Goal: Information Seeking & Learning: Compare options

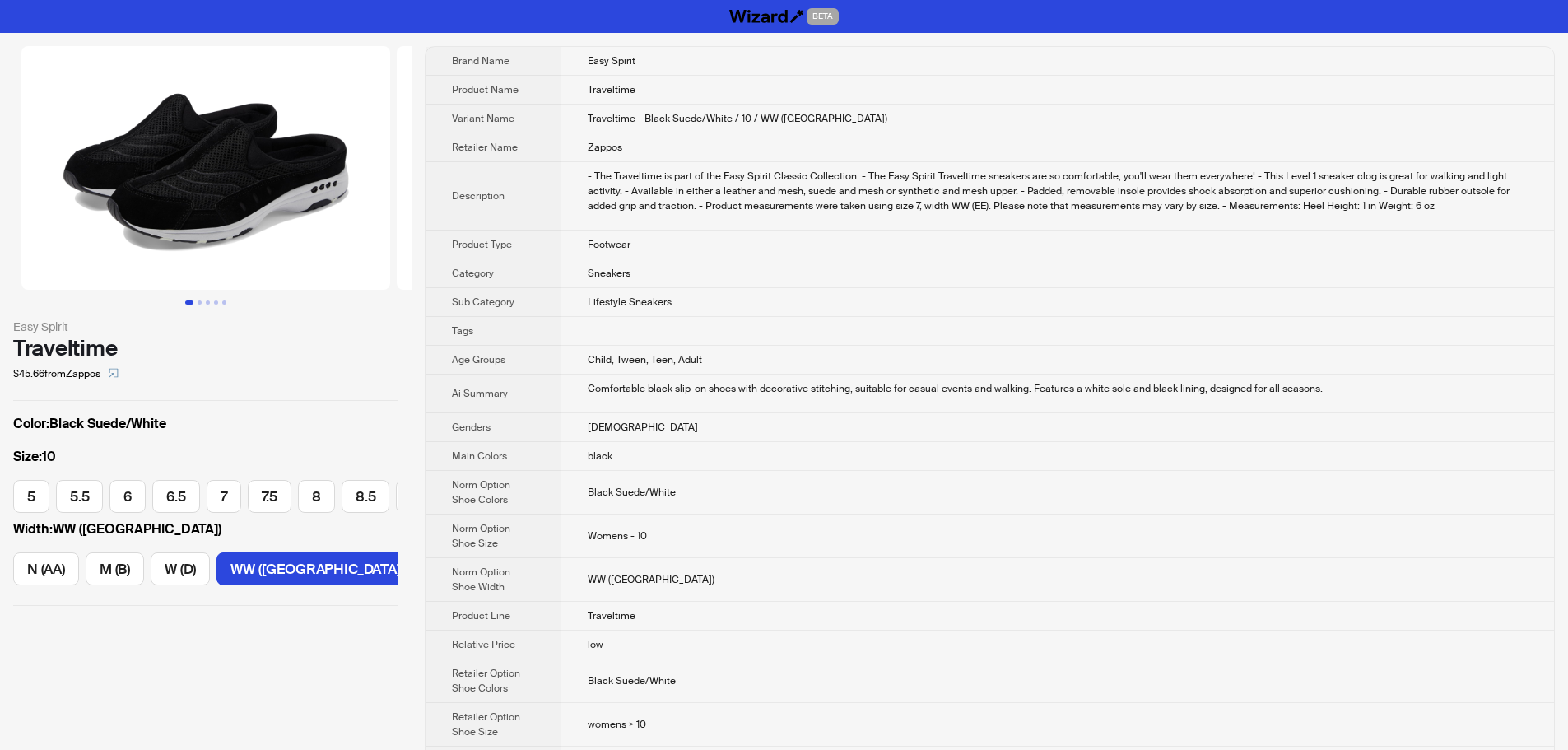
scroll to position [0, 287]
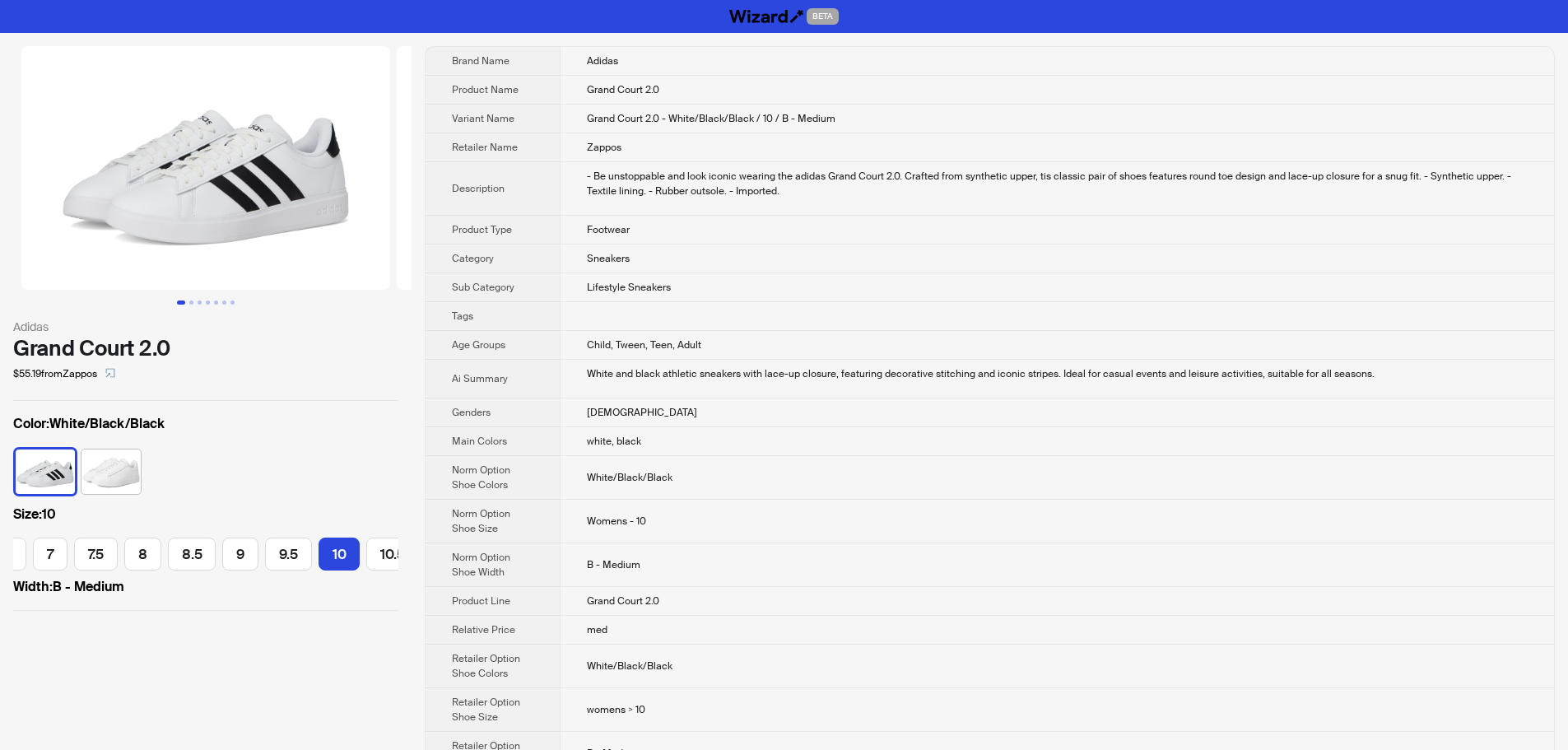
scroll to position [0, 240]
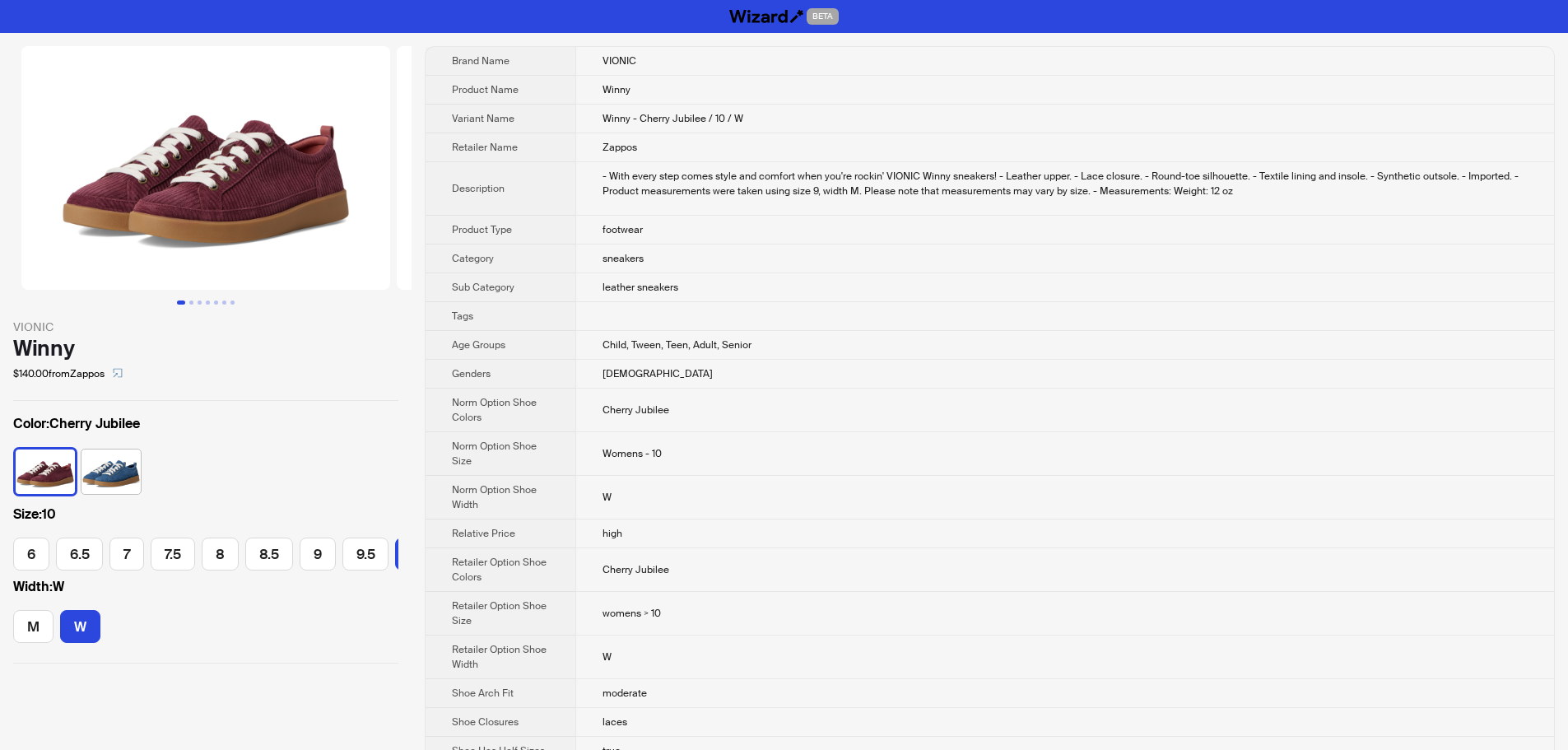
scroll to position [0, 85]
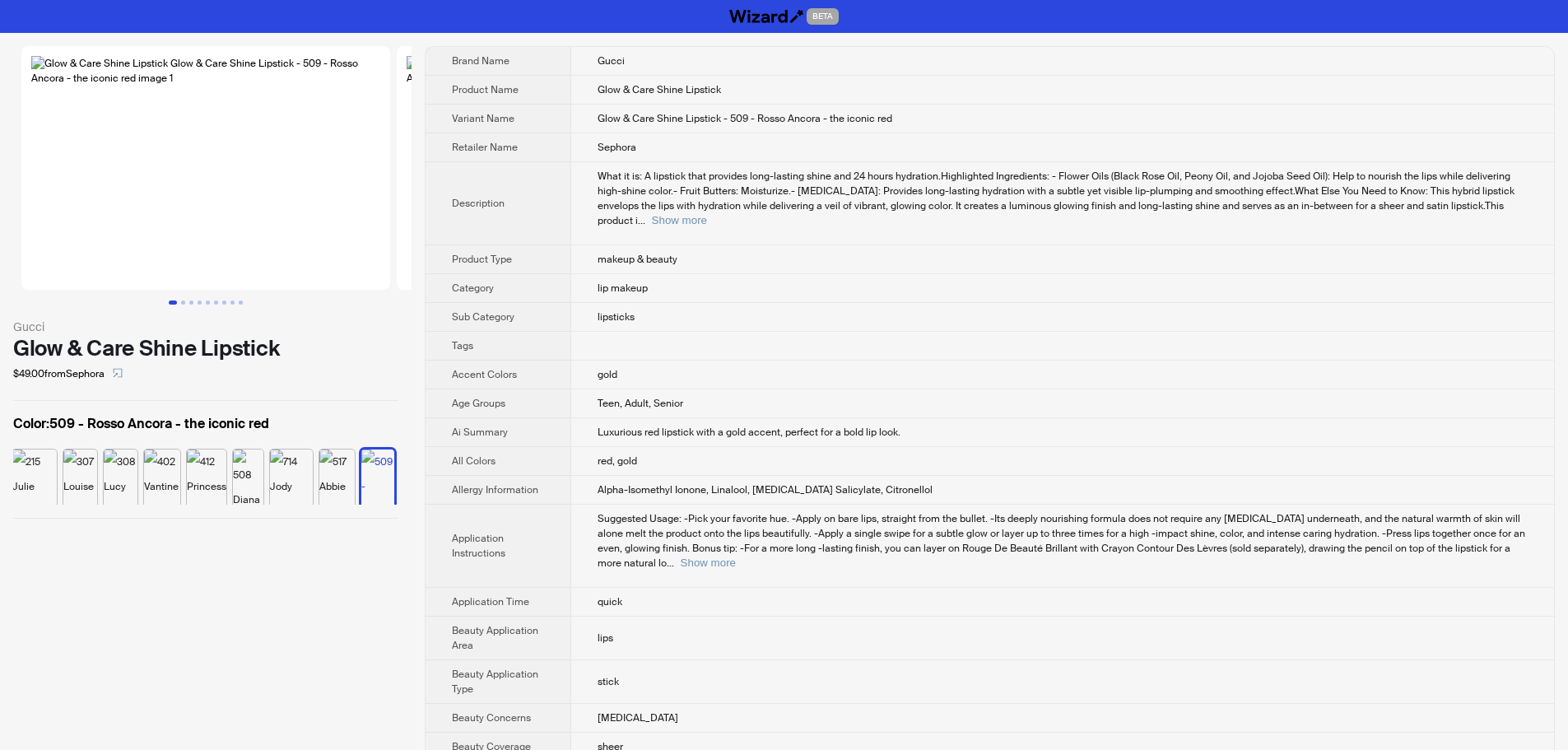
scroll to position [0, 537]
click at [1127, 368] on td "gold" at bounding box center [1062, 375] width 984 height 29
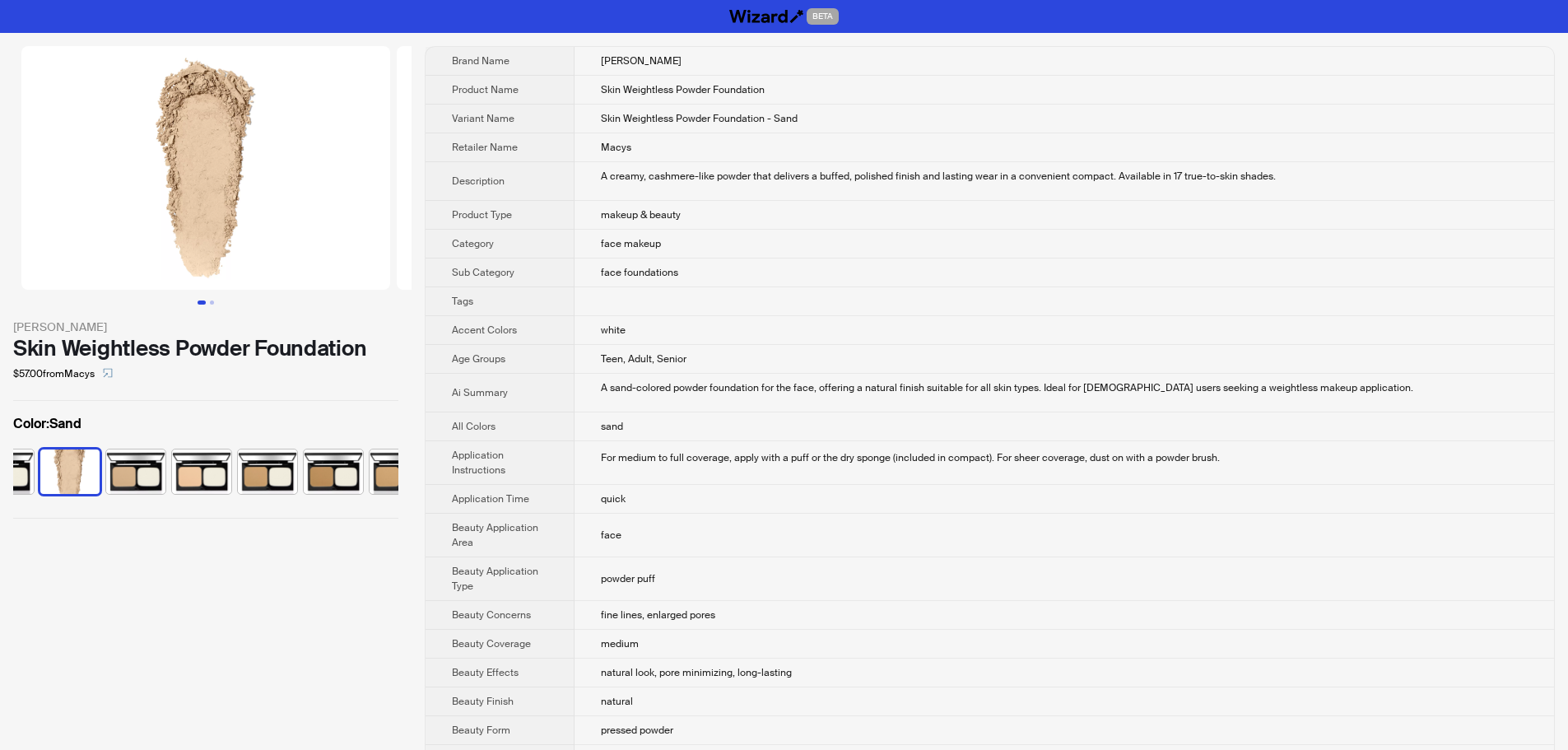
scroll to position [0, 372]
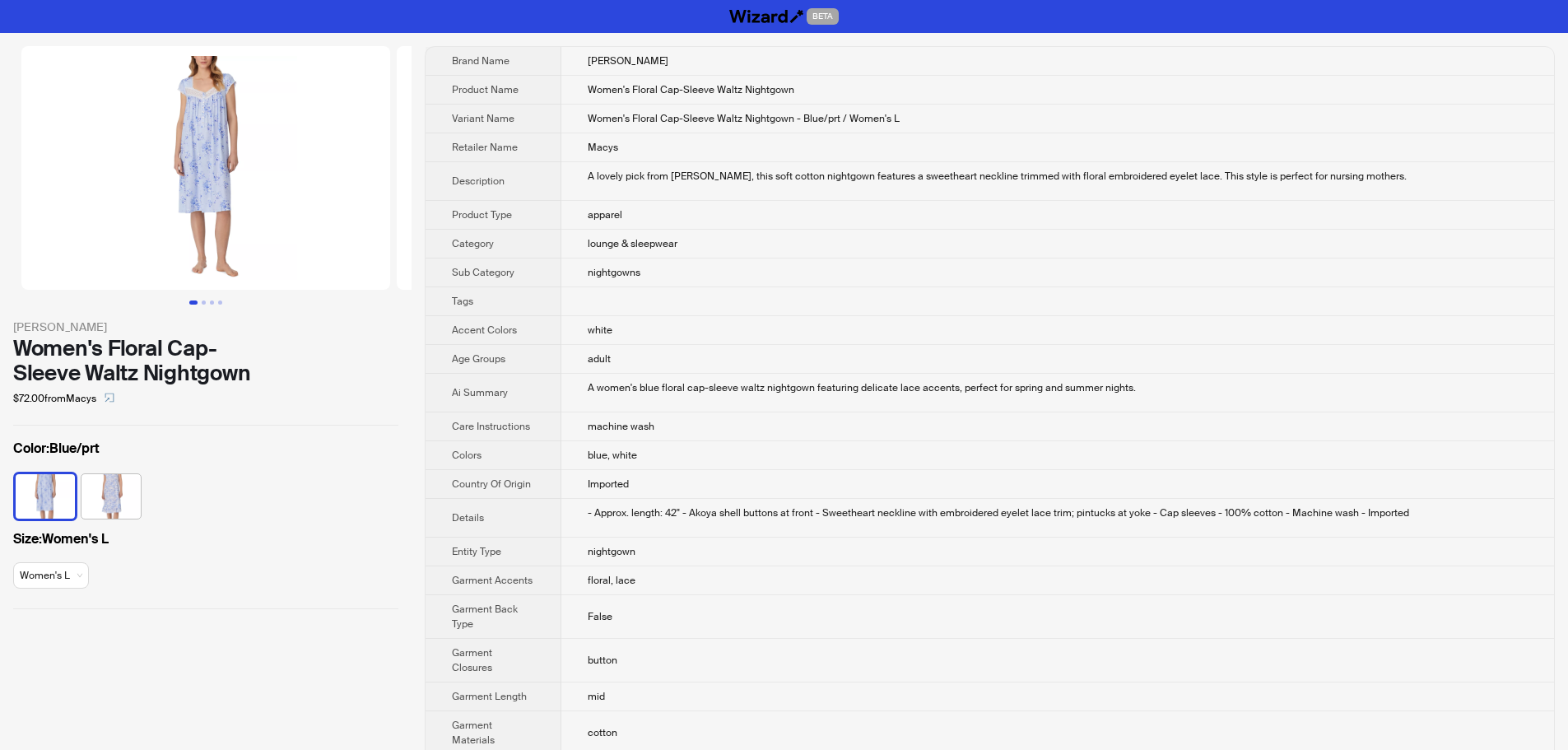
scroll to position [553, 0]
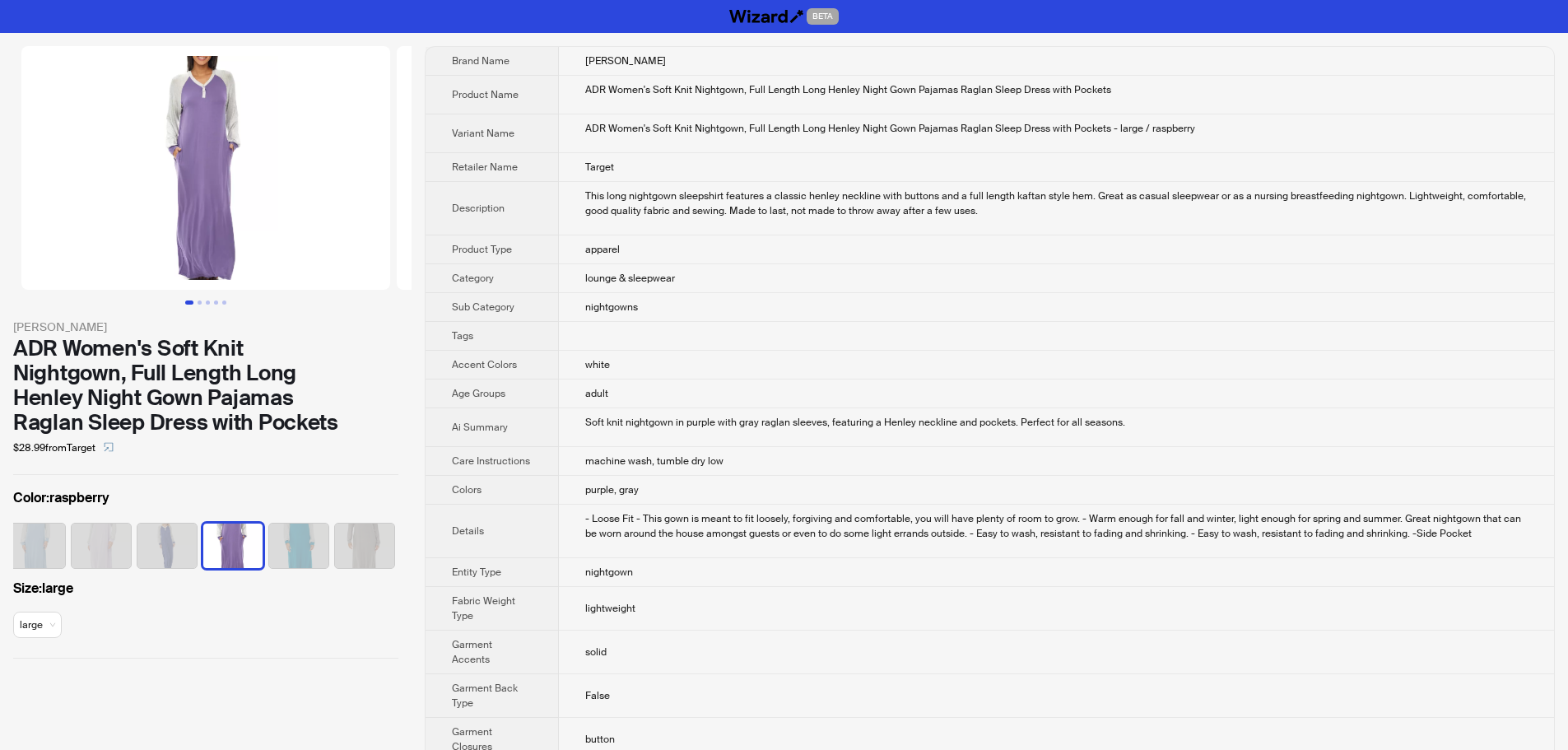
scroll to position [617, 0]
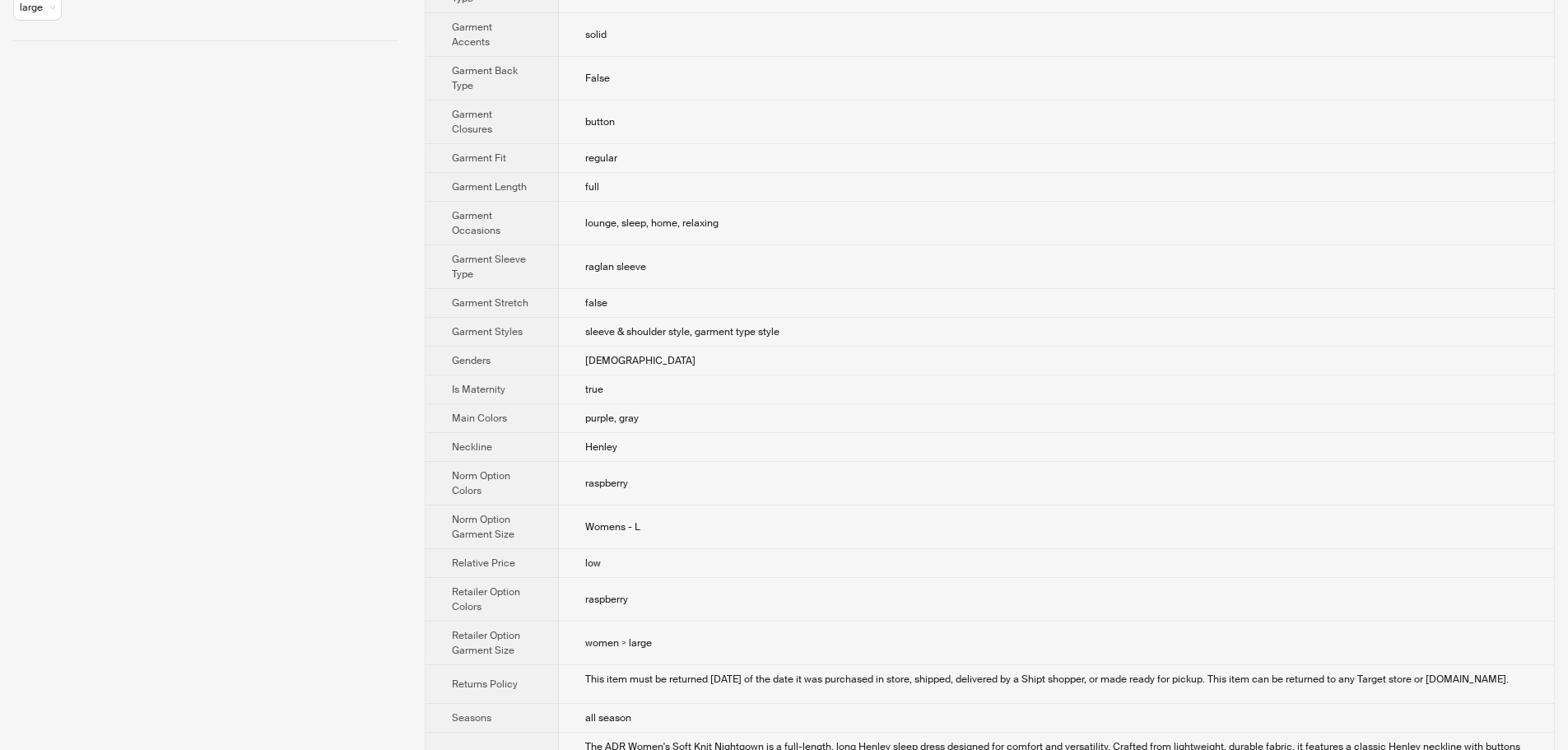
click at [1072, 320] on td "sleeve & shoulder style, garment type style" at bounding box center [1057, 331] width 995 height 29
click at [1213, 267] on td "raglan sleeve" at bounding box center [1057, 267] width 995 height 43
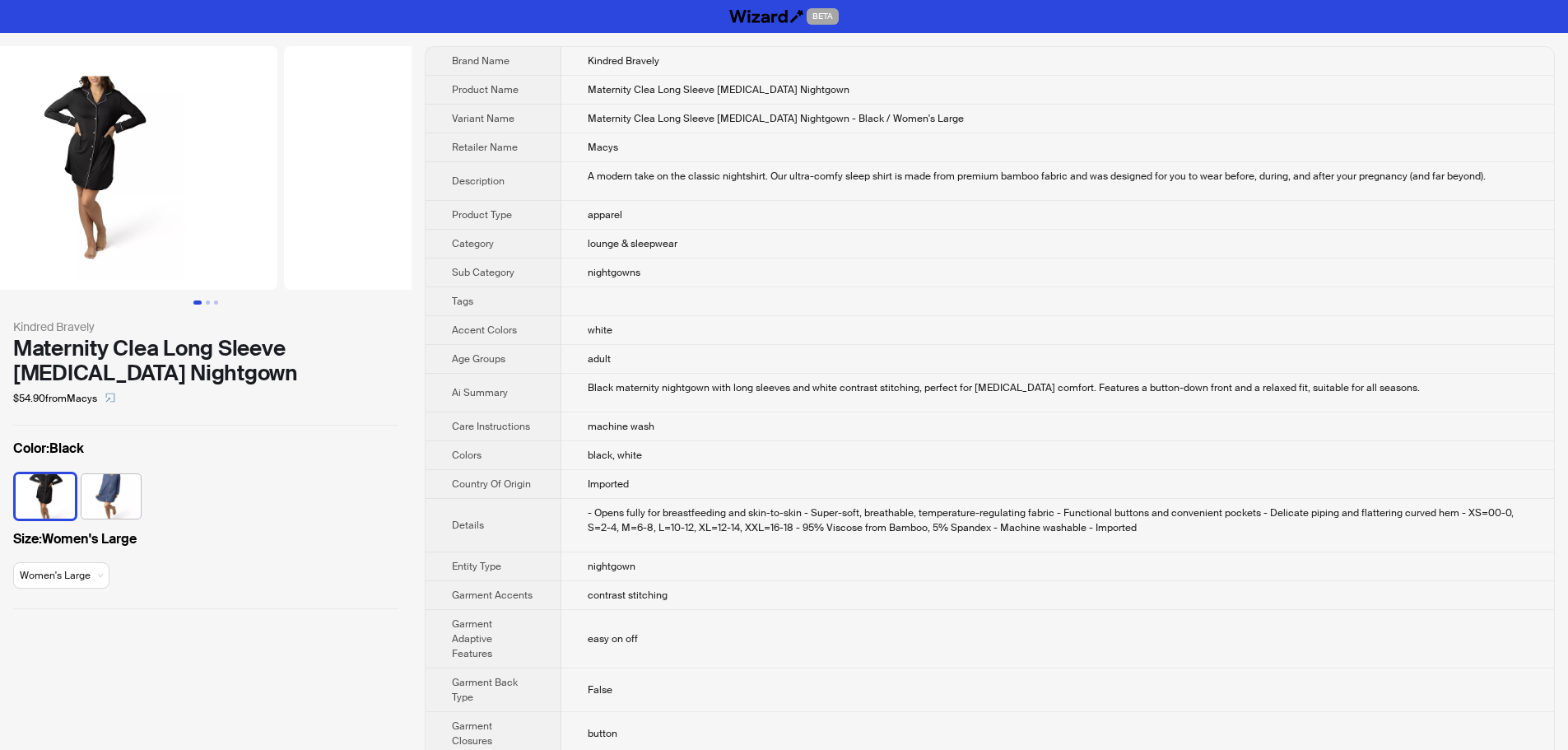
drag, startPoint x: 203, startPoint y: 199, endPoint x: 21, endPoint y: 207, distance: 182.2
click at [0, 207] on img at bounding box center [93, 168] width 369 height 243
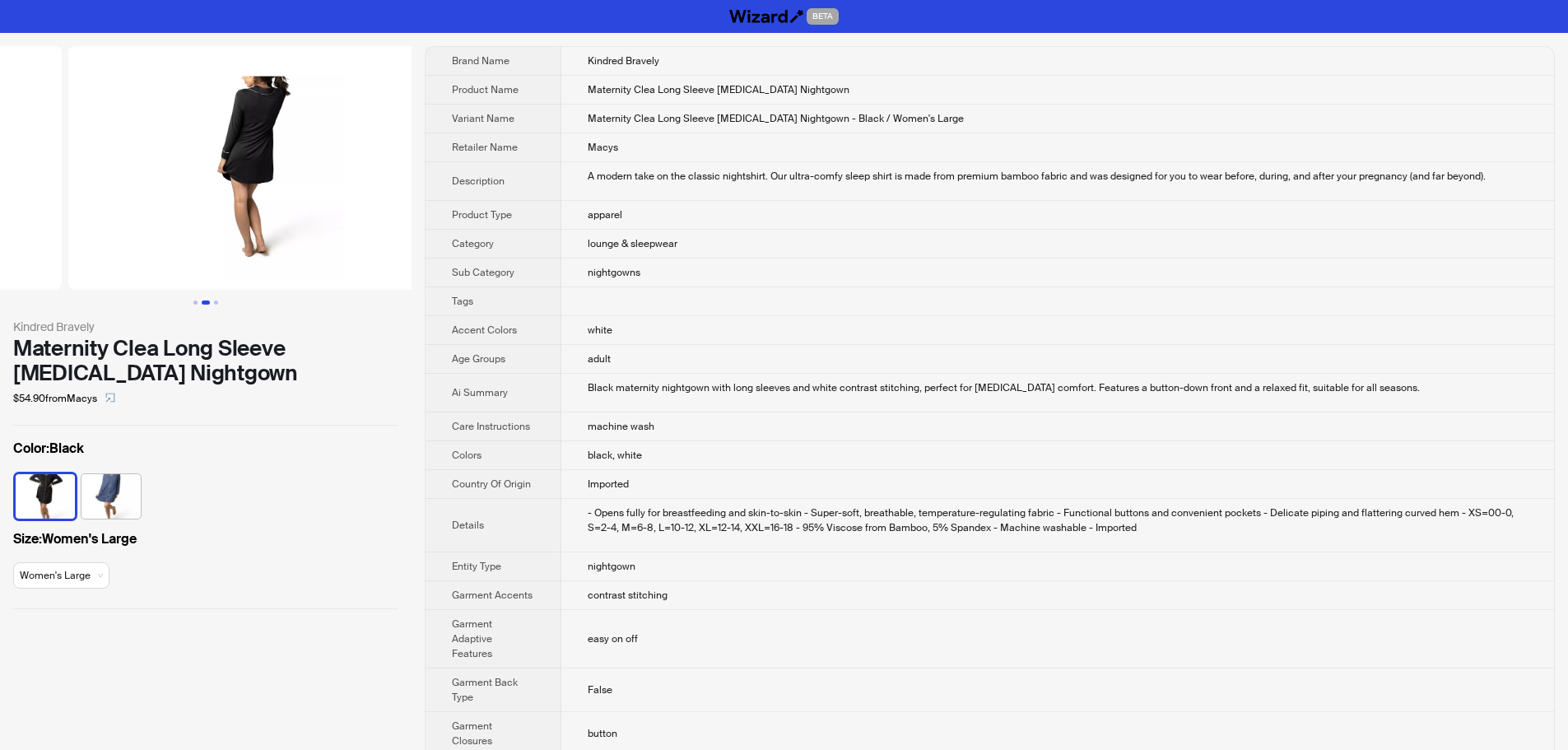
drag, startPoint x: 390, startPoint y: 192, endPoint x: 169, endPoint y: 201, distance: 221.2
click at [170, 201] on ul at bounding box center [206, 168] width 412 height 243
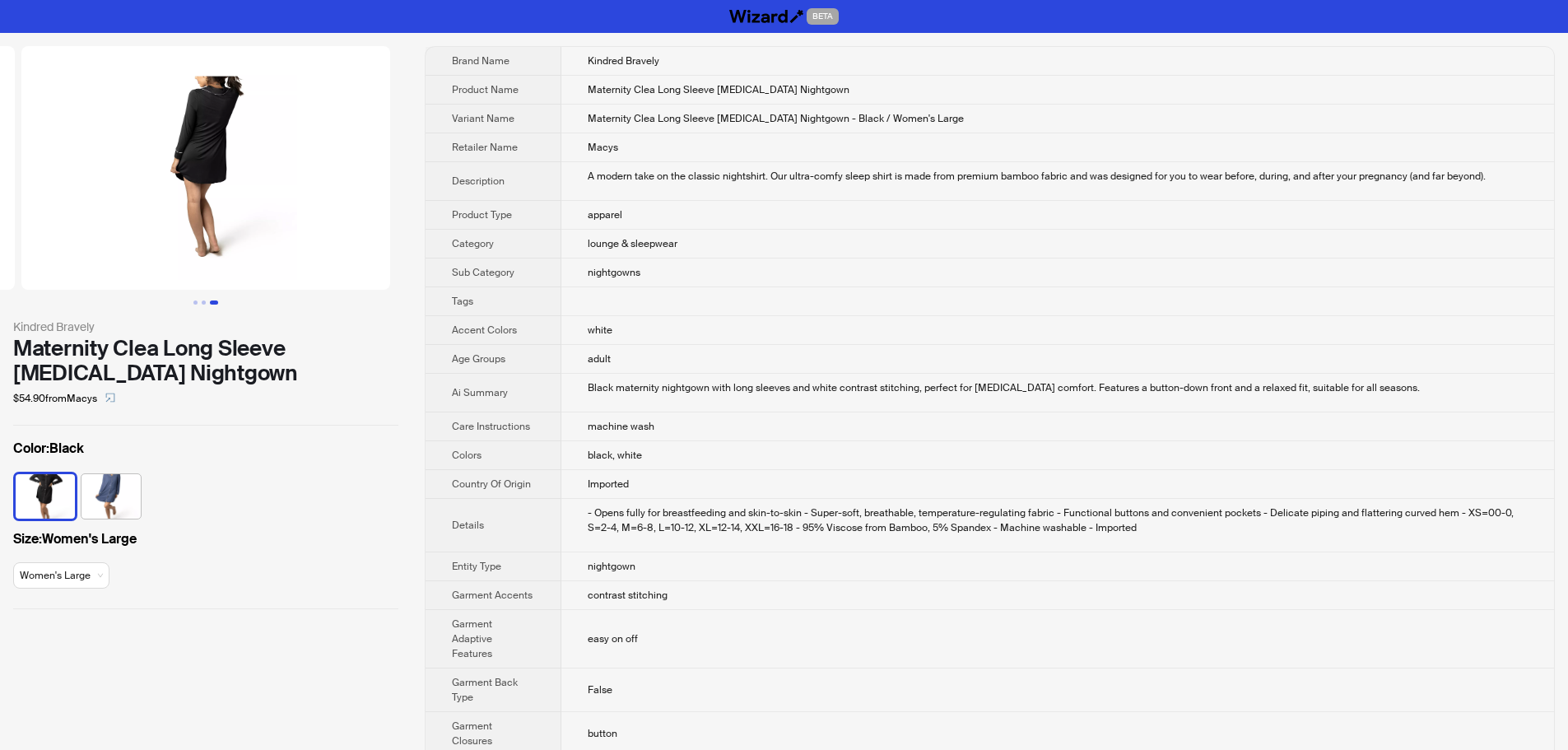
drag, startPoint x: 274, startPoint y: 207, endPoint x: 2, endPoint y: 214, distance: 272.1
click at [8, 214] on ul at bounding box center [206, 168] width 412 height 243
drag, startPoint x: 68, startPoint y: 204, endPoint x: 374, endPoint y: 211, distance: 306.1
click at [347, 210] on ul at bounding box center [206, 168] width 412 height 243
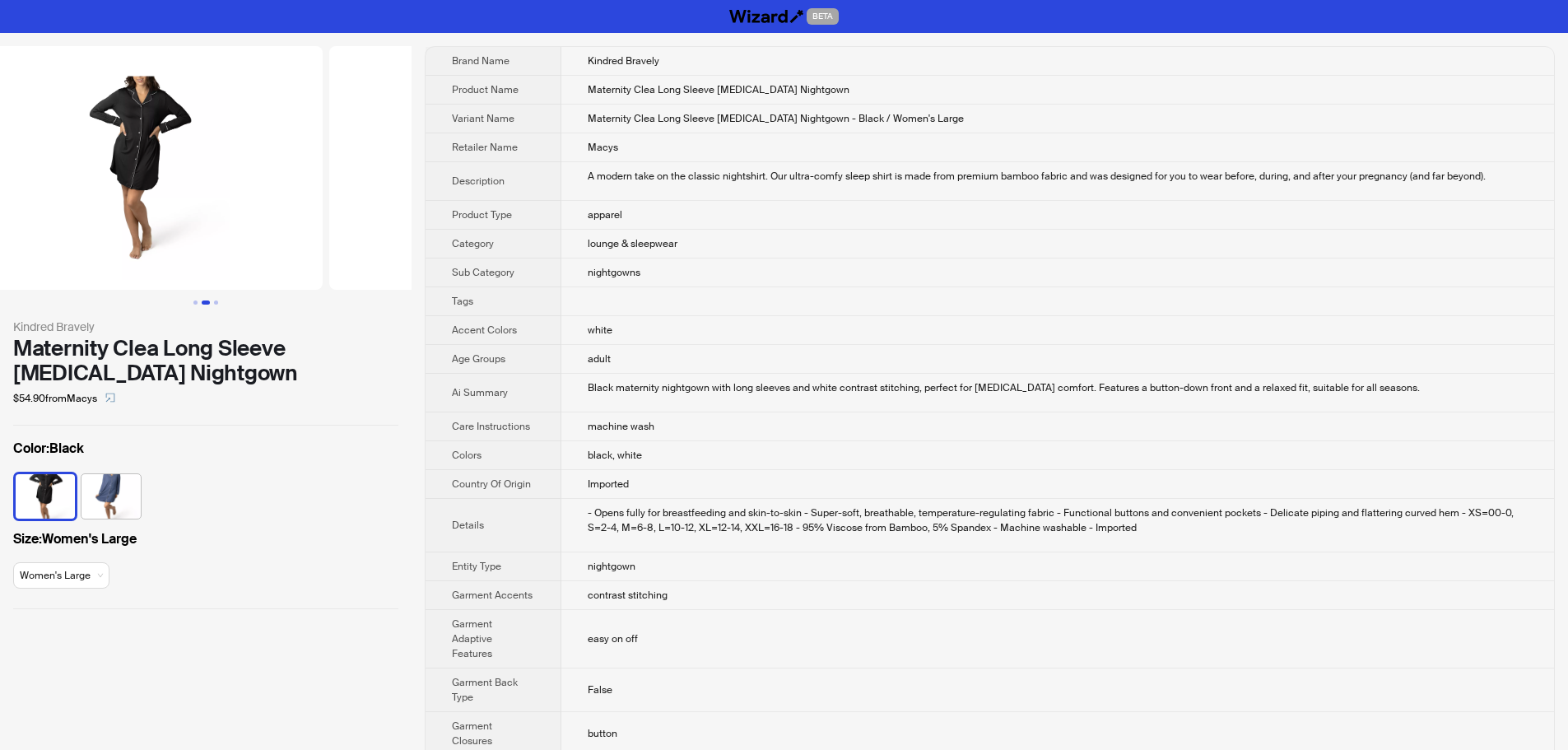
drag, startPoint x: 191, startPoint y: 219, endPoint x: 531, endPoint y: 228, distance: 340.1
click at [421, 225] on div "Kindred Bravely Maternity Clea Long Sleeve Postpartum Nightgown $54.90 from Mac…" at bounding box center [784, 744] width 1568 height 1423
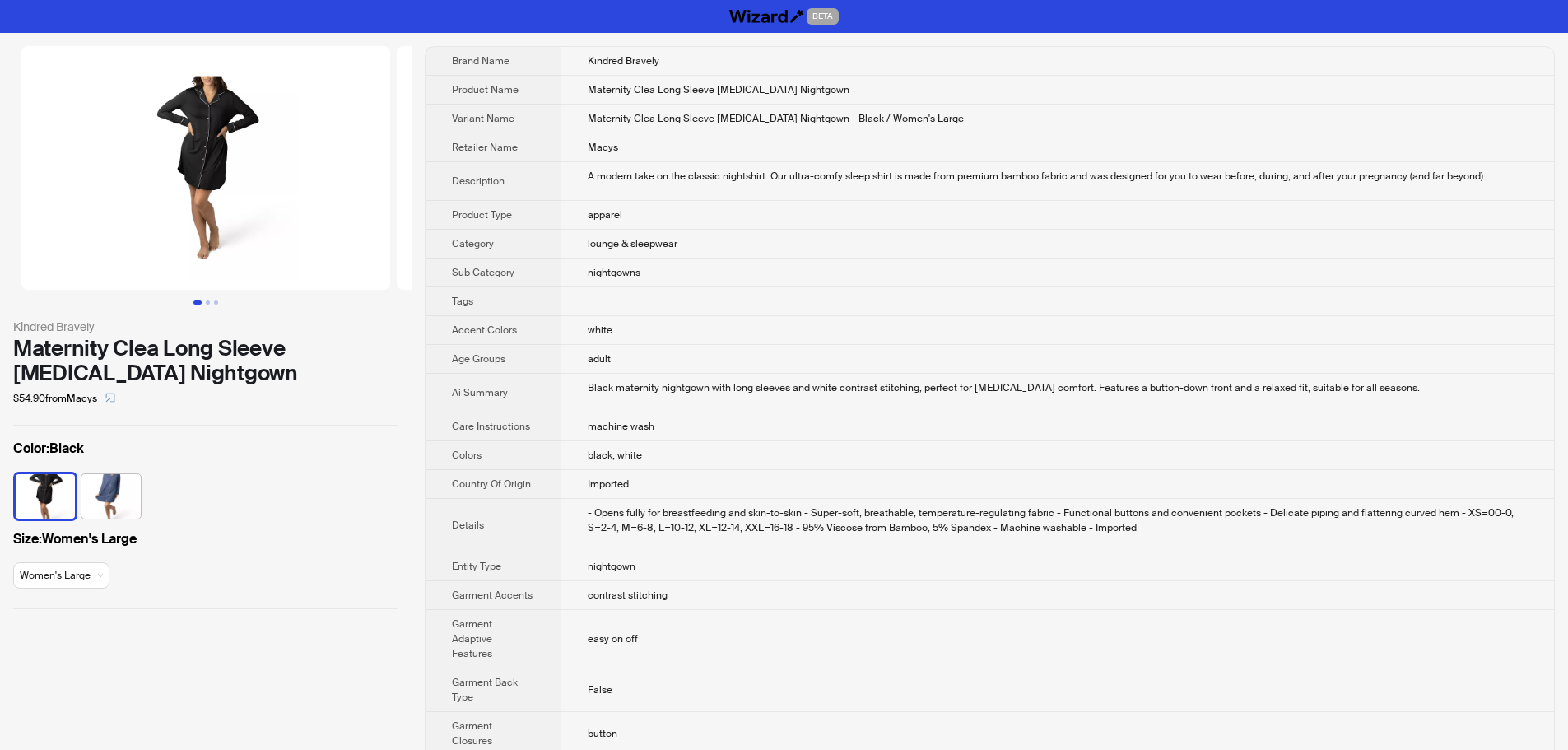
scroll to position [647, 0]
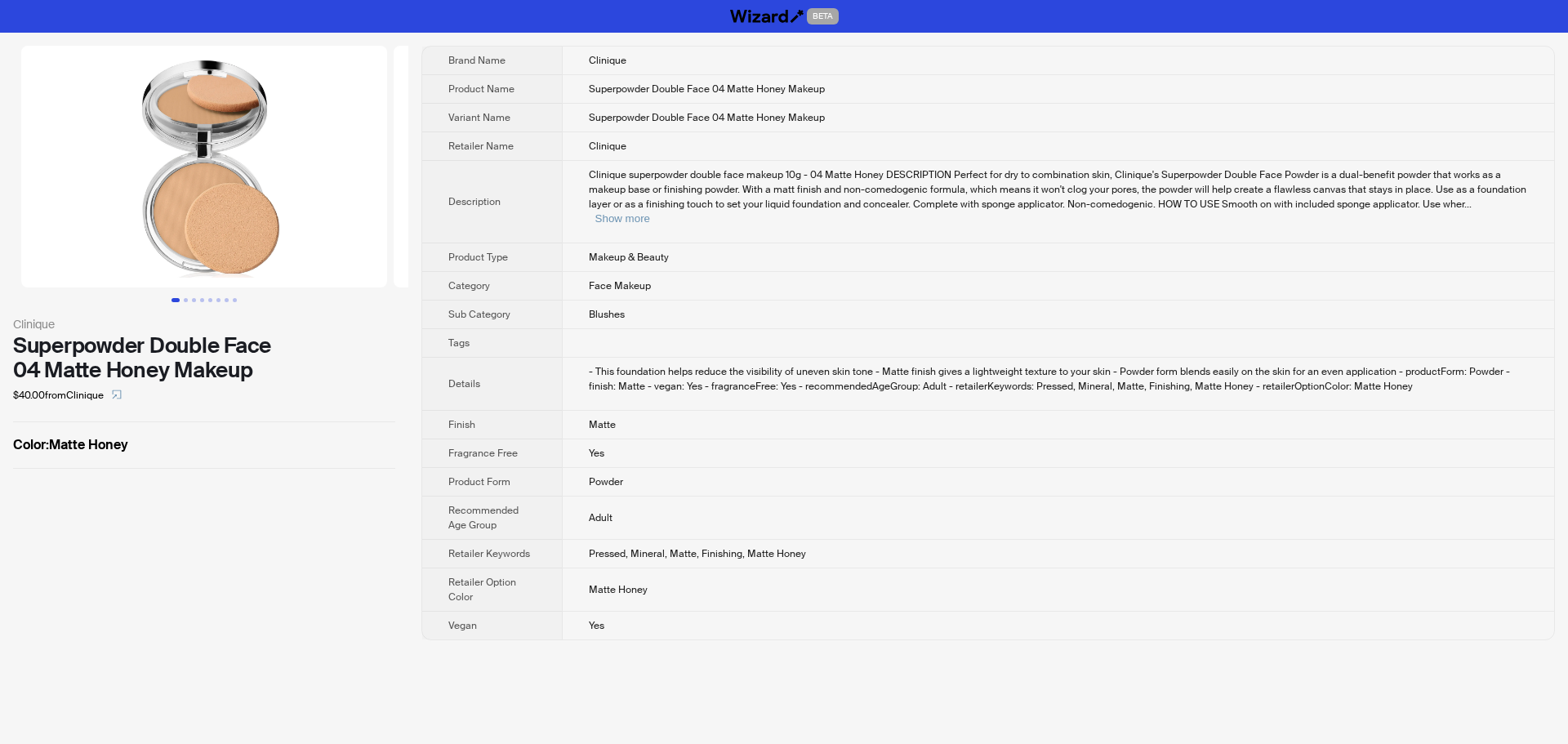
click at [1013, 273] on td "Face Makeup" at bounding box center [1058, 285] width 993 height 28
click at [1013, 272] on td "Face Makeup" at bounding box center [1058, 285] width 993 height 28
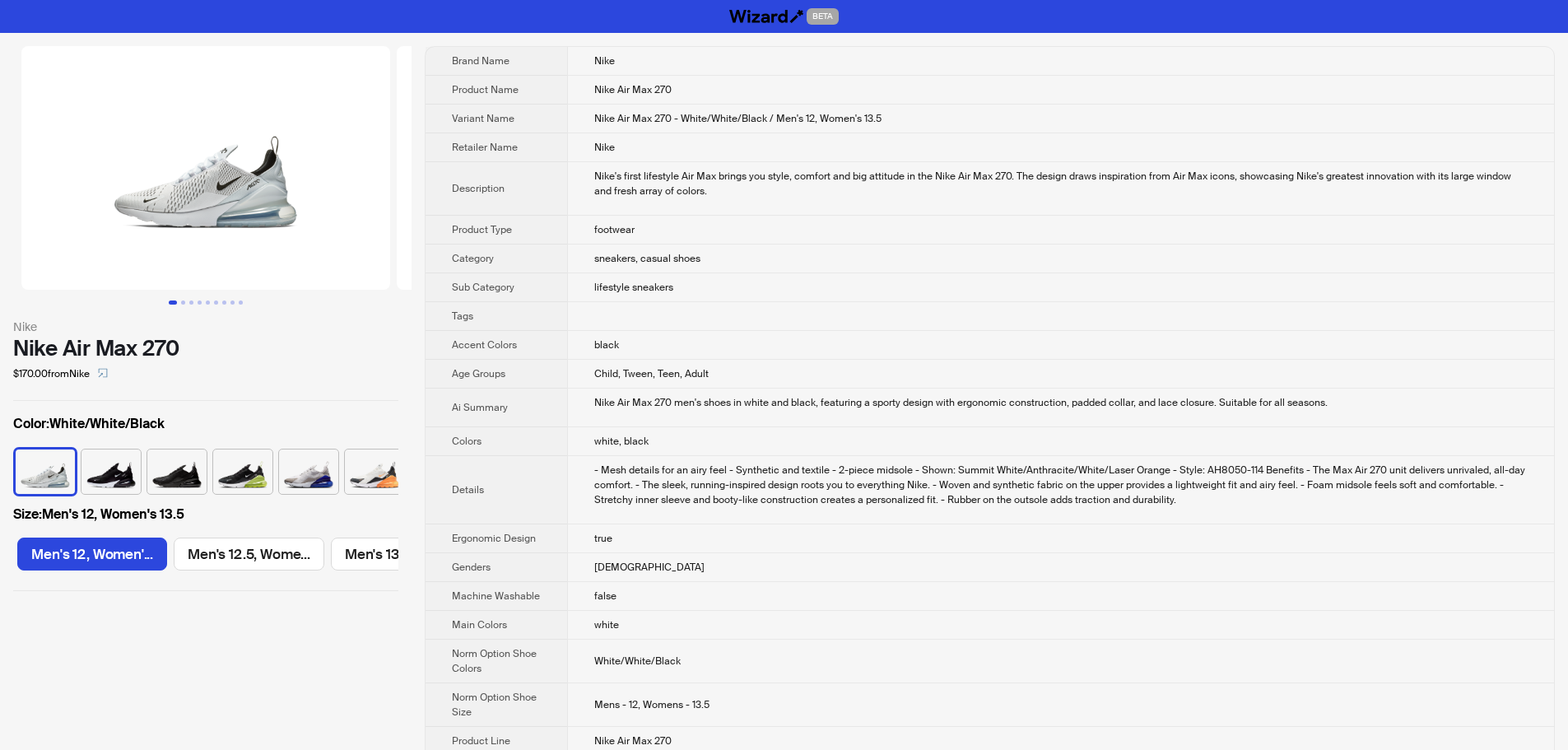
scroll to position [0, 1875]
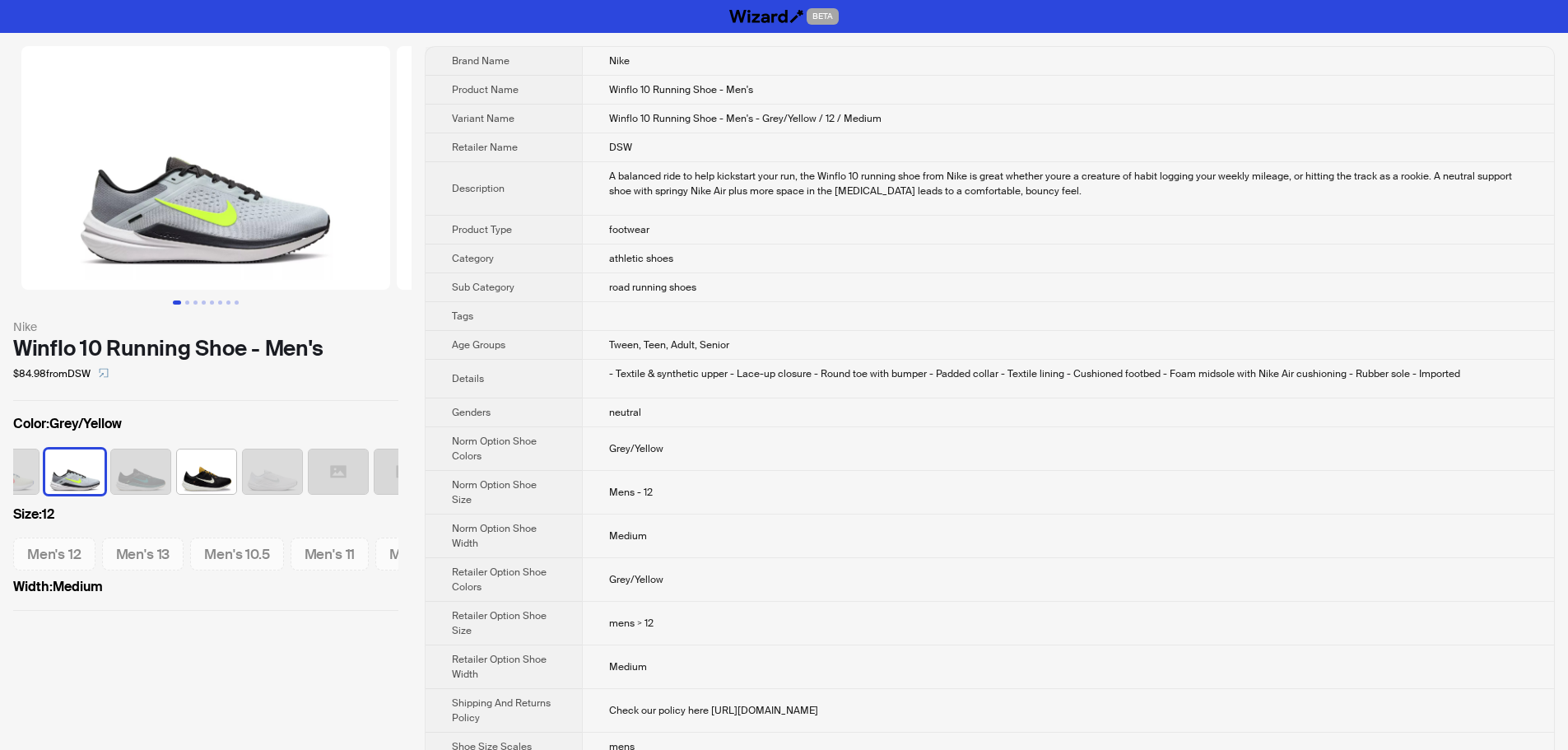
scroll to position [0, 173]
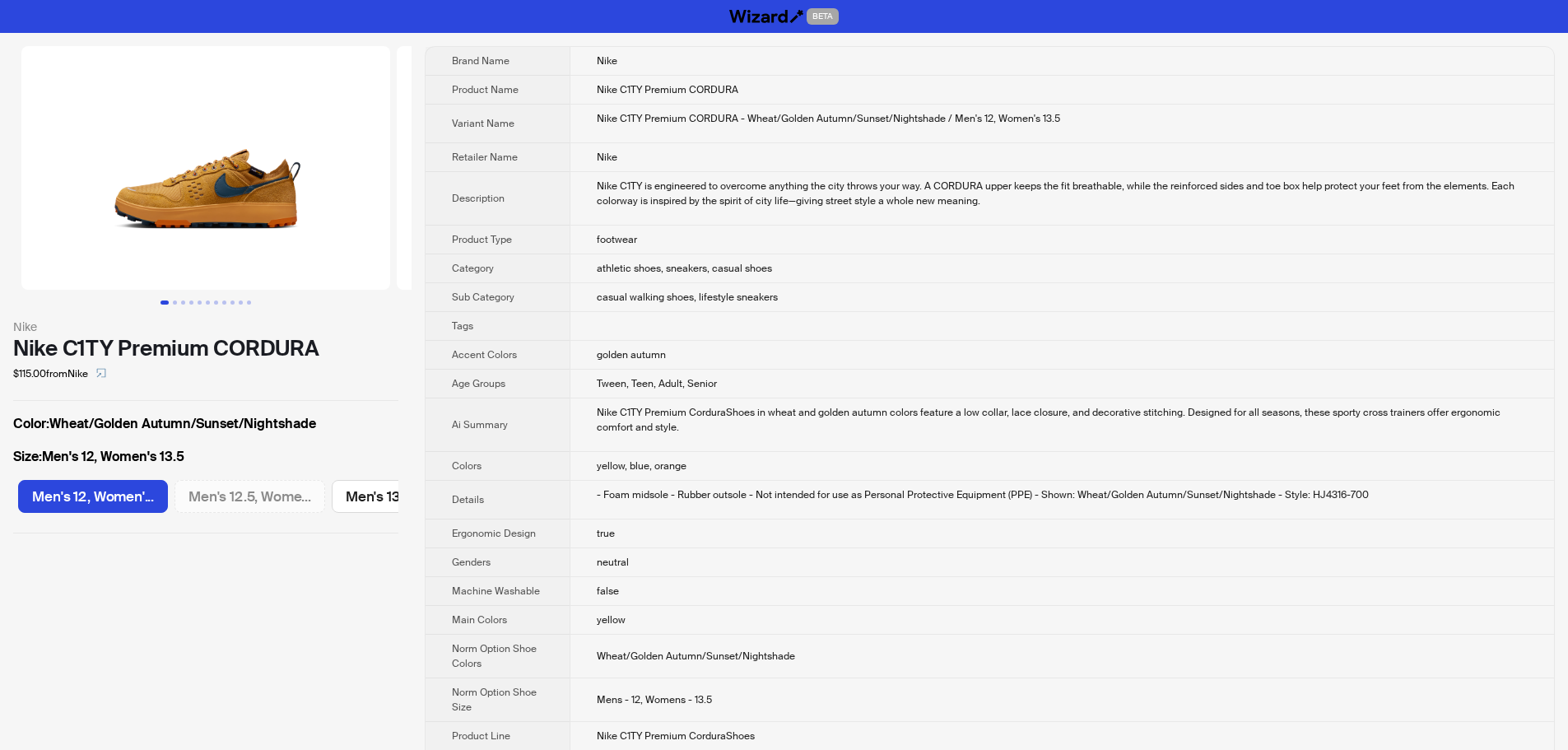
scroll to position [0, 1875]
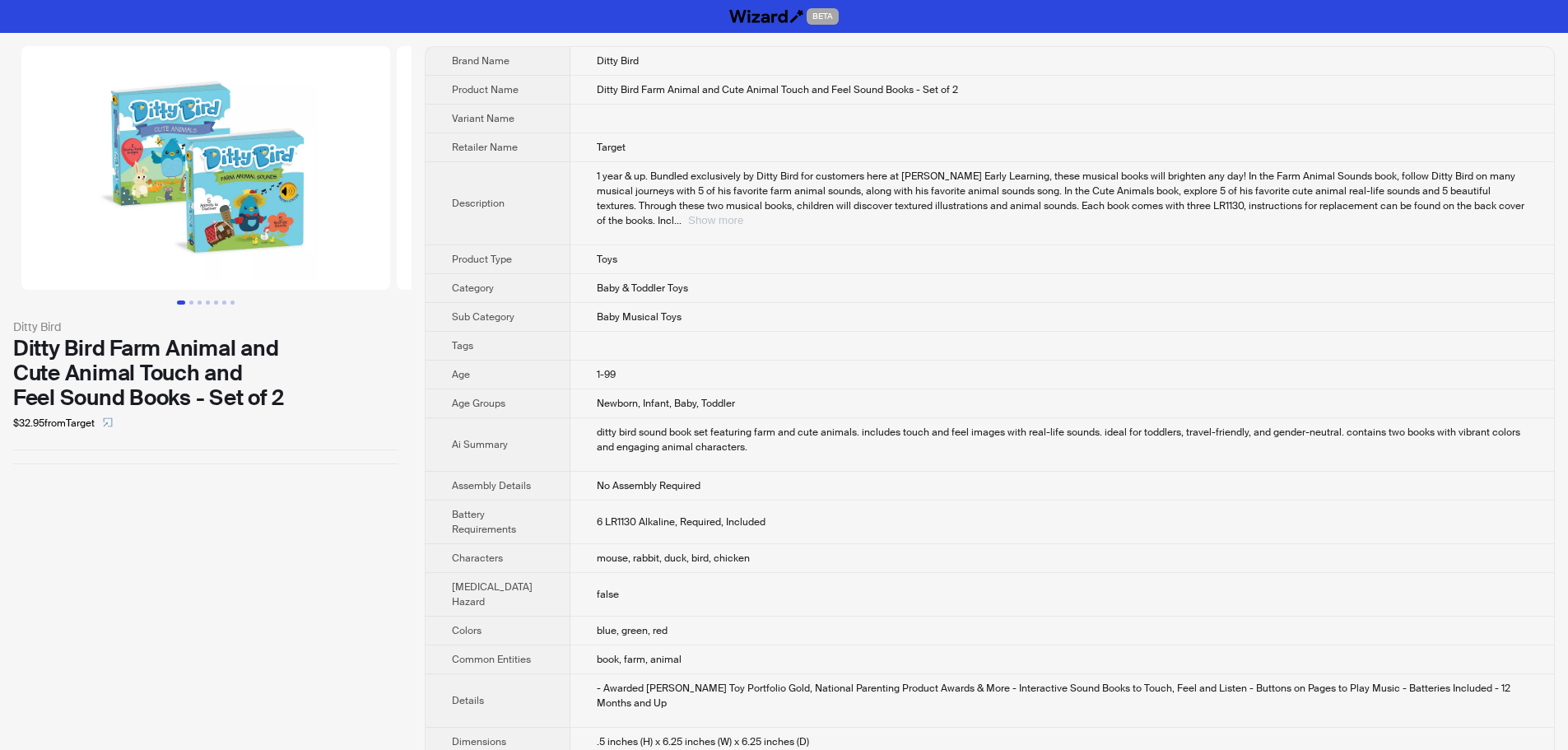
click at [743, 214] on button "Show more" at bounding box center [716, 220] width 55 height 13
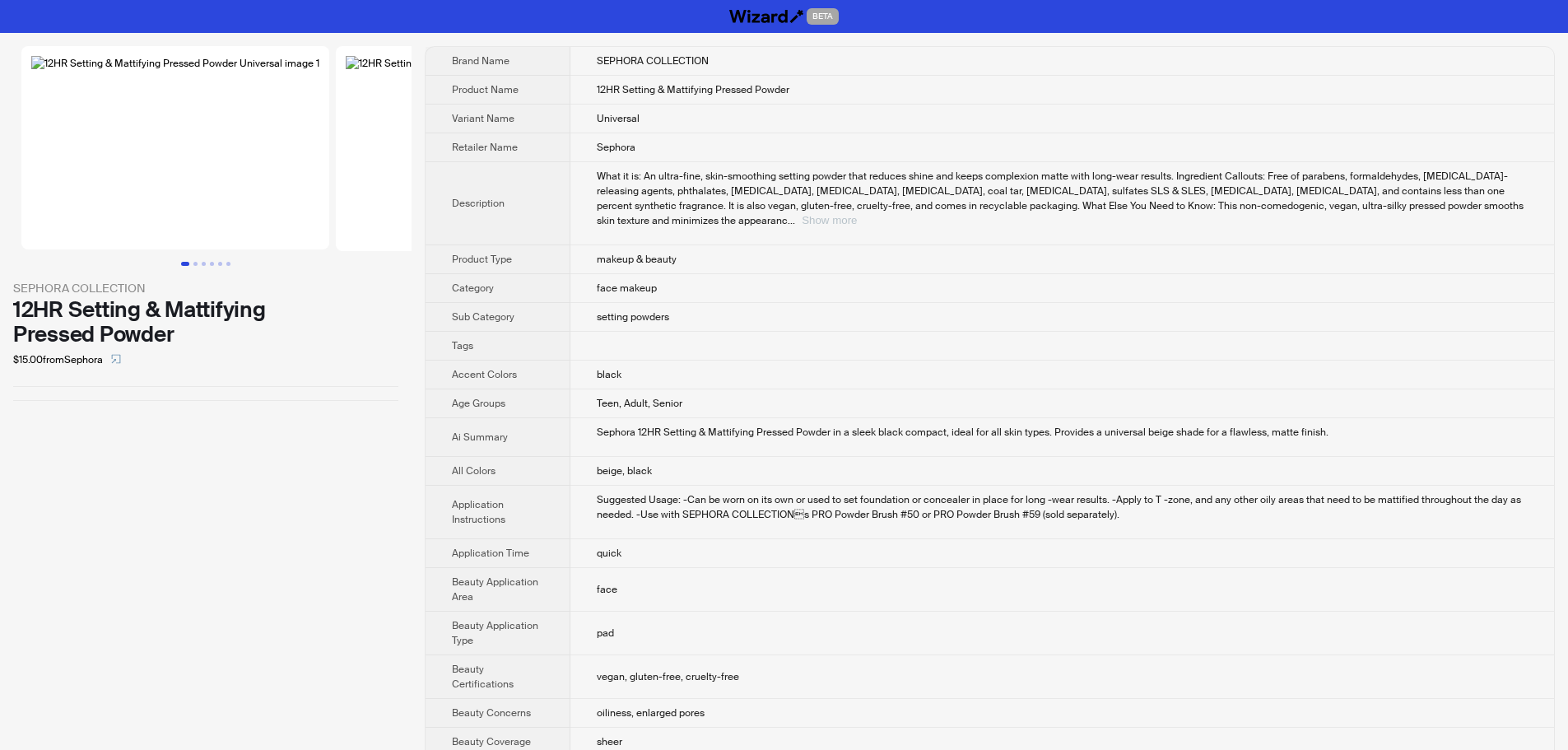
click at [856, 214] on button "Show more" at bounding box center [829, 220] width 55 height 13
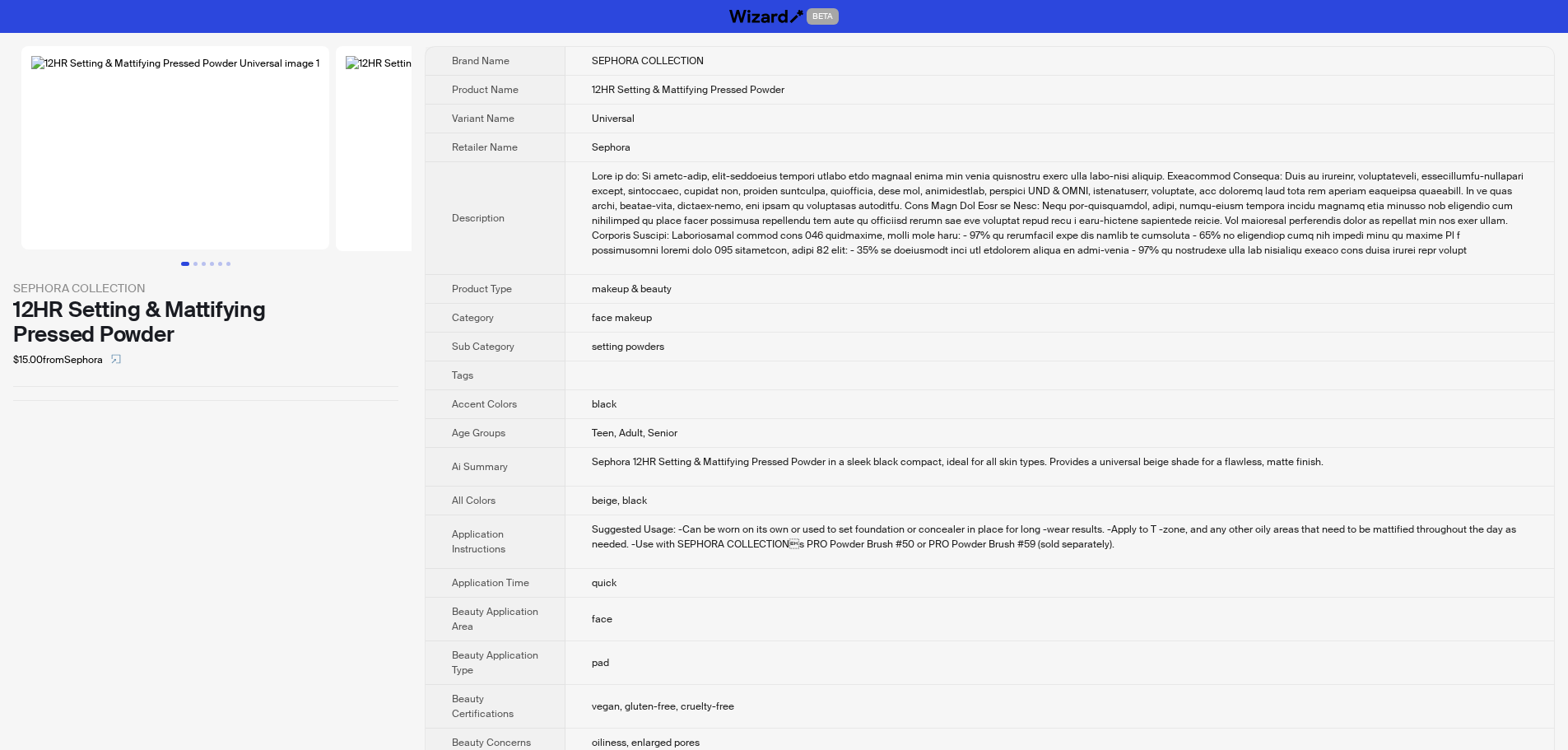
click at [1154, 442] on td "Teen, Adult, Senior" at bounding box center [1059, 433] width 989 height 29
click at [1143, 327] on td "face makeup" at bounding box center [1059, 317] width 989 height 29
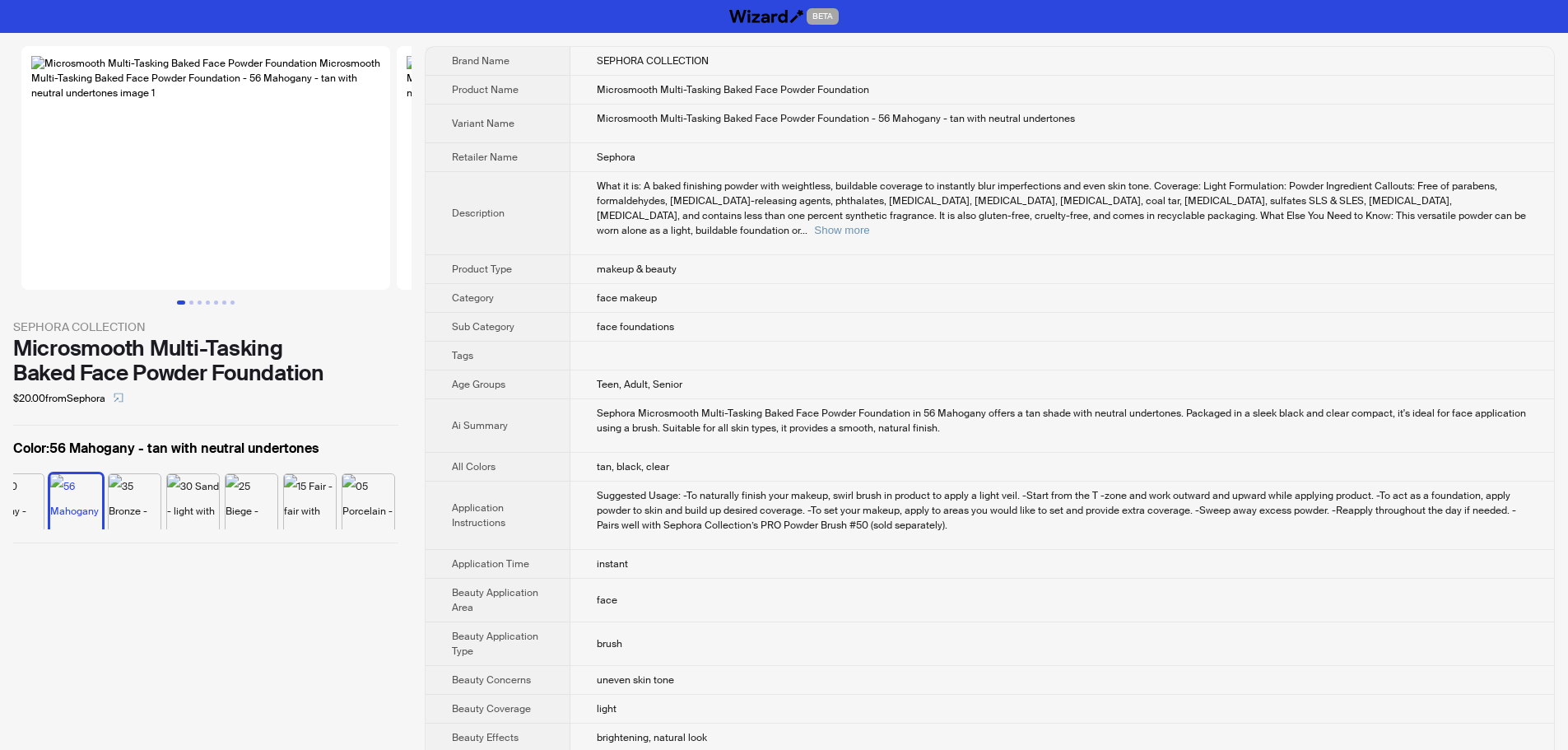
scroll to position [0, 239]
click at [869, 224] on button "Show more" at bounding box center [842, 230] width 55 height 13
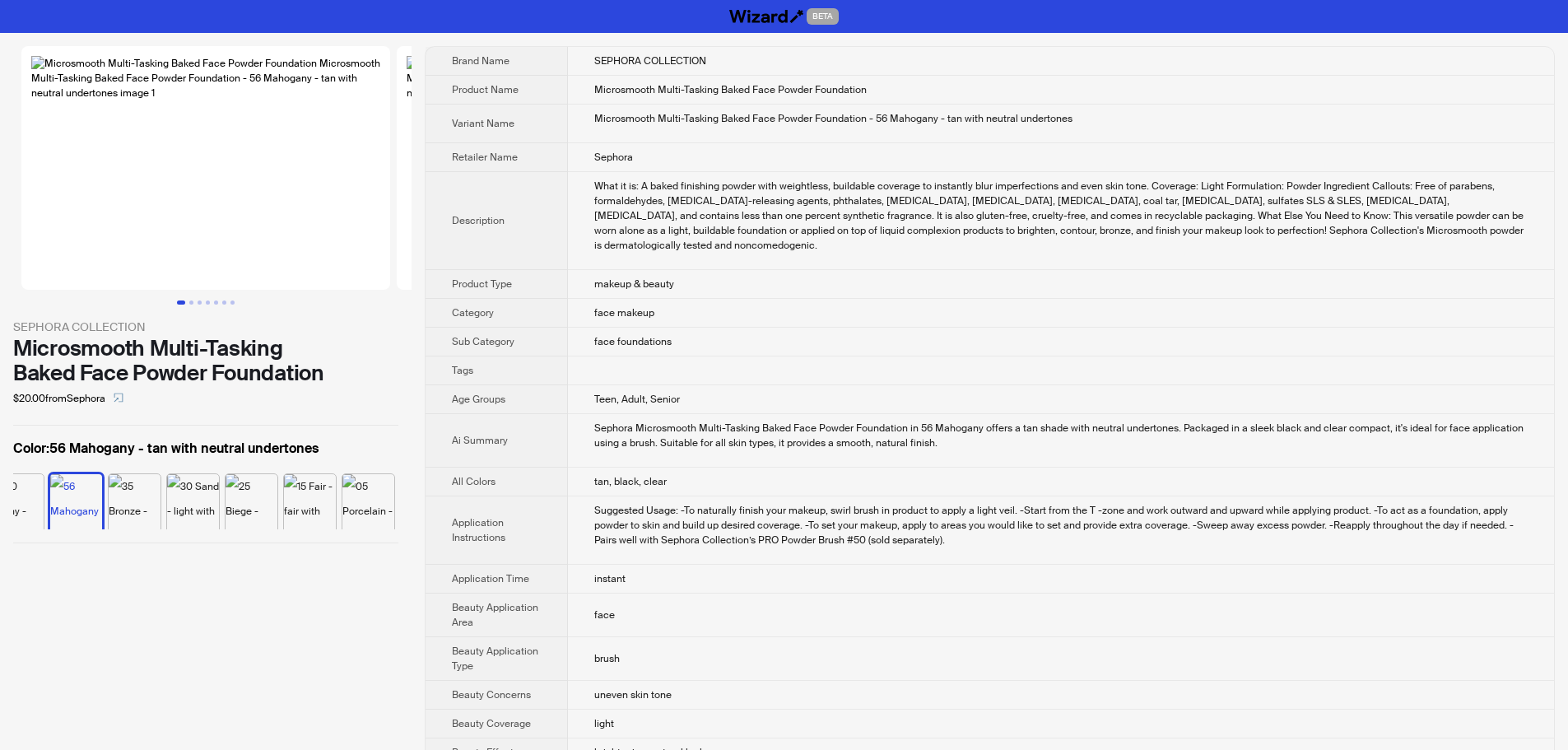
click at [1036, 163] on td "Sephora" at bounding box center [1060, 157] width 986 height 29
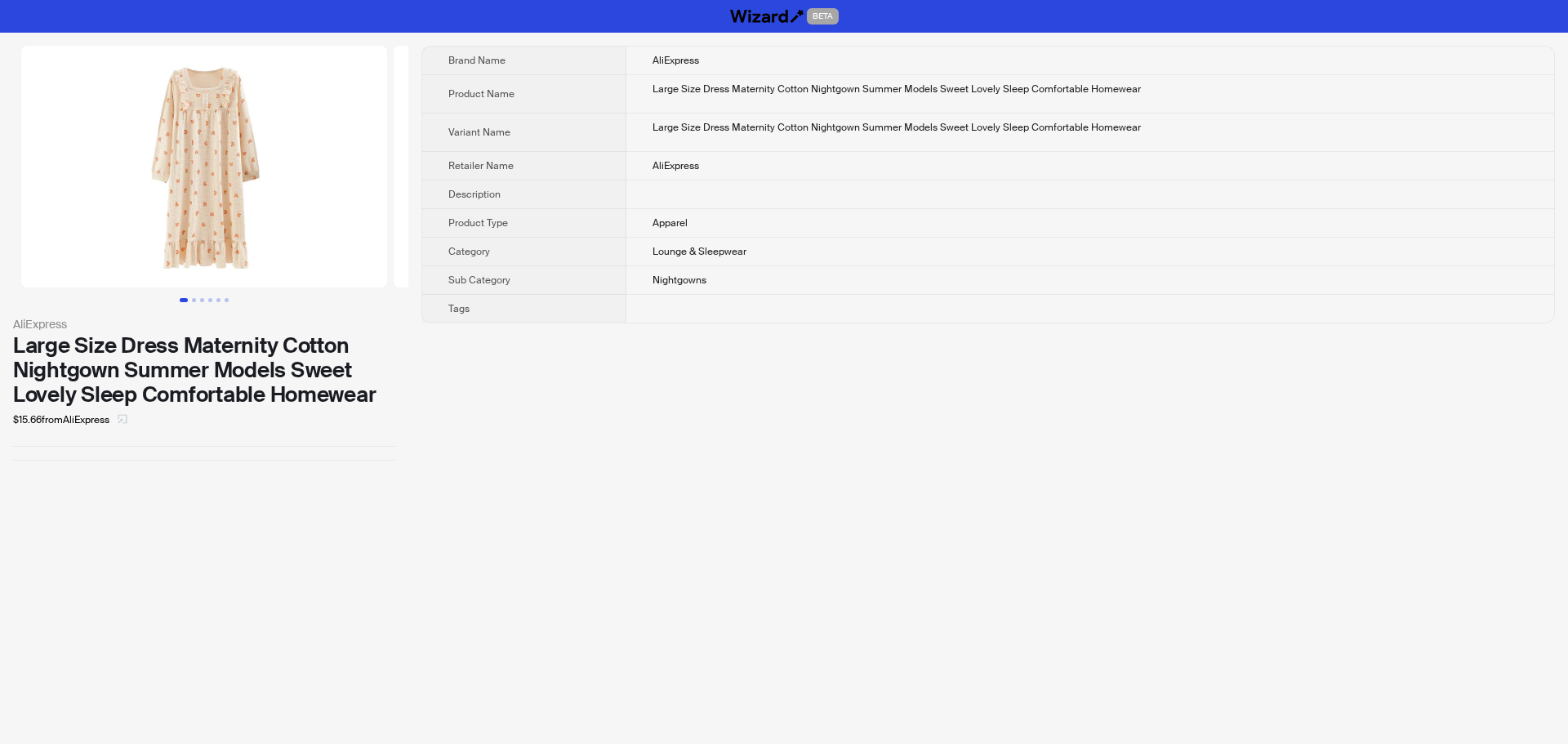
click at [134, 418] on button "button" at bounding box center [122, 419] width 26 height 26
click at [1120, 504] on div "BETA AliExpress Large Size Dress Maternity Cotton Nightgown Summer Models Sweet…" at bounding box center [784, 372] width 1568 height 744
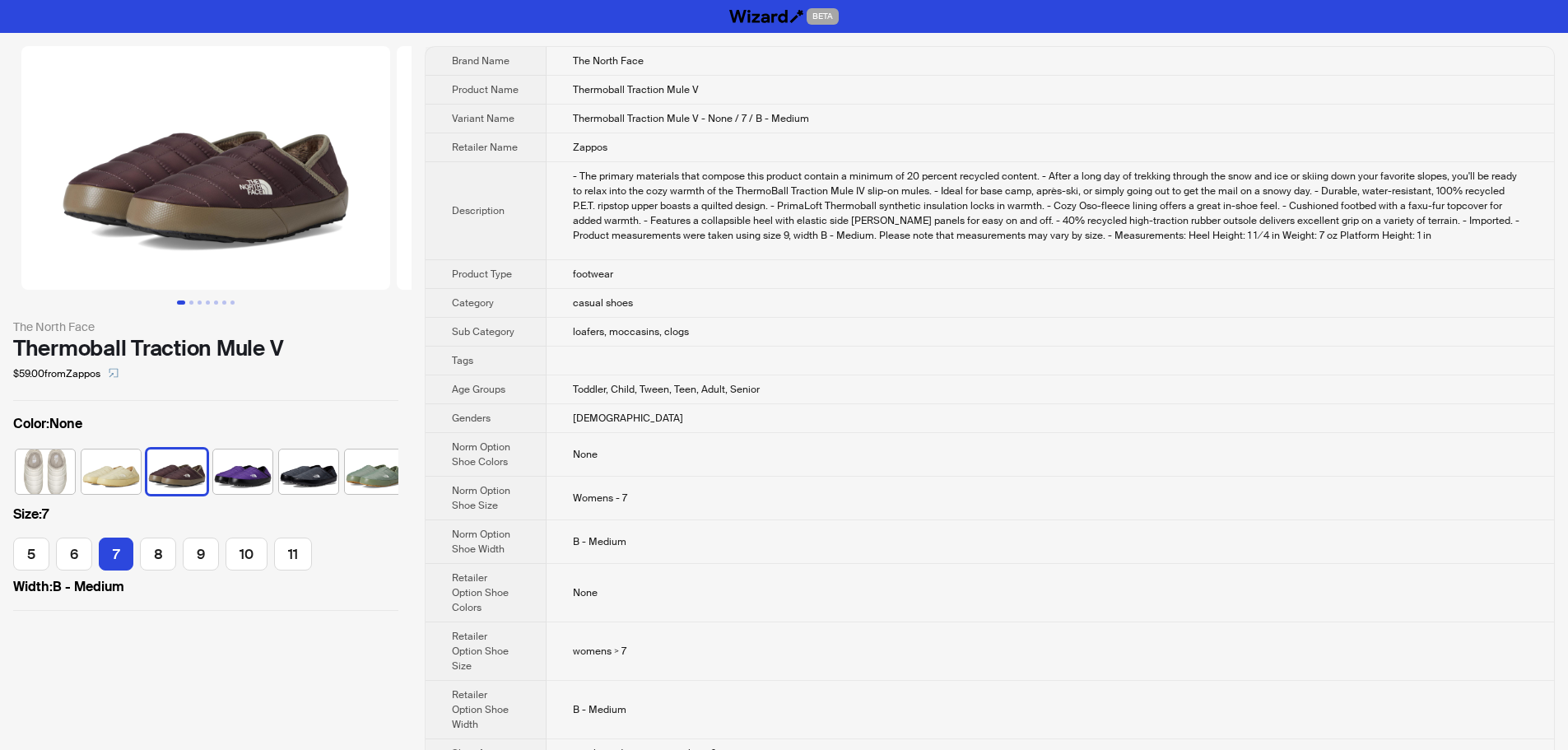
scroll to position [0, 10]
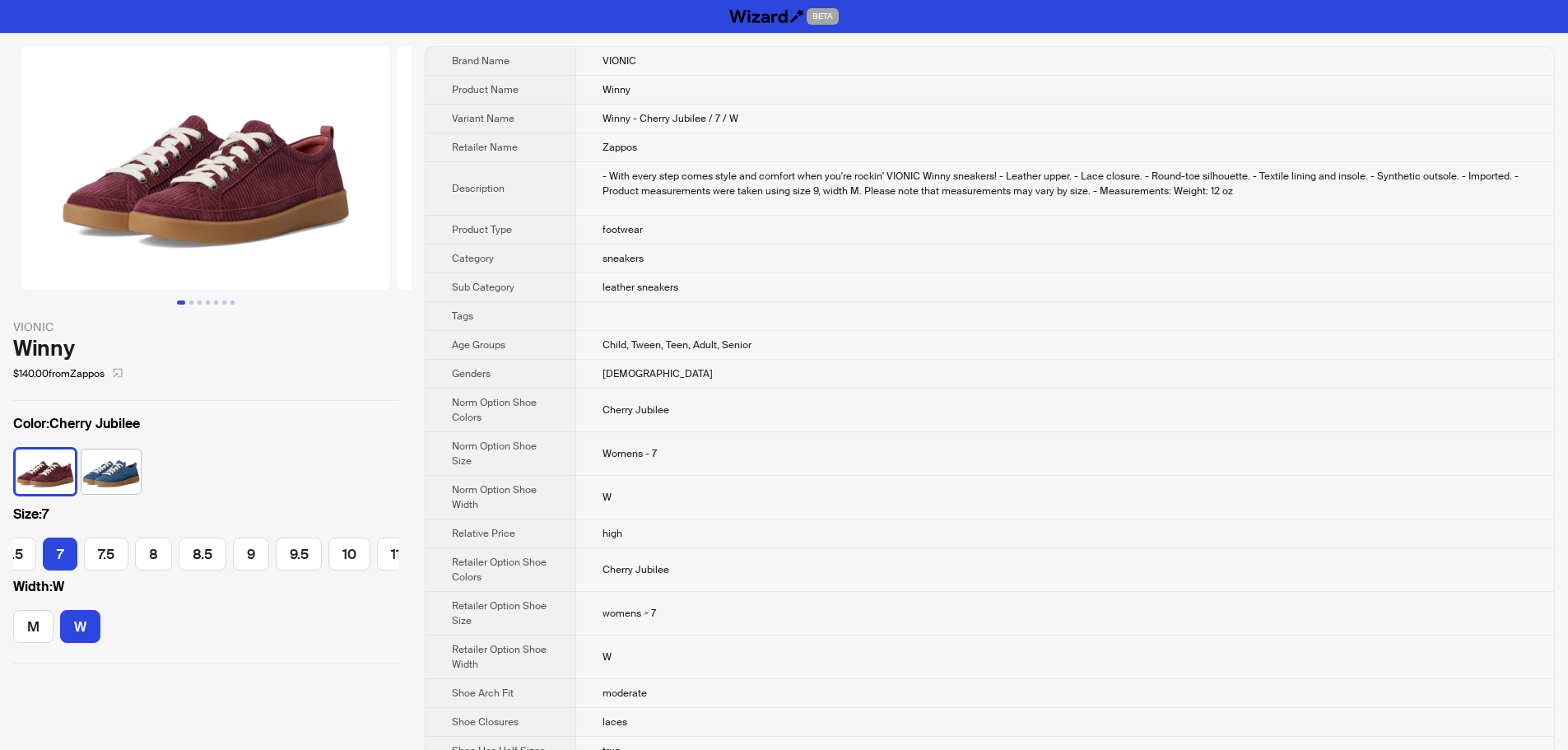
scroll to position [0, 69]
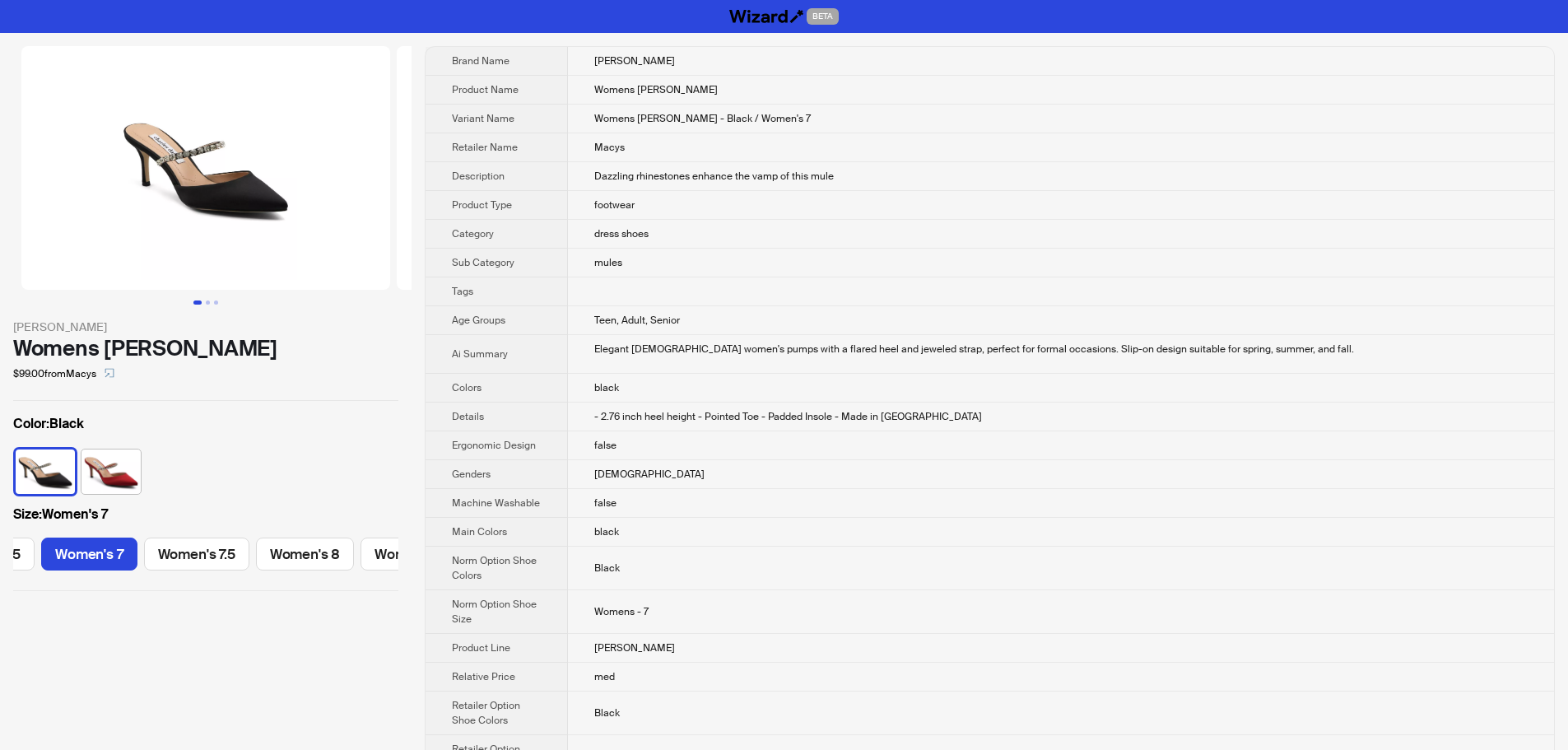
scroll to position [0, 88]
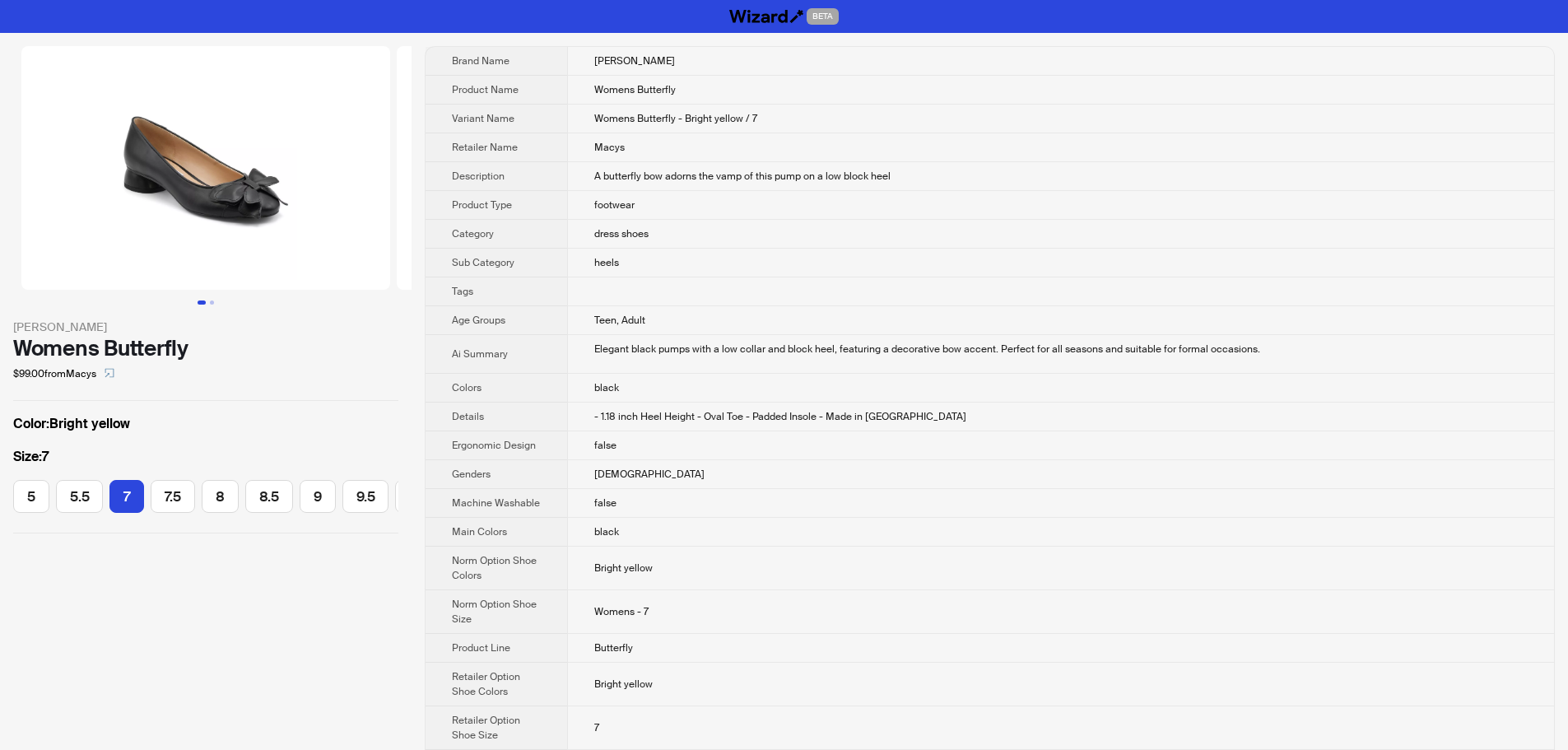
scroll to position [0, 69]
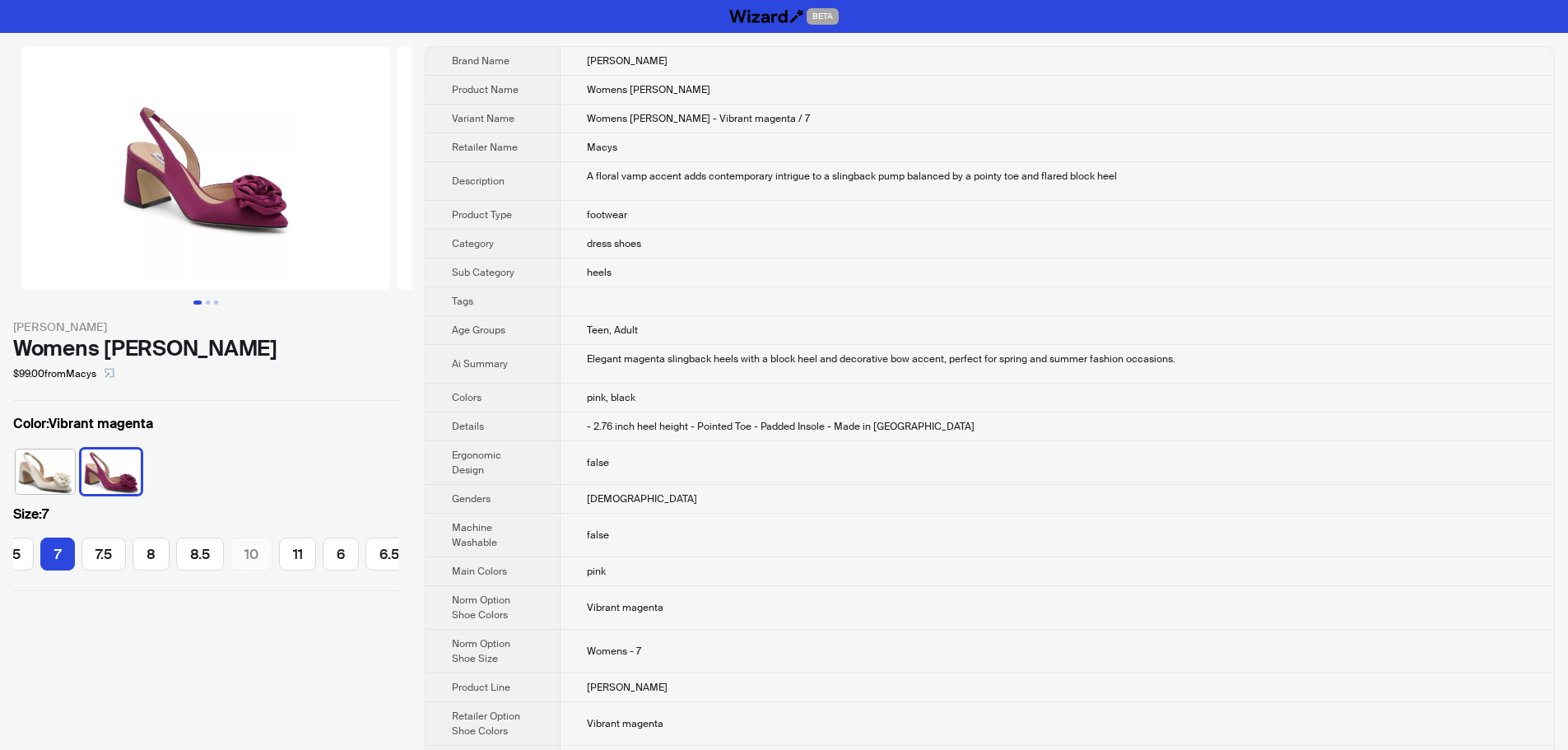
scroll to position [541, 0]
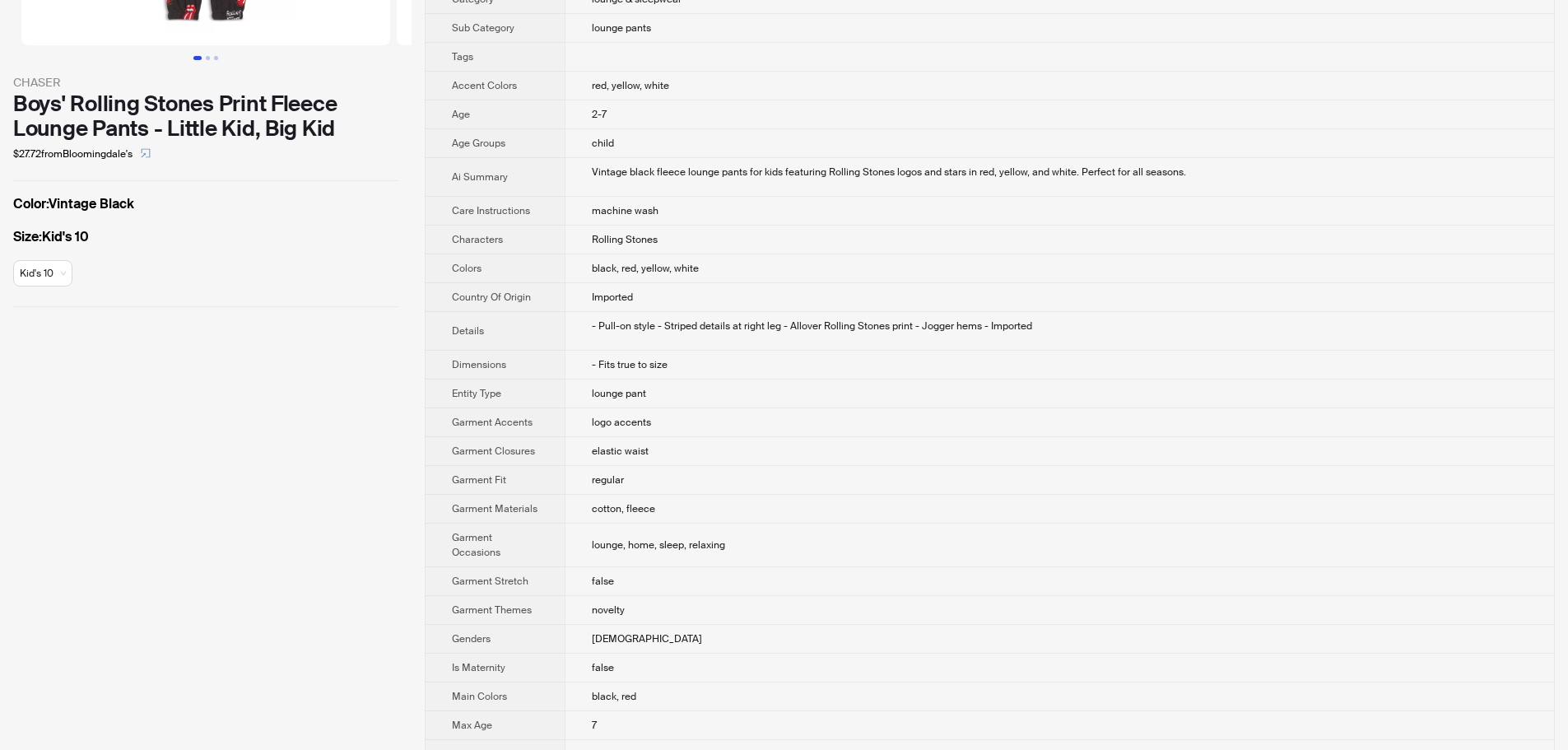
scroll to position [247, 0]
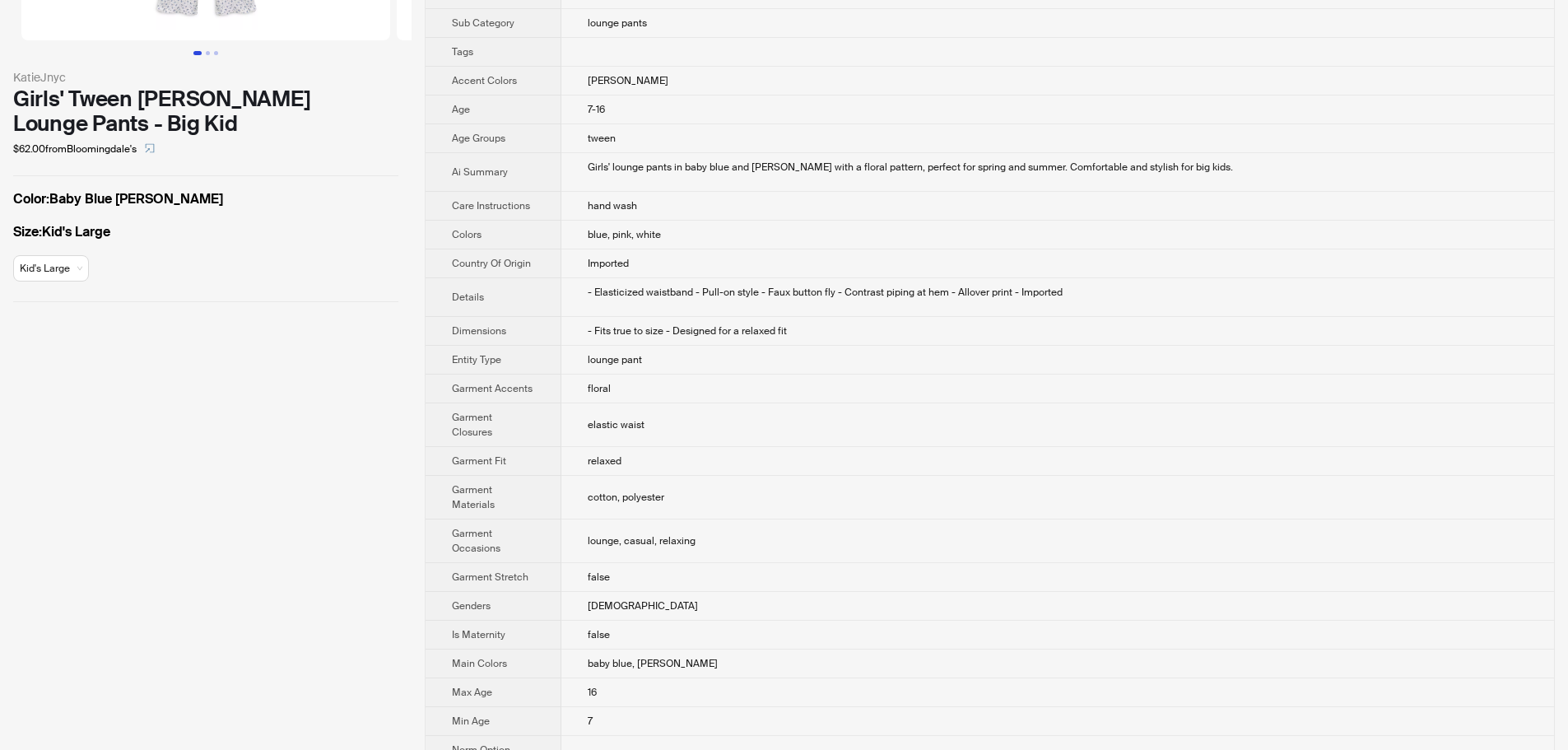
scroll to position [247, 0]
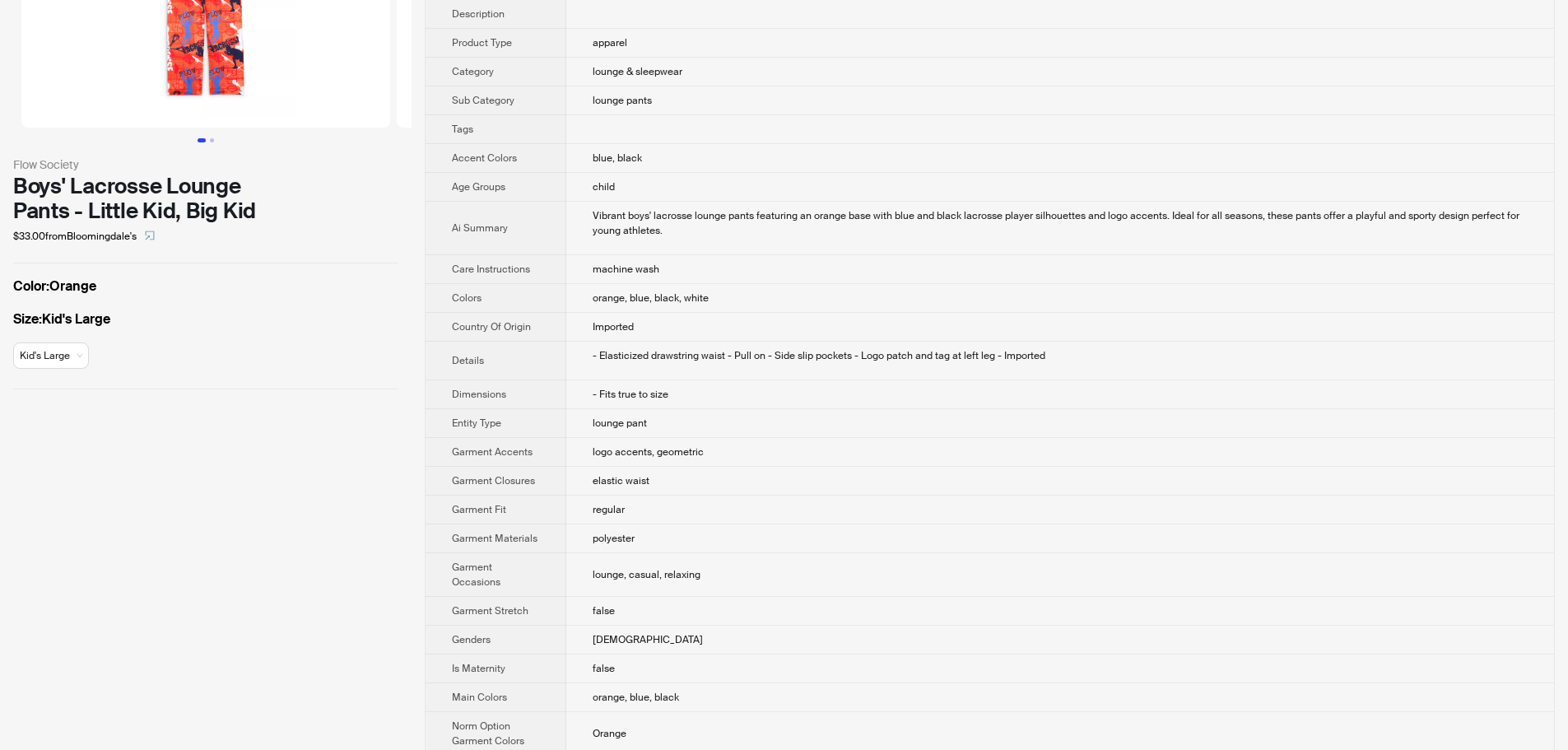
scroll to position [165, 0]
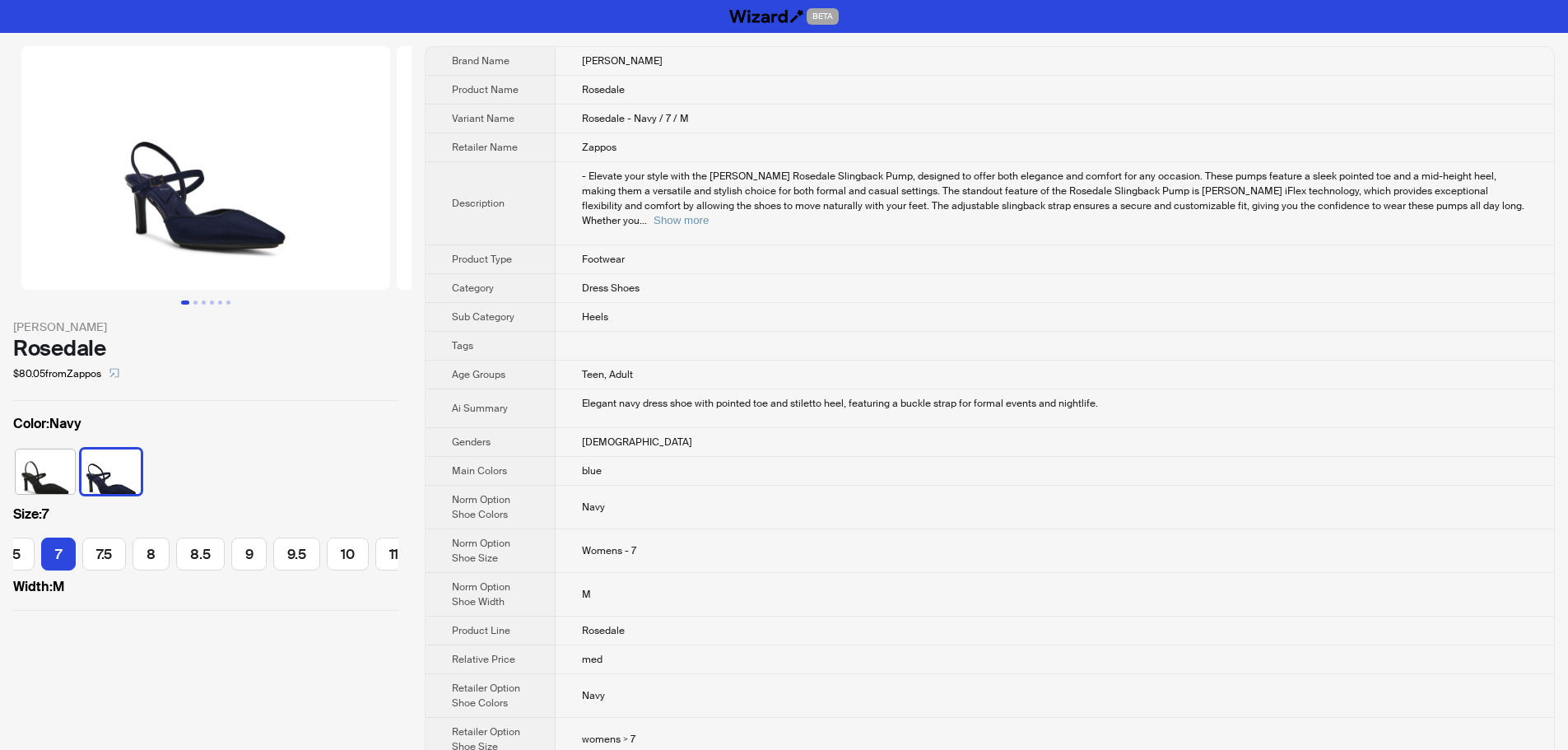
scroll to position [0, 123]
click at [709, 214] on button "Show more" at bounding box center [681, 220] width 55 height 13
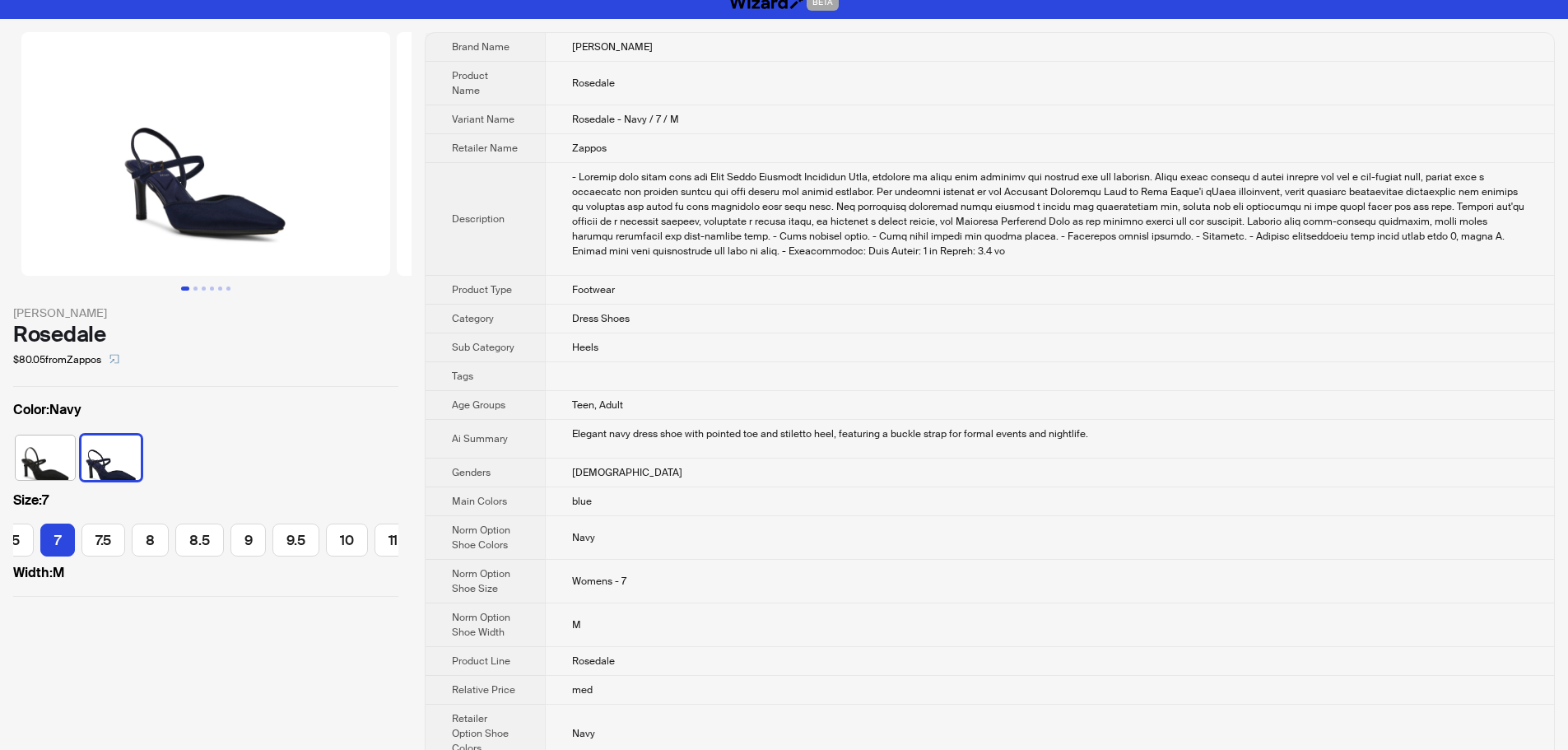
scroll to position [0, 0]
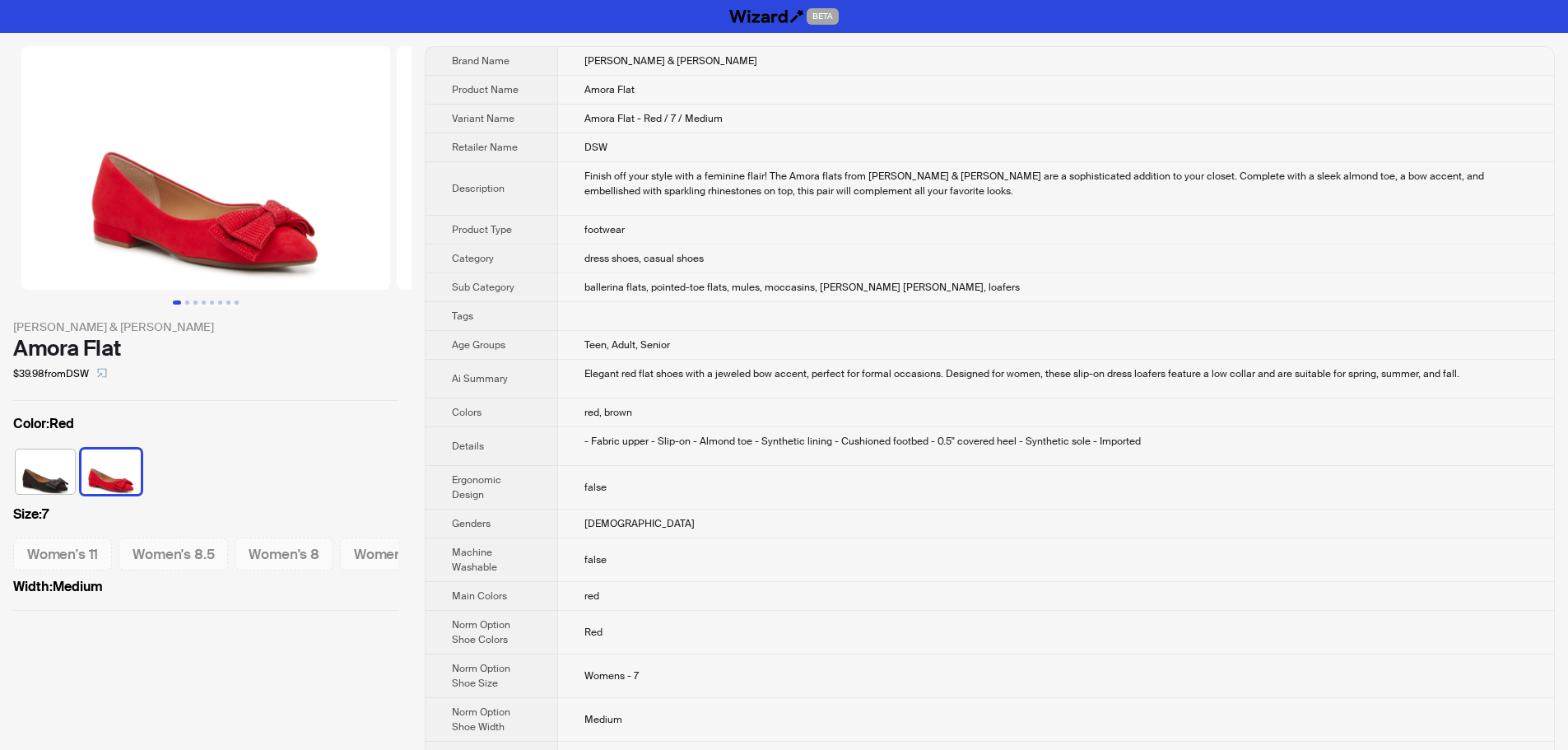
click at [1291, 251] on td "dress shoes, casual shoes" at bounding box center [1055, 258] width 996 height 29
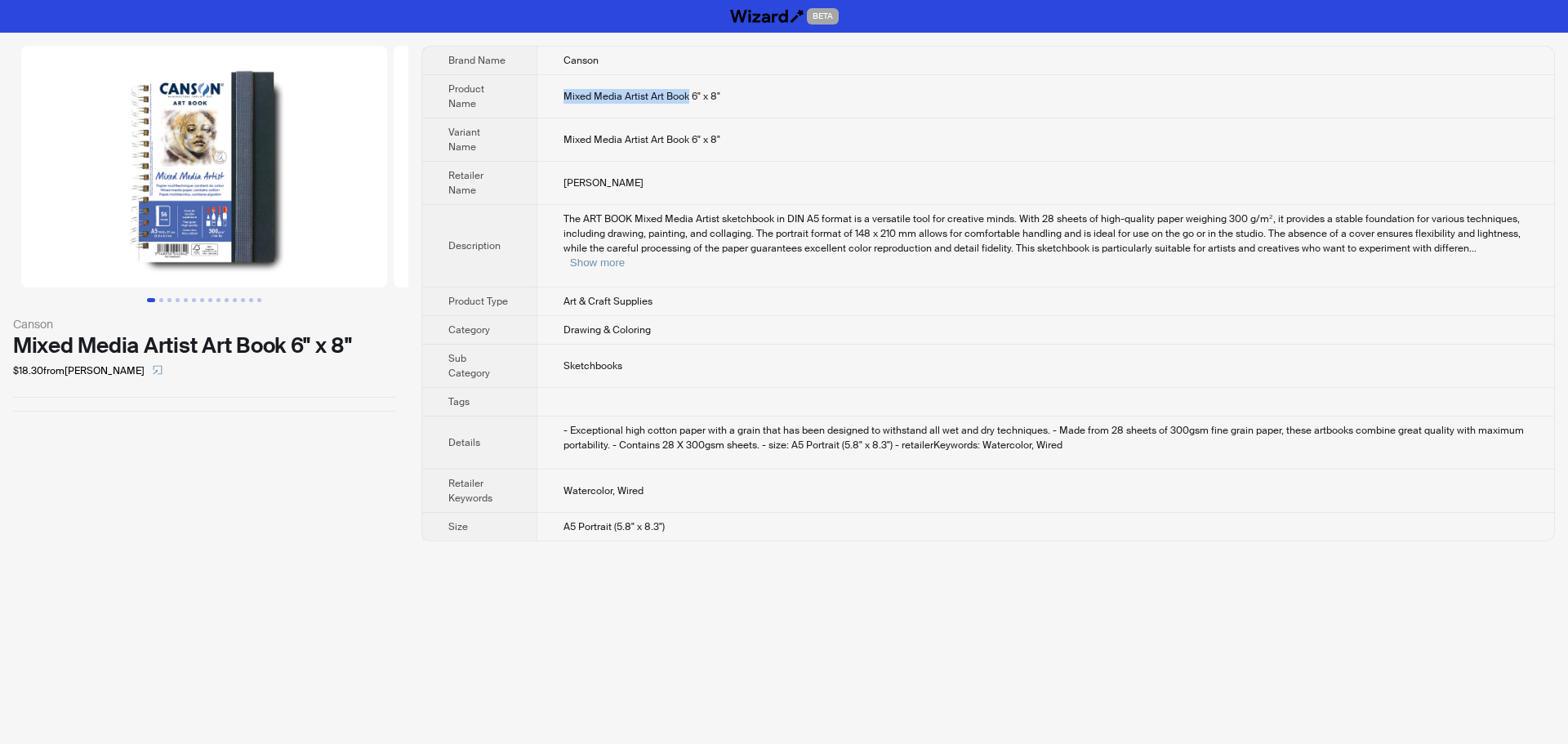
drag, startPoint x: 565, startPoint y: 101, endPoint x: 688, endPoint y: 97, distance: 123.1
click at [688, 97] on span "Mixed Media Artist Art Book 6" x 8"" at bounding box center [642, 96] width 157 height 13
copy span "Mixed Media Artist Art Book"
click at [815, 111] on td "Mixed Media Artist Art Book 6" x 8"" at bounding box center [1046, 97] width 1018 height 43
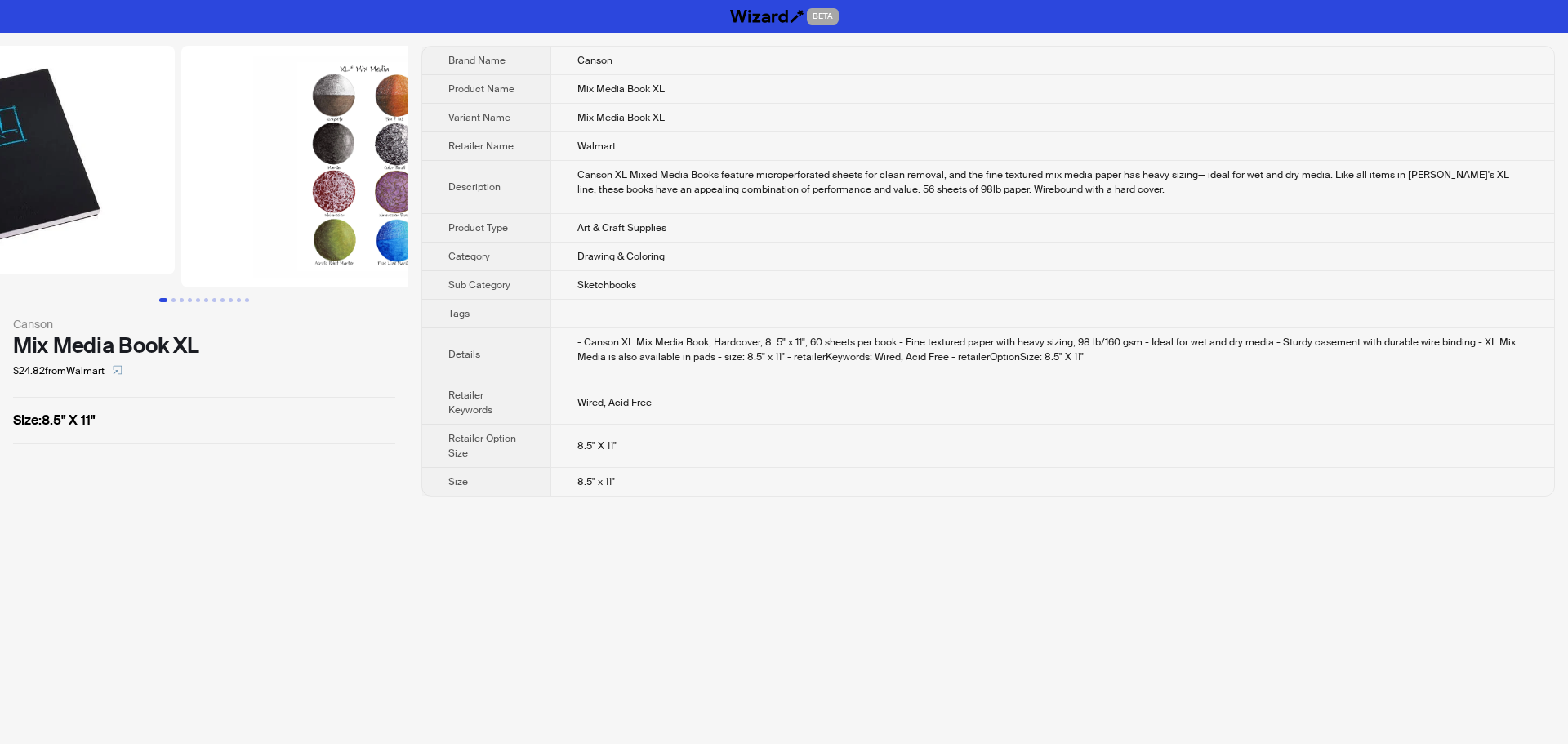
drag, startPoint x: 337, startPoint y: 252, endPoint x: 185, endPoint y: 330, distance: 170.8
click at [191, 323] on div "Canson Mix Media Book XL $24.82 from Walmart Size : 8.5" X 11"" at bounding box center [204, 244] width 409 height 424
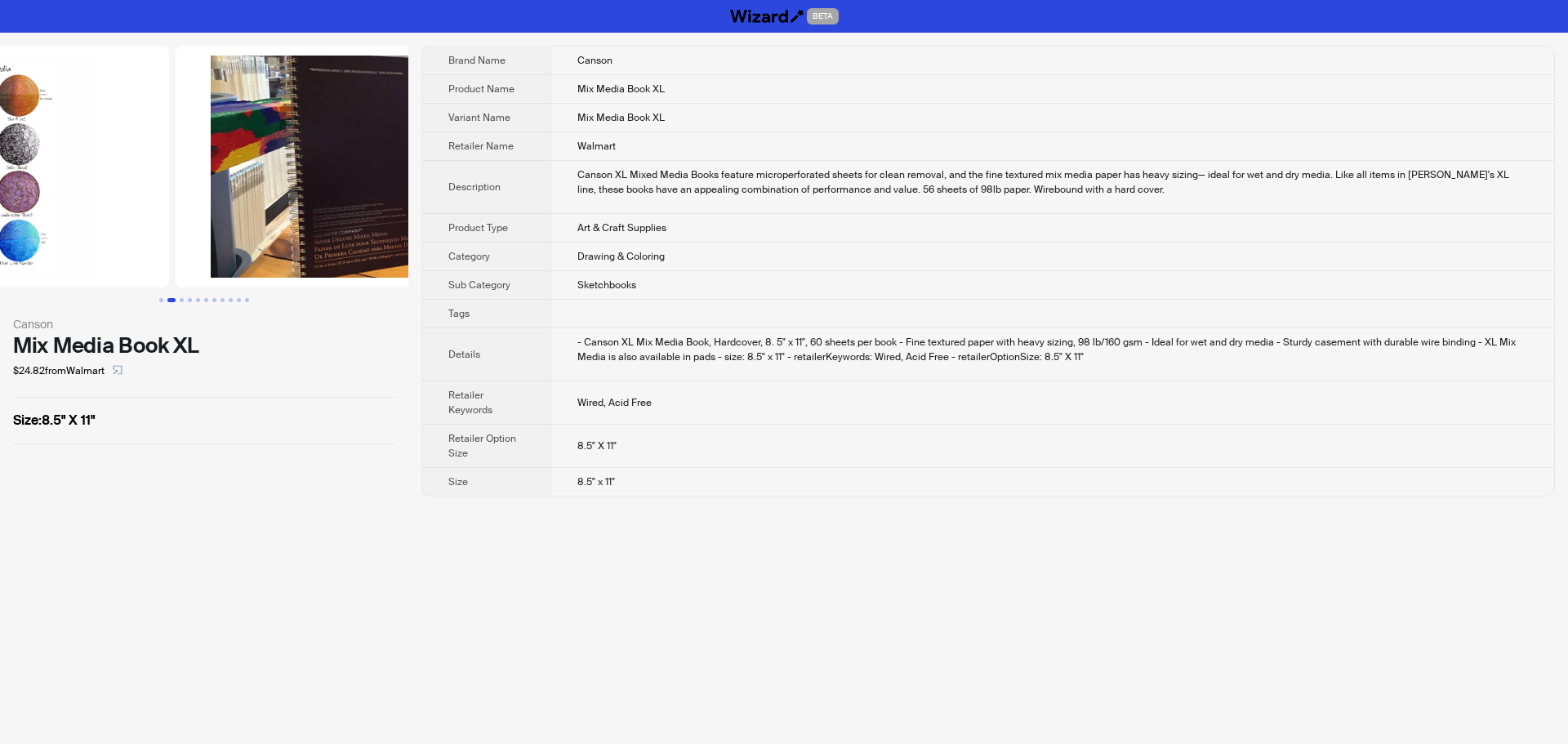
drag, startPoint x: 312, startPoint y: 264, endPoint x: 122, endPoint y: 245, distance: 190.9
click at [136, 245] on ul at bounding box center [204, 166] width 409 height 241
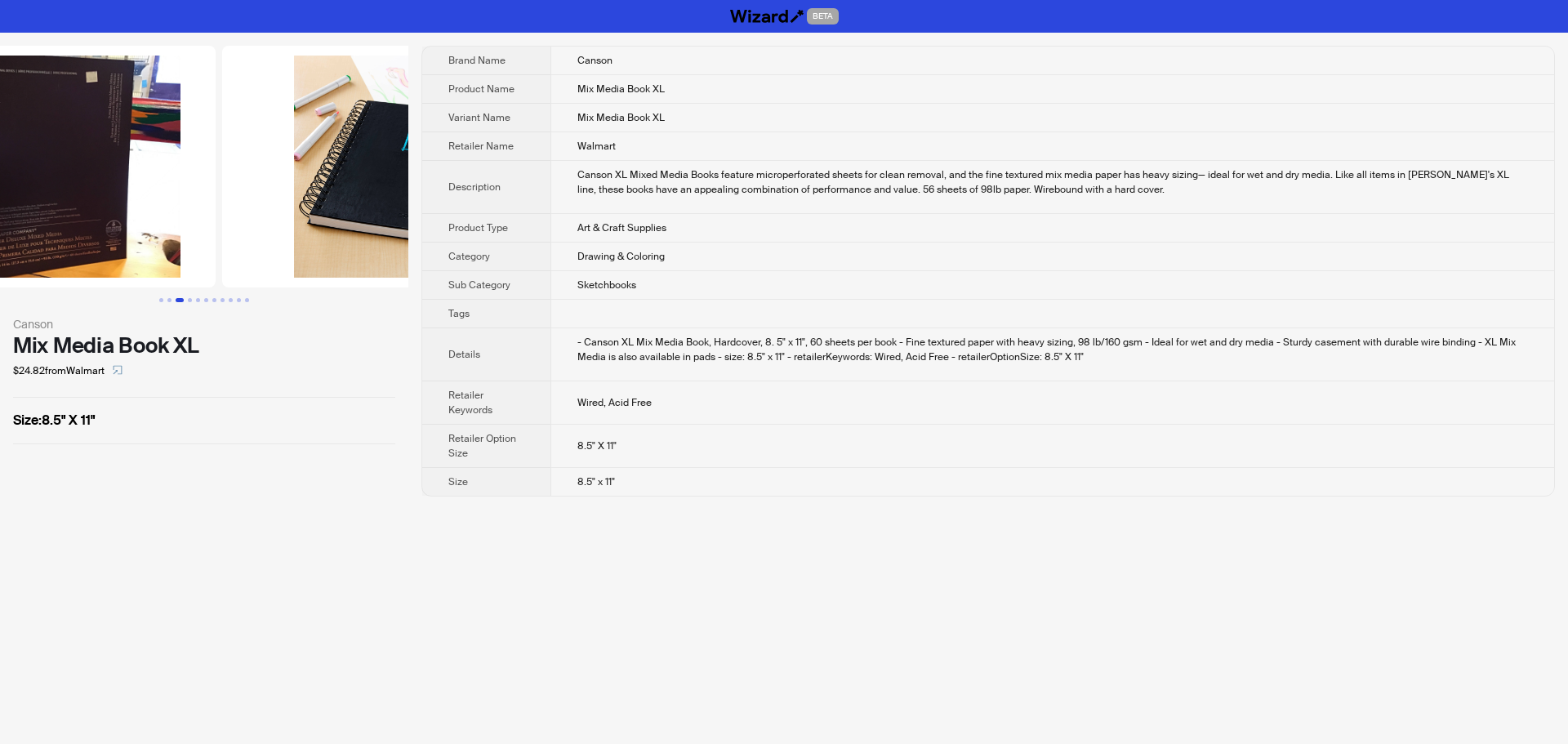
drag, startPoint x: 268, startPoint y: 251, endPoint x: 23, endPoint y: 248, distance: 245.0
click at [29, 247] on li at bounding box center [32, 166] width 373 height 241
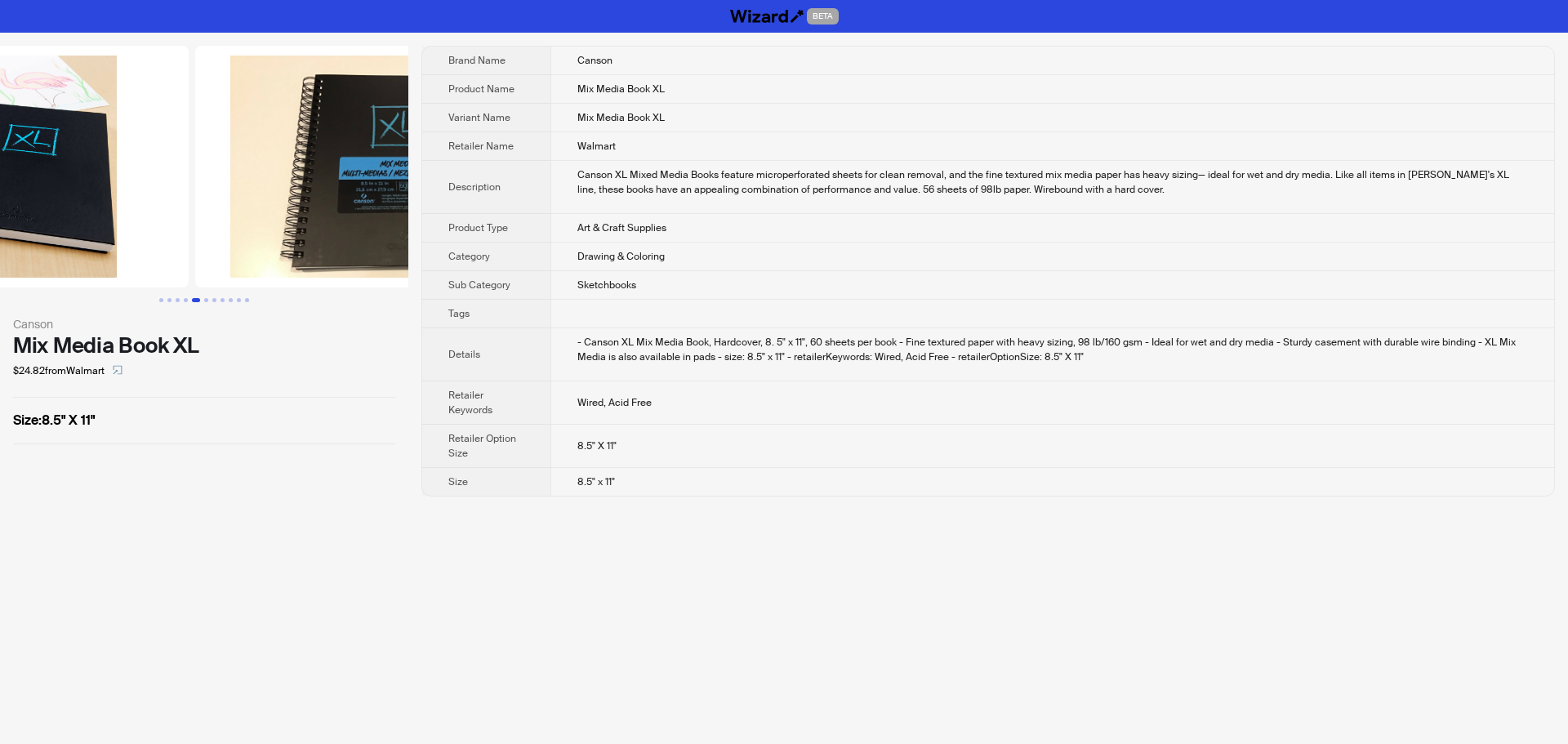
drag, startPoint x: 197, startPoint y: 252, endPoint x: 4, endPoint y: 252, distance: 193.0
click at [4, 252] on img at bounding box center [6, 166] width 366 height 241
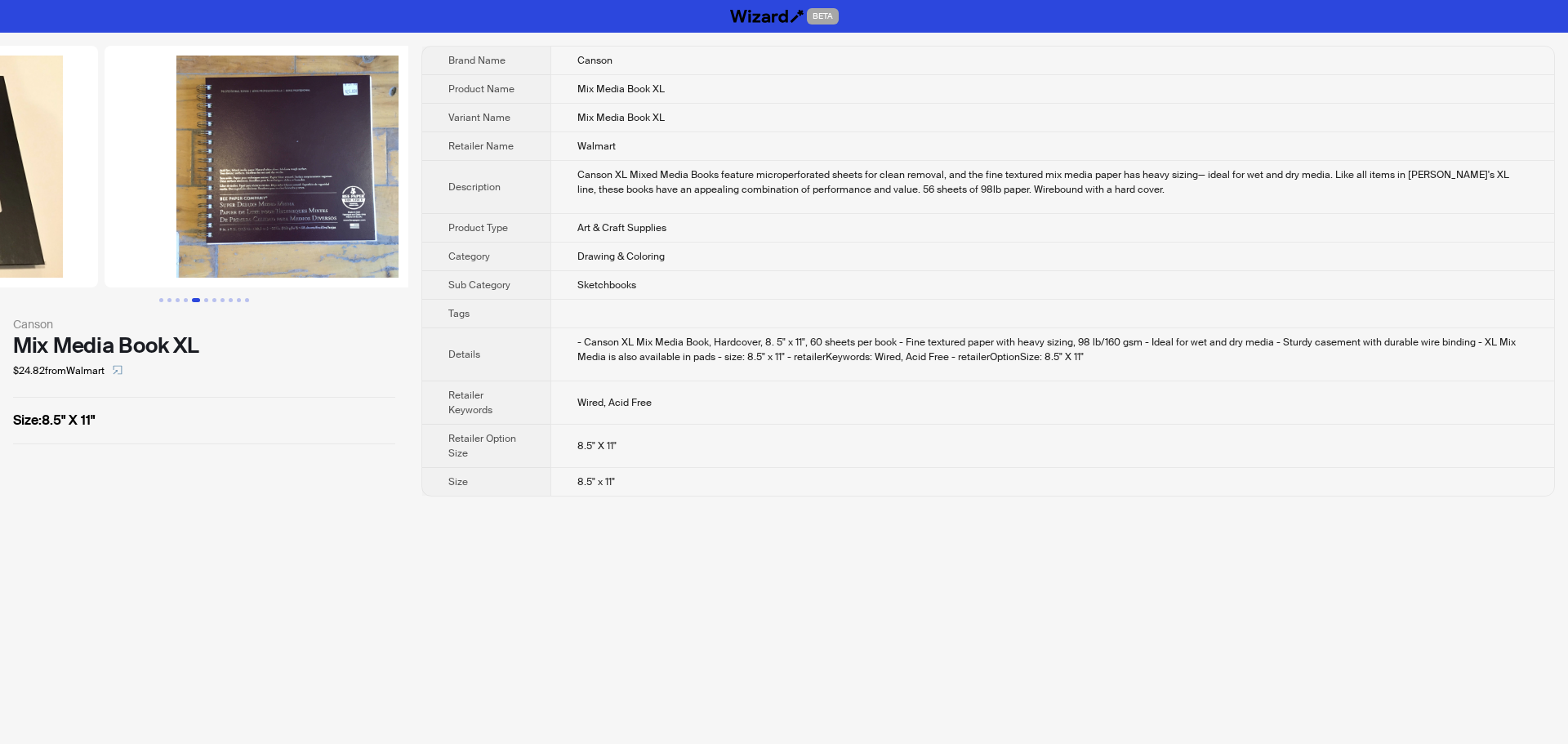
drag, startPoint x: 246, startPoint y: 256, endPoint x: 71, endPoint y: 270, distance: 175.6
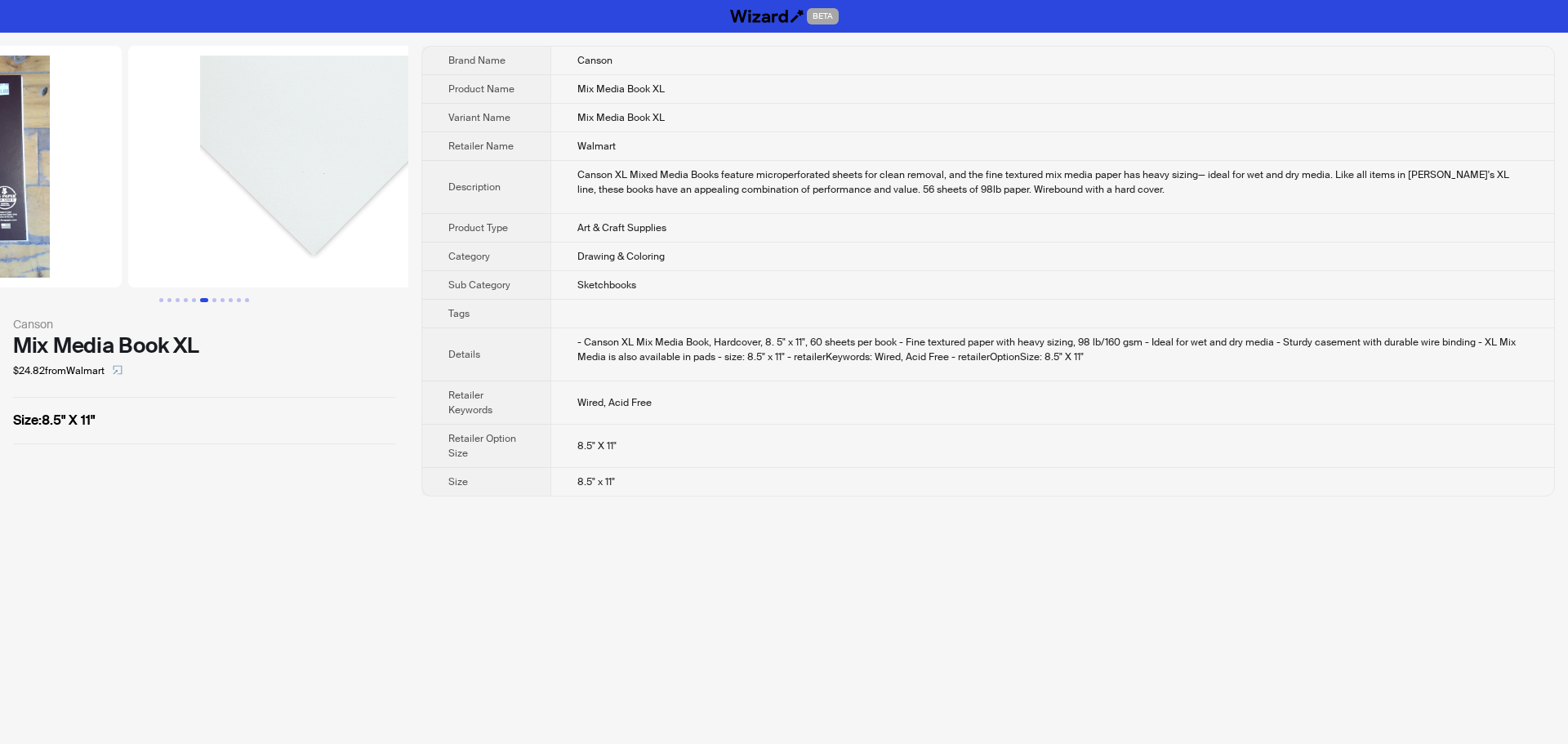
drag, startPoint x: 253, startPoint y: 275, endPoint x: 122, endPoint y: 274, distance: 131.0
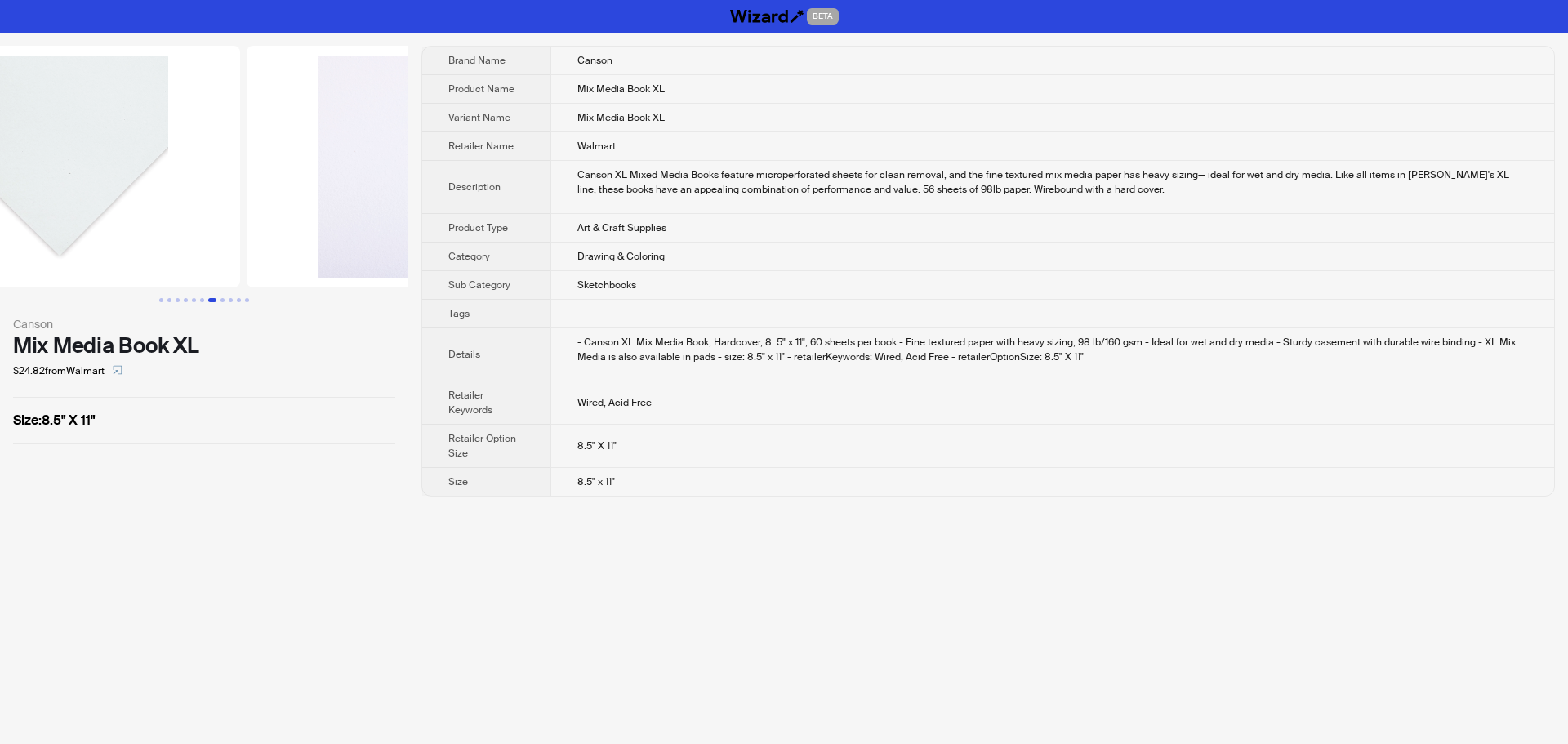
drag, startPoint x: 244, startPoint y: 272, endPoint x: 93, endPoint y: 273, distance: 151.0
click at [93, 273] on img at bounding box center [57, 166] width 366 height 241
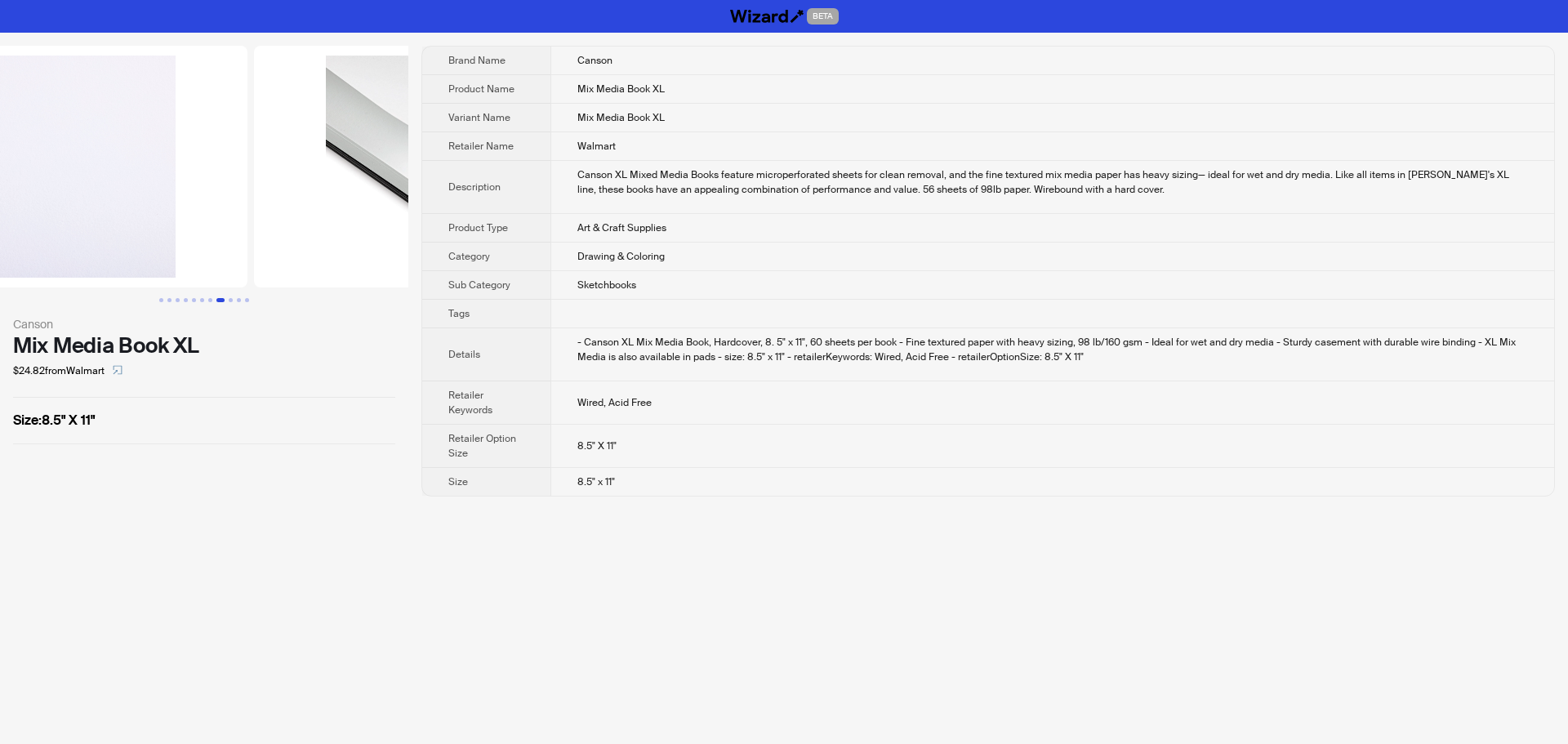
drag, startPoint x: 293, startPoint y: 272, endPoint x: 109, endPoint y: 277, distance: 184.1
click at [109, 277] on img at bounding box center [65, 166] width 366 height 241
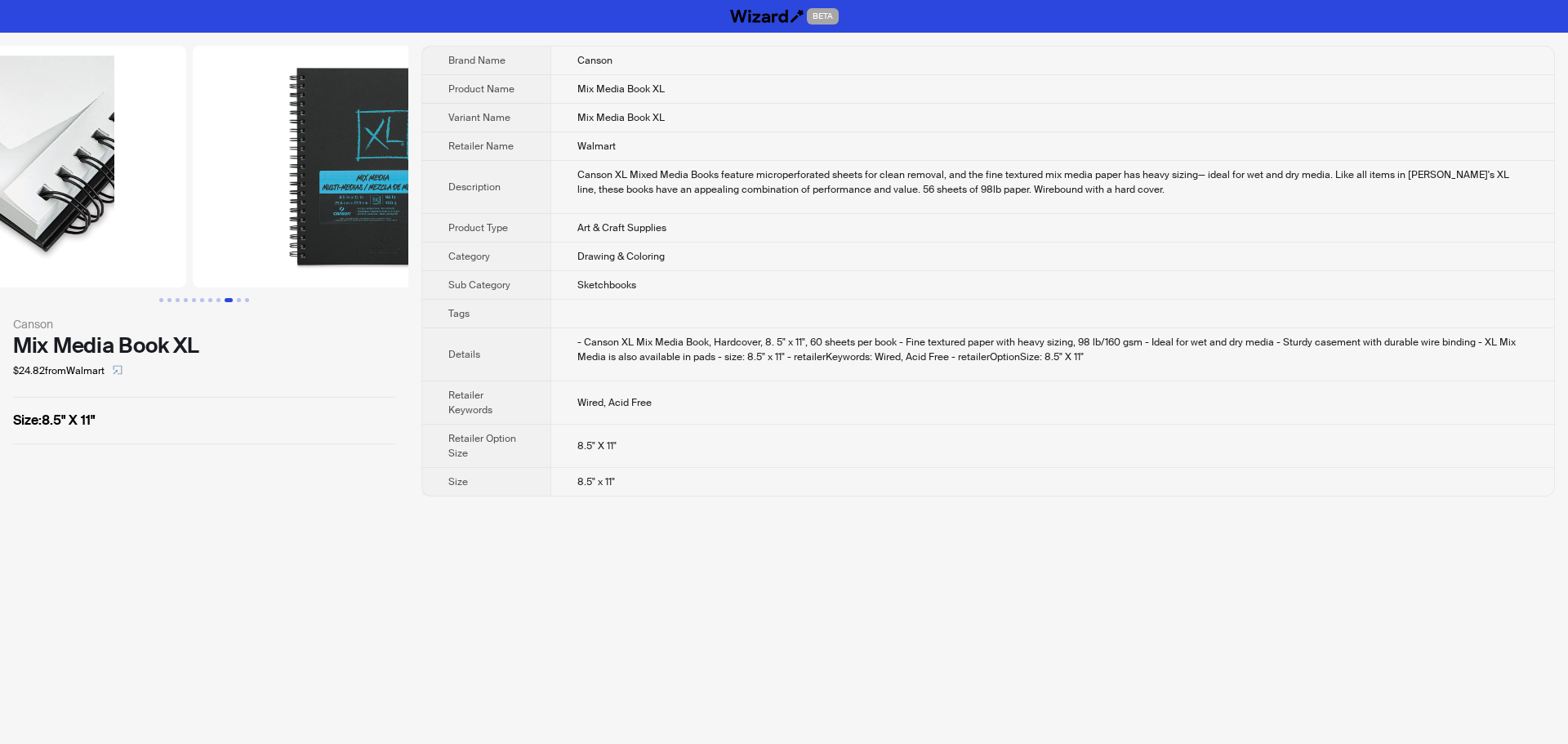
drag, startPoint x: 280, startPoint y: 274, endPoint x: 124, endPoint y: 275, distance: 156.0
click at [97, 275] on img at bounding box center [3, 166] width 366 height 241
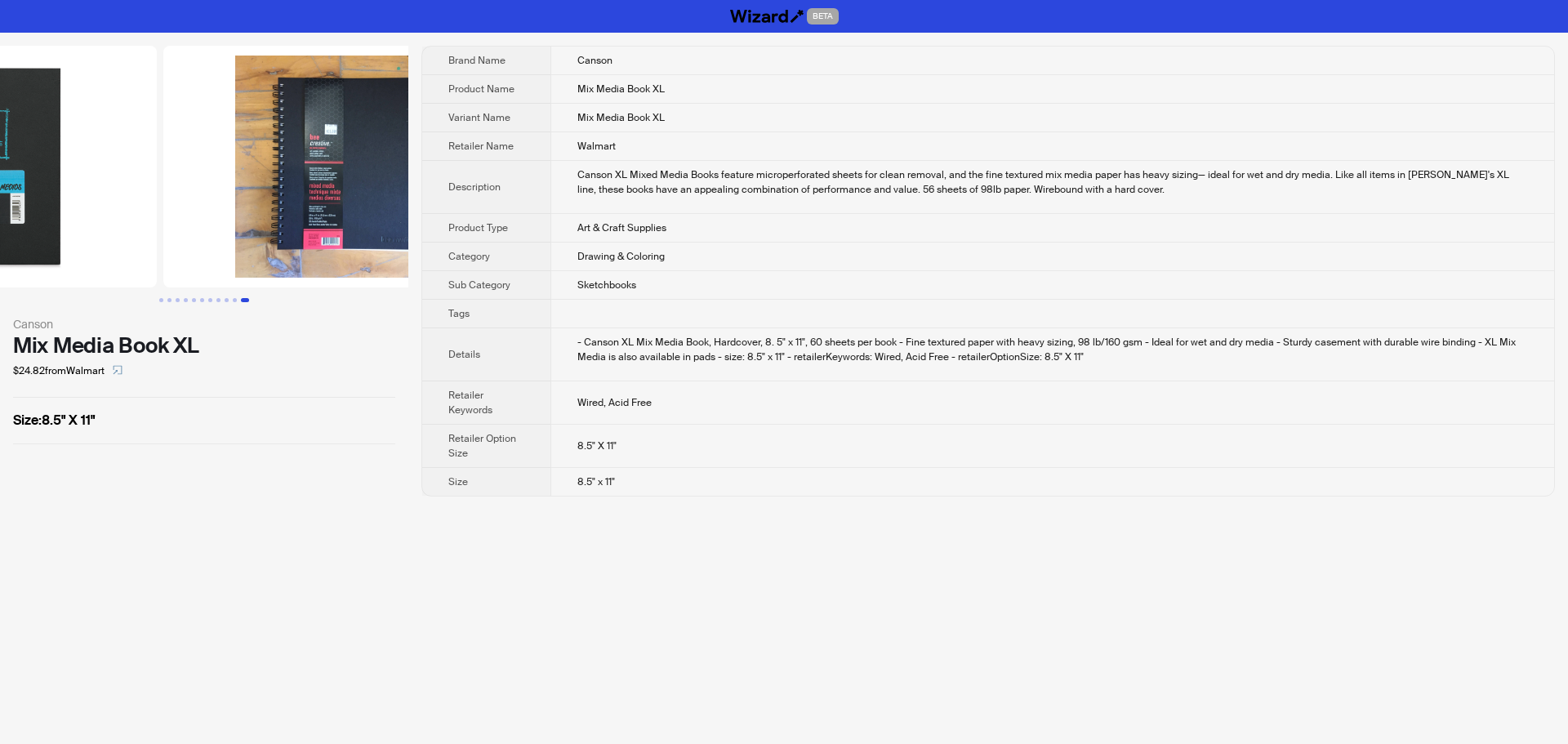
drag, startPoint x: 174, startPoint y: 268, endPoint x: 117, endPoint y: 270, distance: 57.0
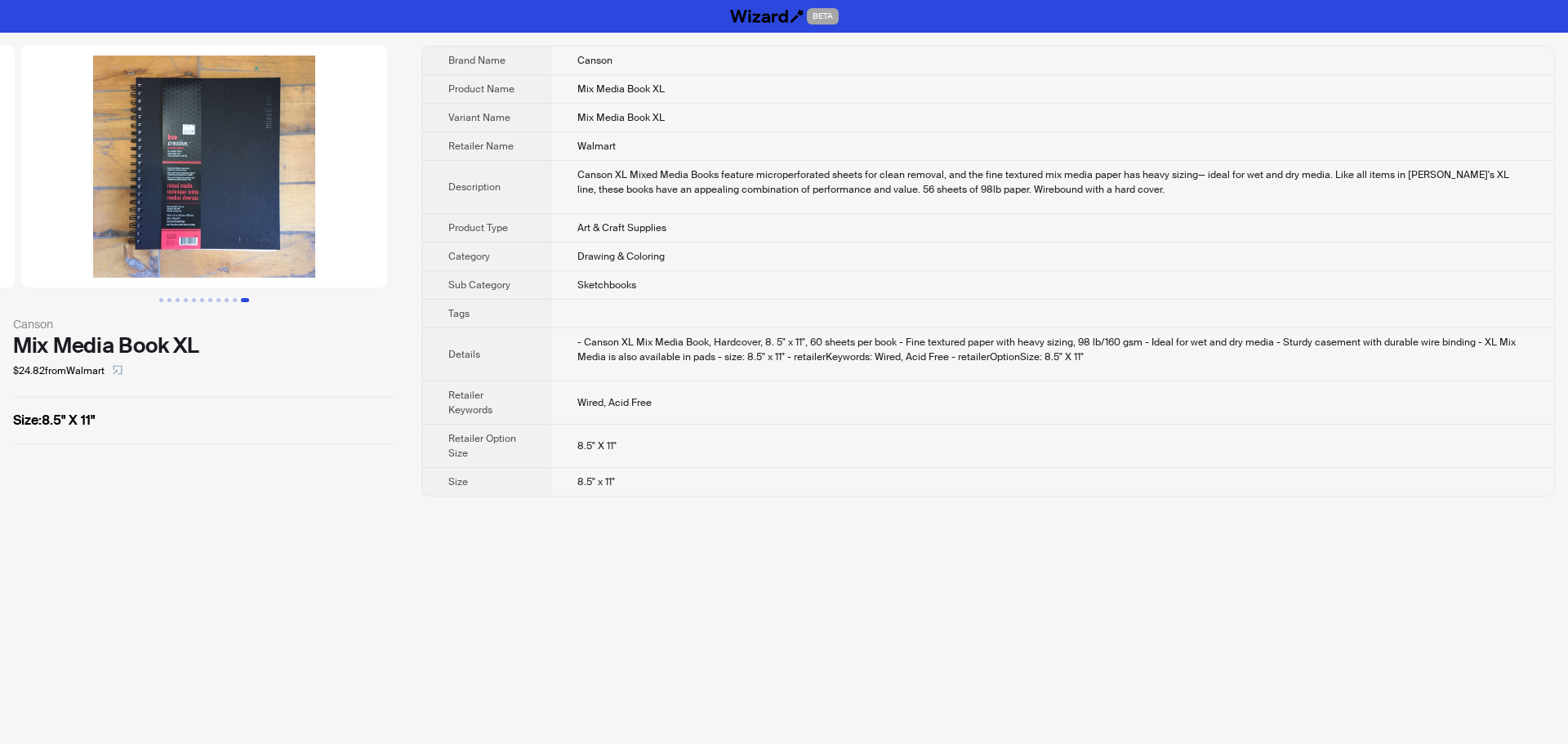
click at [923, 260] on td "Drawing & Coloring" at bounding box center [1053, 256] width 1004 height 28
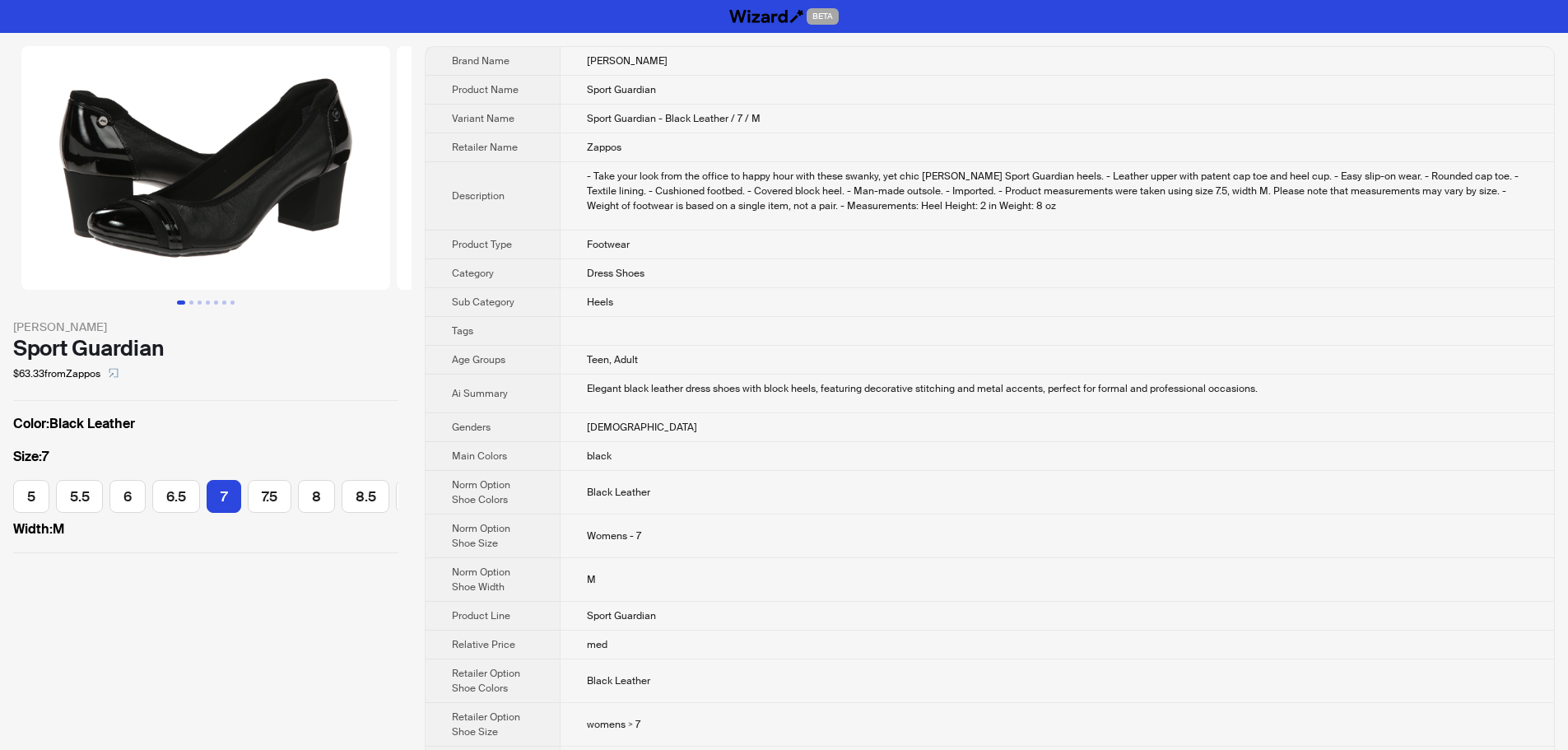
scroll to position [0, 132]
click at [1300, 307] on td "Heels" at bounding box center [1057, 302] width 994 height 29
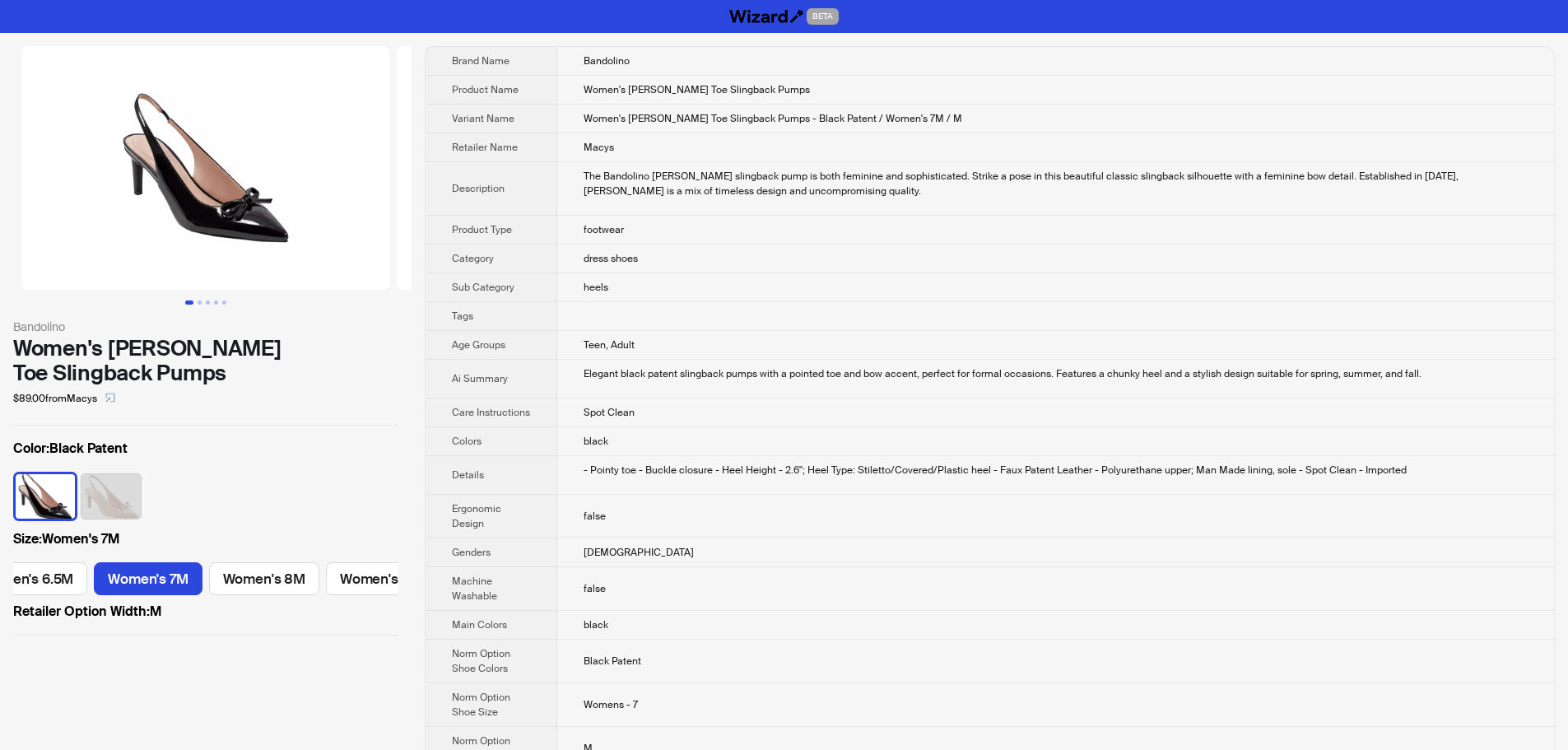
scroll to position [0, 339]
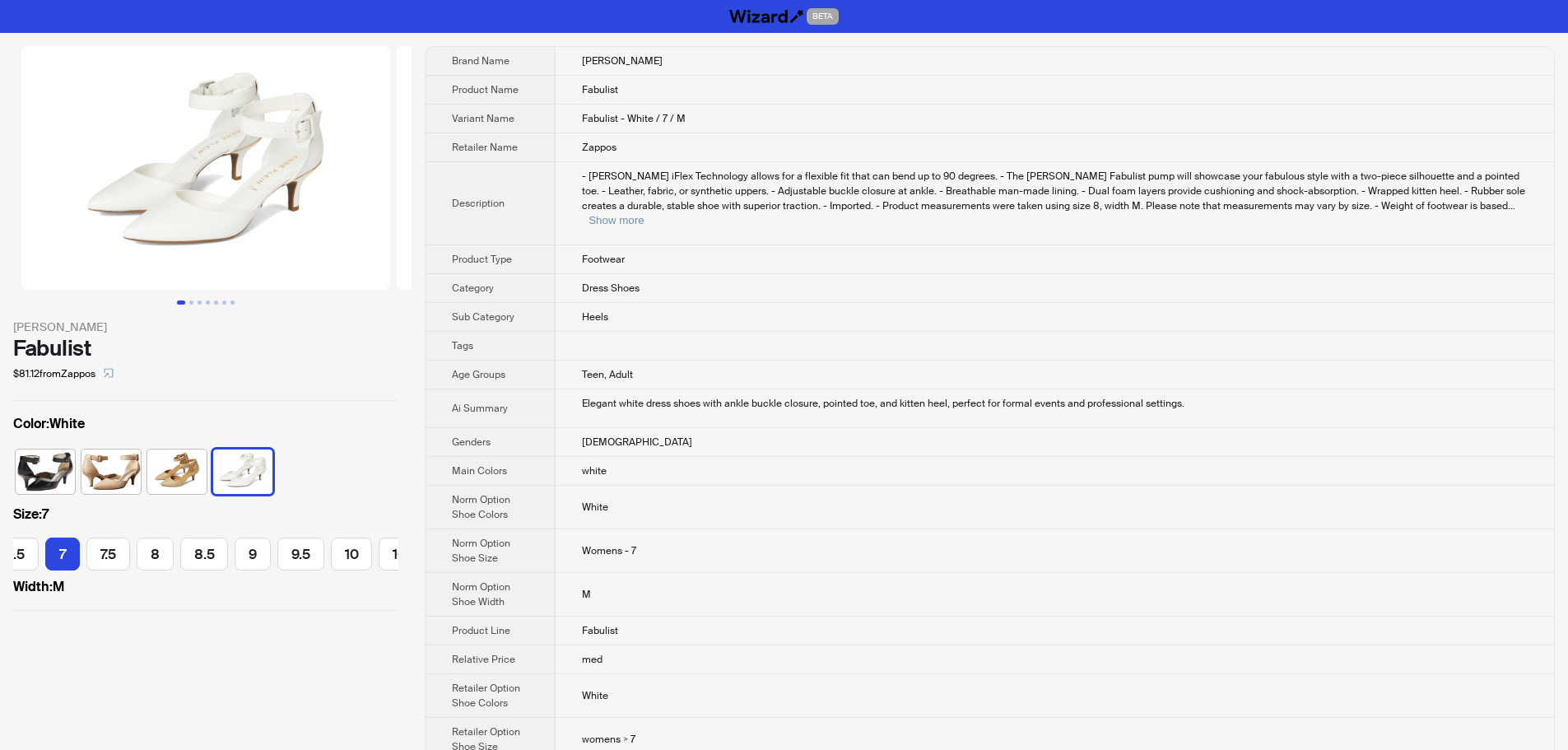
scroll to position [0, 166]
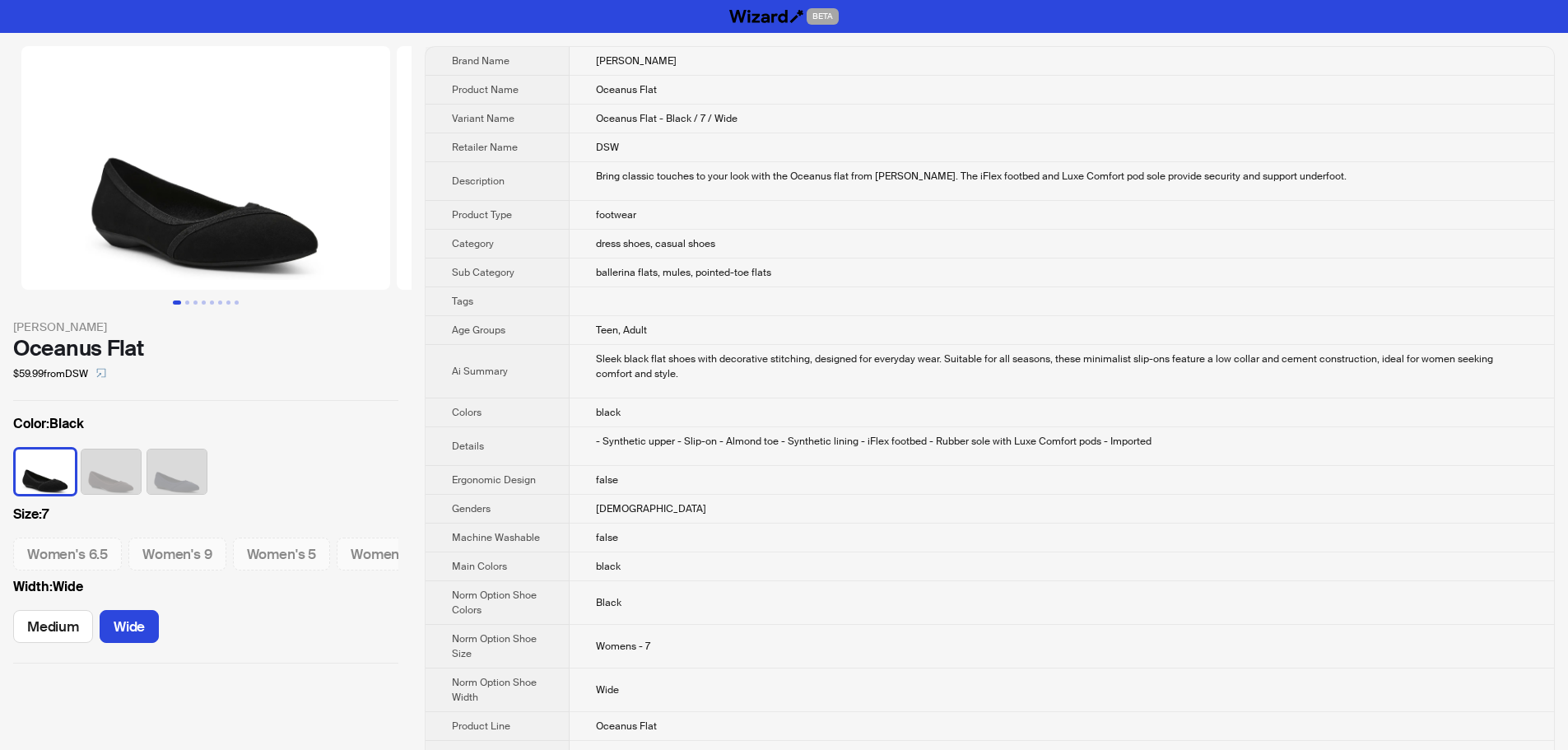
click at [1095, 169] on div "Bring classic touches to your look with the Oceanus flat from [PERSON_NAME]. Th…" at bounding box center [1061, 175] width 931 height 15
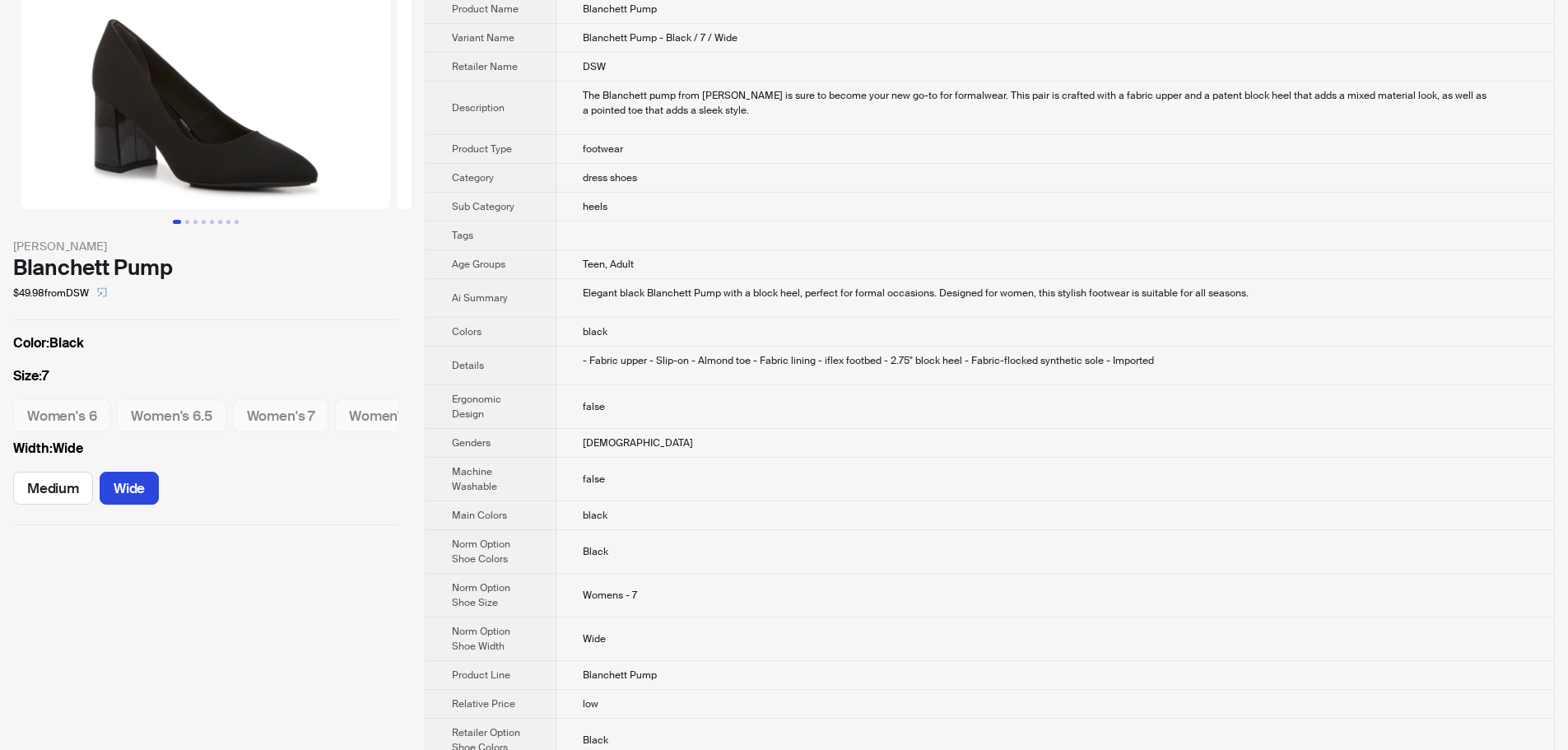
scroll to position [83, 0]
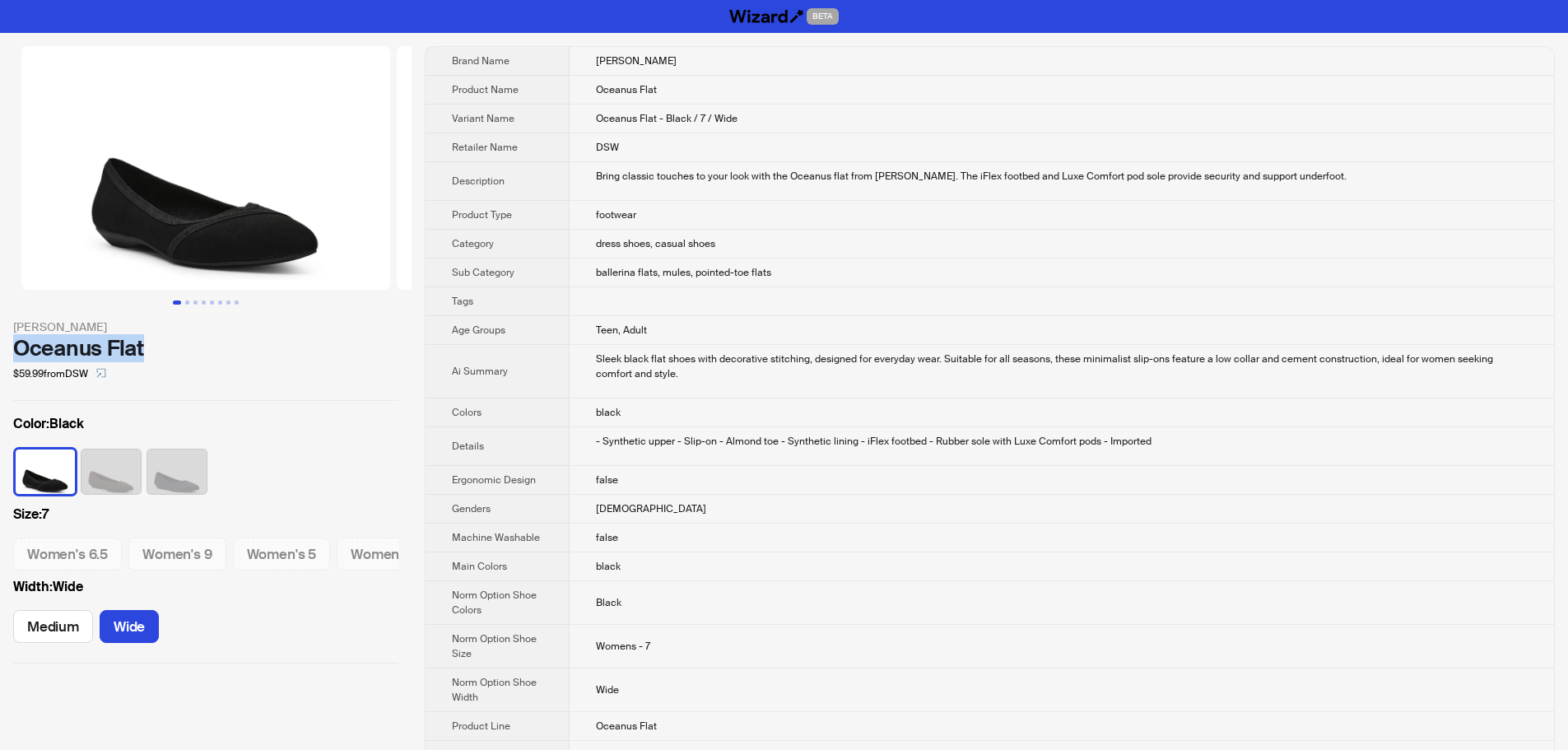
drag, startPoint x: 14, startPoint y: 347, endPoint x: 180, endPoint y: 354, distance: 166.1
click at [180, 354] on div "Oceanus Flat" at bounding box center [205, 348] width 385 height 25
copy div "Oceanus Flat"
click at [112, 376] on button "button" at bounding box center [101, 374] width 27 height 27
click at [1085, 481] on td "false" at bounding box center [1061, 480] width 985 height 29
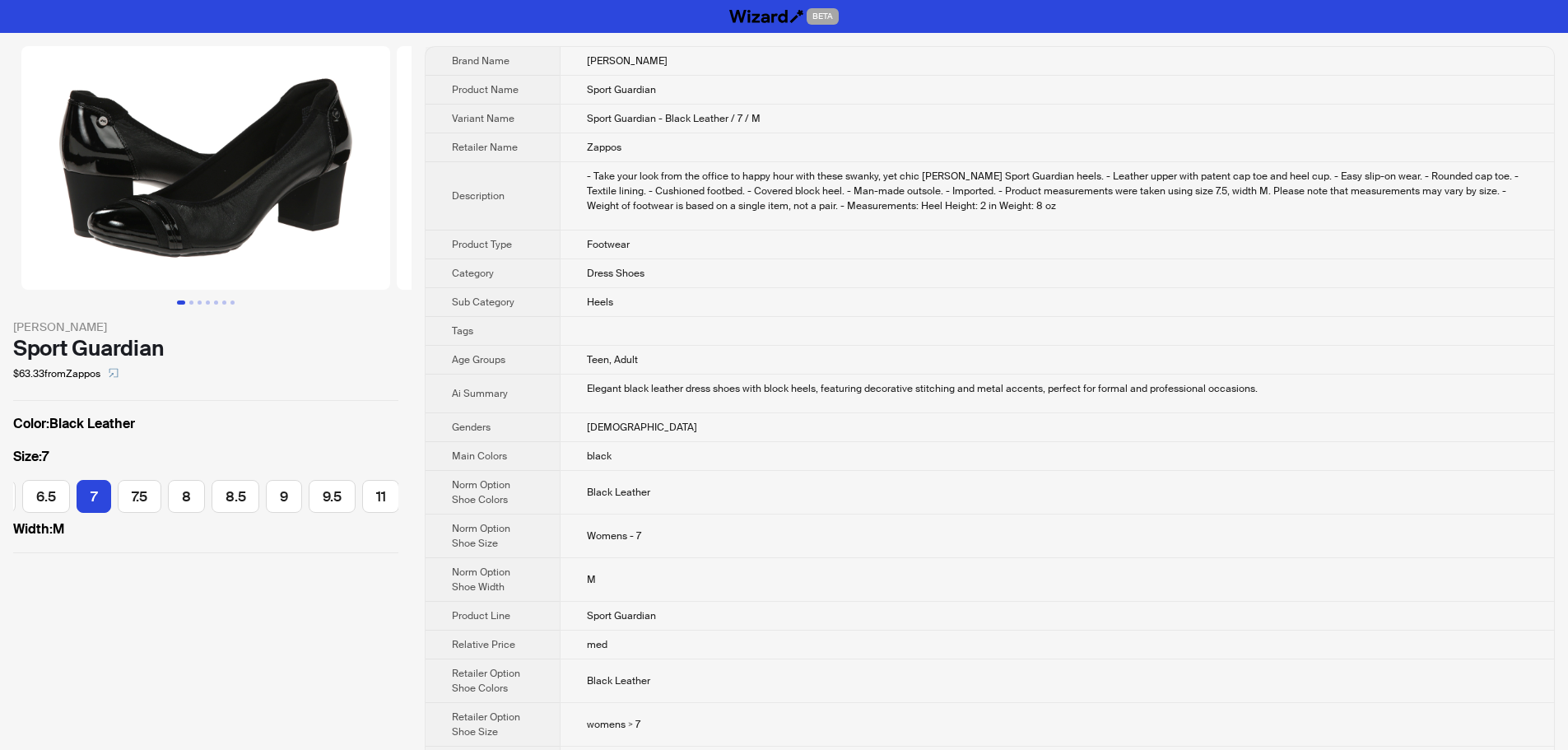
scroll to position [0, 132]
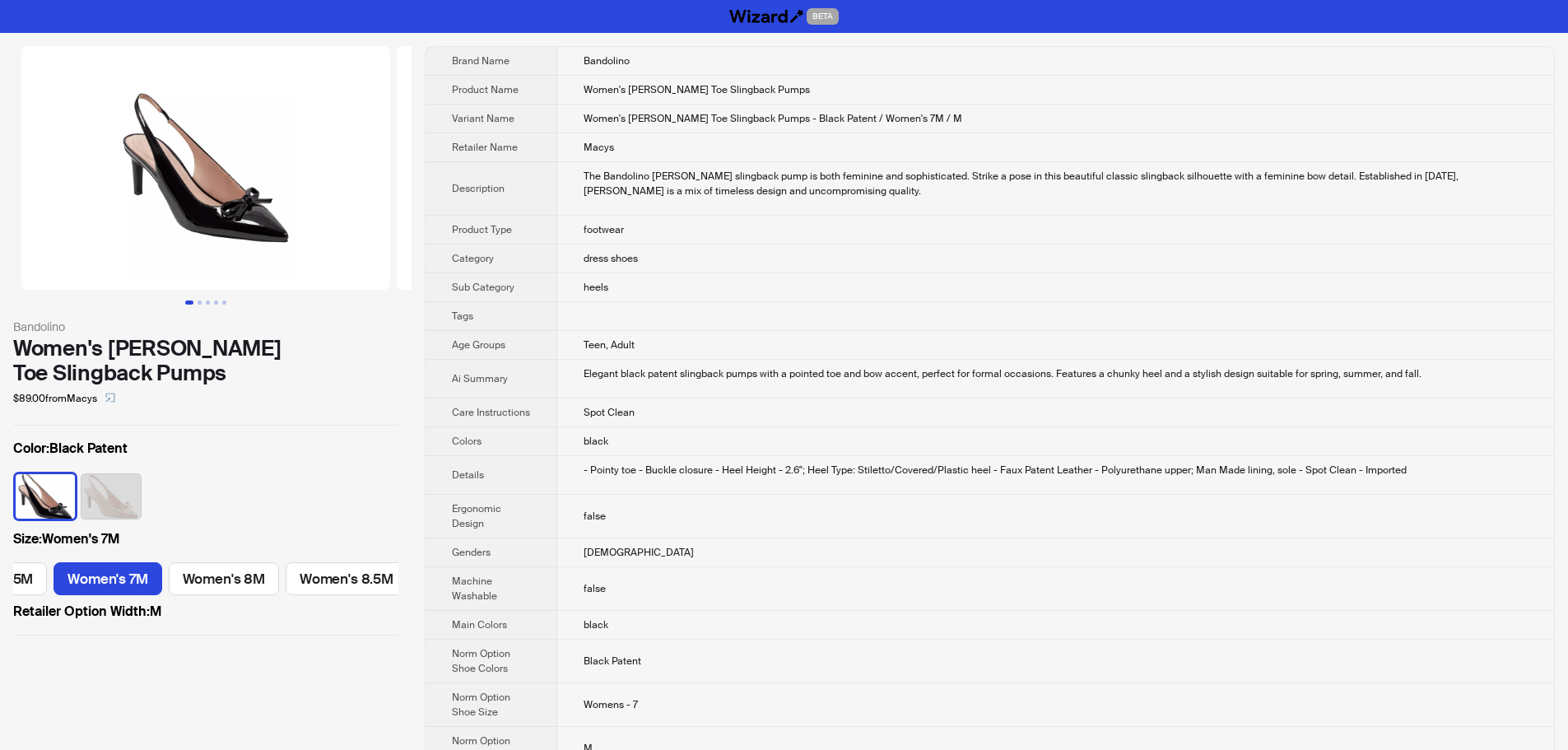
scroll to position [0, 339]
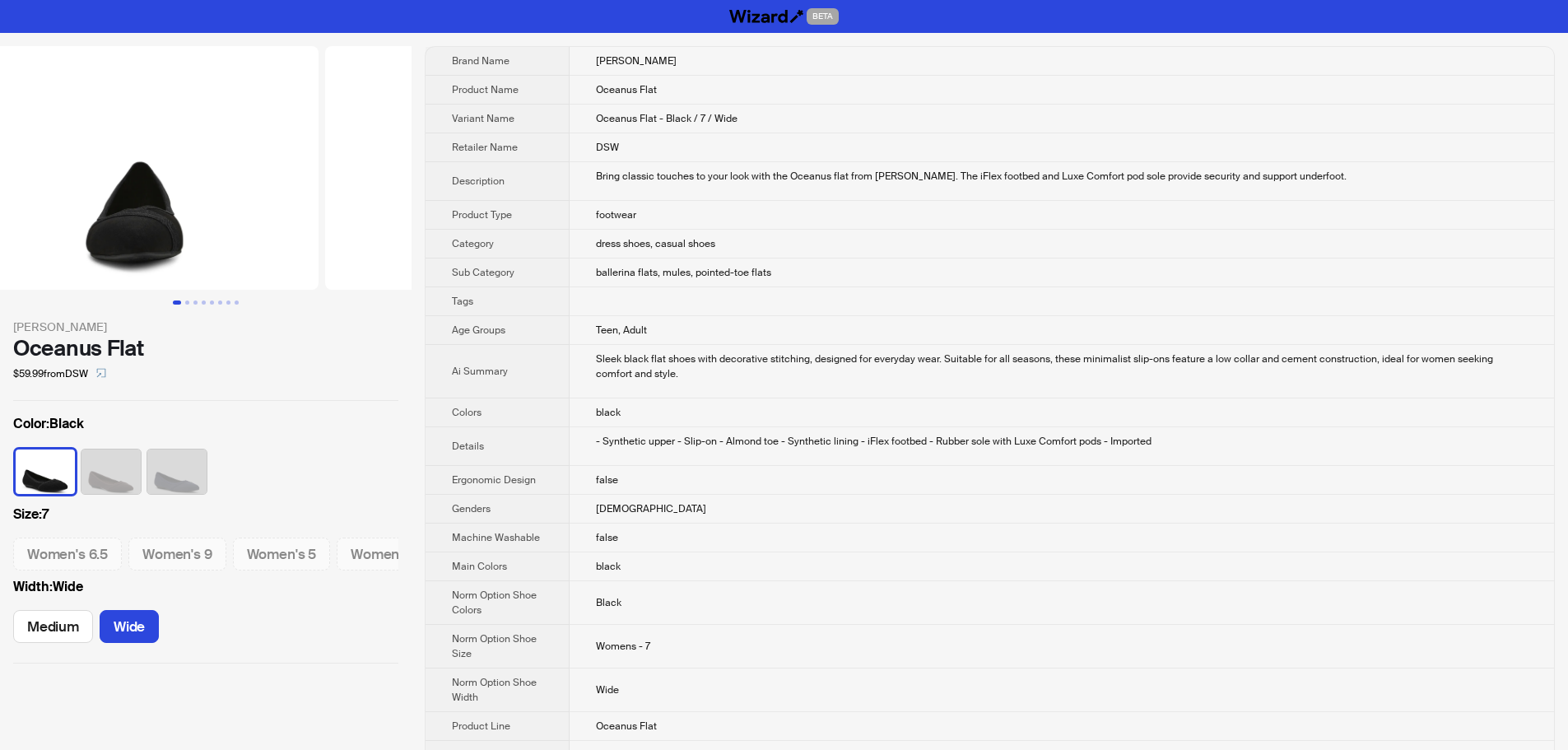
drag, startPoint x: 290, startPoint y: 206, endPoint x: 3, endPoint y: 204, distance: 287.0
click at [46, 207] on ul at bounding box center [206, 168] width 412 height 243
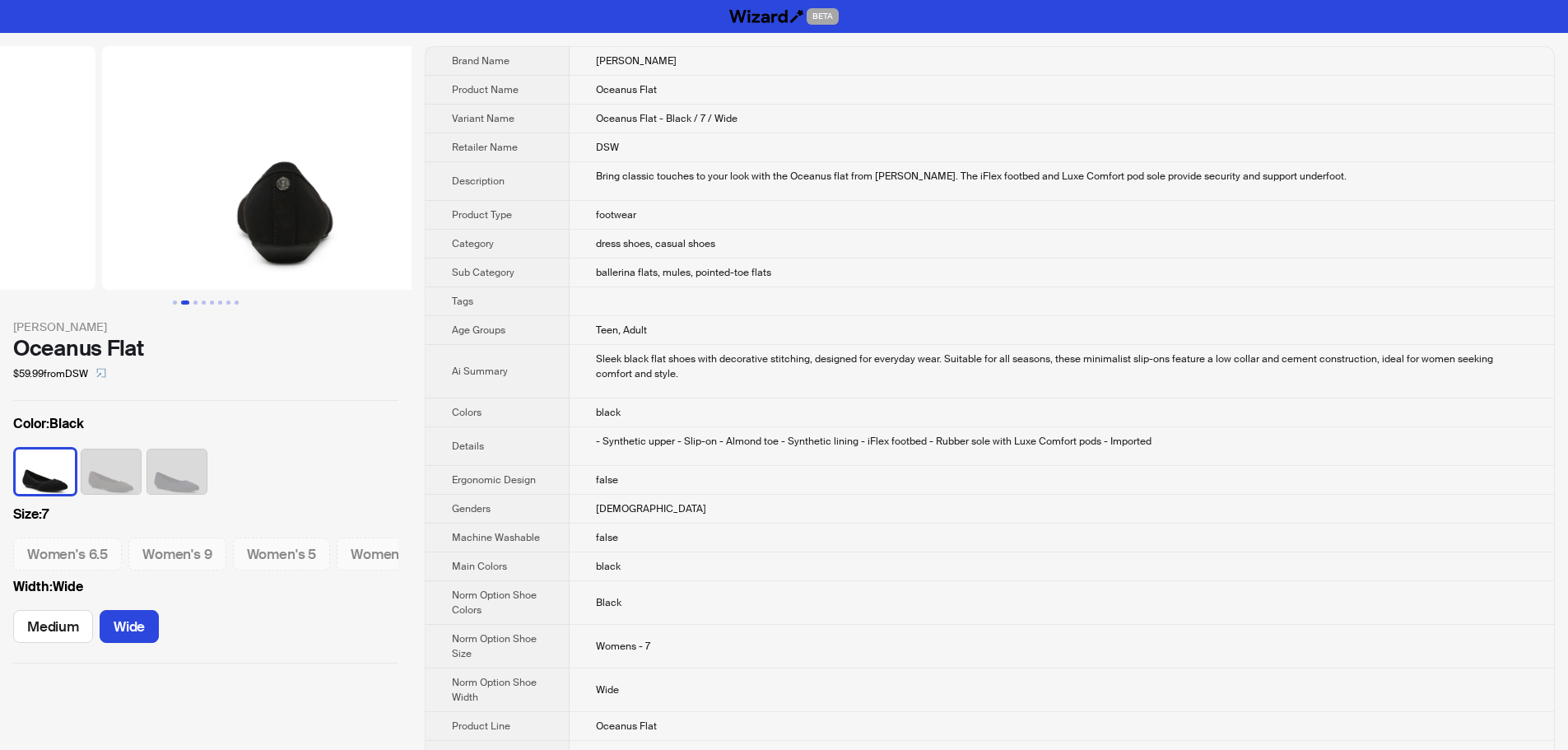
drag, startPoint x: 207, startPoint y: 190, endPoint x: 1, endPoint y: 198, distance: 206.2
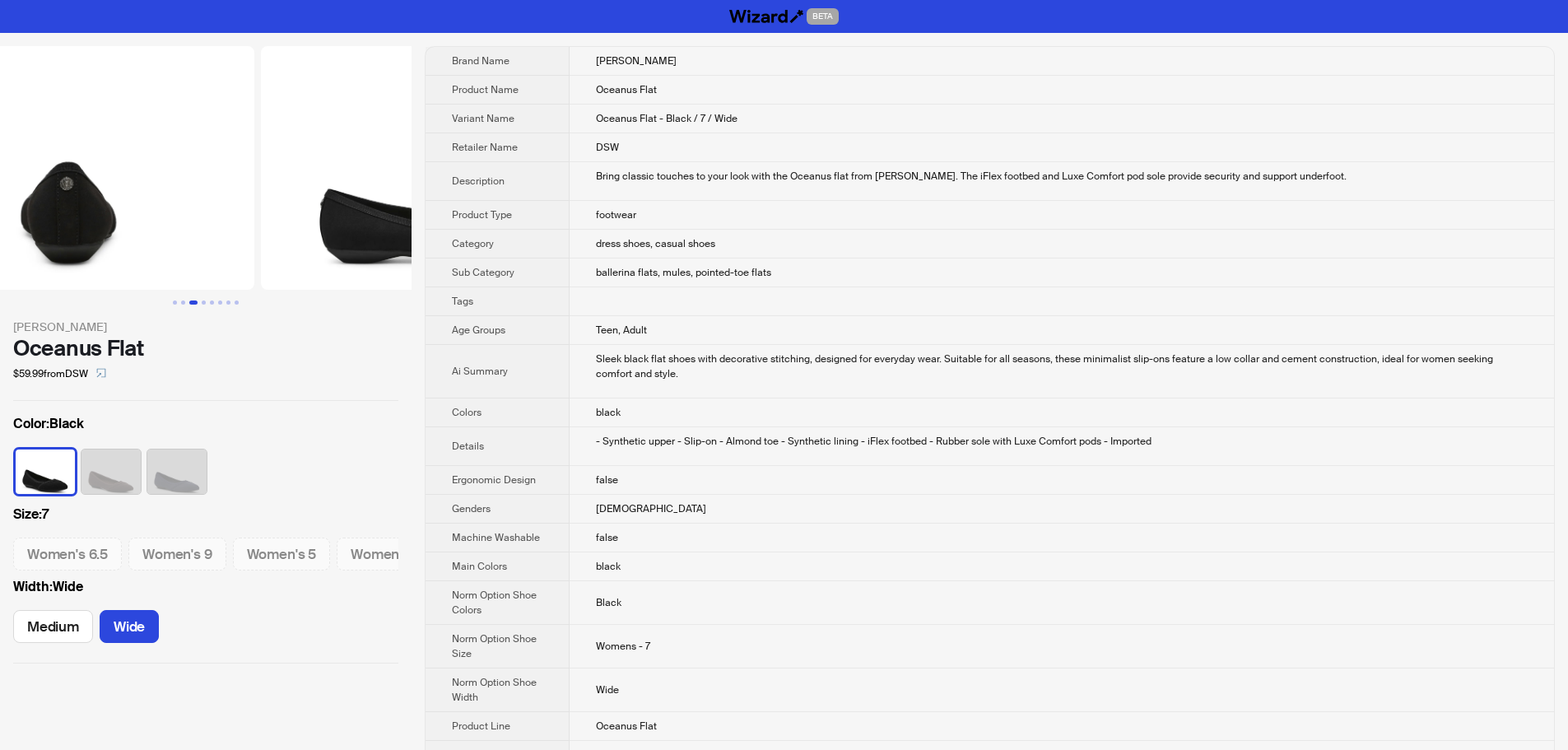
drag, startPoint x: 272, startPoint y: 201, endPoint x: 58, endPoint y: 205, distance: 214.0
click at [69, 205] on img at bounding box center [70, 168] width 369 height 243
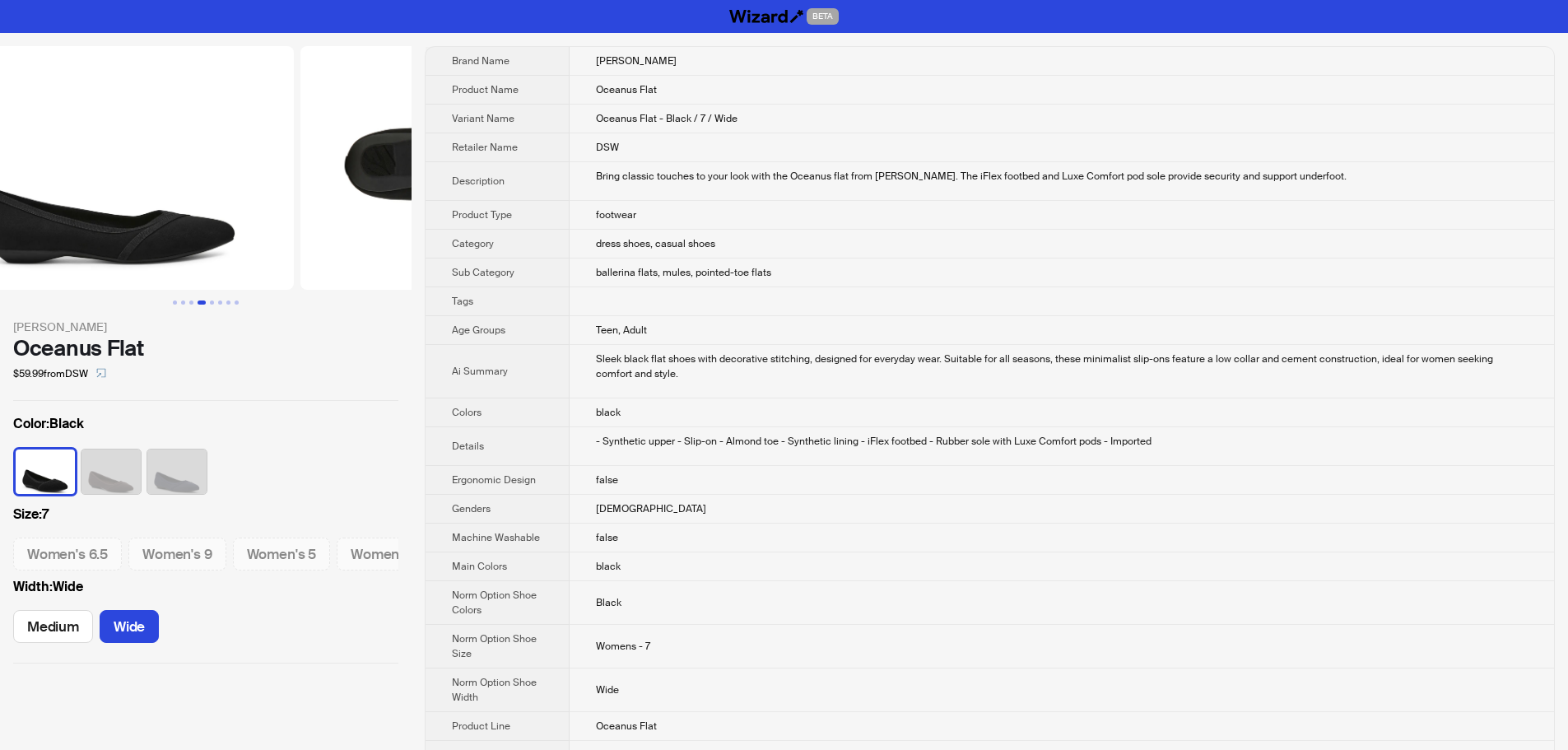
drag, startPoint x: 277, startPoint y: 228, endPoint x: 132, endPoint y: 228, distance: 145.0
click at [136, 228] on ul at bounding box center [206, 168] width 412 height 243
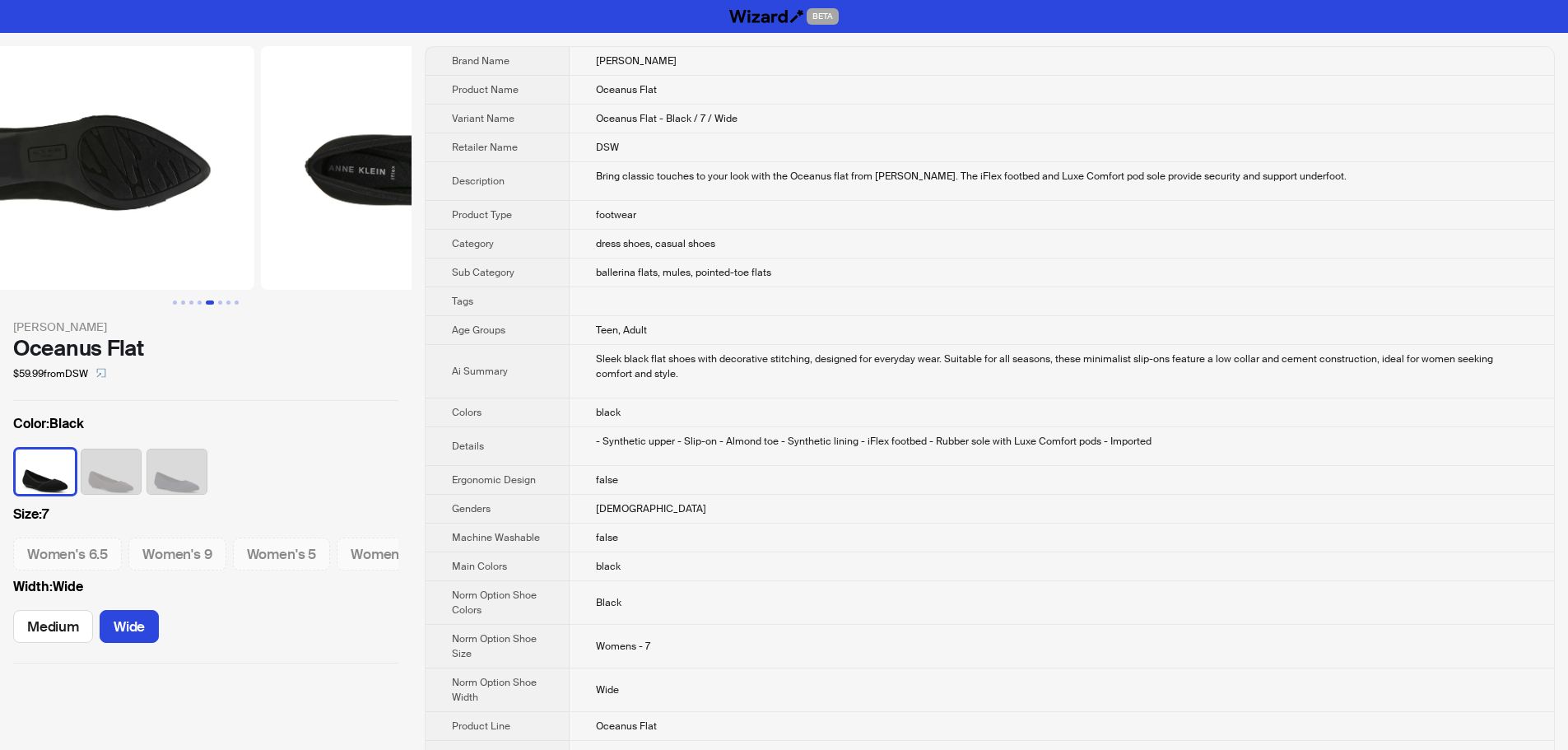
scroll to position [0, 1876]
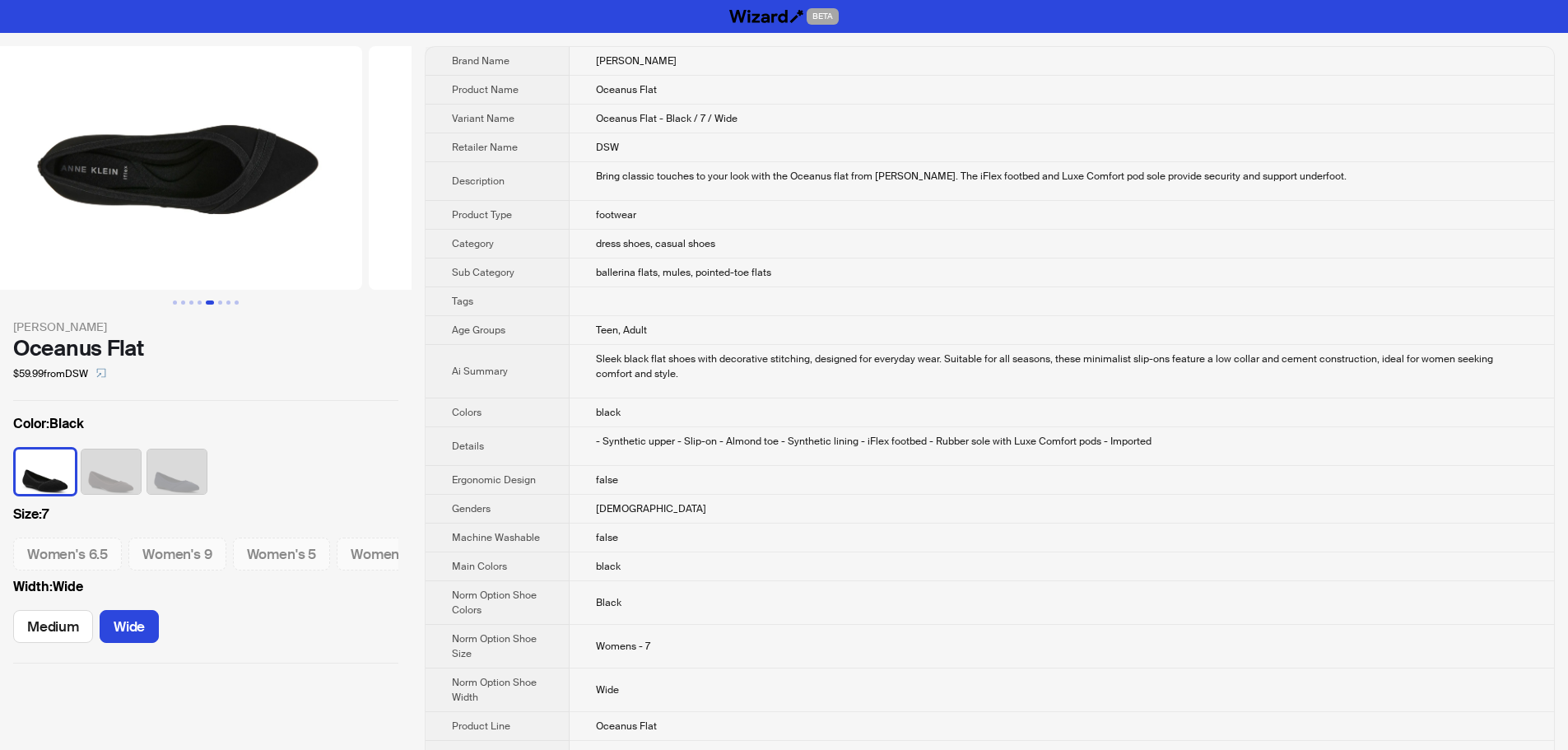
drag, startPoint x: 312, startPoint y: 231, endPoint x: 31, endPoint y: 226, distance: 281.0
click at [4, 232] on ul at bounding box center [206, 168] width 412 height 243
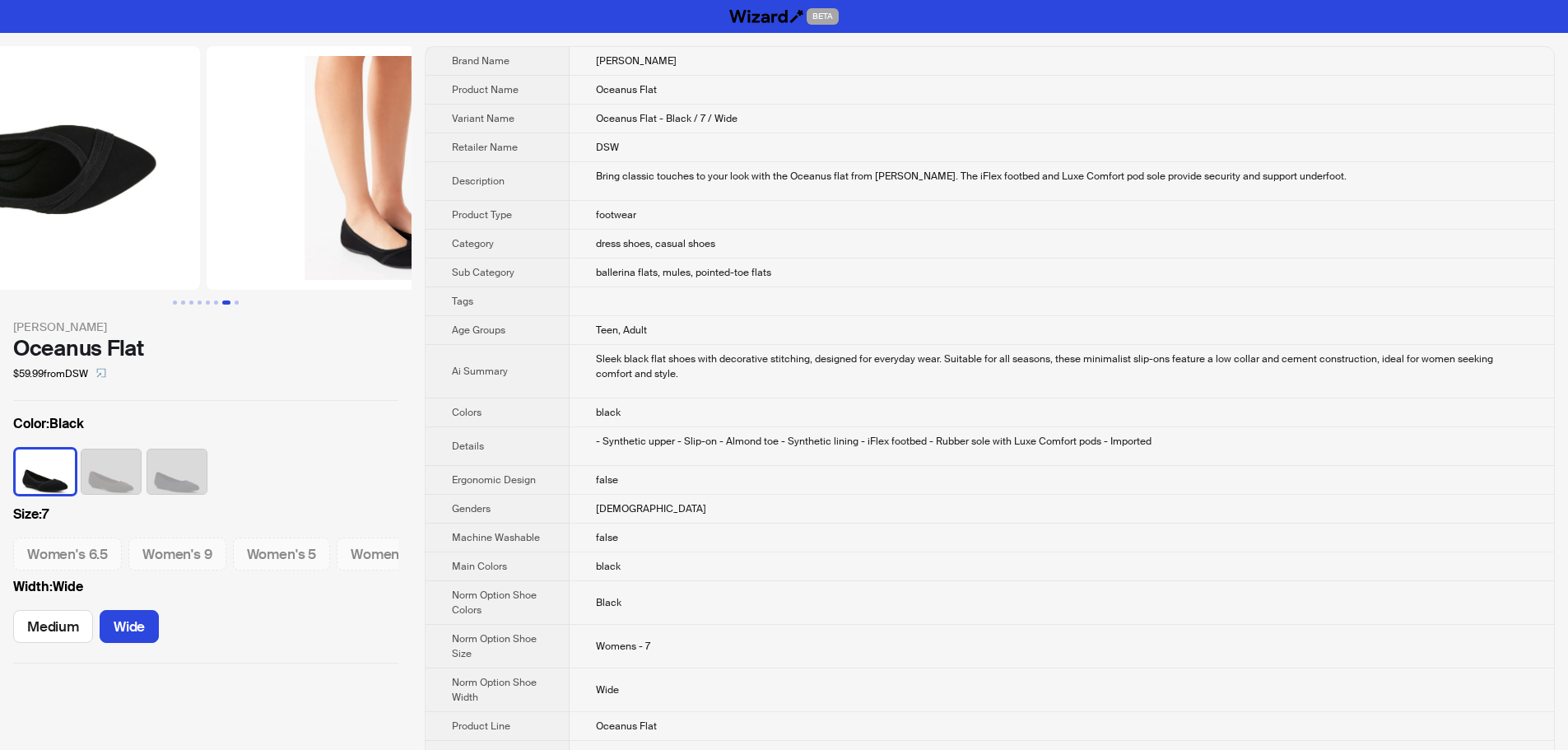
drag, startPoint x: 235, startPoint y: 229, endPoint x: 51, endPoint y: 236, distance: 184.1
click at [54, 236] on img at bounding box center [16, 168] width 369 height 243
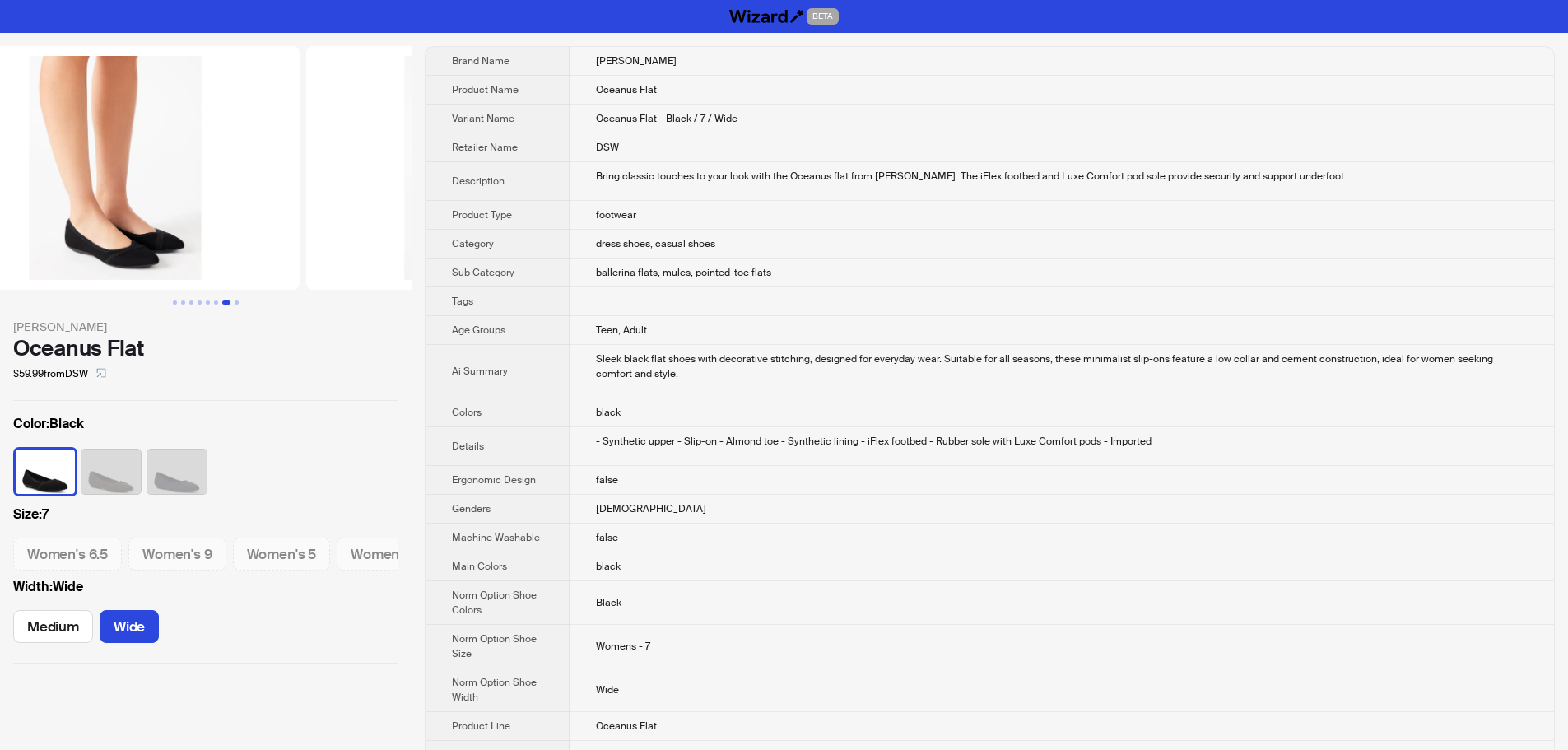
scroll to position [0, 2627]
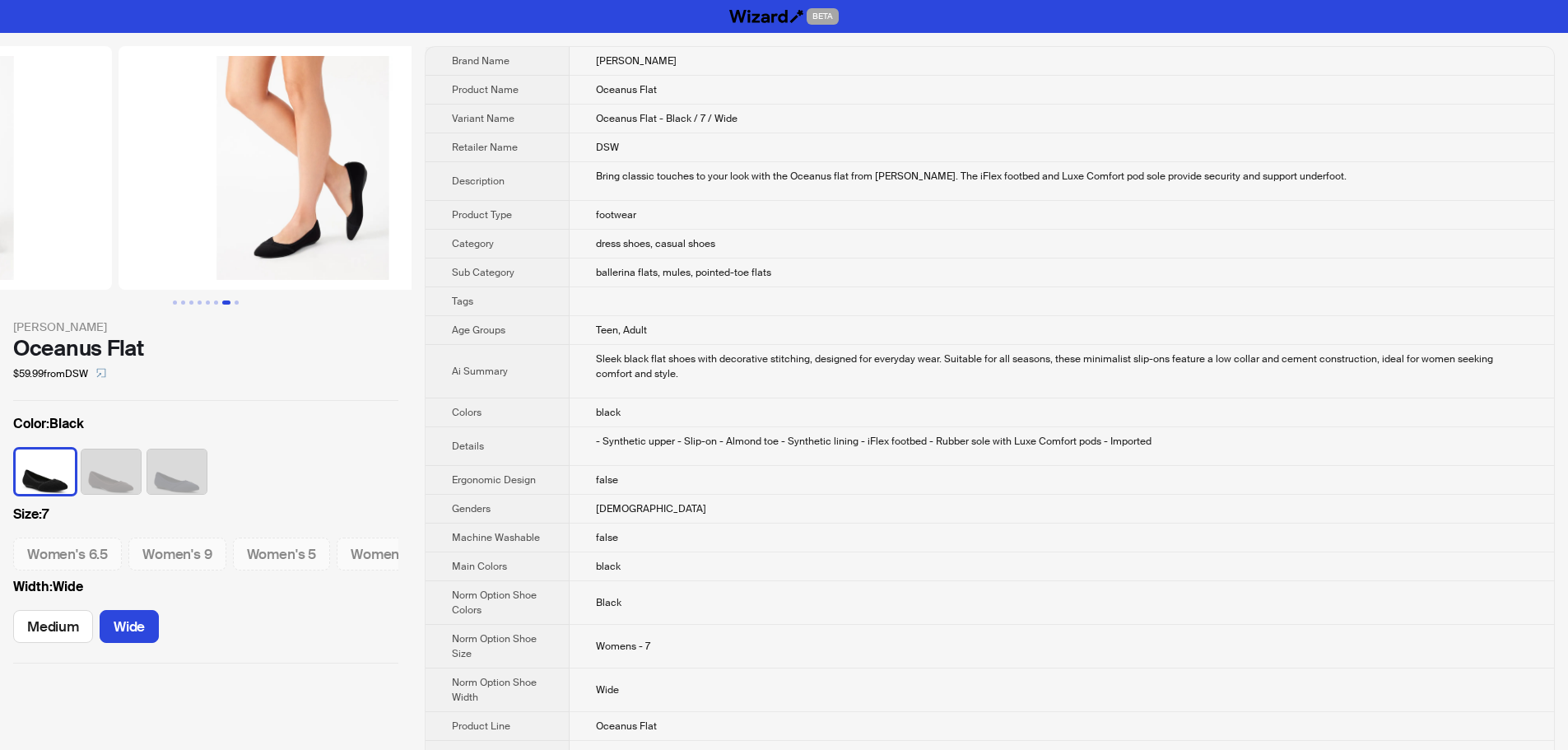
drag, startPoint x: 285, startPoint y: 259, endPoint x: 108, endPoint y: 267, distance: 177.2
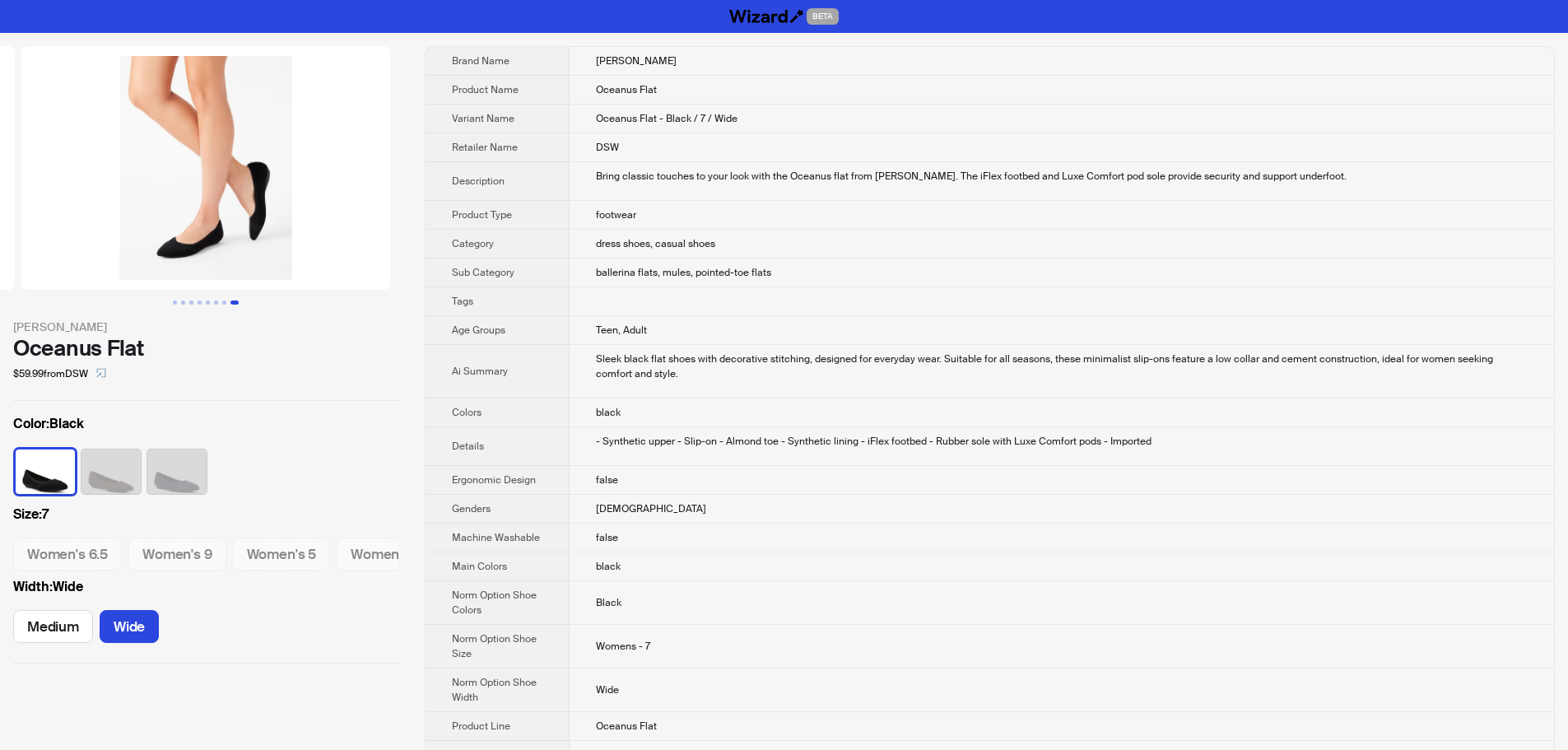
drag, startPoint x: 367, startPoint y: 271, endPoint x: 143, endPoint y: 272, distance: 224.0
click at [143, 272] on img at bounding box center [206, 168] width 369 height 243
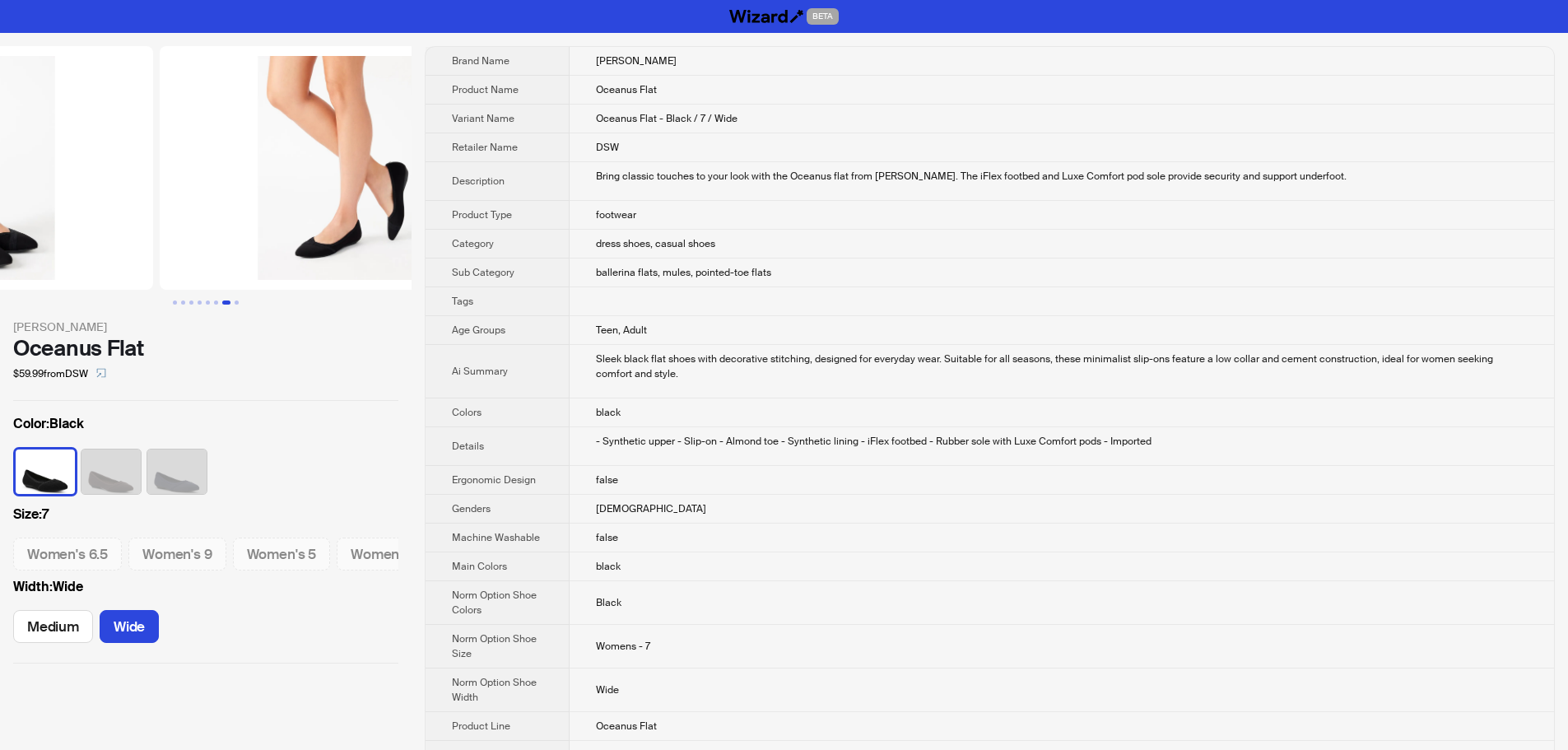
scroll to position [0, 2252]
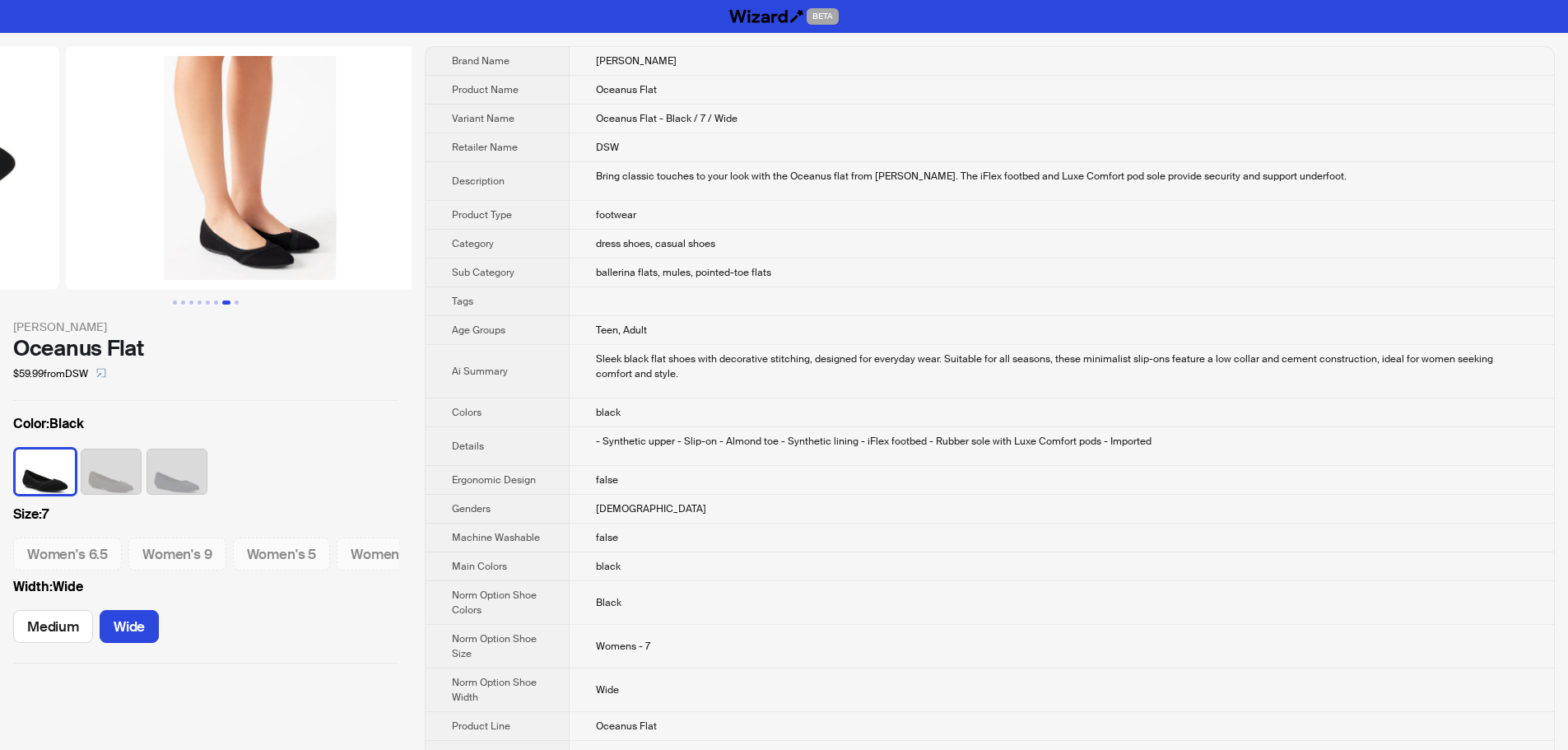
drag, startPoint x: 143, startPoint y: 272, endPoint x: 503, endPoint y: 272, distance: 360.0
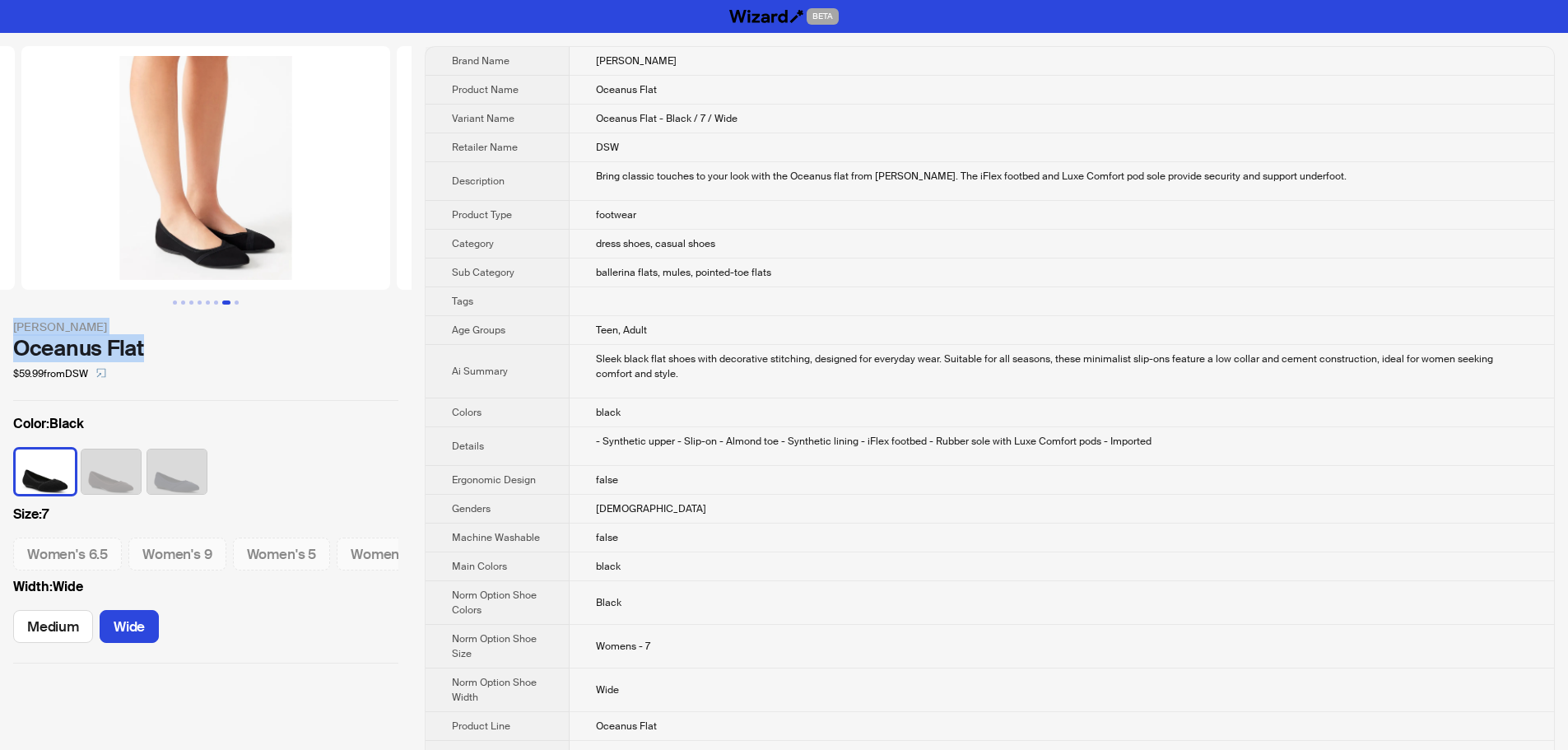
drag, startPoint x: 17, startPoint y: 327, endPoint x: 155, endPoint y: 353, distance: 140.4
click at [155, 353] on div "Anne Klein Oceanus Flat $59.99 from DSW" at bounding box center [205, 352] width 385 height 69
copy div "Anne Klein Oceanus Flat"
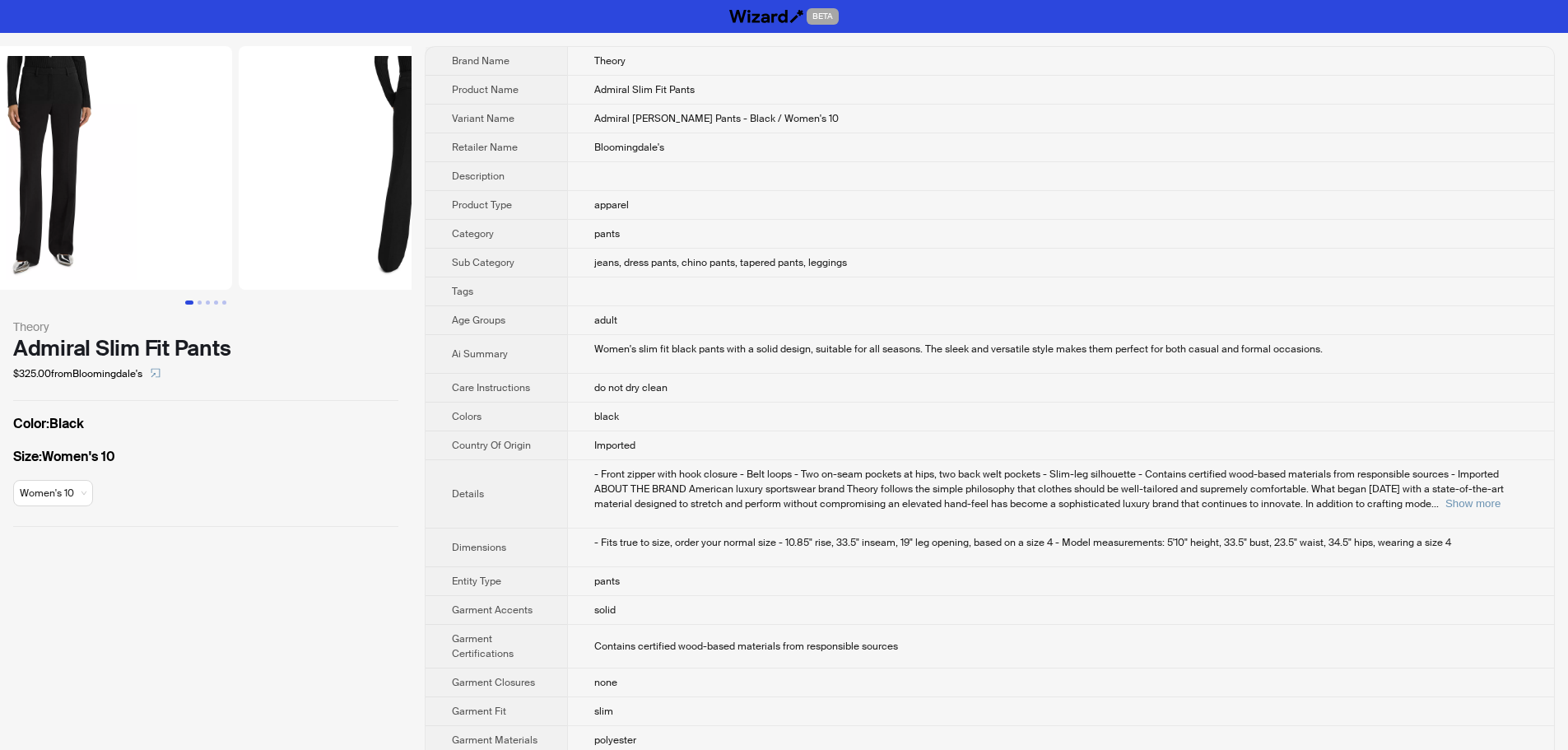
drag, startPoint x: 293, startPoint y: 222, endPoint x: 18, endPoint y: 224, distance: 275.0
click at [100, 224] on ul at bounding box center [206, 168] width 412 height 243
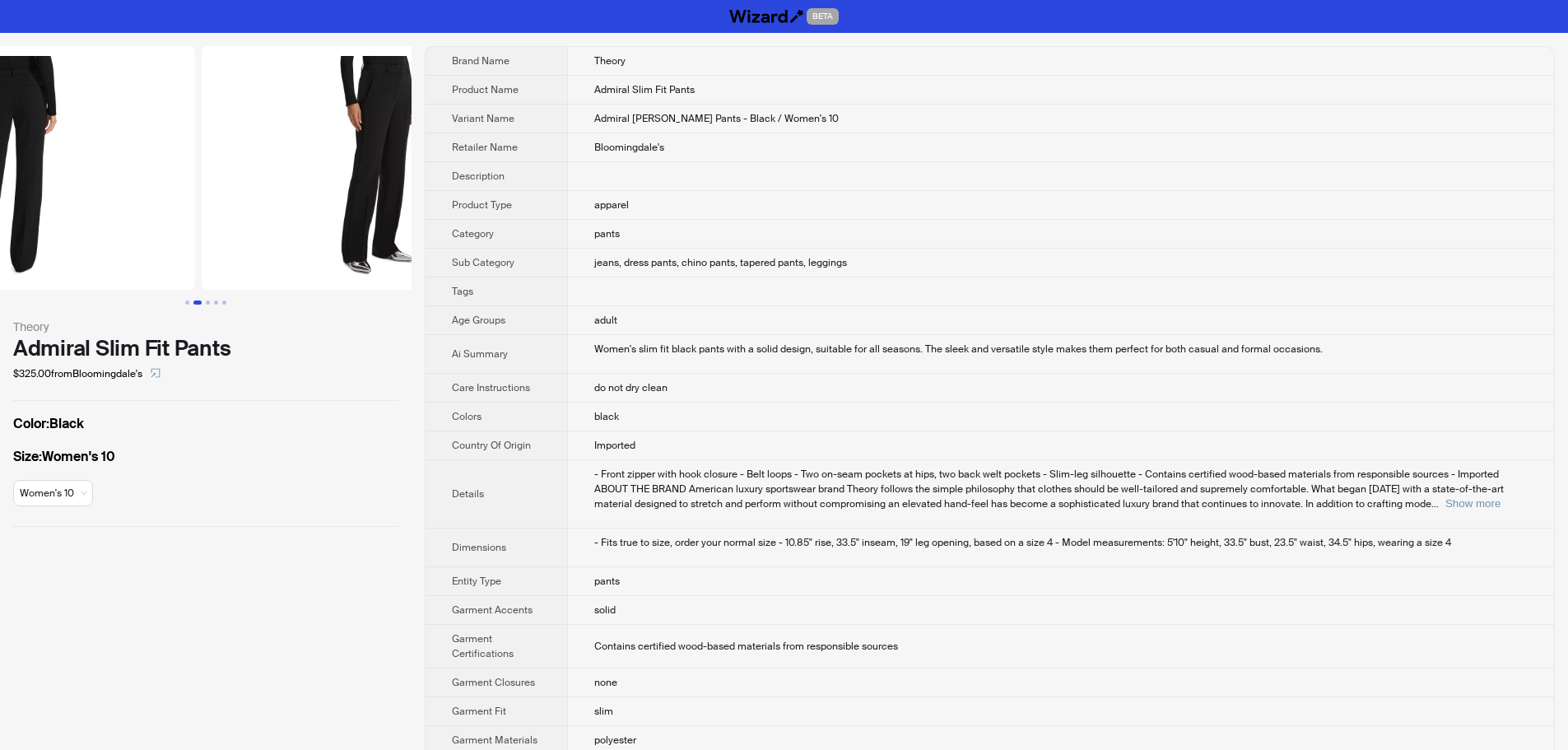
drag, startPoint x: 271, startPoint y: 227, endPoint x: 46, endPoint y: 233, distance: 225.1
click at [47, 232] on img at bounding box center [11, 168] width 369 height 243
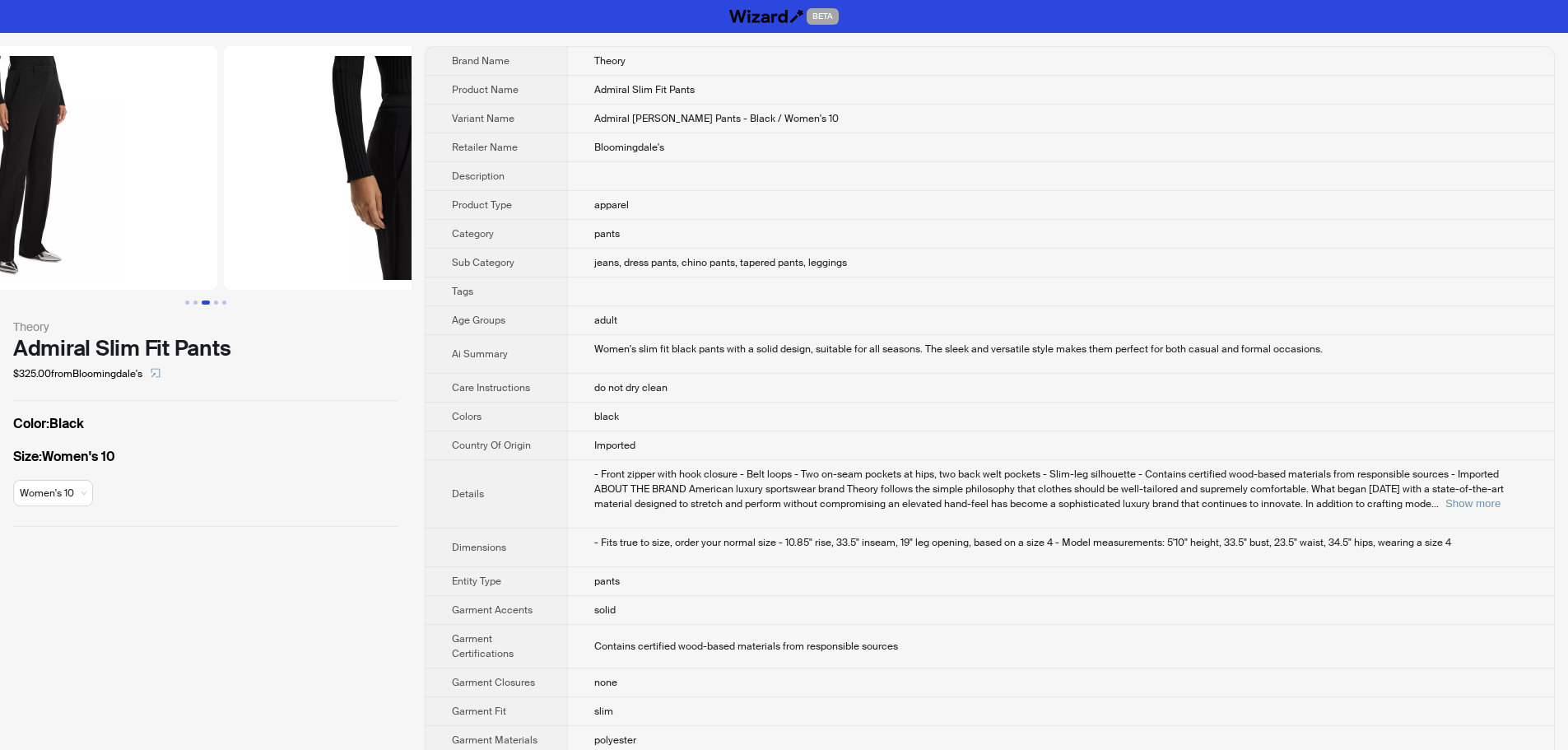
click at [73, 240] on ul at bounding box center [206, 168] width 412 height 243
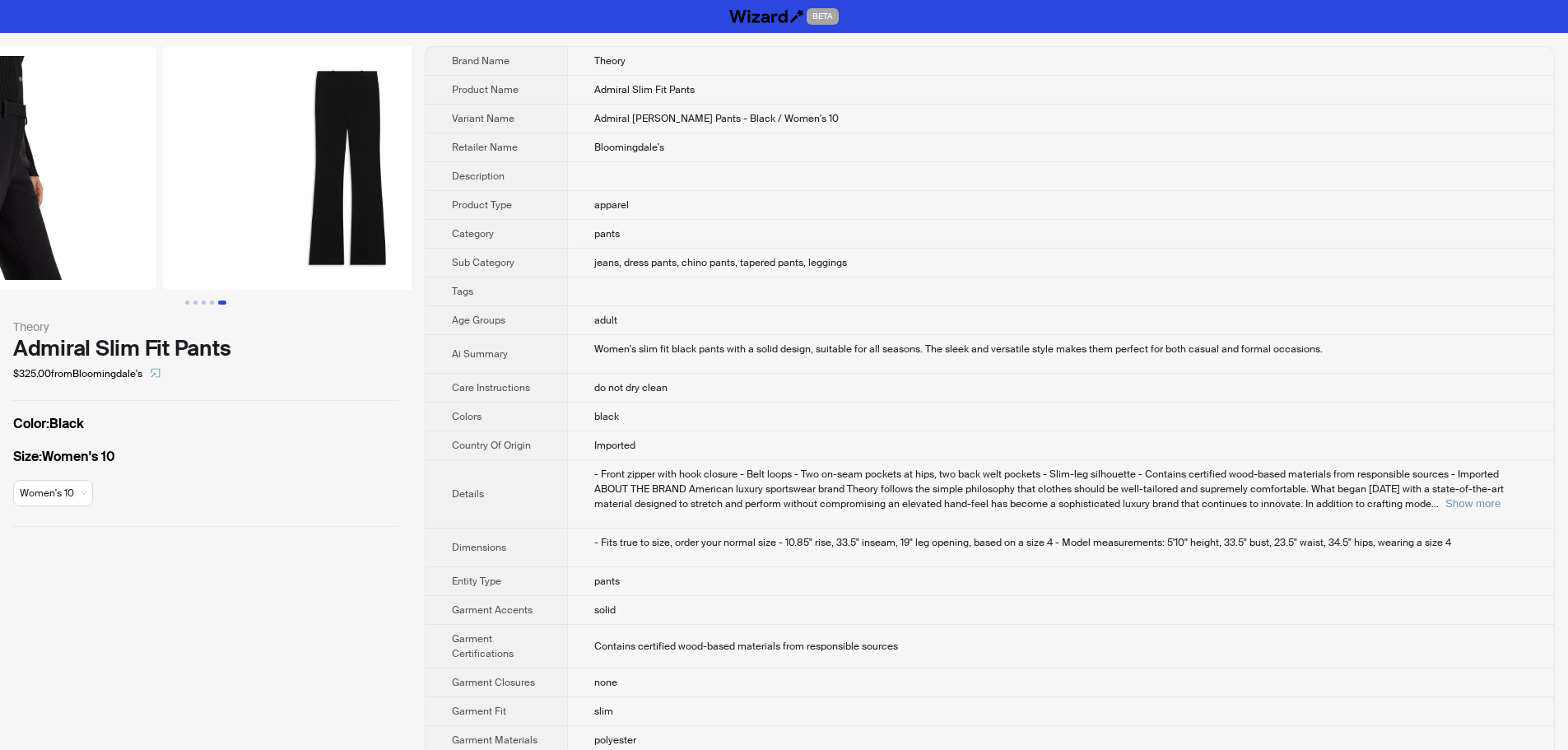
drag, startPoint x: 357, startPoint y: 256, endPoint x: 122, endPoint y: 272, distance: 235.5
click at [127, 272] on ul at bounding box center [206, 168] width 412 height 243
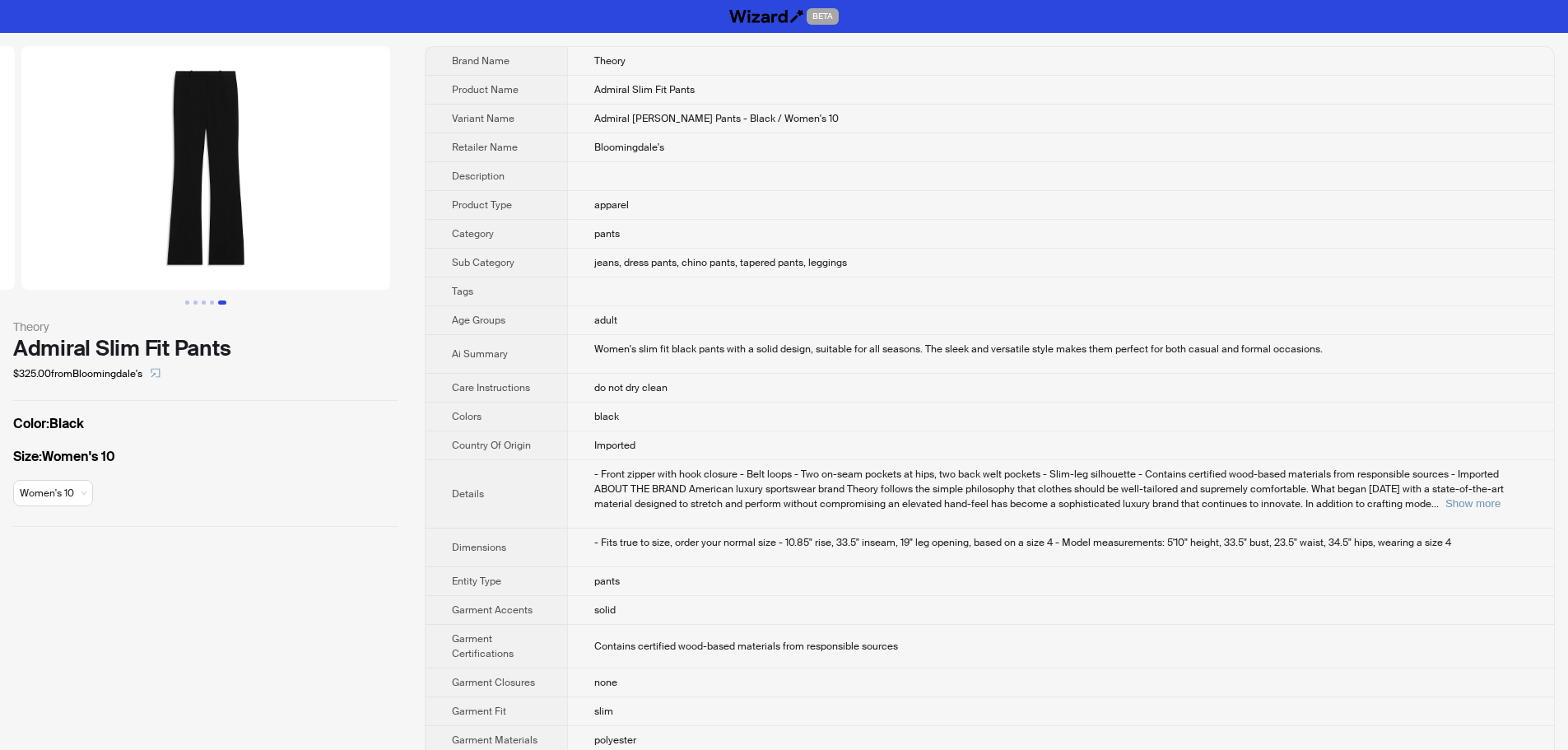
drag, startPoint x: 289, startPoint y: 263, endPoint x: 62, endPoint y: 268, distance: 227.1
click at [82, 268] on img at bounding box center [206, 168] width 369 height 243
click at [1497, 511] on td "- Front zipper with hook closure - Belt loops - Two on-seam pockets at hips, tw…" at bounding box center [1059, 494] width 987 height 68
click at [1496, 503] on button "Show more" at bounding box center [1472, 503] width 55 height 13
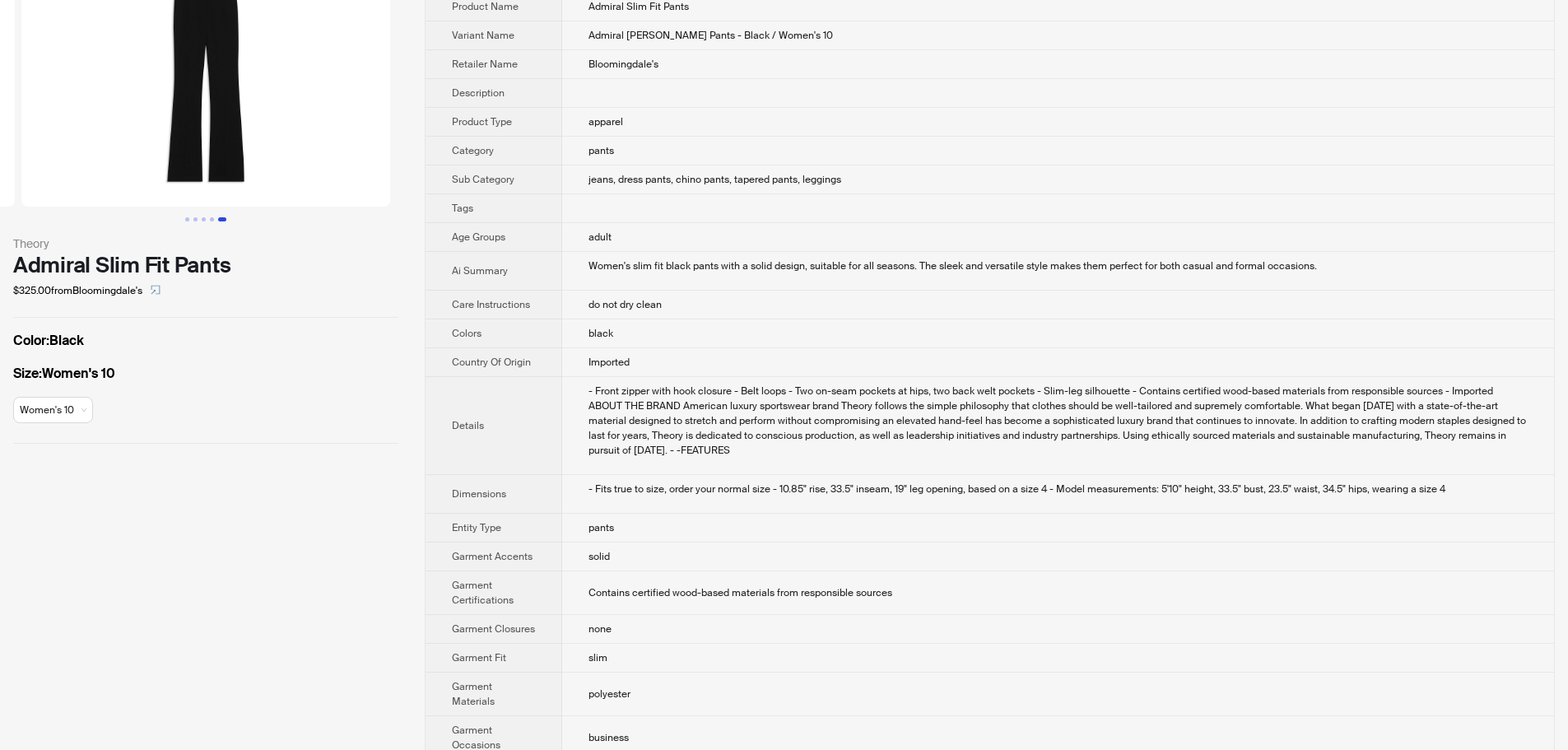
scroll to position [83, 0]
drag, startPoint x: 16, startPoint y: 262, endPoint x: 283, endPoint y: 262, distance: 267.0
click at [283, 262] on div "Admiral Slim Fit Pants" at bounding box center [205, 265] width 385 height 25
copy div "Admiral Slim Fit Pants"
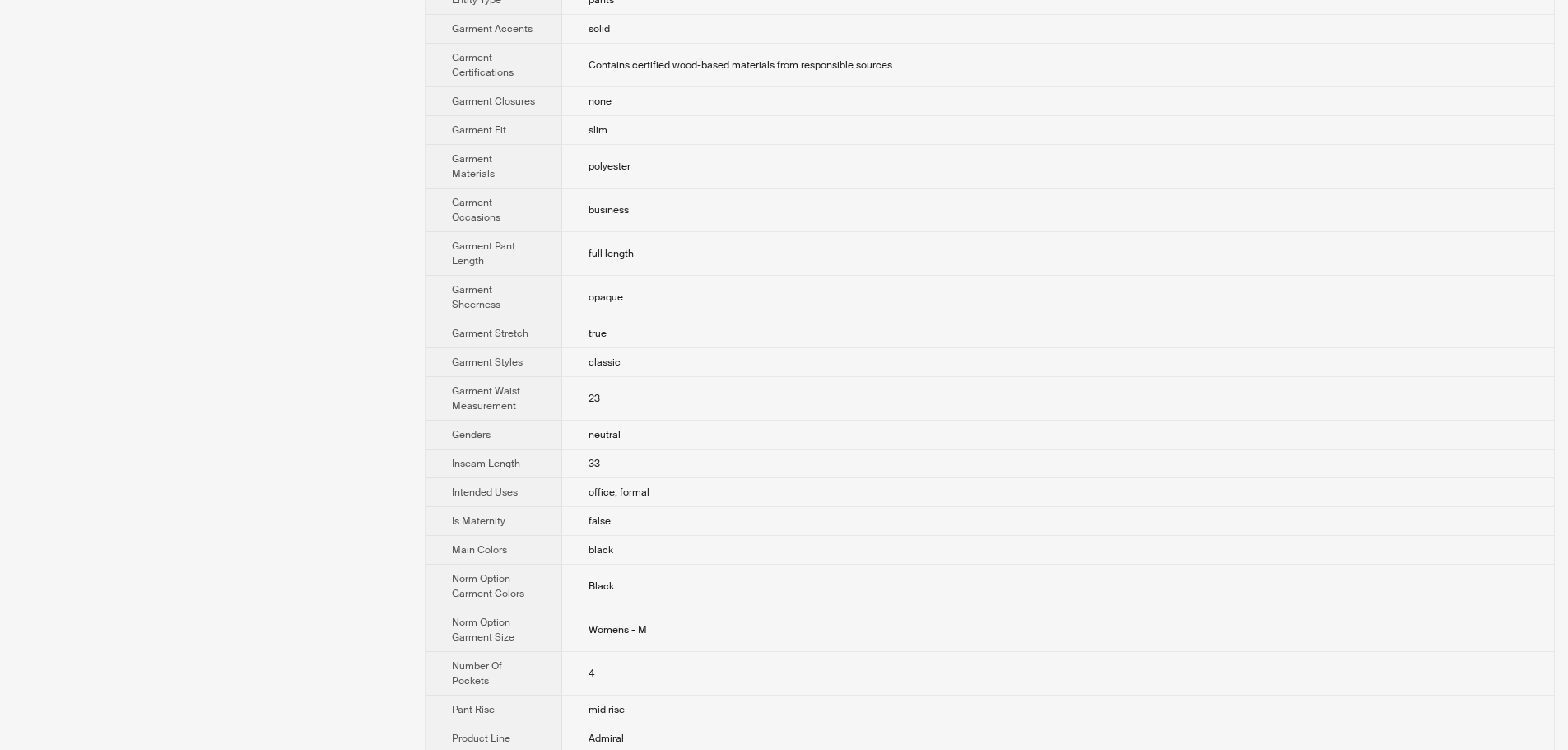
scroll to position [658, 0]
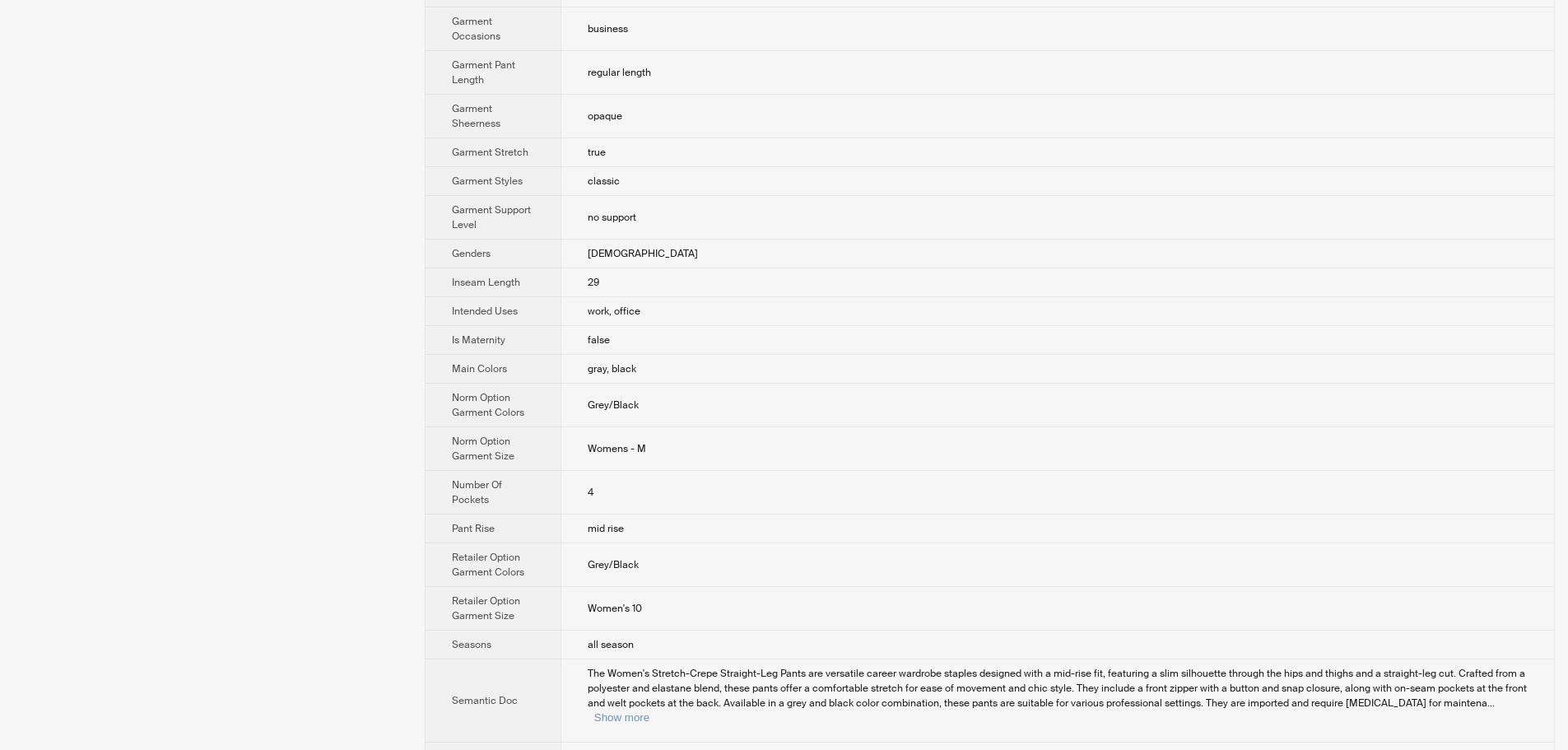
scroll to position [820, 0]
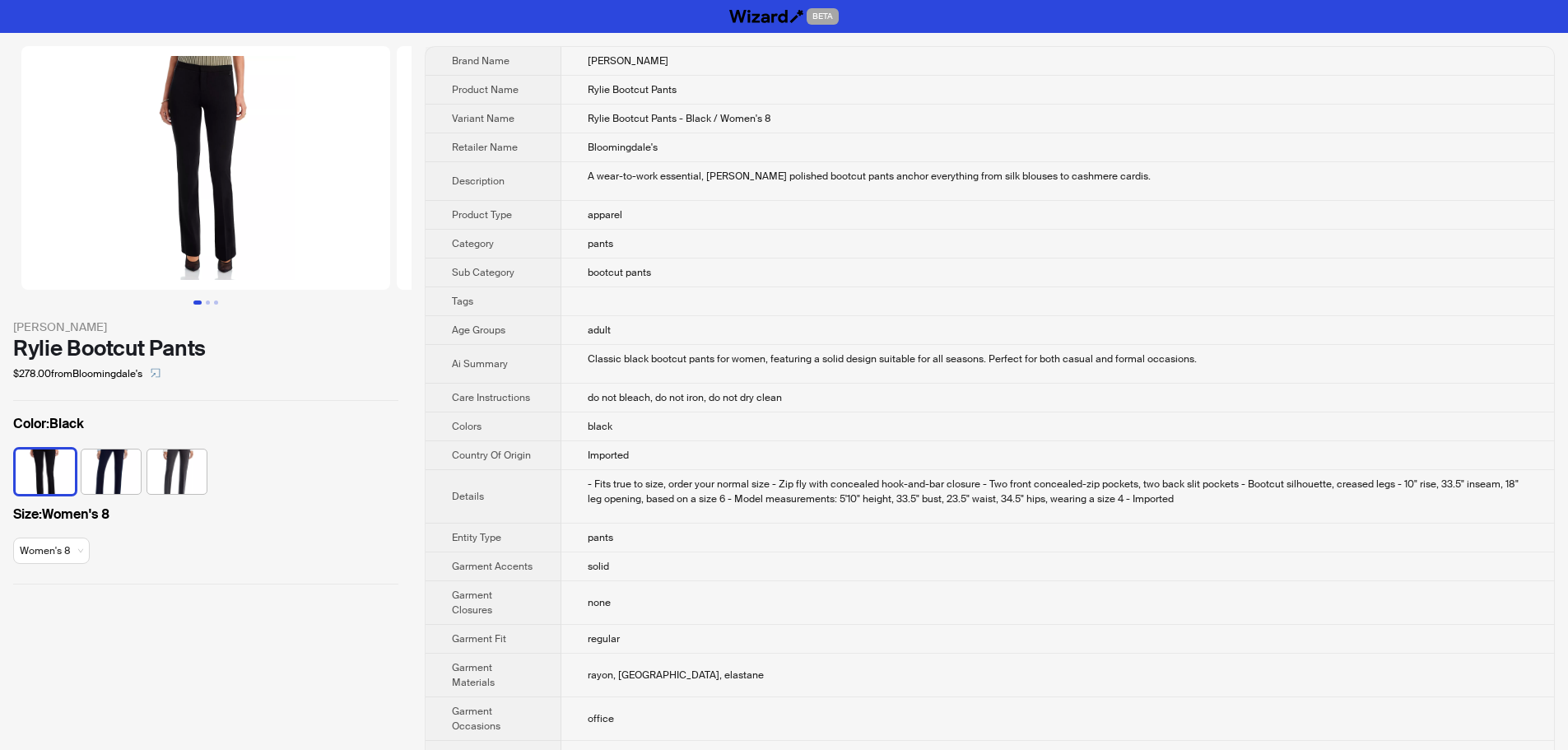
click at [1012, 285] on td "bootcut pants" at bounding box center [1057, 272] width 992 height 29
click at [1221, 379] on td "Classic black bootcut pants for women, featuring a solid design suitable for al…" at bounding box center [1057, 364] width 992 height 38
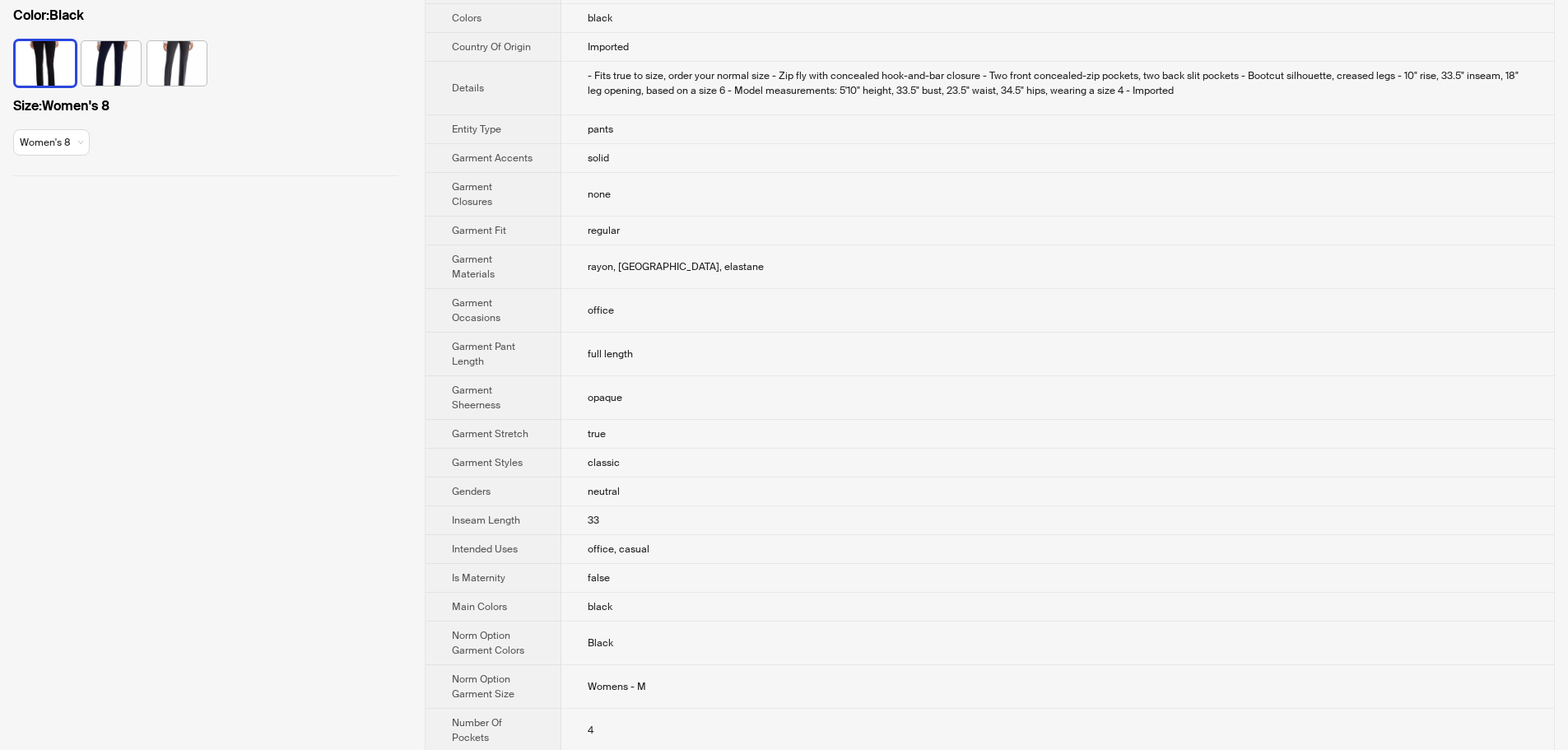
scroll to position [412, 0]
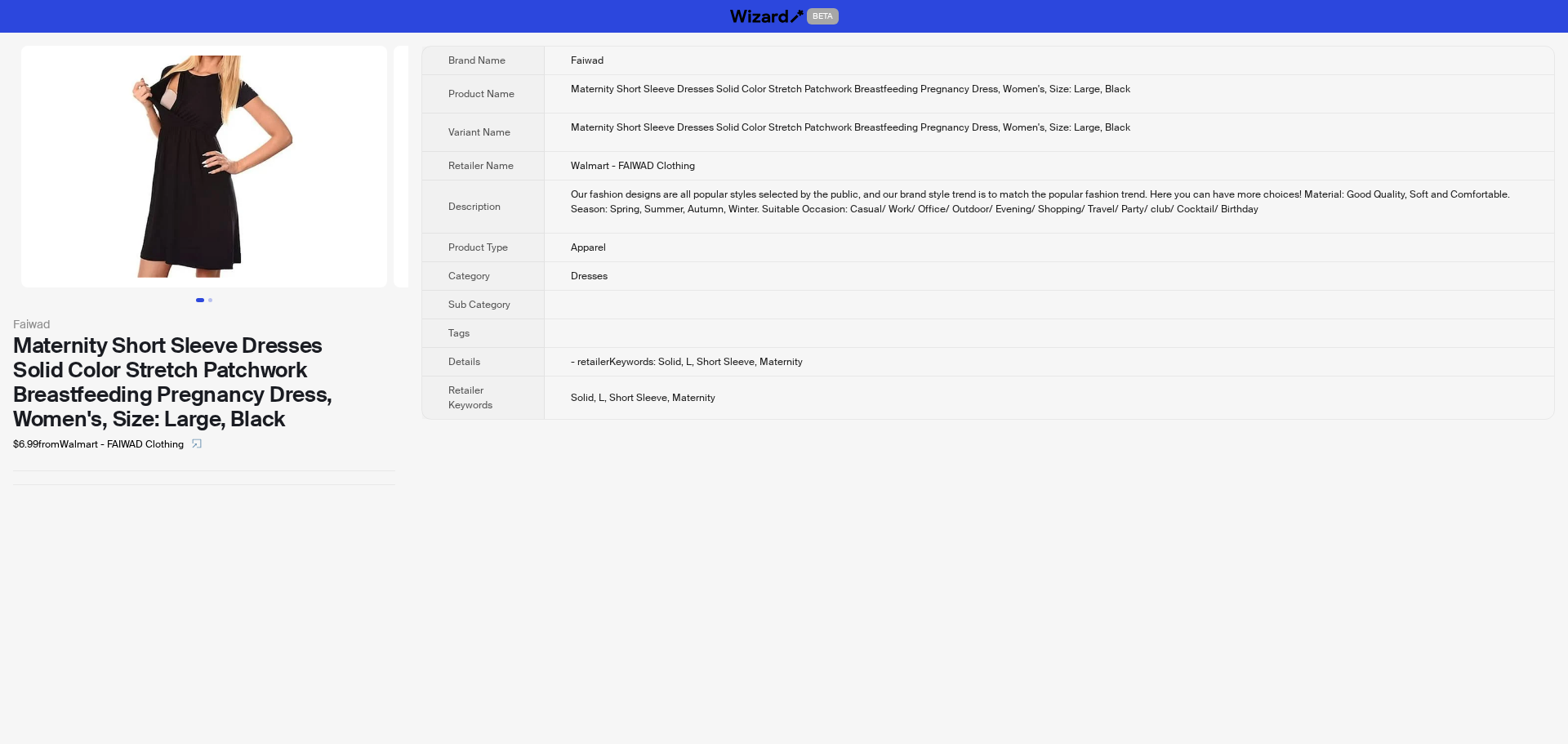
click at [1308, 206] on div "Our fashion designs are all popular styles selected by the public, and our bran…" at bounding box center [1050, 201] width 958 height 29
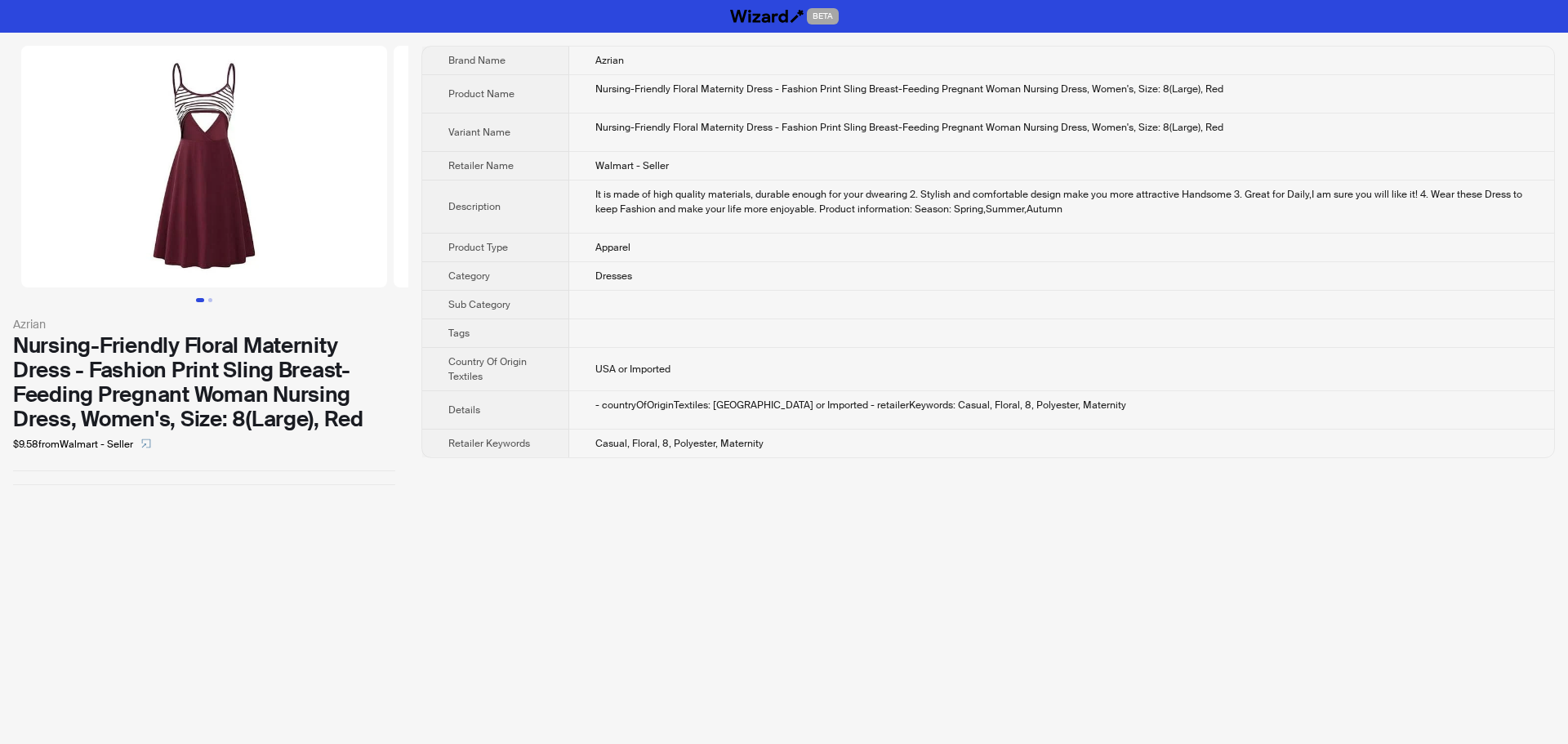
click at [1142, 156] on td "Walmart - Seller" at bounding box center [1061, 165] width 985 height 28
drag, startPoint x: 29, startPoint y: 179, endPoint x: 0, endPoint y: 177, distance: 29.1
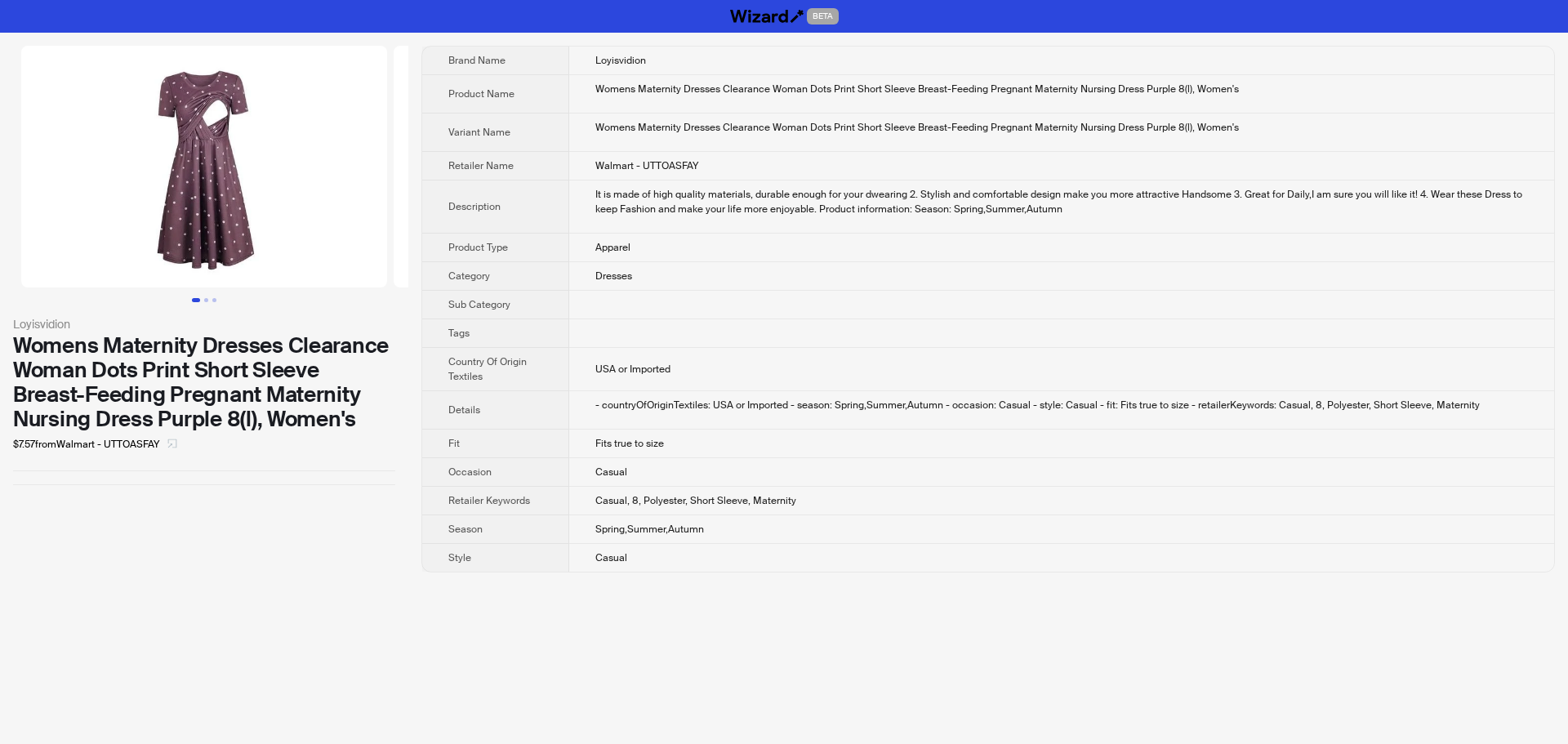
click at [171, 447] on icon "select" at bounding box center [172, 443] width 10 height 10
click at [172, 450] on span "button" at bounding box center [172, 444] width 10 height 13
click at [171, 443] on icon "select" at bounding box center [172, 443] width 10 height 10
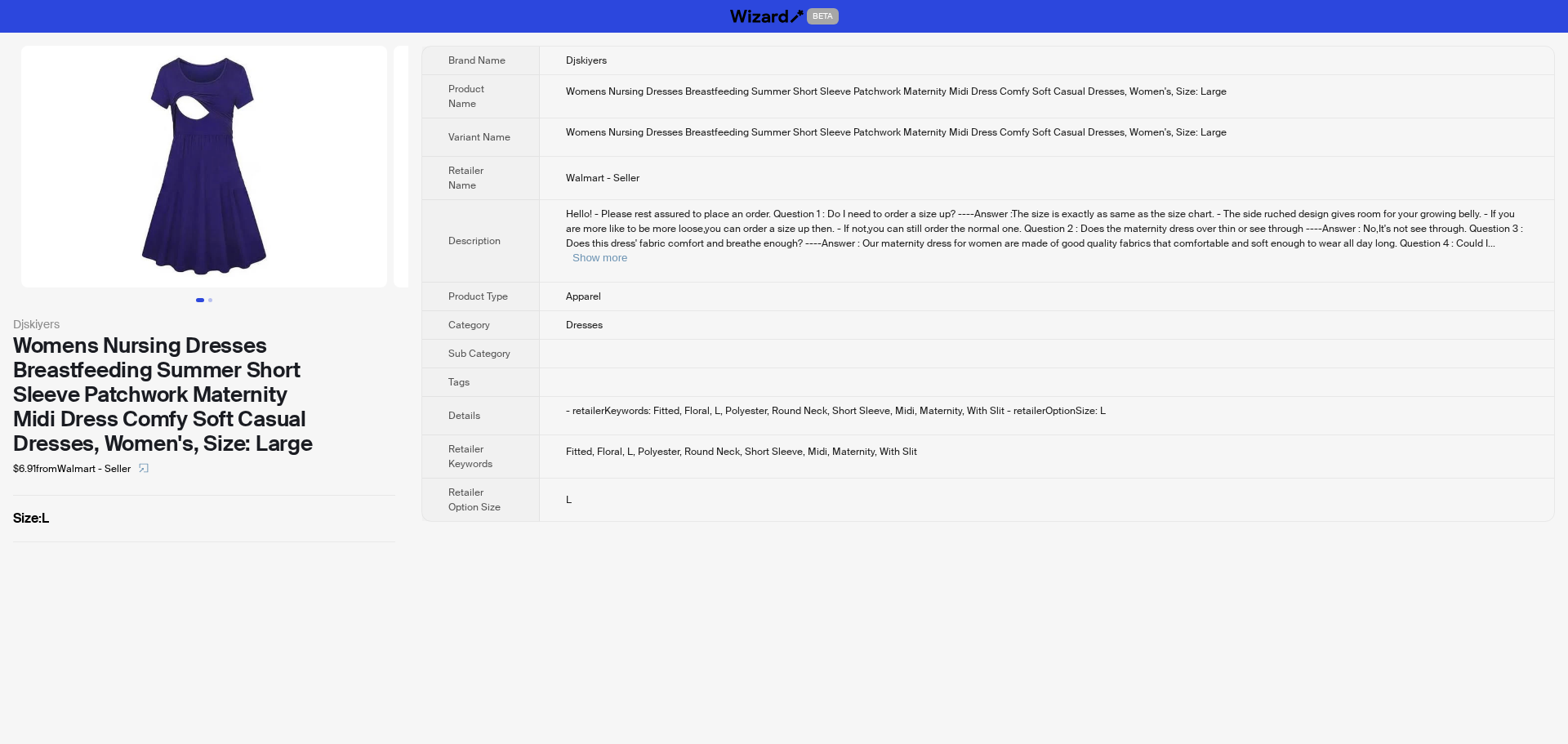
click at [878, 556] on div "BETA Djskiyers Womens Nursing Dresses Breastfeeding Summer Short Sleeve Patchwo…" at bounding box center [784, 372] width 1568 height 744
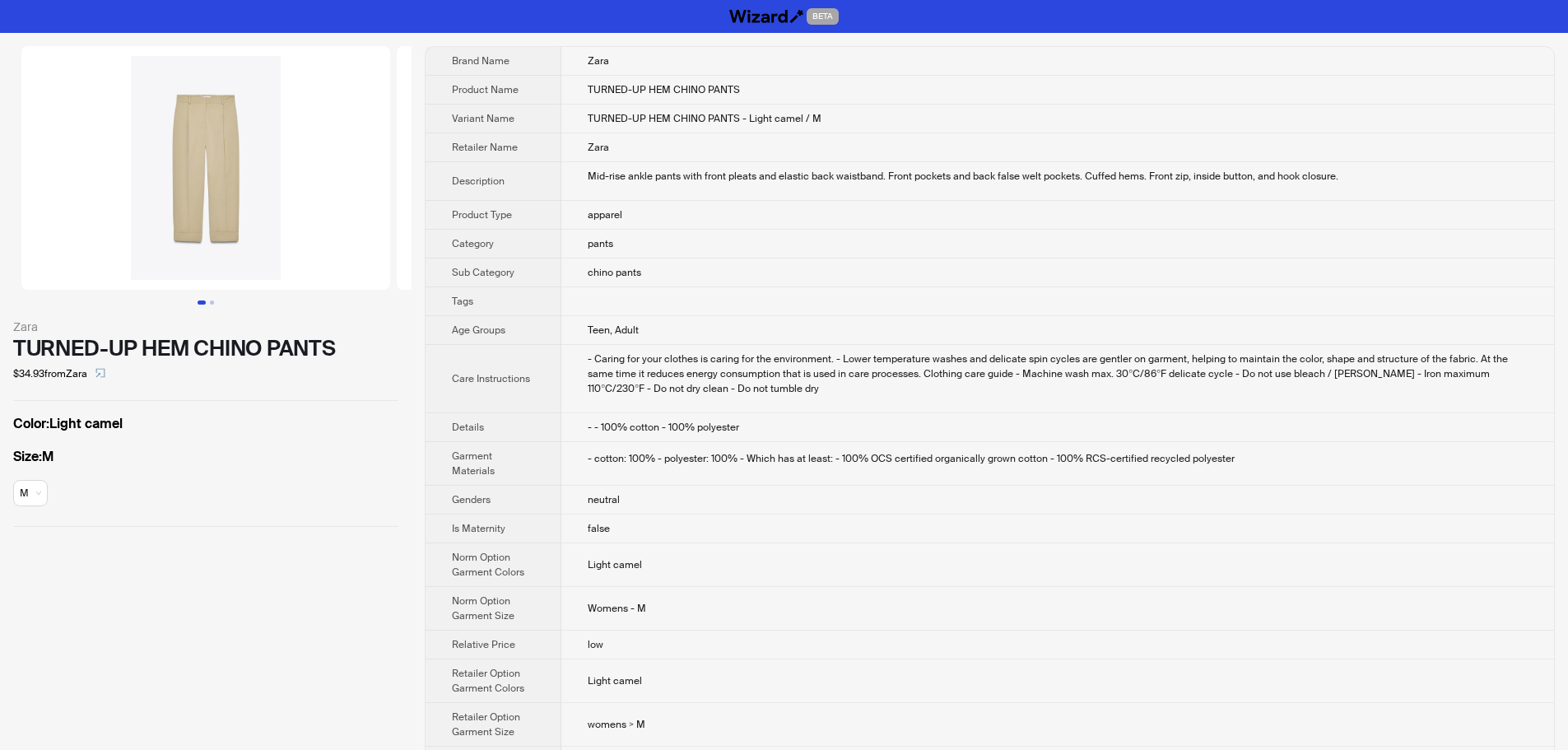
scroll to position [136, 0]
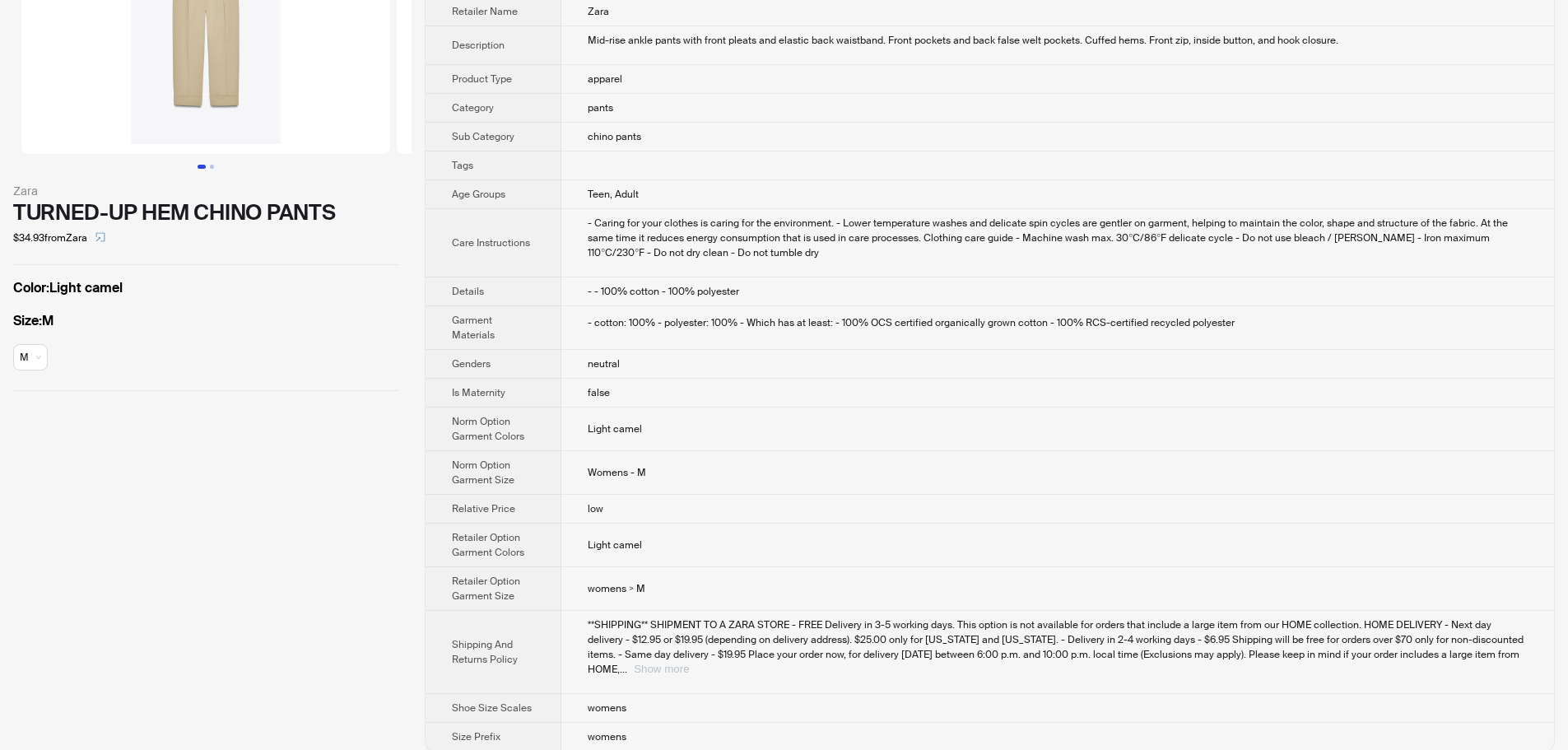
click at [689, 662] on button "Show more" at bounding box center [661, 668] width 55 height 13
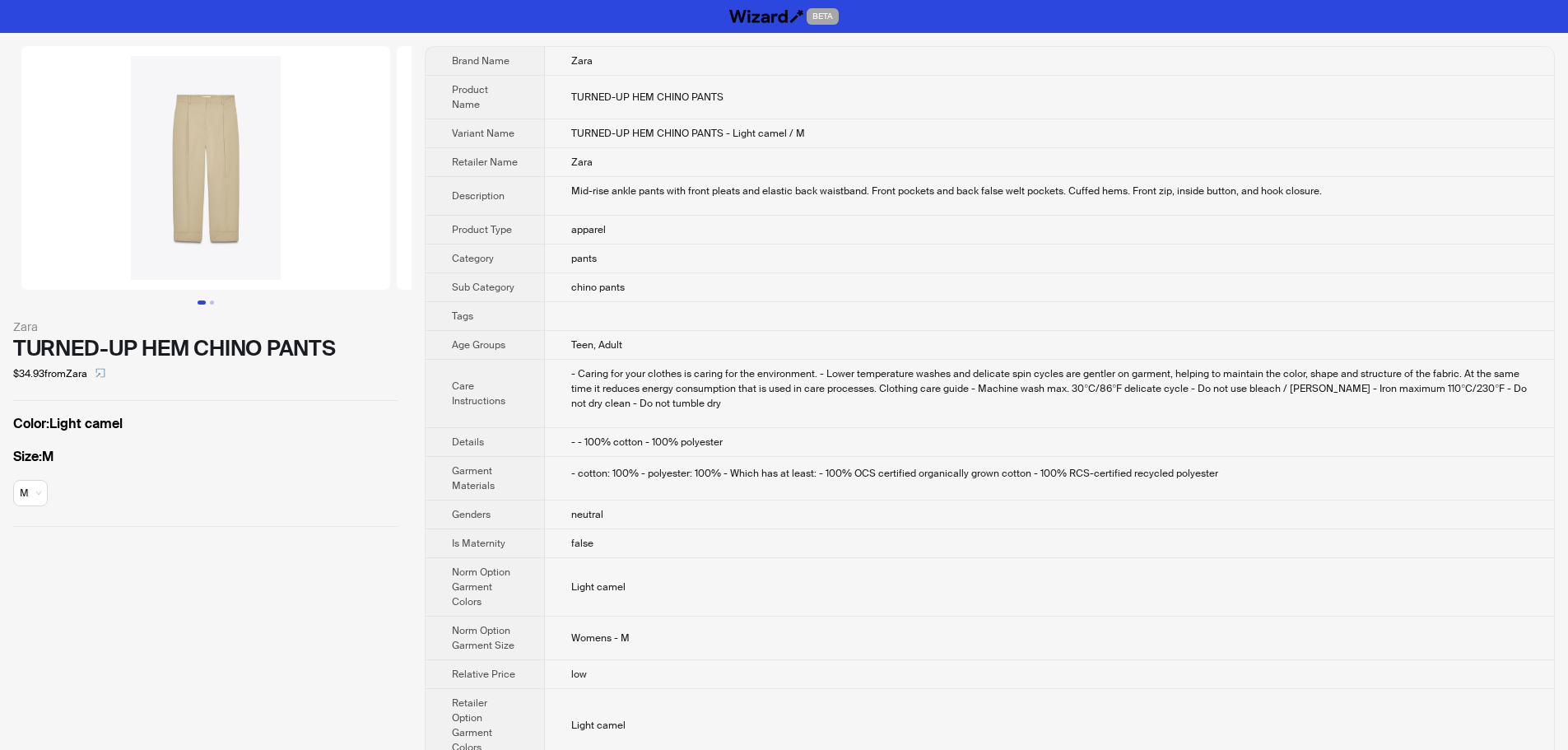
scroll to position [269, 0]
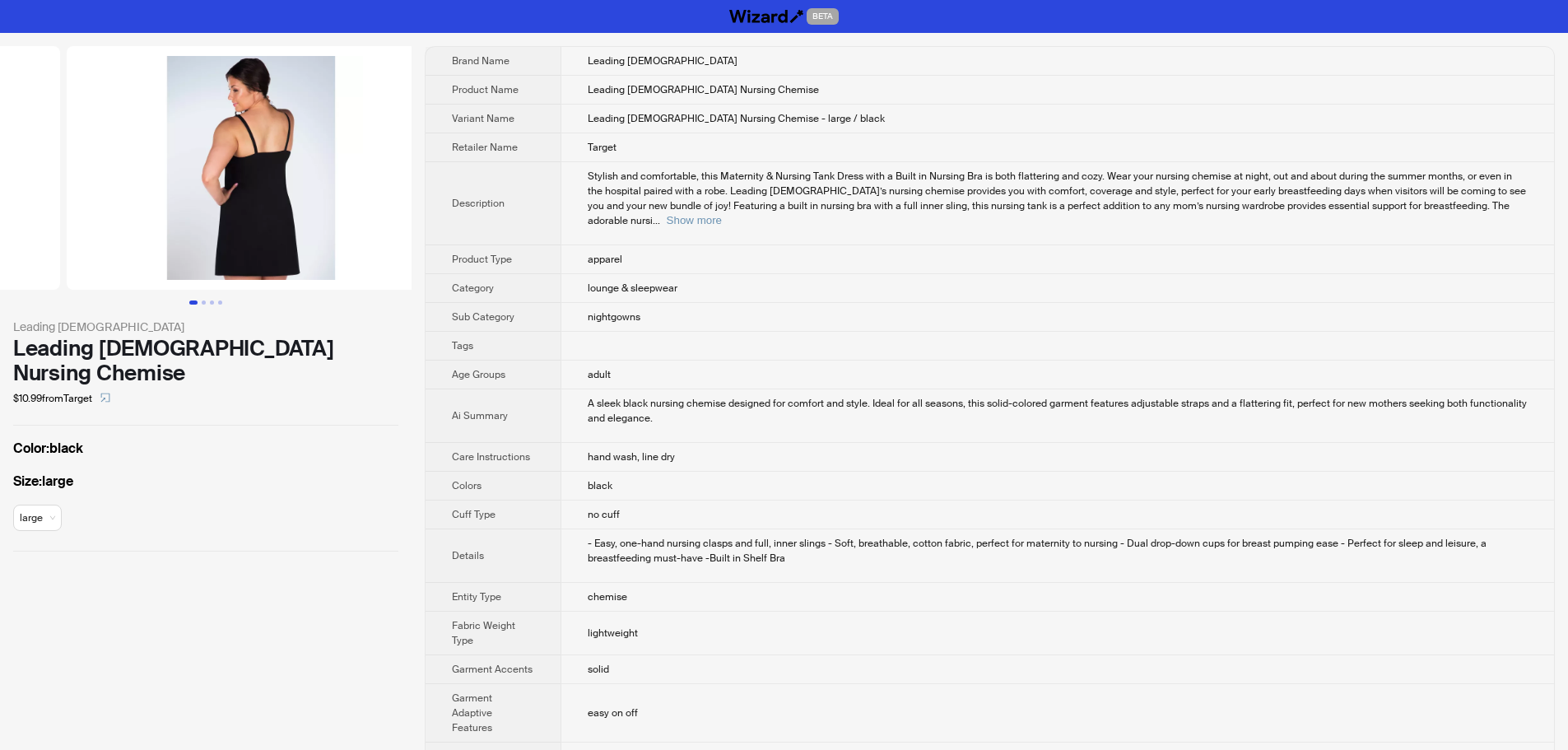
drag, startPoint x: 304, startPoint y: 207, endPoint x: 92, endPoint y: 232, distance: 213.5
click at [96, 229] on ul at bounding box center [206, 168] width 412 height 243
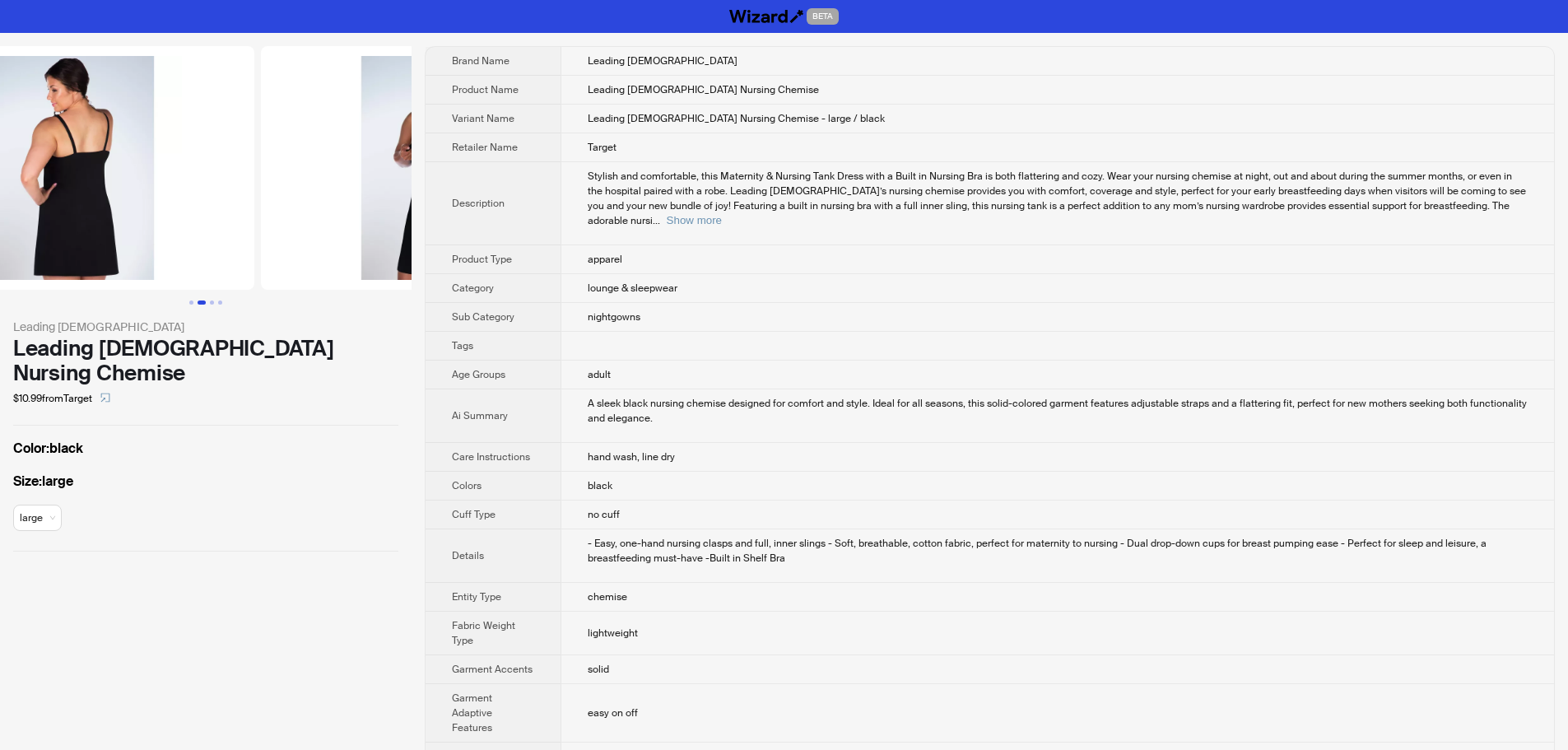
drag, startPoint x: 344, startPoint y: 216, endPoint x: 163, endPoint y: 224, distance: 181.2
click at [169, 224] on ul at bounding box center [206, 168] width 412 height 243
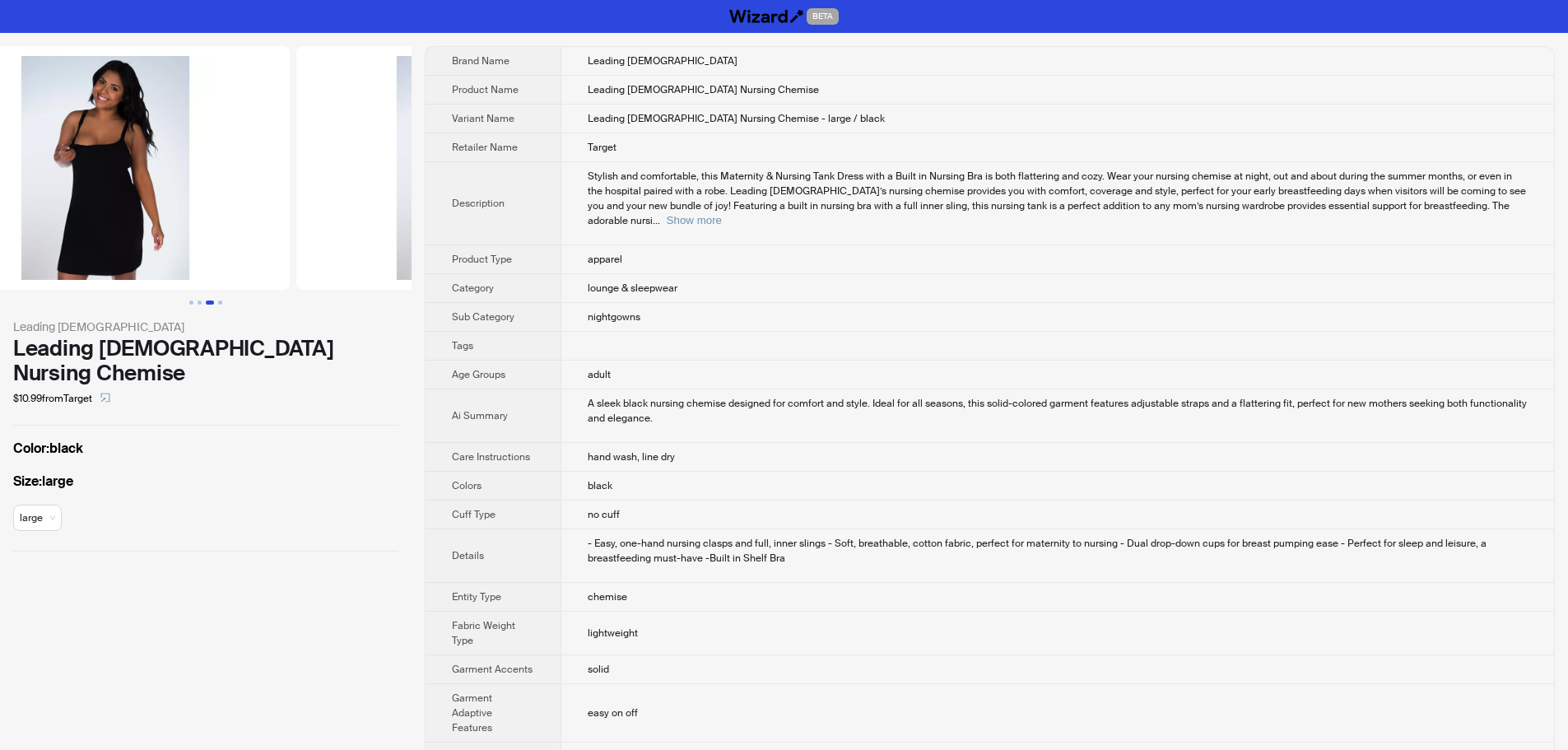
drag, startPoint x: 322, startPoint y: 231, endPoint x: 112, endPoint y: 240, distance: 210.2
click at [177, 236] on ul at bounding box center [206, 168] width 412 height 243
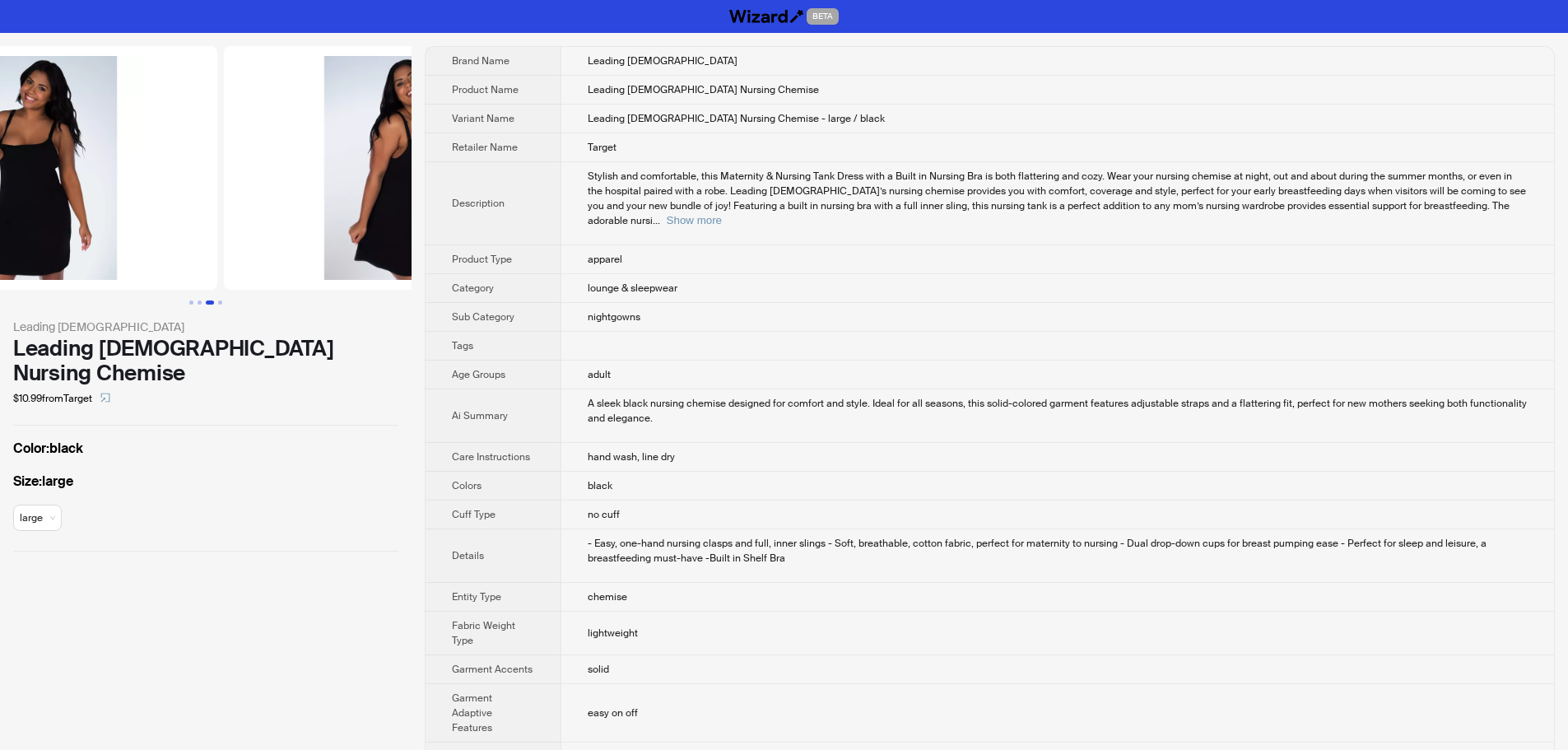
drag, startPoint x: 128, startPoint y: 238, endPoint x: 352, endPoint y: 239, distance: 224.0
click at [339, 238] on img at bounding box center [408, 168] width 369 height 243
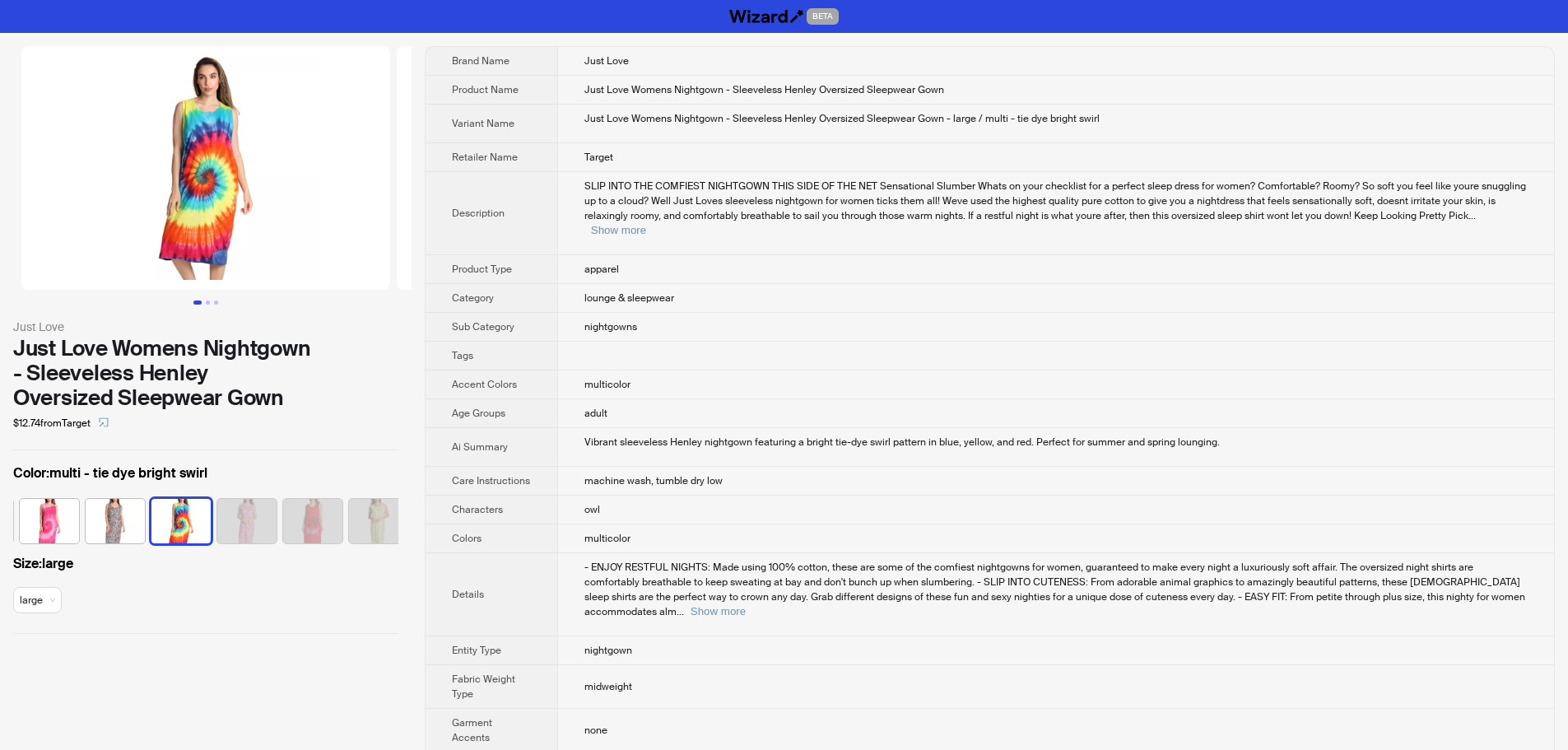
scroll to position [0, 405]
click at [1057, 284] on td "lounge & sleepwear" at bounding box center [1055, 298] width 996 height 29
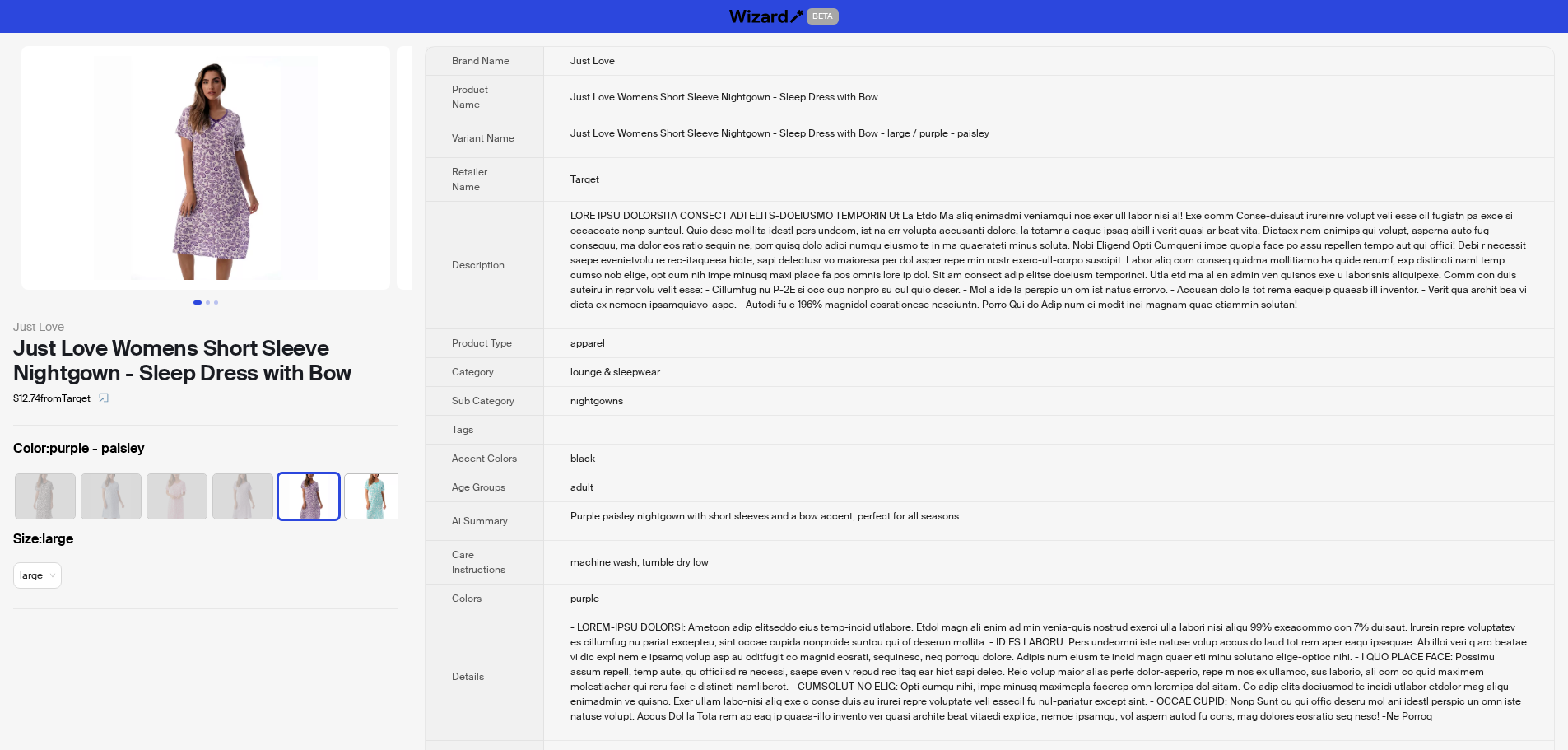
scroll to position [0, 10]
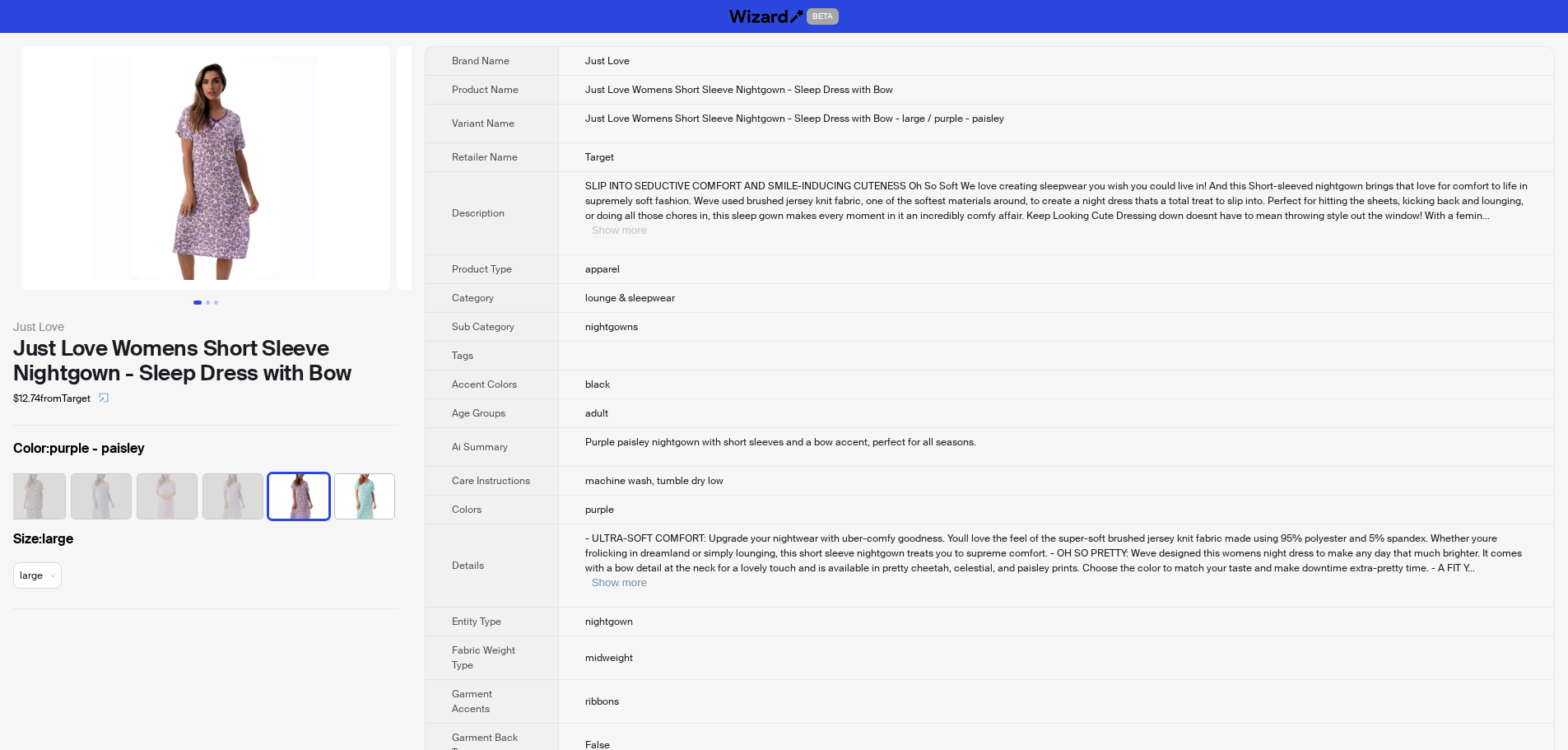
click at [638, 232] on button "Show more" at bounding box center [619, 230] width 55 height 13
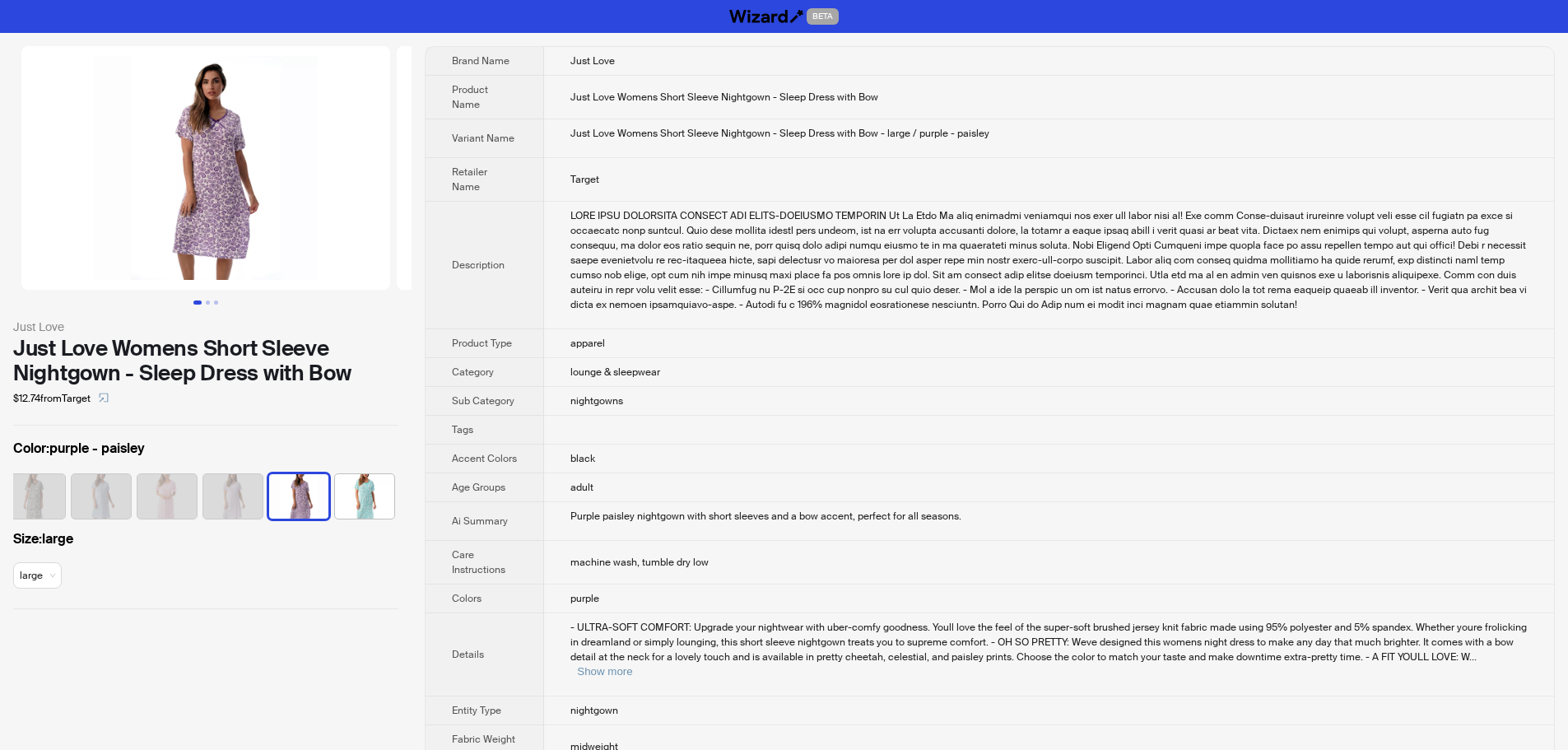
click at [1238, 282] on div "SLIP INTO SEDUCTIVE COMFORT AND SMILE-INDUCING CUTENESS Oh So Soft We love crea…" at bounding box center [1049, 259] width 957 height 103
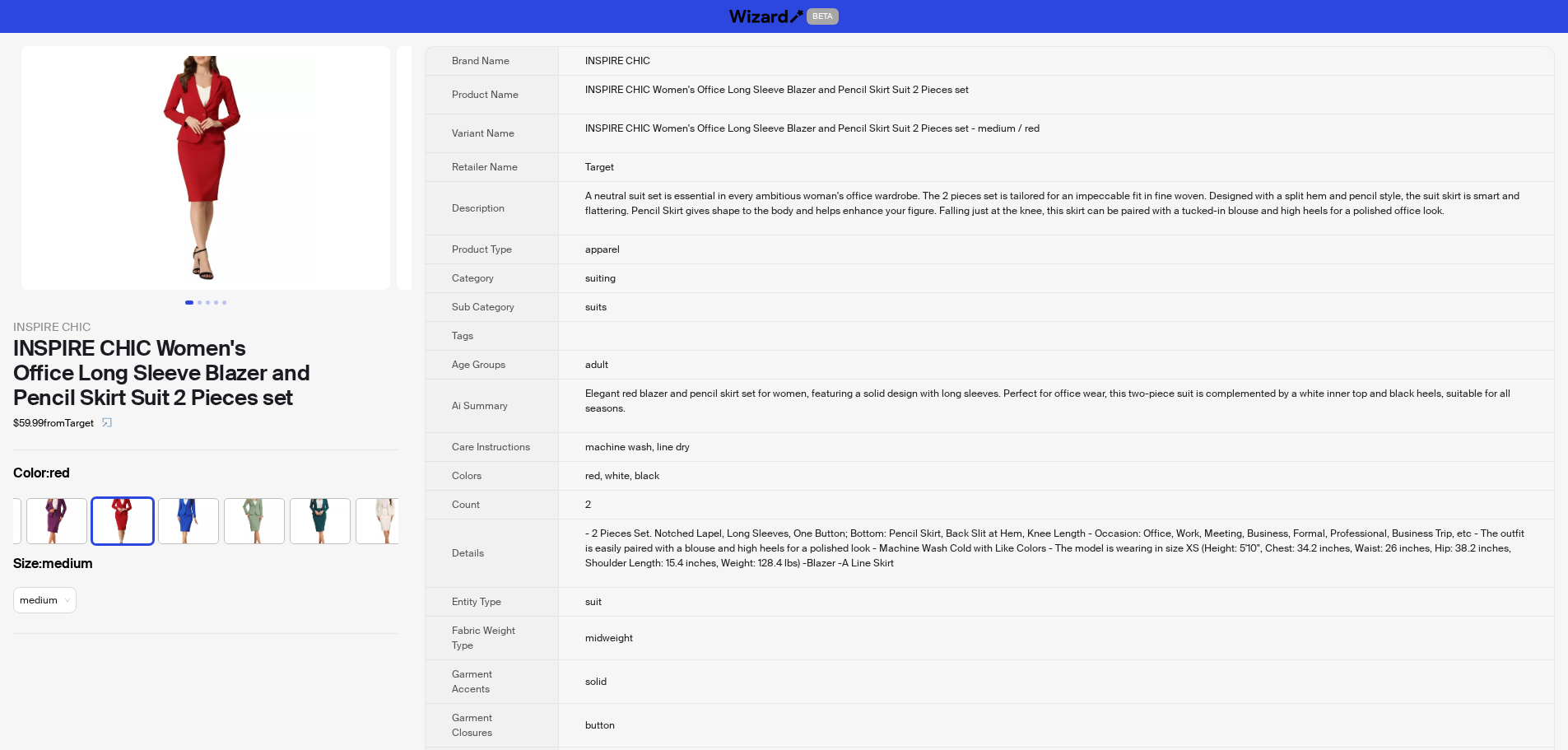
scroll to position [0, 471]
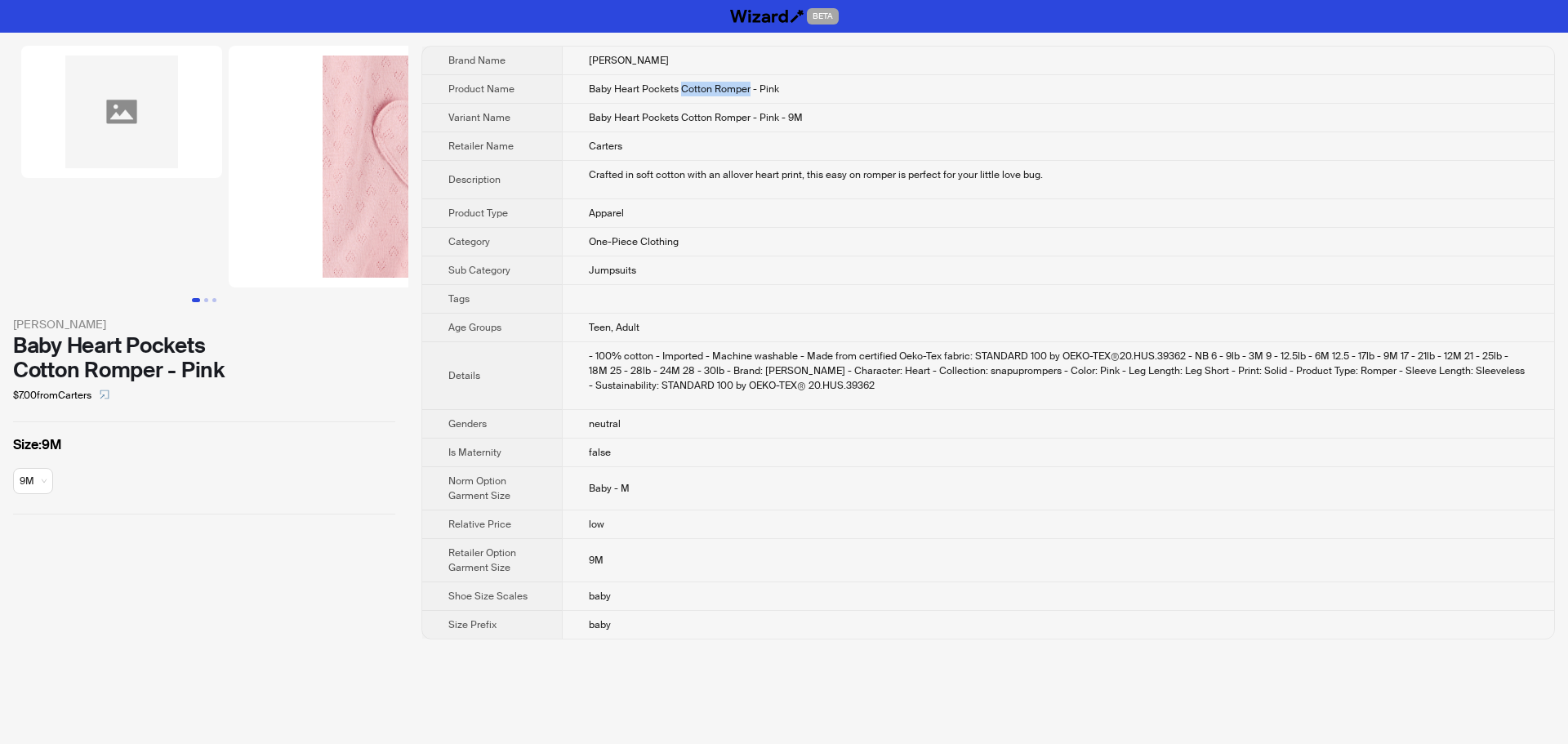
drag, startPoint x: 679, startPoint y: 87, endPoint x: 749, endPoint y: 90, distance: 70.1
click at [749, 90] on span "Baby Heart Pockets Cotton Romper - Pink" at bounding box center [684, 88] width 191 height 13
click at [1140, 199] on td "Apparel" at bounding box center [1058, 213] width 993 height 28
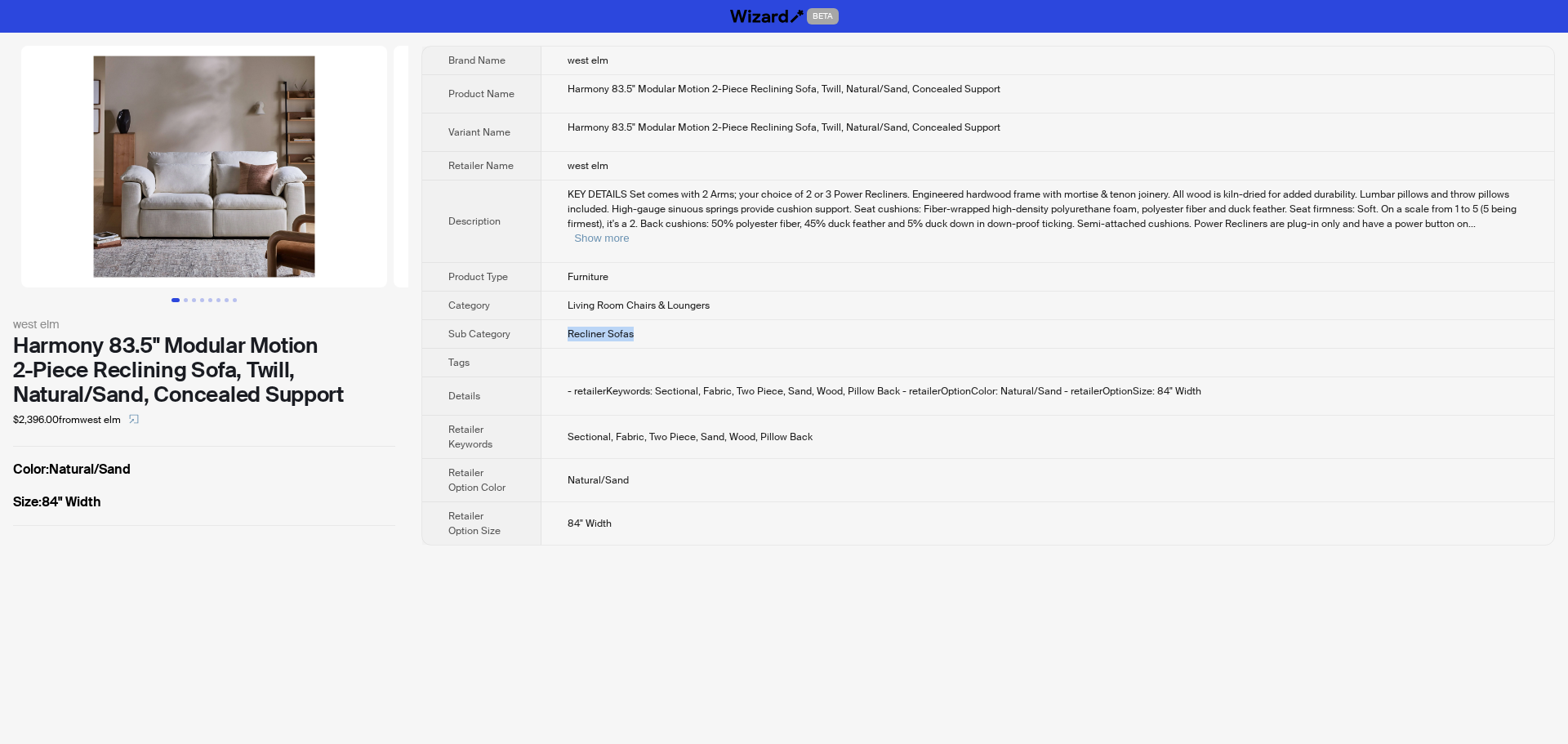
drag, startPoint x: 570, startPoint y: 323, endPoint x: 835, endPoint y: 325, distance: 265.0
click at [832, 325] on td "Recliner Sofas" at bounding box center [1049, 333] width 1013 height 28
click at [835, 325] on td "Recliner Sofas" at bounding box center [1049, 333] width 1013 height 28
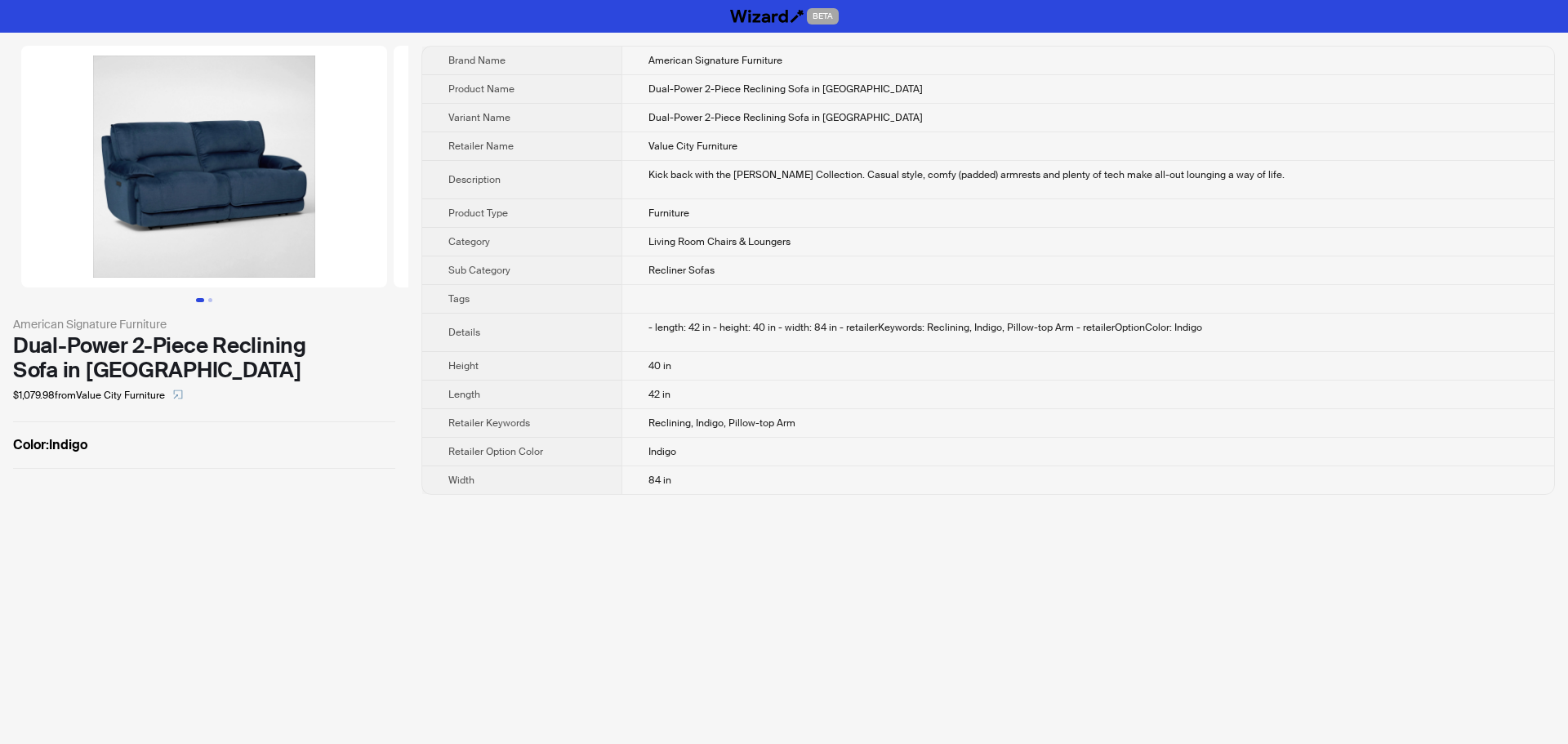
click at [955, 254] on td "Living Room Chairs & Loungers" at bounding box center [1089, 241] width 933 height 28
click at [1158, 218] on td "Furniture" at bounding box center [1089, 213] width 933 height 28
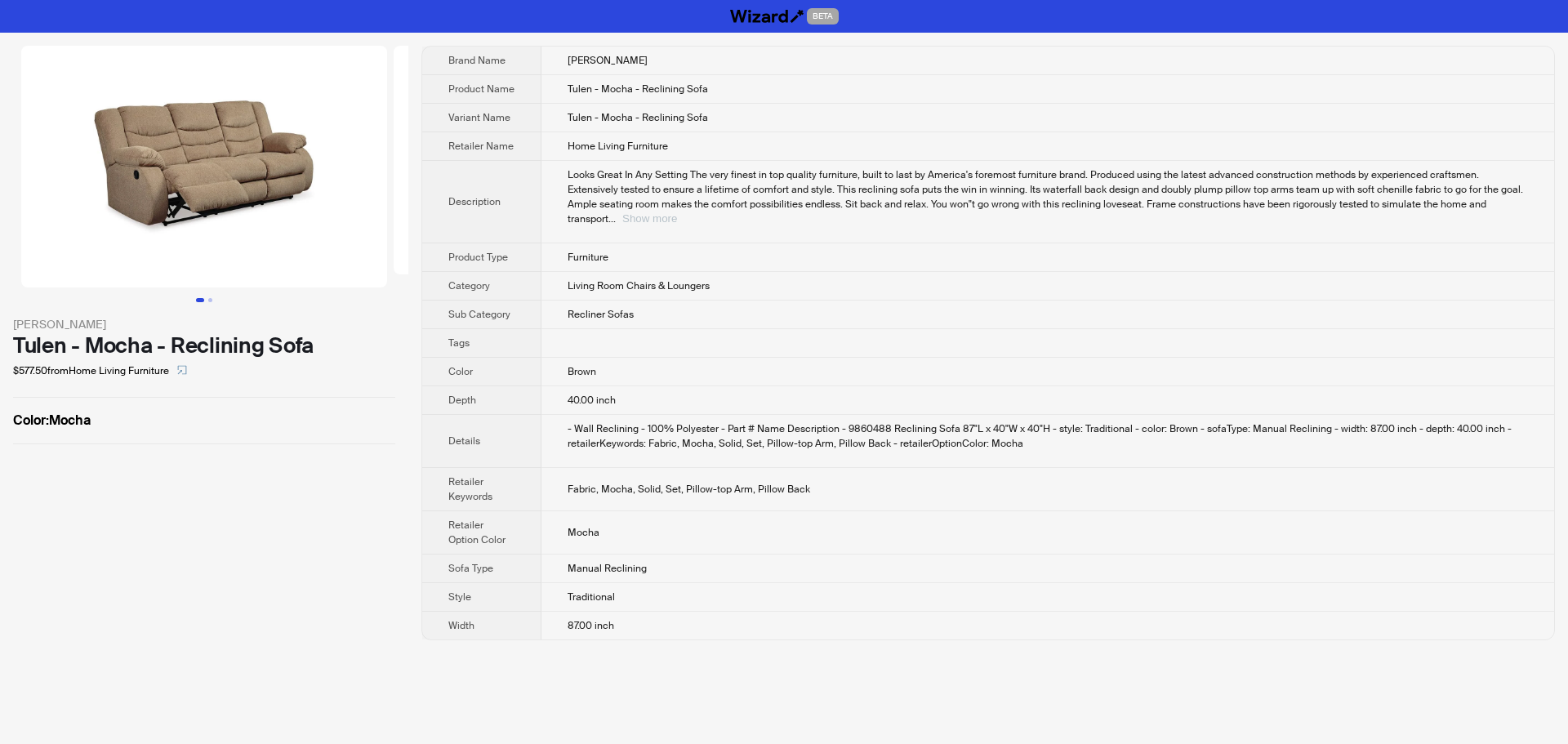
click at [677, 212] on button "Show more" at bounding box center [650, 218] width 55 height 13
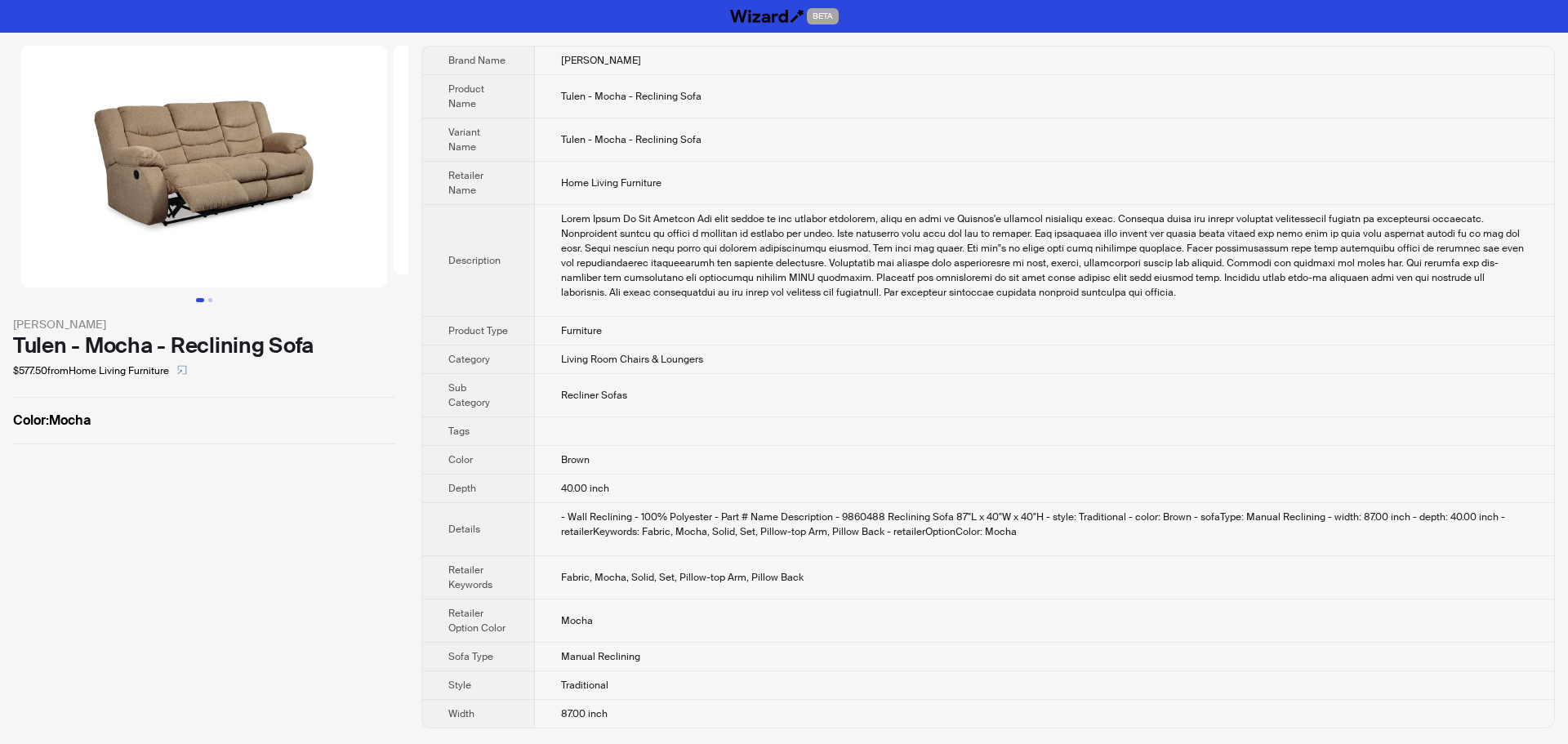
click at [746, 461] on td "Brown" at bounding box center [1045, 460] width 1019 height 28
click at [1103, 164] on td "Home Living Furniture" at bounding box center [1045, 183] width 1019 height 43
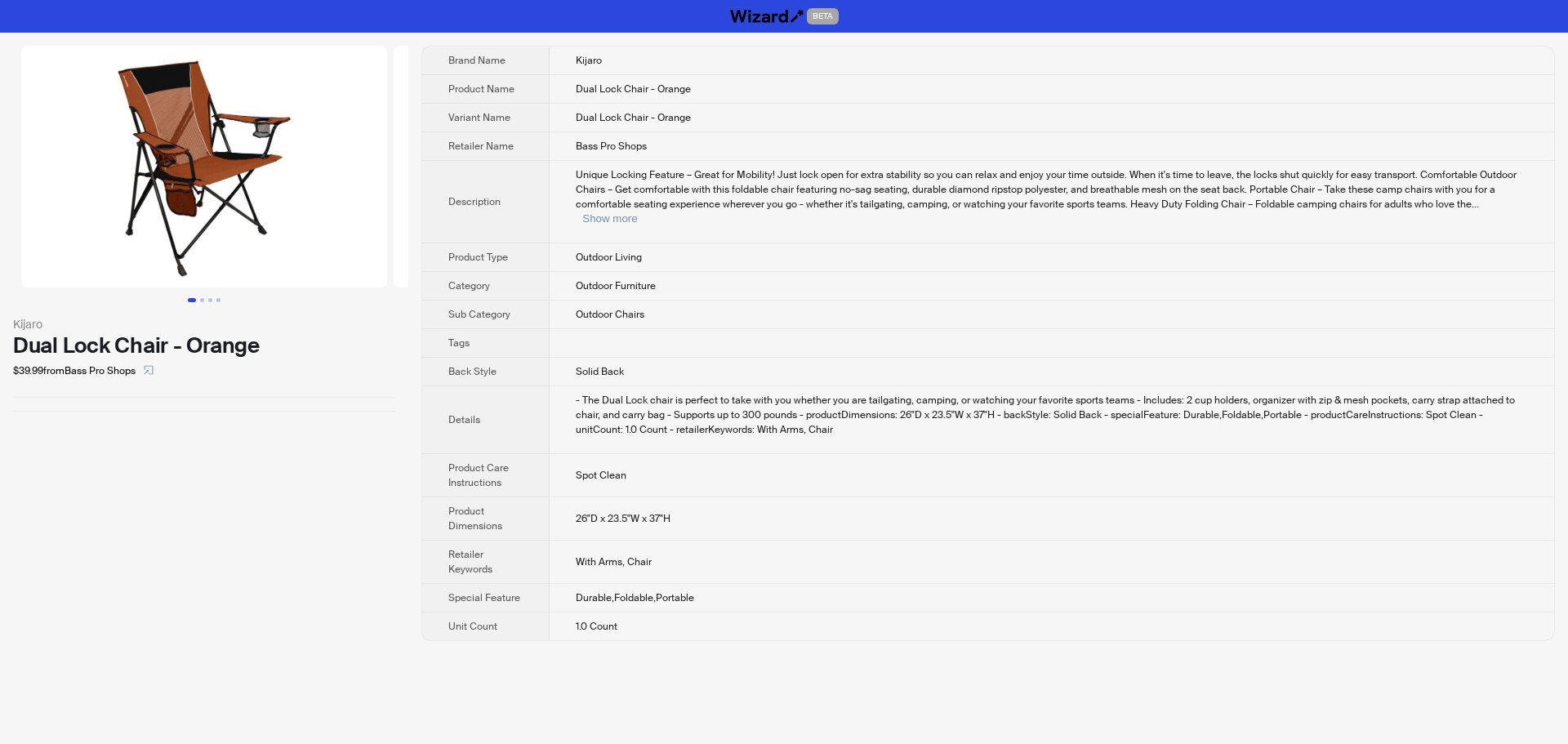
click at [1063, 334] on td at bounding box center [1052, 343] width 1005 height 28
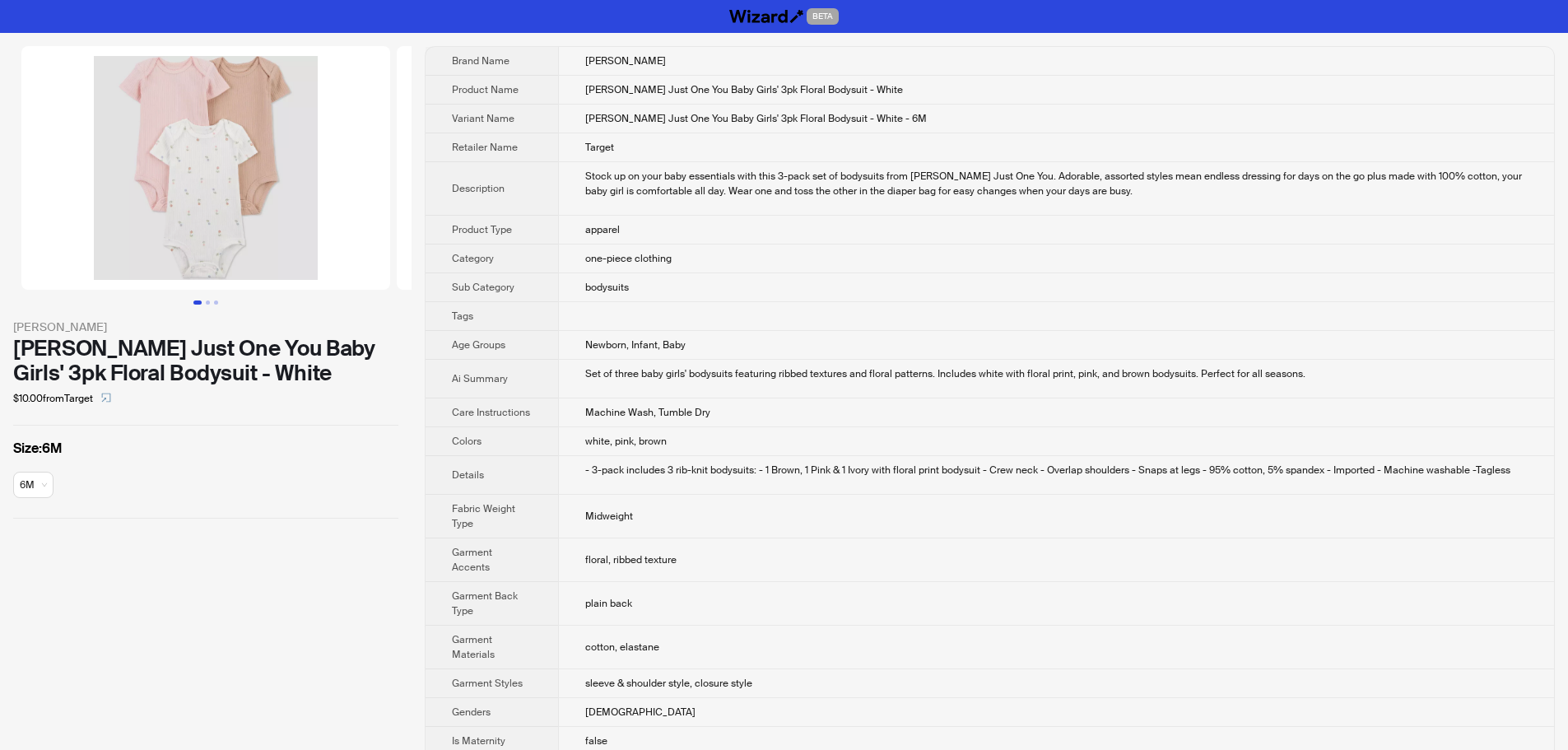
click at [1178, 247] on td "one-piece clothing" at bounding box center [1056, 258] width 995 height 29
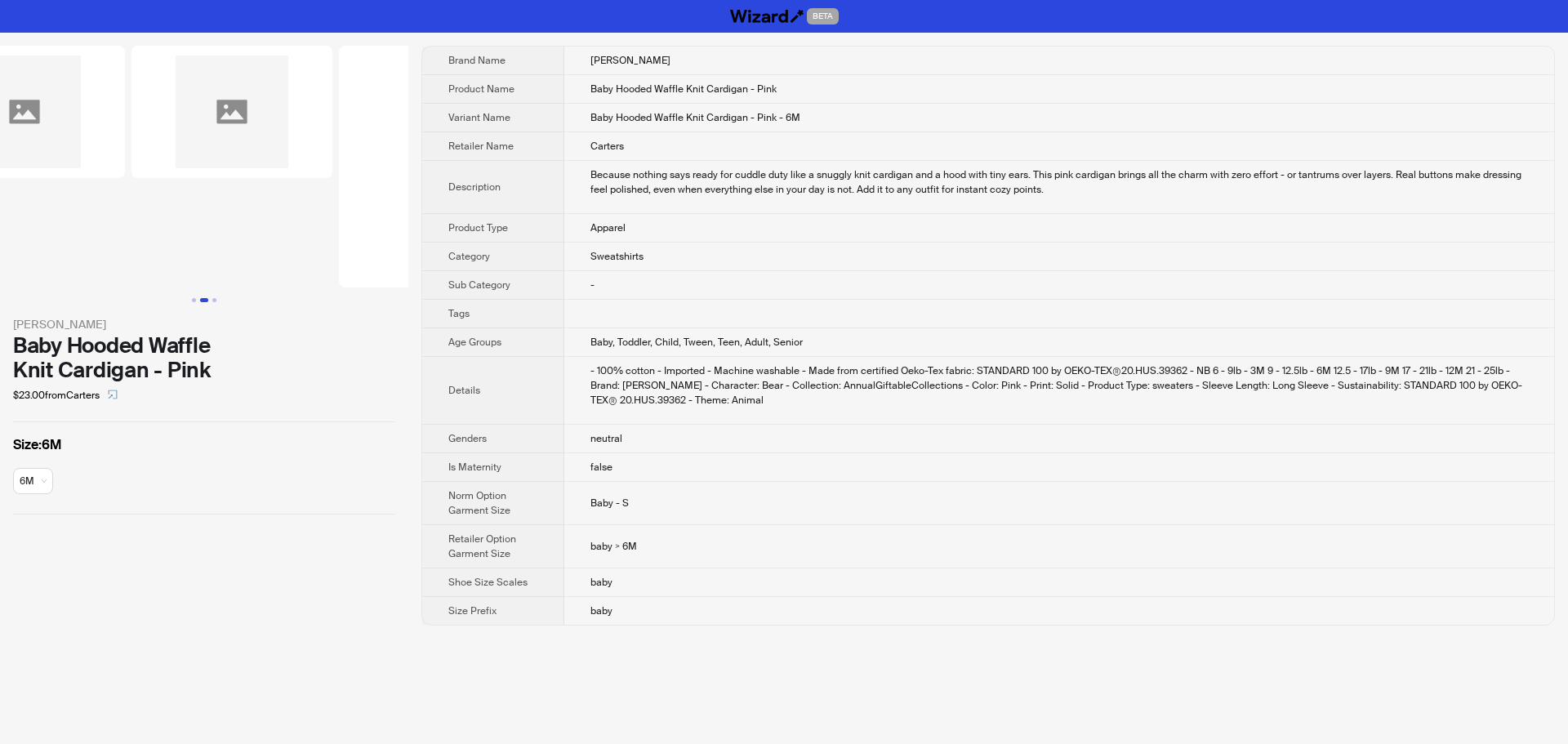
scroll to position [0, 415]
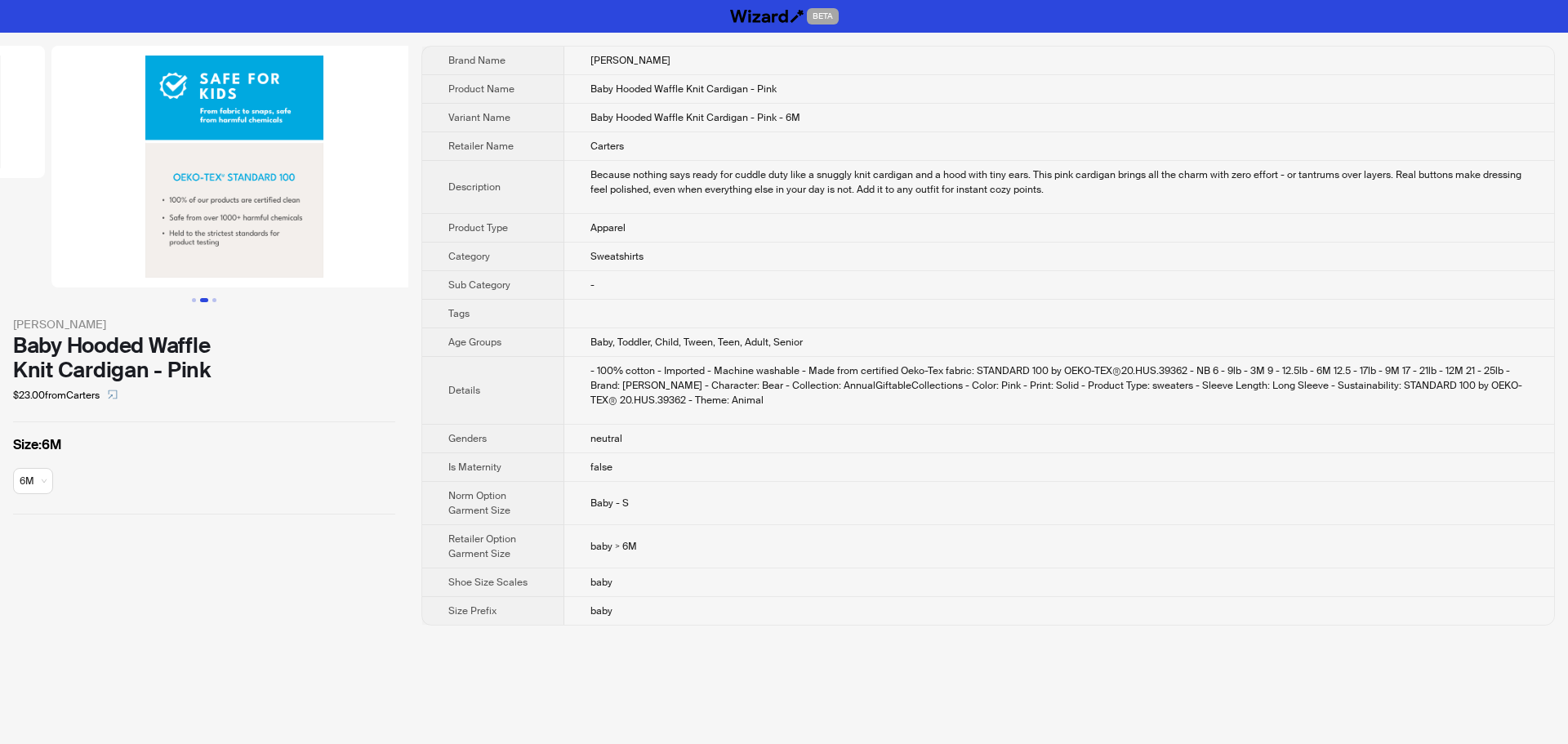
drag, startPoint x: 180, startPoint y: 226, endPoint x: 33, endPoint y: 226, distance: 147.0
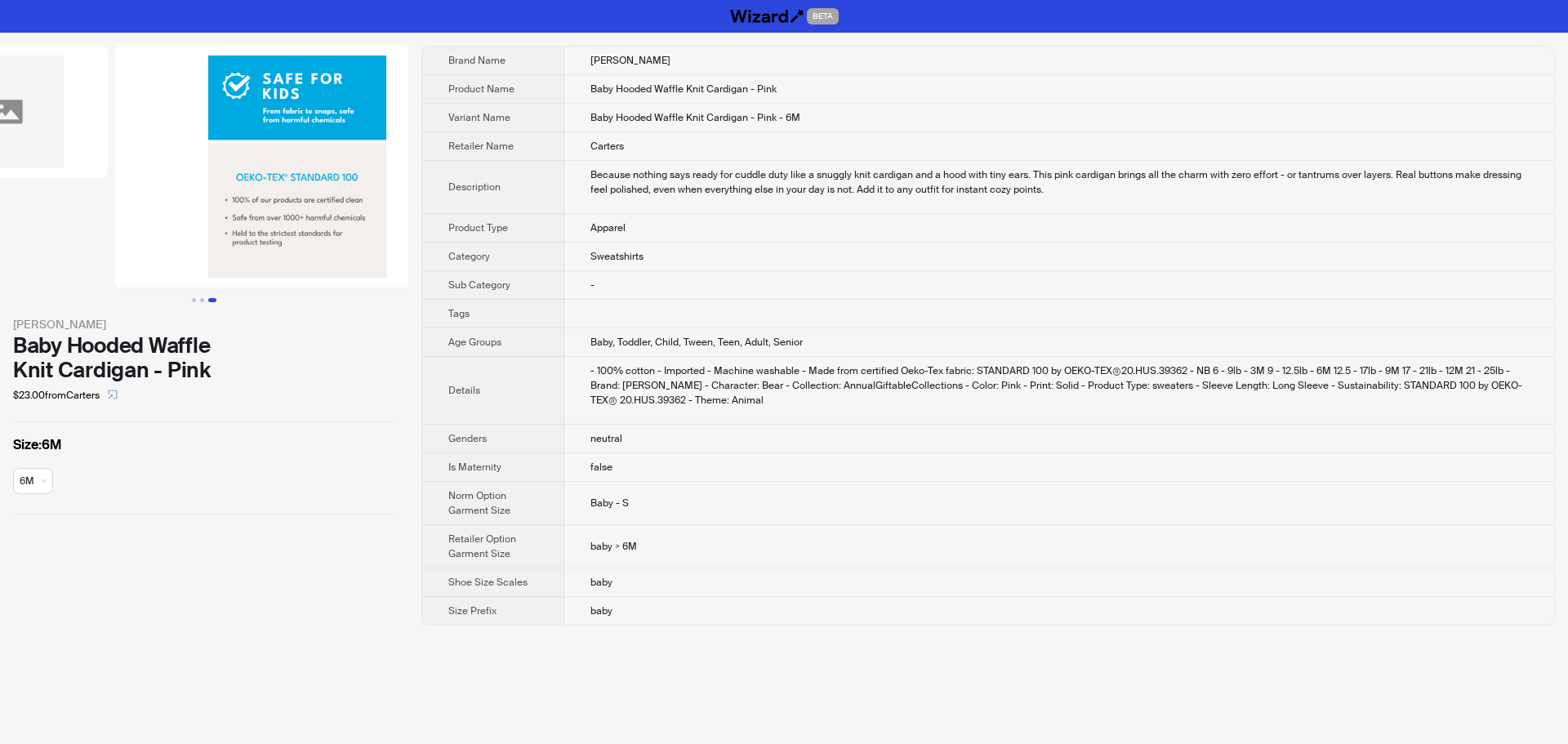
scroll to position [0, 125]
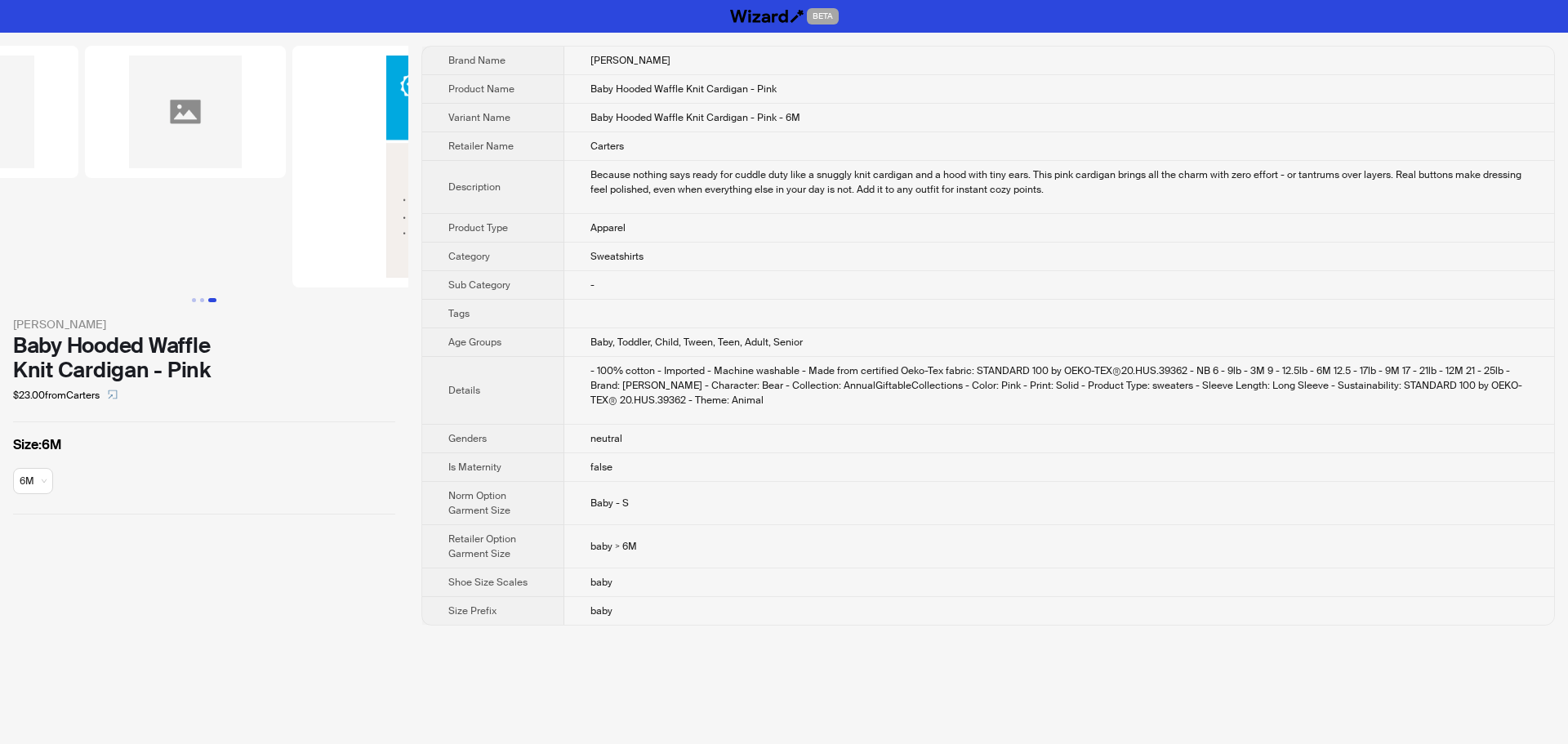
drag, startPoint x: 141, startPoint y: 236, endPoint x: 346, endPoint y: 237, distance: 205.0
click at [335, 235] on img at bounding box center [476, 166] width 366 height 241
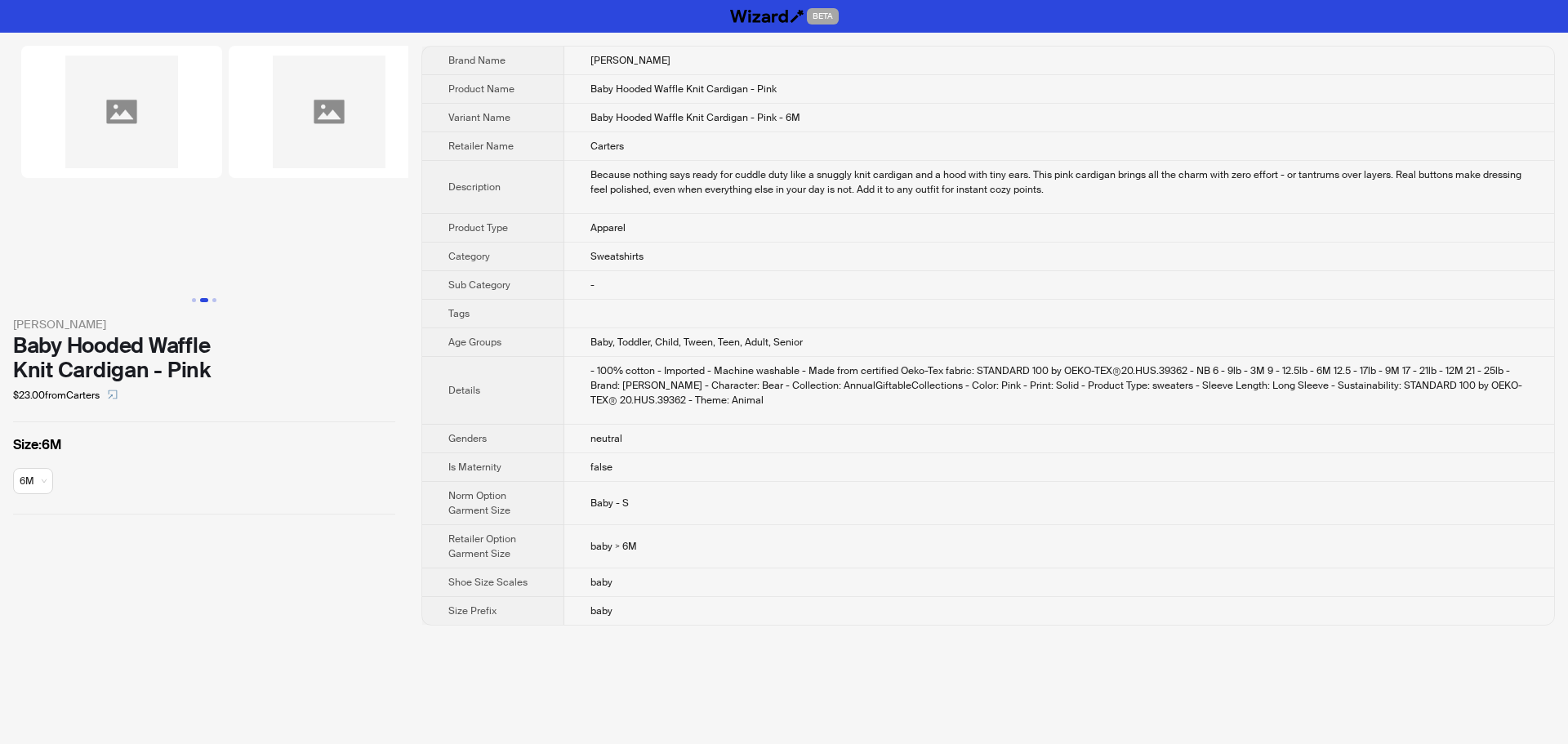
drag, startPoint x: 143, startPoint y: 234, endPoint x: 487, endPoint y: 258, distance: 344.8
click at [478, 256] on div "Carter's Baby Hooded Waffle Knit Cardigan - Pink $23.00 from Carters Size : 6M …" at bounding box center [784, 335] width 1568 height 606
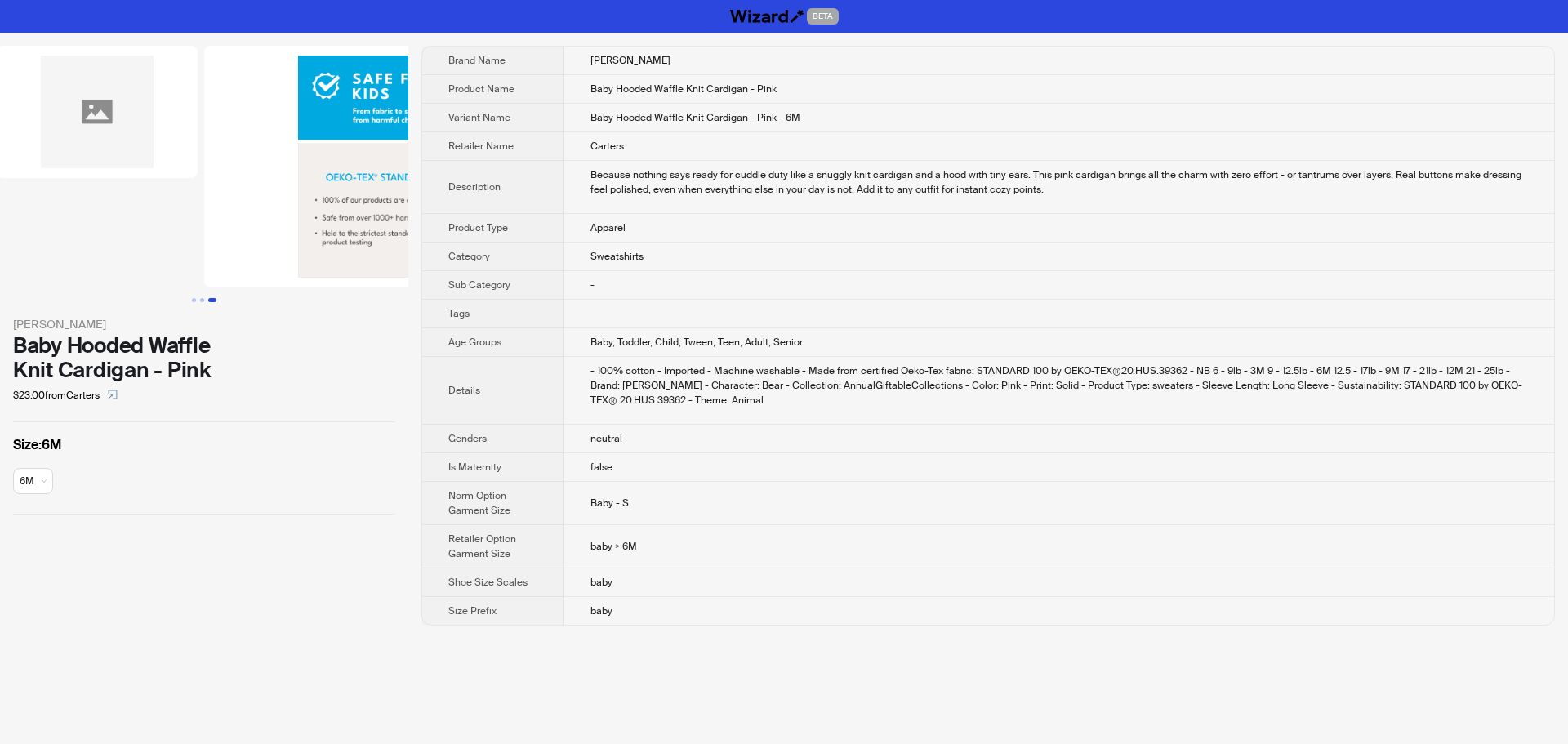
drag, startPoint x: 284, startPoint y: 214, endPoint x: 0, endPoint y: 201, distance: 284.3
click at [0, 201] on li at bounding box center [97, 166] width 207 height 241
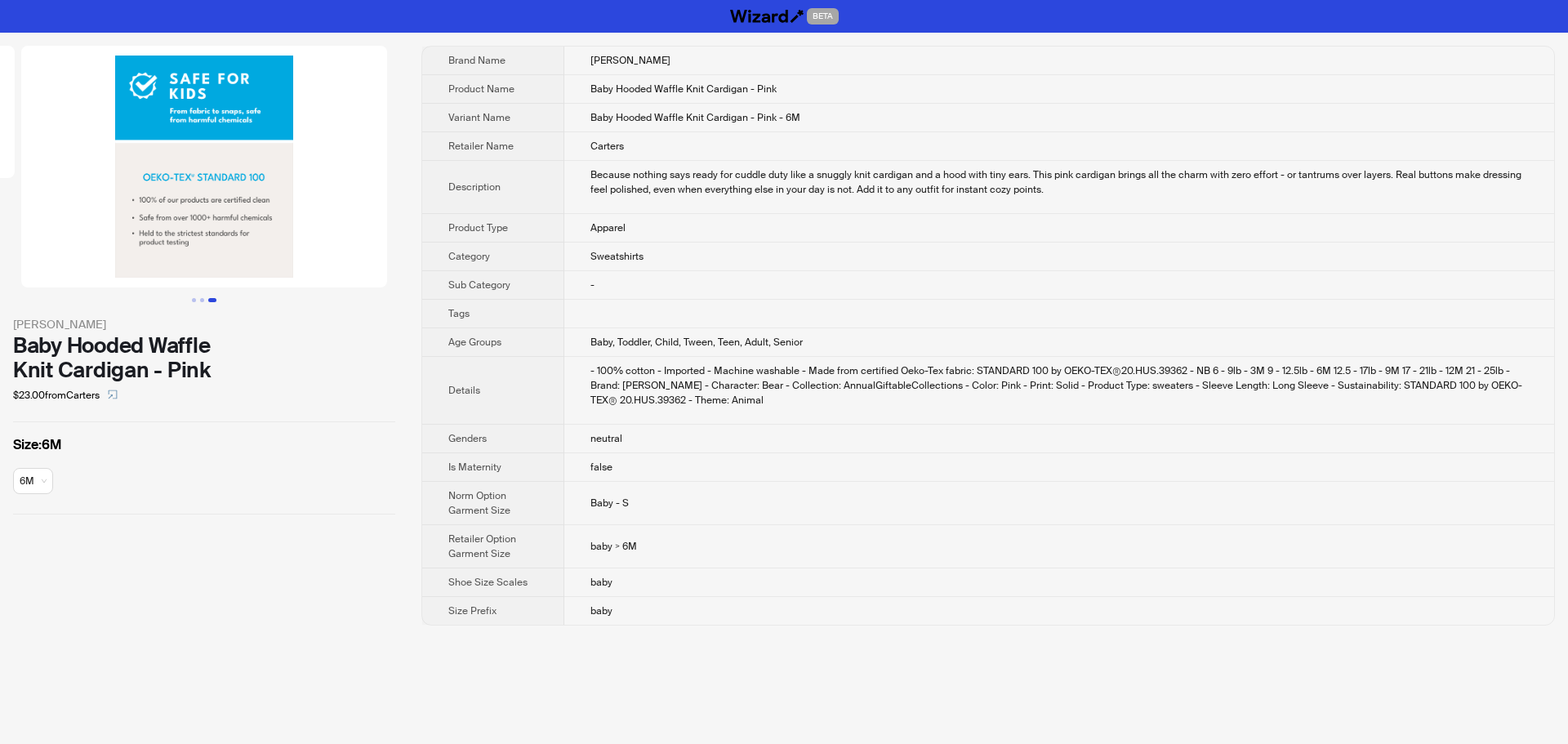
drag, startPoint x: 150, startPoint y: 200, endPoint x: 4, endPoint y: 205, distance: 146.1
click at [4, 202] on ul at bounding box center [204, 166] width 409 height 241
click at [122, 389] on button "button" at bounding box center [112, 395] width 26 height 26
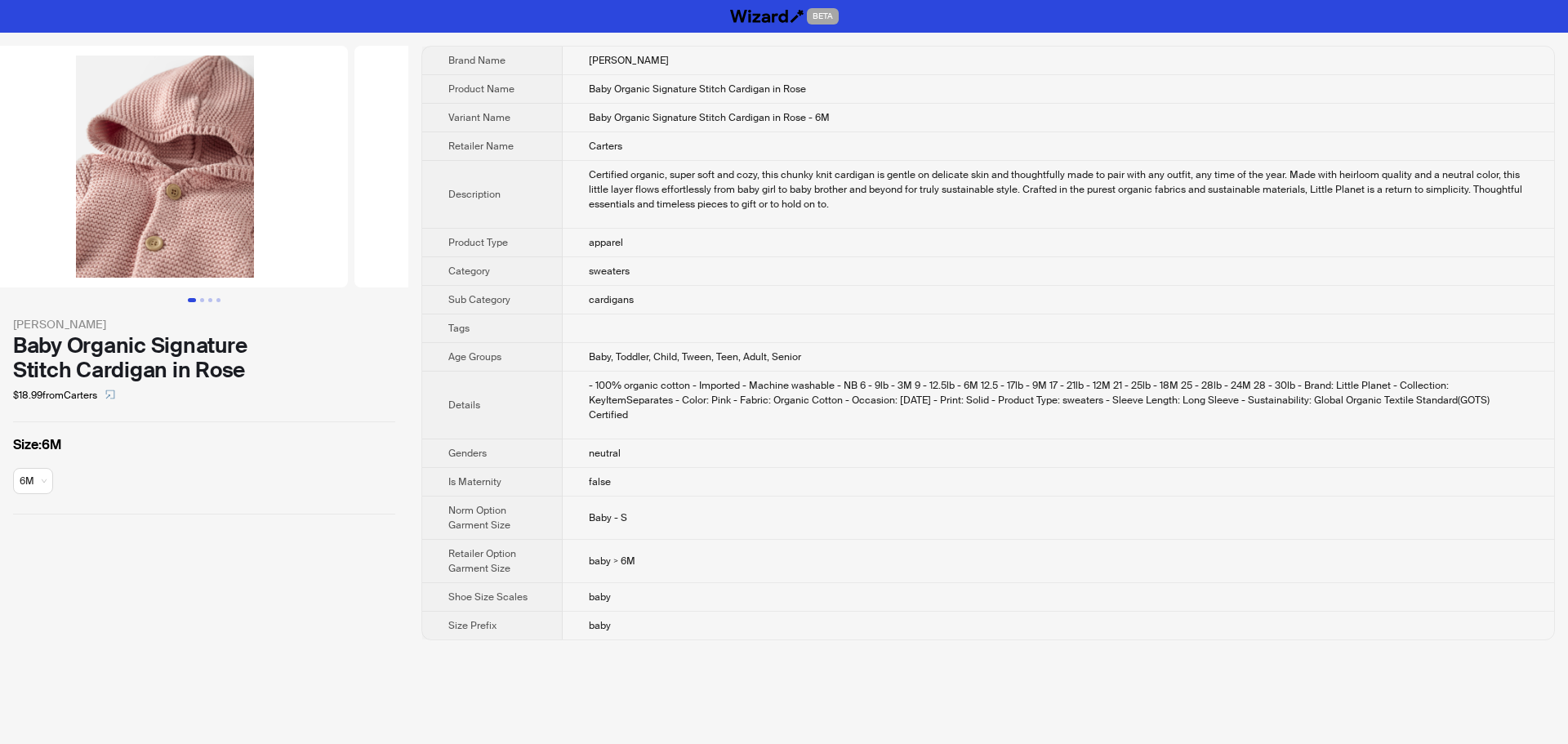
drag, startPoint x: 275, startPoint y: 227, endPoint x: 0, endPoint y: 227, distance: 275.0
click at [0, 227] on ul at bounding box center [204, 166] width 409 height 241
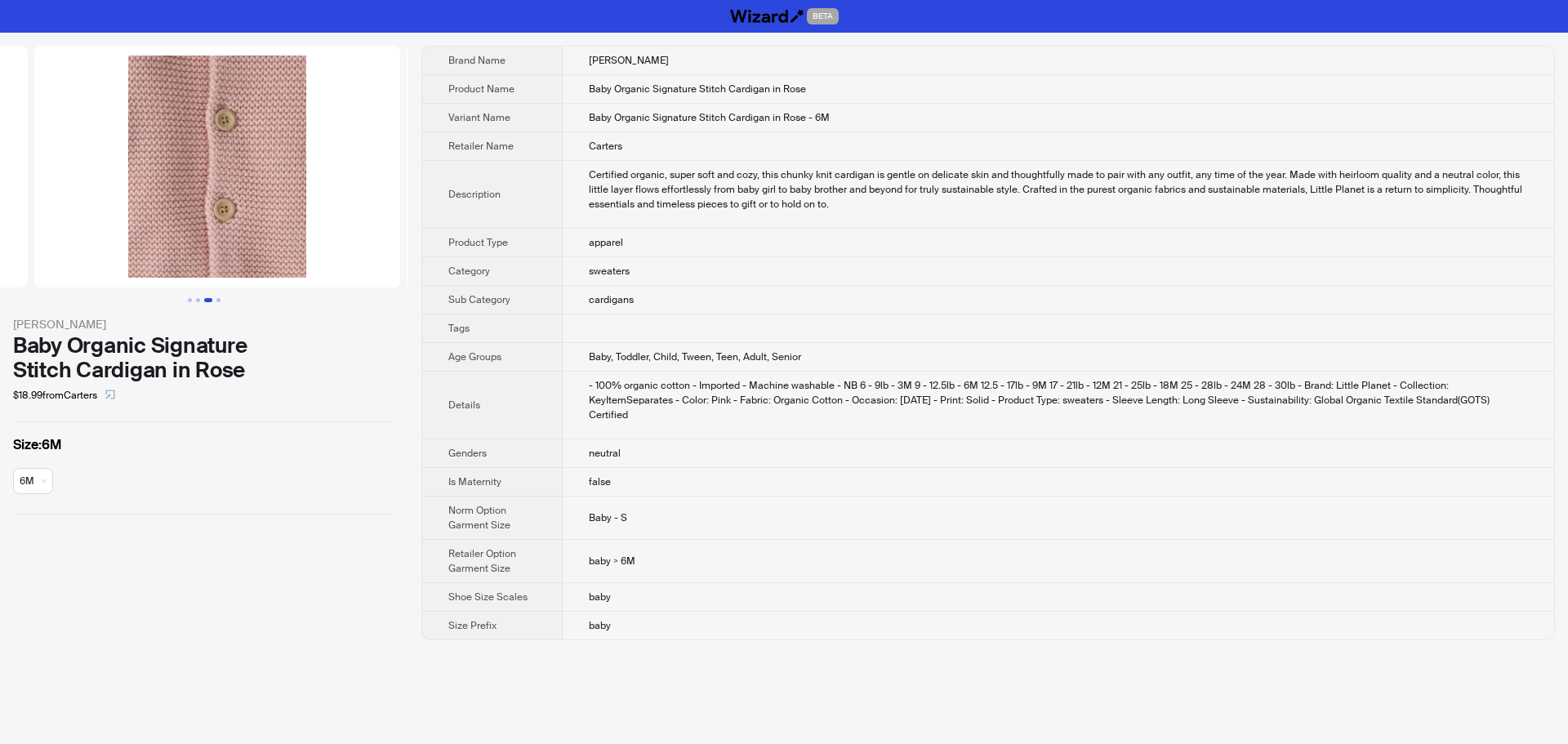
drag, startPoint x: 241, startPoint y: 235, endPoint x: 0, endPoint y: 241, distance: 241.1
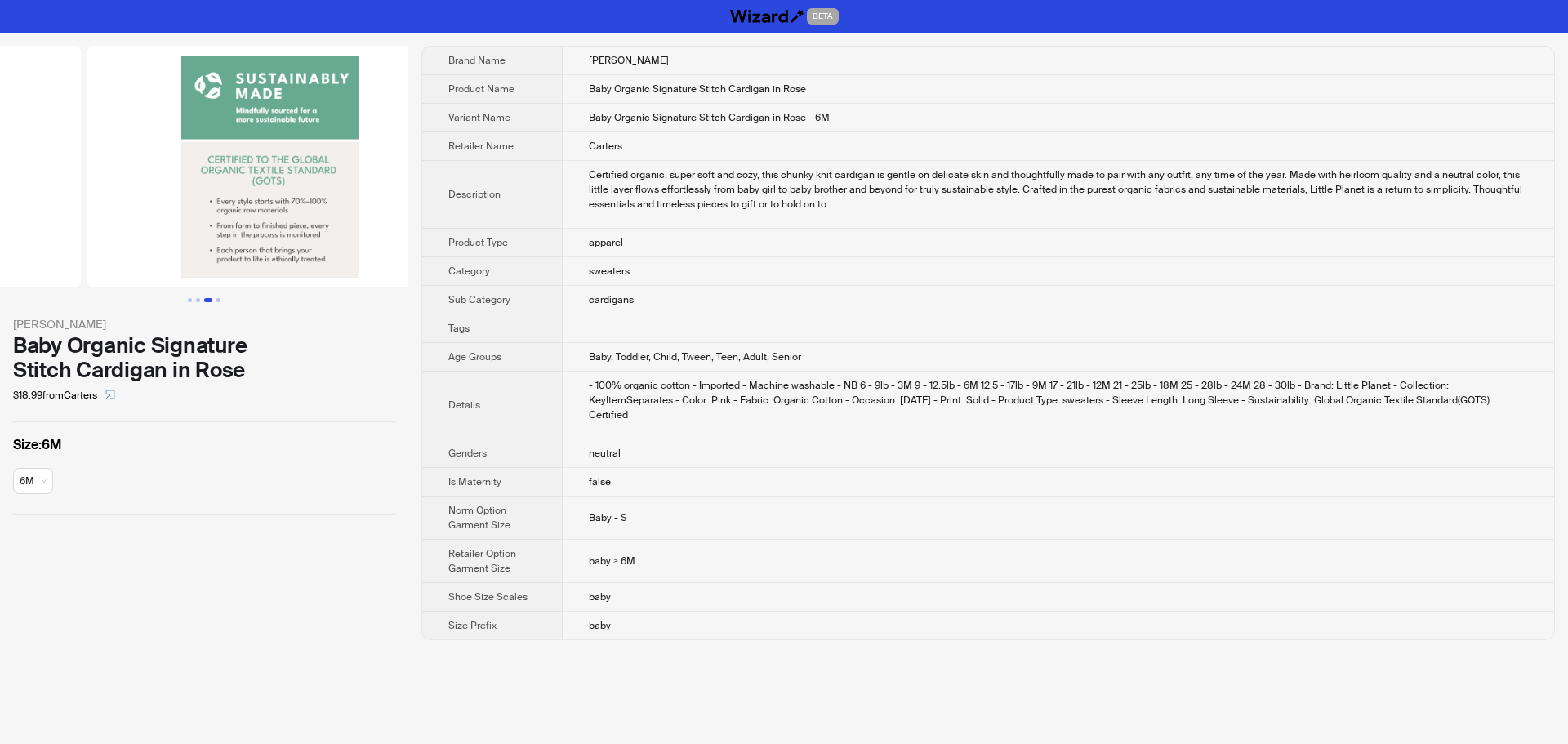
drag, startPoint x: 230, startPoint y: 243, endPoint x: 115, endPoint y: 245, distance: 115.0
click at [116, 245] on ul at bounding box center [204, 166] width 409 height 241
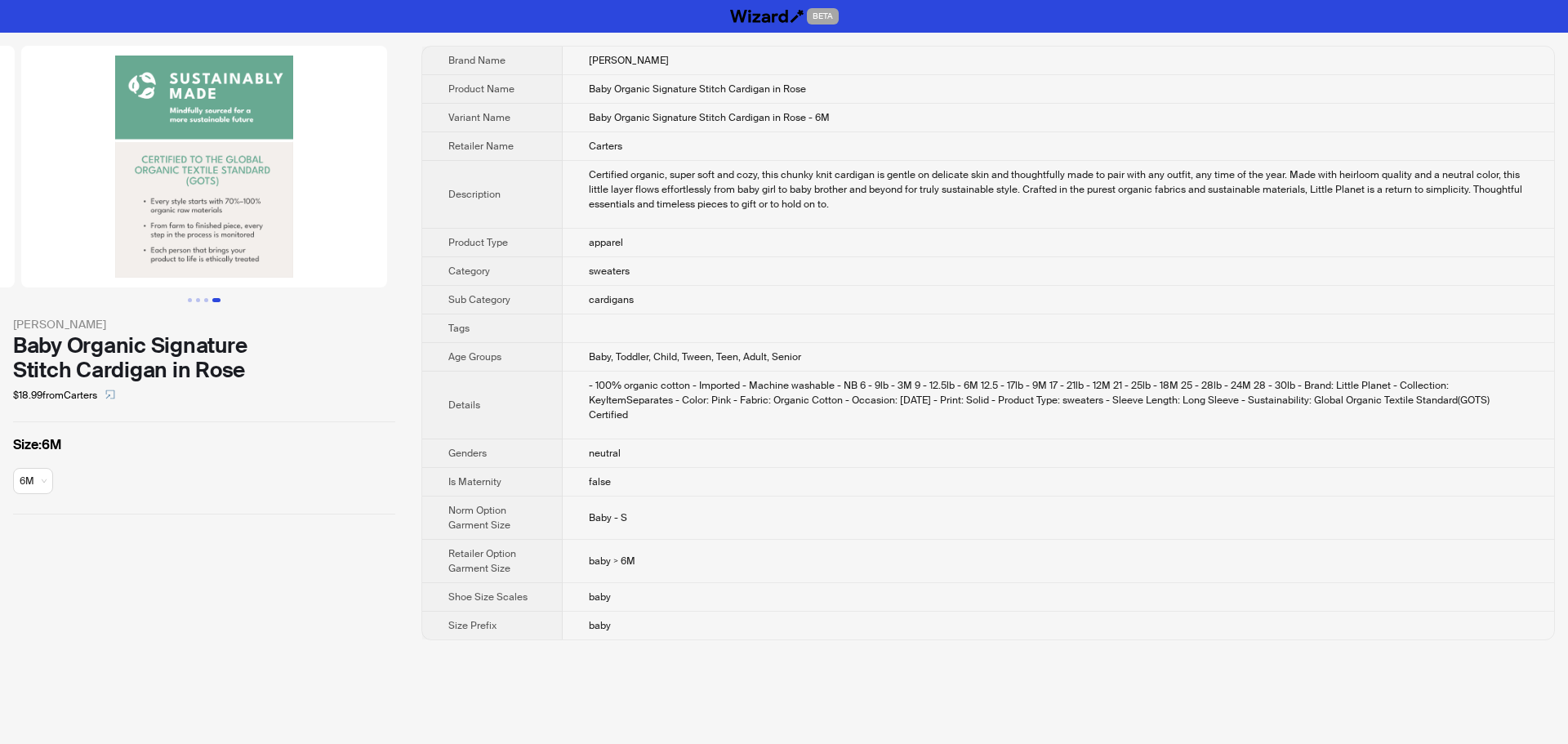
drag, startPoint x: 234, startPoint y: 236, endPoint x: 171, endPoint y: 238, distance: 63.0
click at [171, 238] on img at bounding box center [204, 166] width 366 height 241
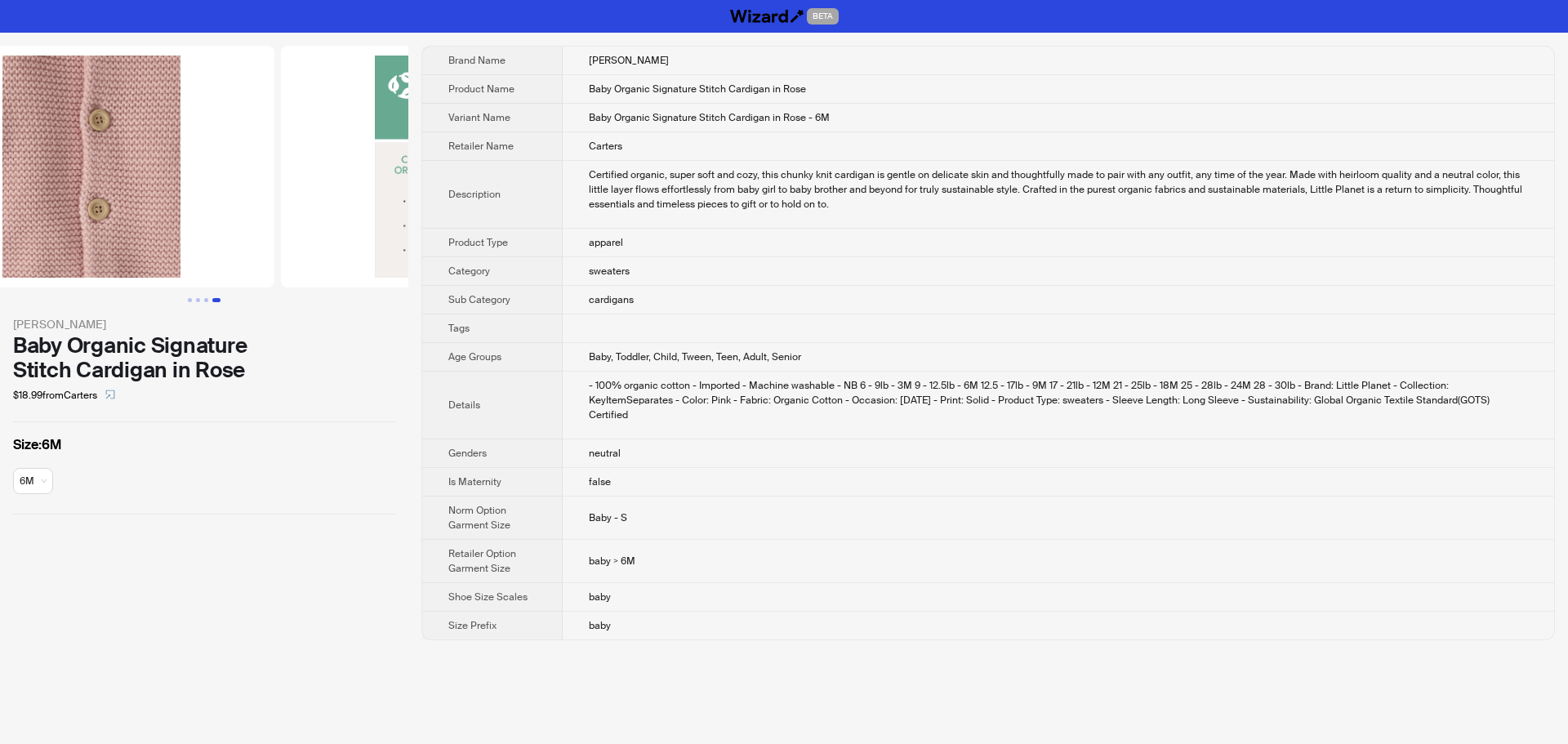
drag, startPoint x: 208, startPoint y: 191, endPoint x: 533, endPoint y: 216, distance: 326.0
click at [414, 205] on div "[PERSON_NAME] Baby Organic Signature Stitch Cardigan in Rose $18.99 from Carter…" at bounding box center [784, 342] width 1568 height 621
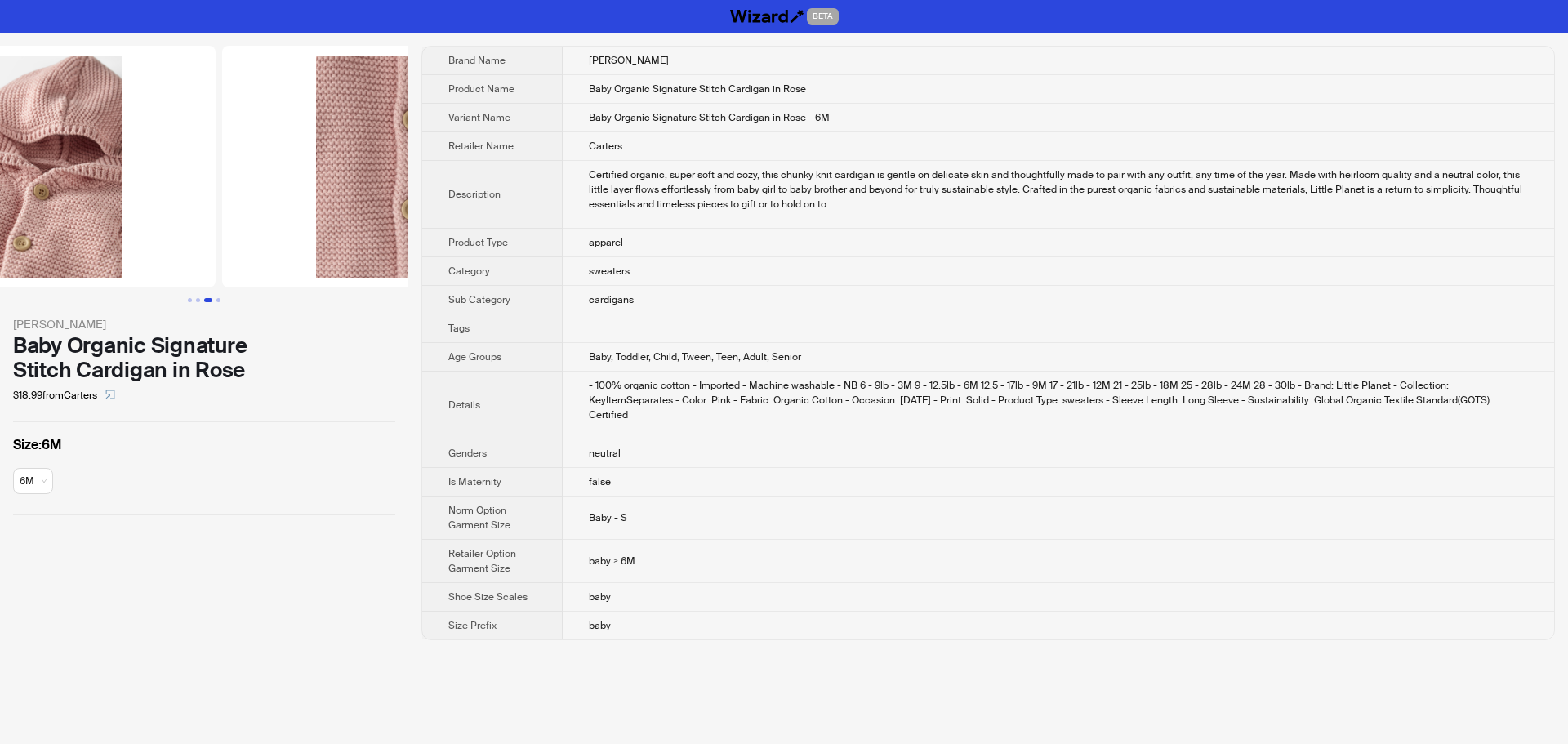
drag, startPoint x: 196, startPoint y: 213, endPoint x: 562, endPoint y: 219, distance: 366.0
click at [409, 215] on div "[PERSON_NAME] Baby Organic Signature Stitch Cardigan in Rose $18.99 from Carter…" at bounding box center [784, 342] width 1568 height 621
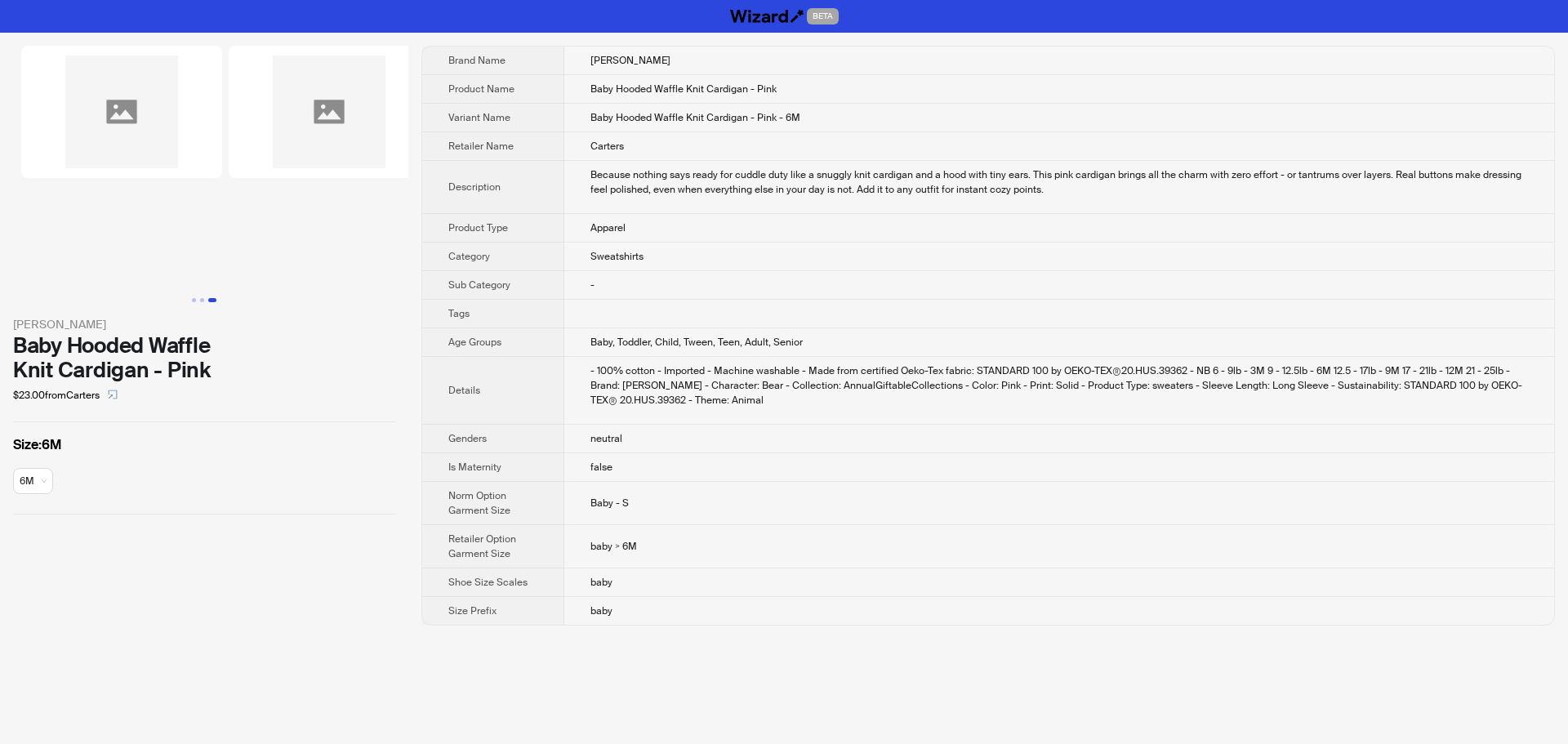
scroll to position [0, 415]
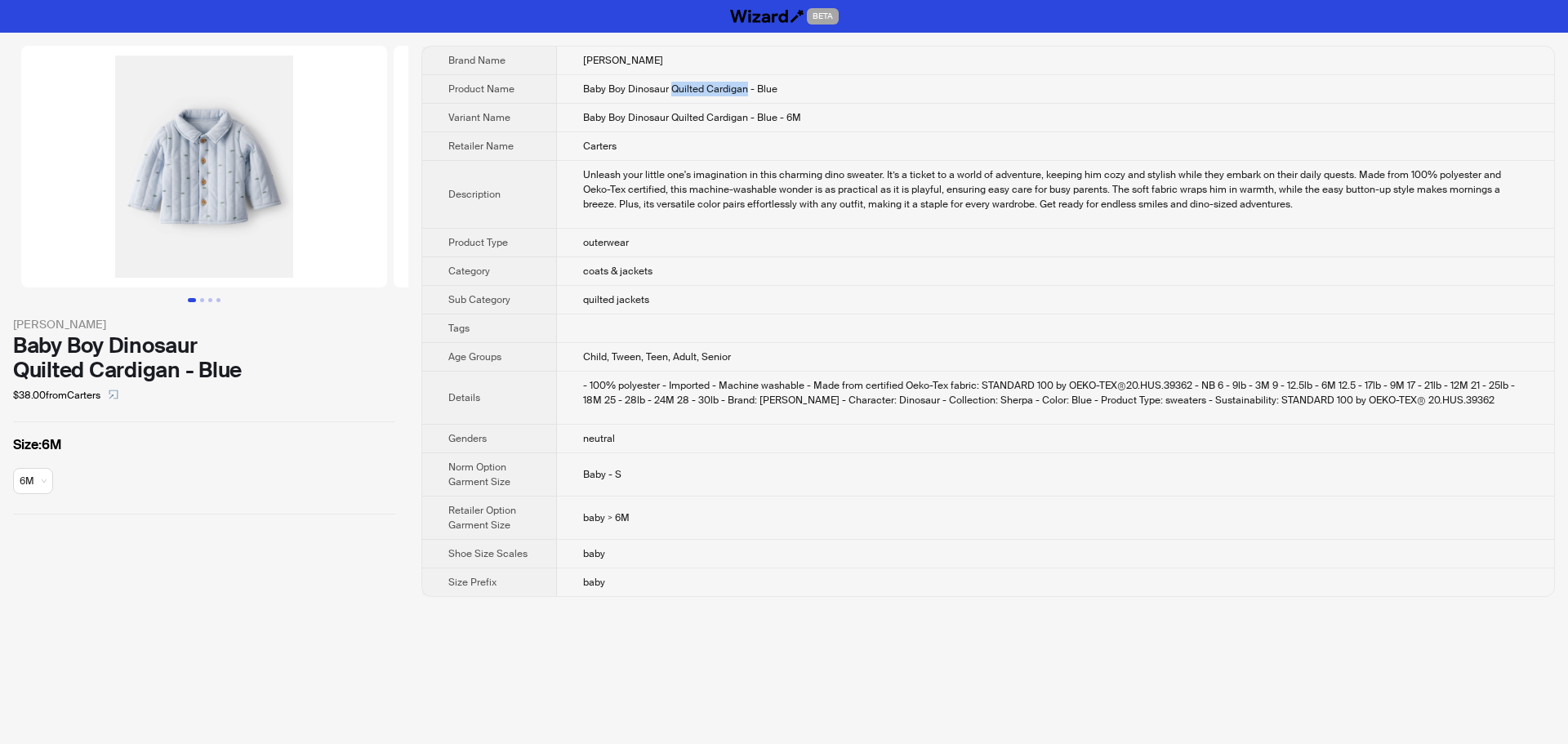
drag, startPoint x: 671, startPoint y: 84, endPoint x: 746, endPoint y: 88, distance: 75.1
click at [746, 88] on span "Baby Boy Dinosaur Quilted Cardigan - Blue" at bounding box center [680, 88] width 195 height 13
click at [1000, 404] on div "- 100% polyester - Imported - Machine washable - Made from certified Oeko-Tex f…" at bounding box center [1055, 393] width 945 height 29
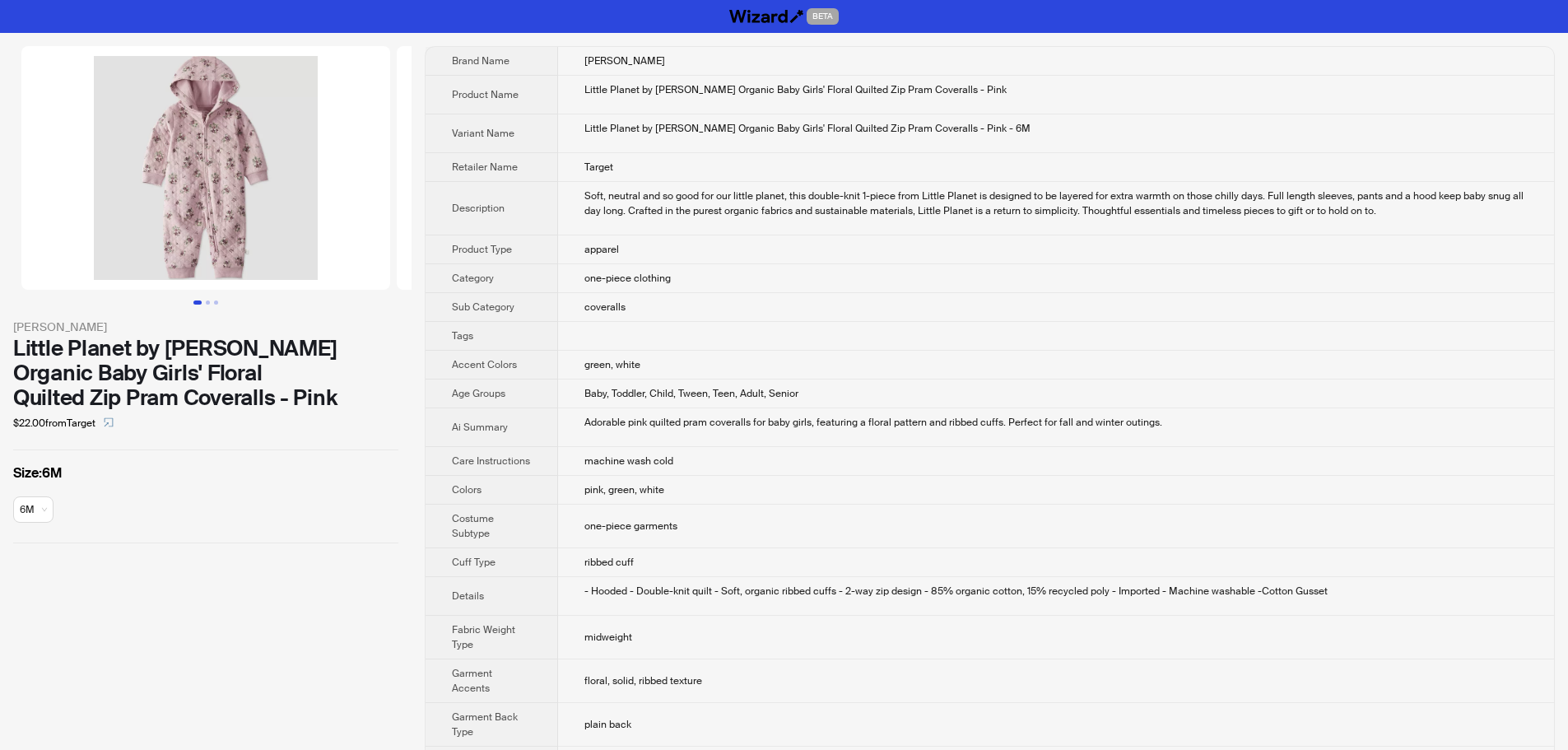
click at [1125, 172] on td "Target" at bounding box center [1056, 167] width 995 height 29
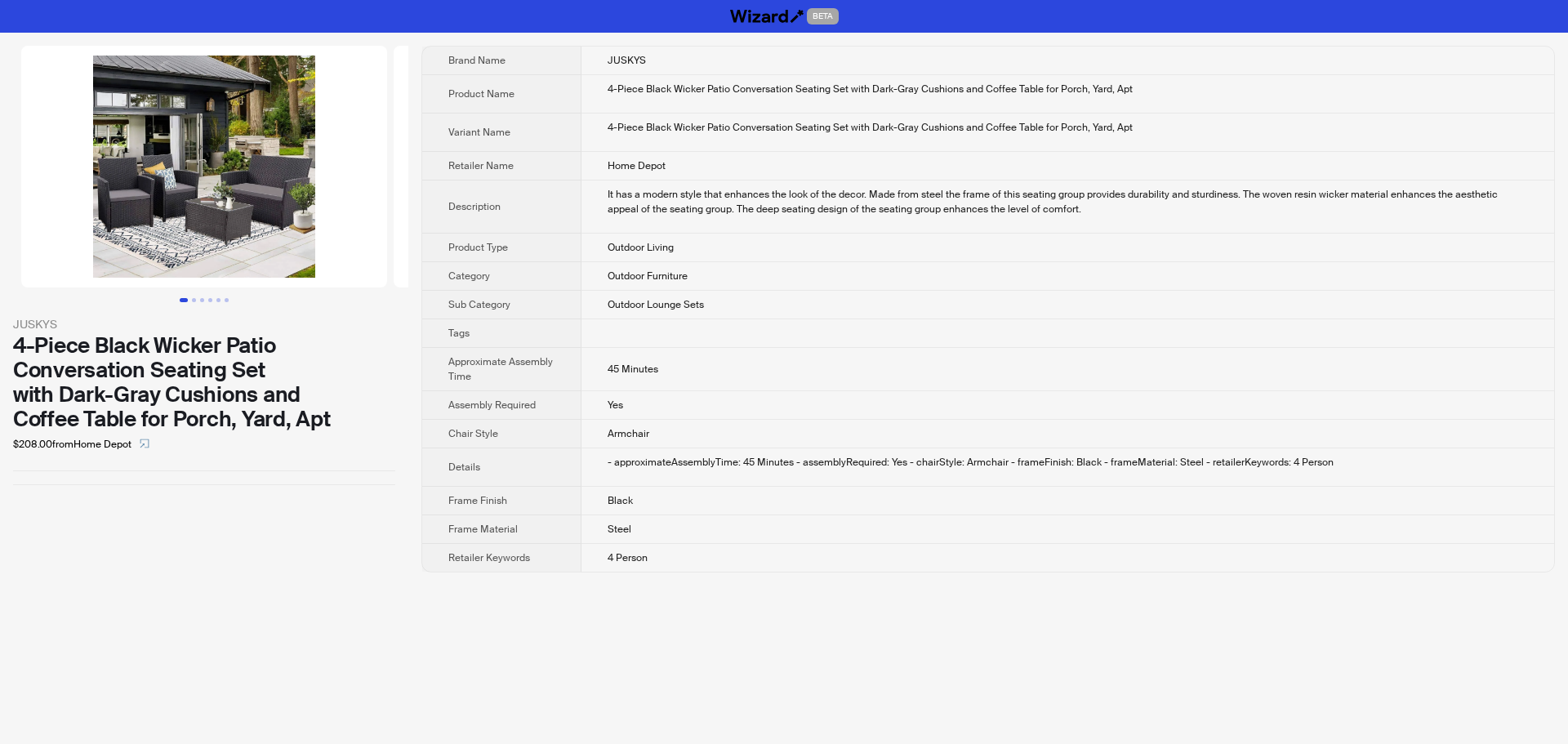
click at [1263, 416] on td "Yes" at bounding box center [1068, 405] width 973 height 28
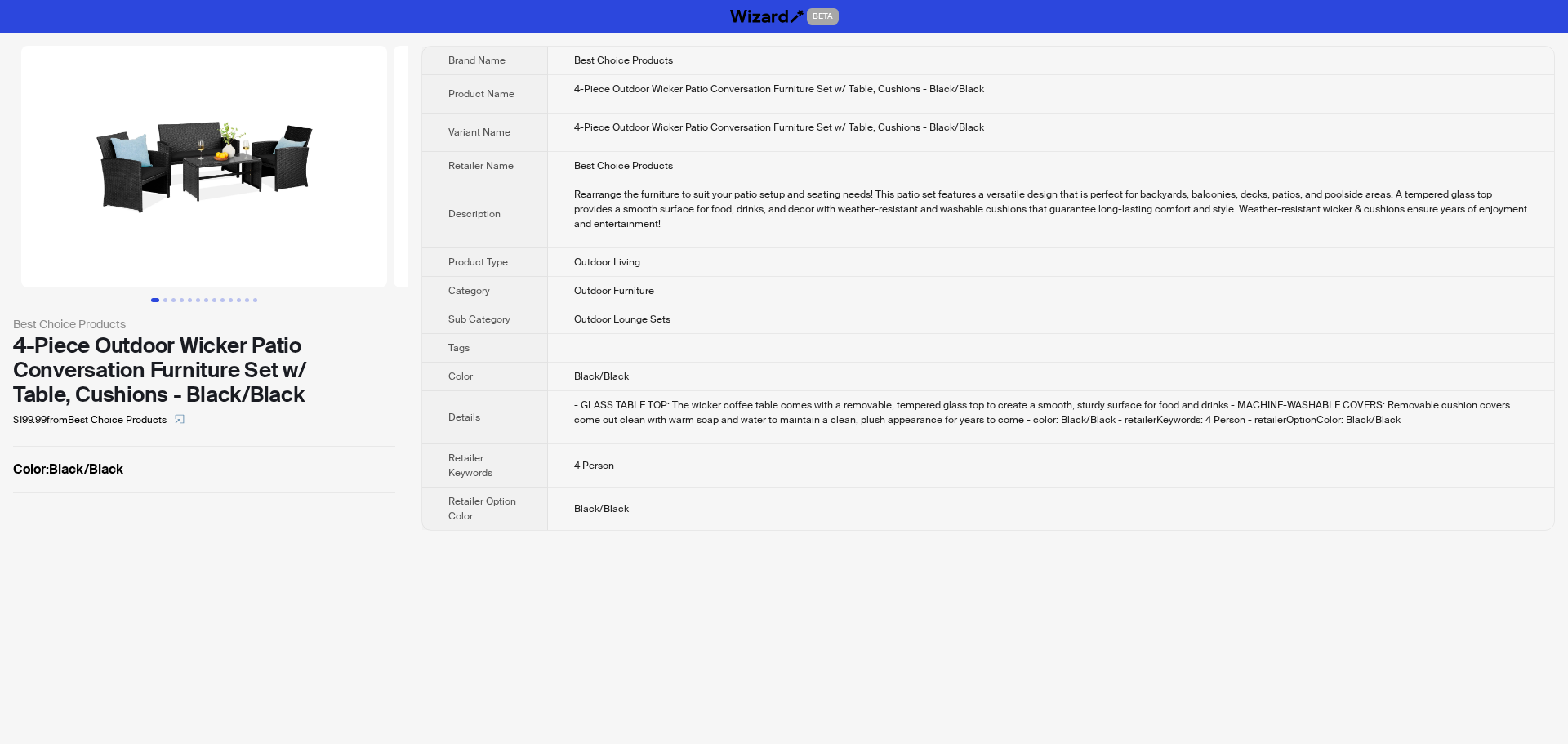
click at [987, 330] on td "Outdoor Lounge Sets" at bounding box center [1051, 319] width 1007 height 28
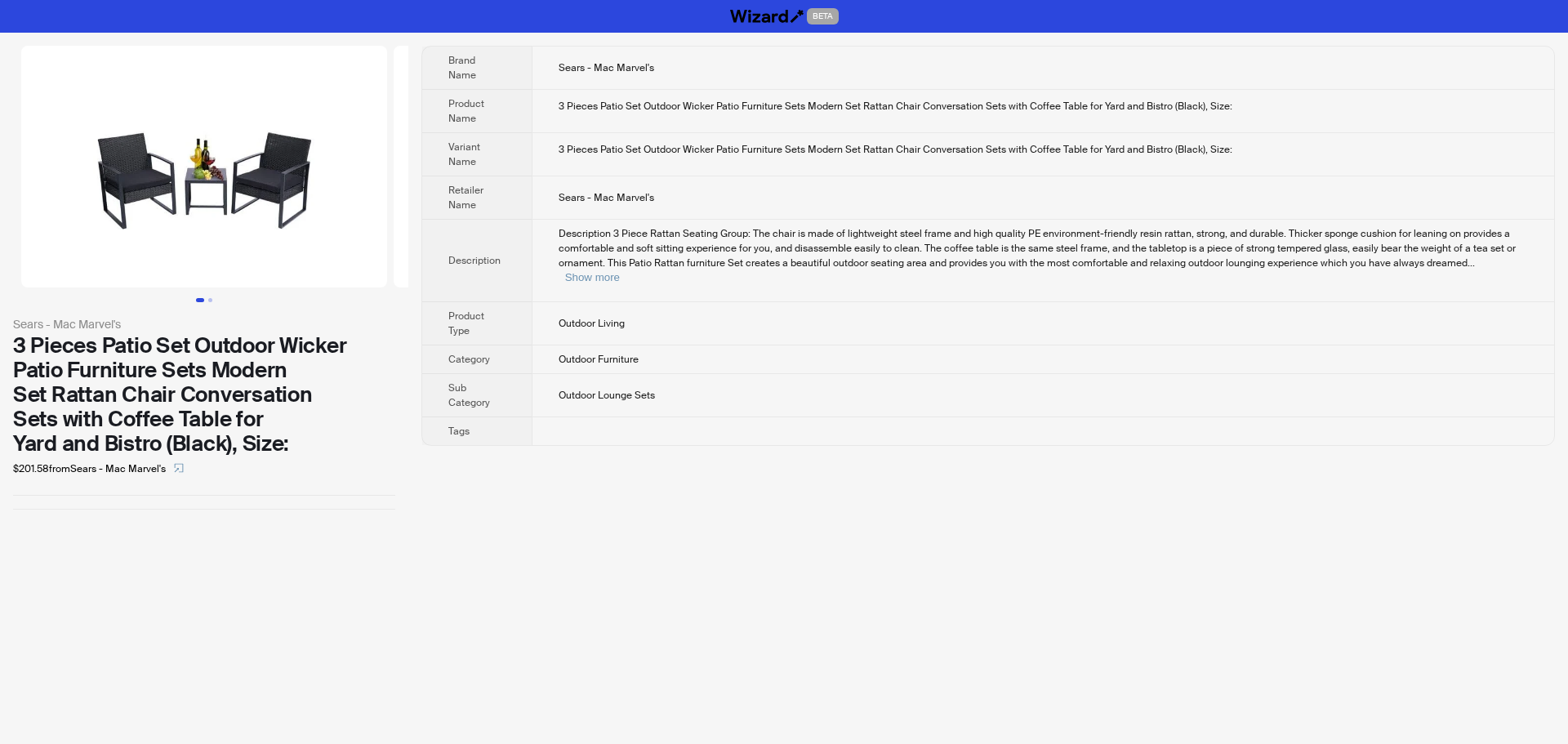
click at [1109, 231] on span "Description 3 Piece Rattan Seating Group: The chair is made of lightweight stee…" at bounding box center [1037, 247] width 958 height 42
click at [1152, 179] on td "Sears - Mac Marvel's" at bounding box center [1044, 197] width 1023 height 43
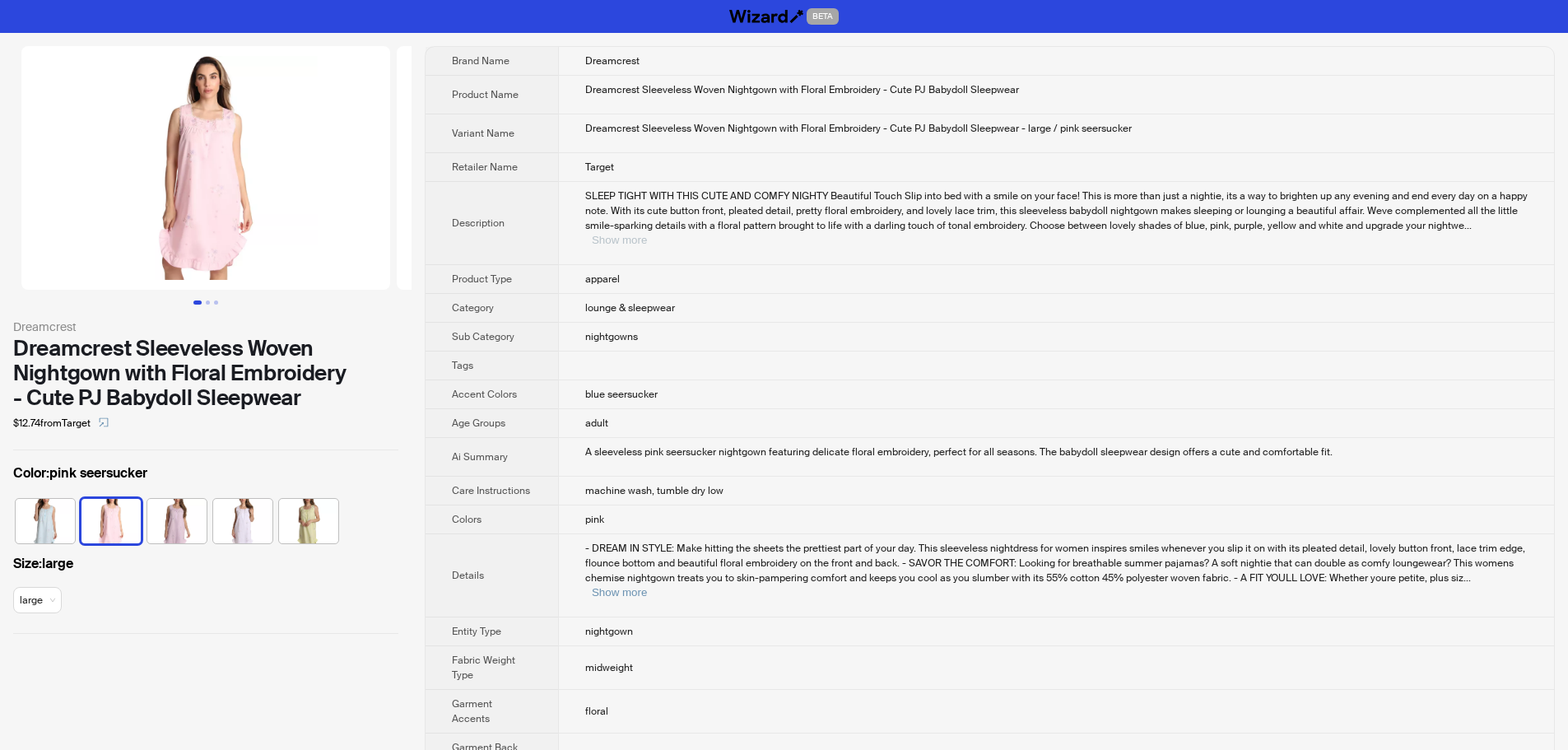
click at [647, 234] on button "Show more" at bounding box center [619, 239] width 55 height 13
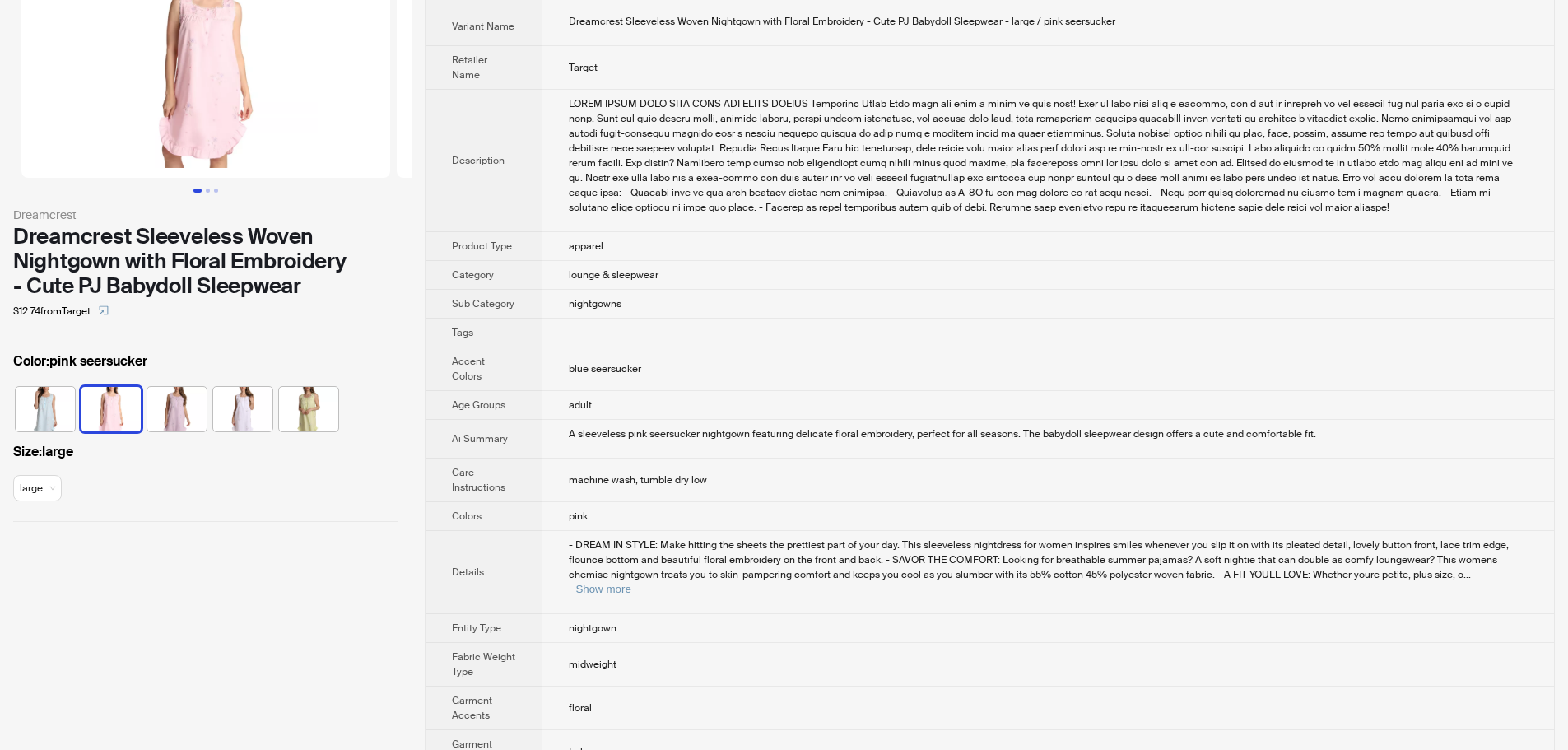
scroll to position [165, 0]
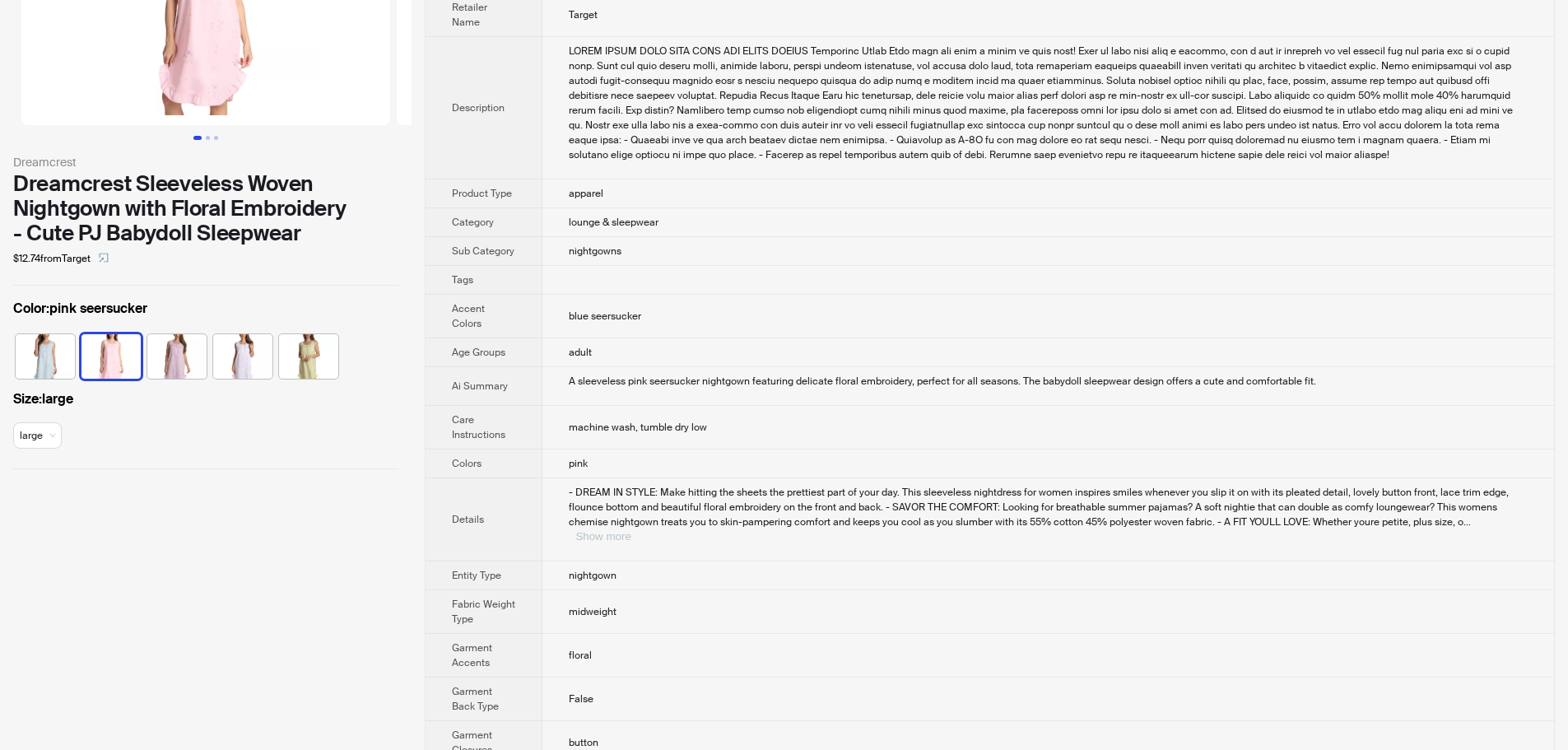
click at [631, 530] on button "Show more" at bounding box center [603, 536] width 55 height 13
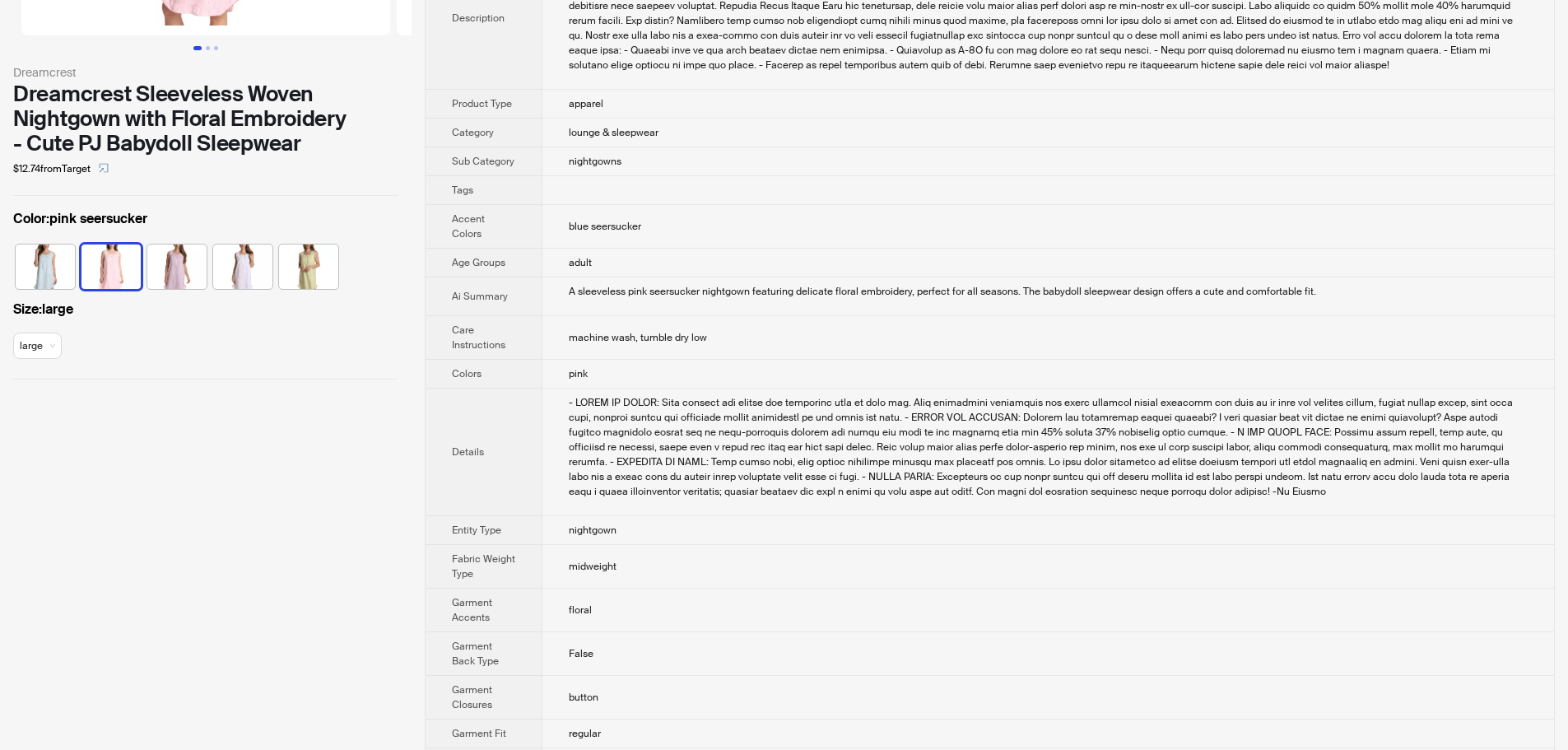
scroll to position [207, 0]
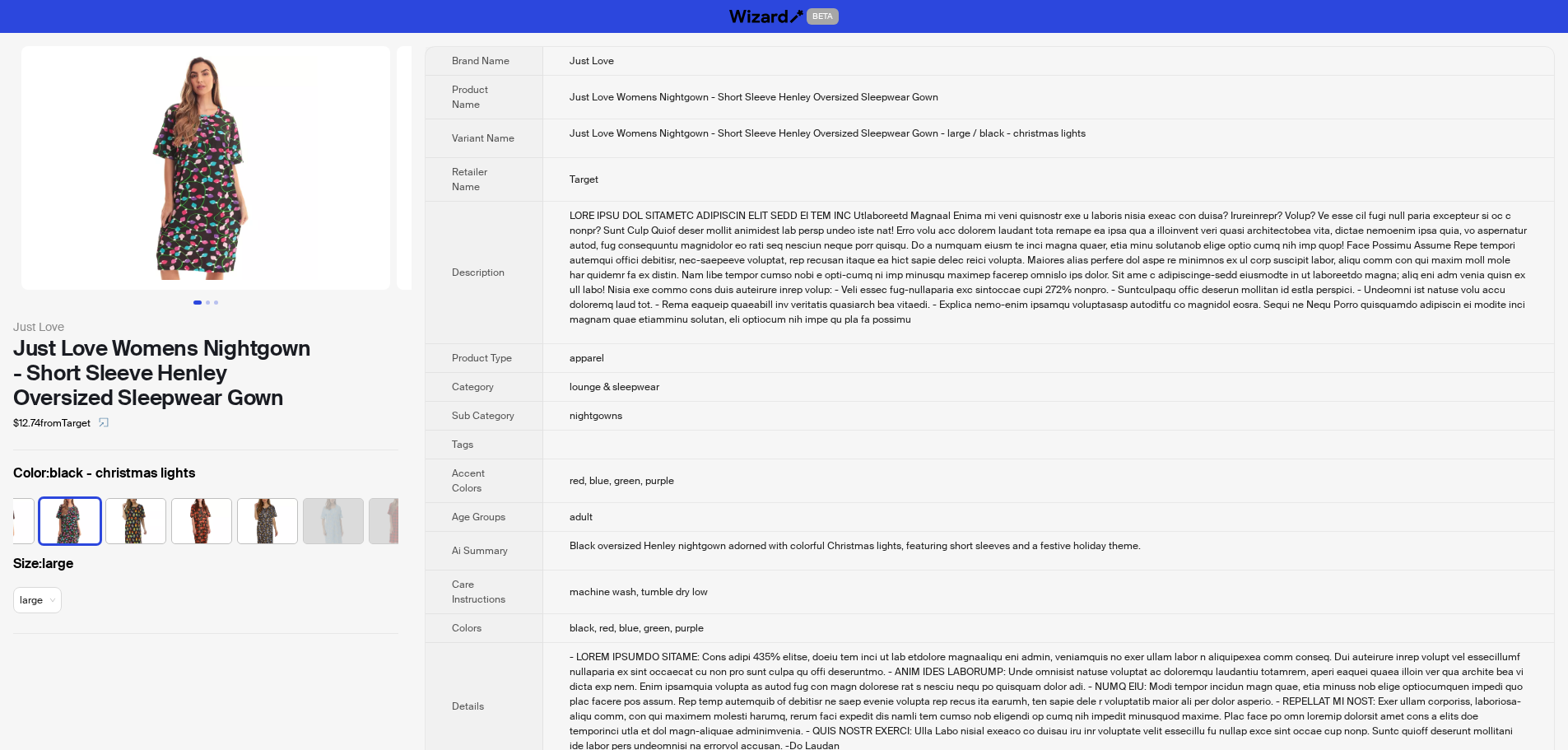
scroll to position [0, 42]
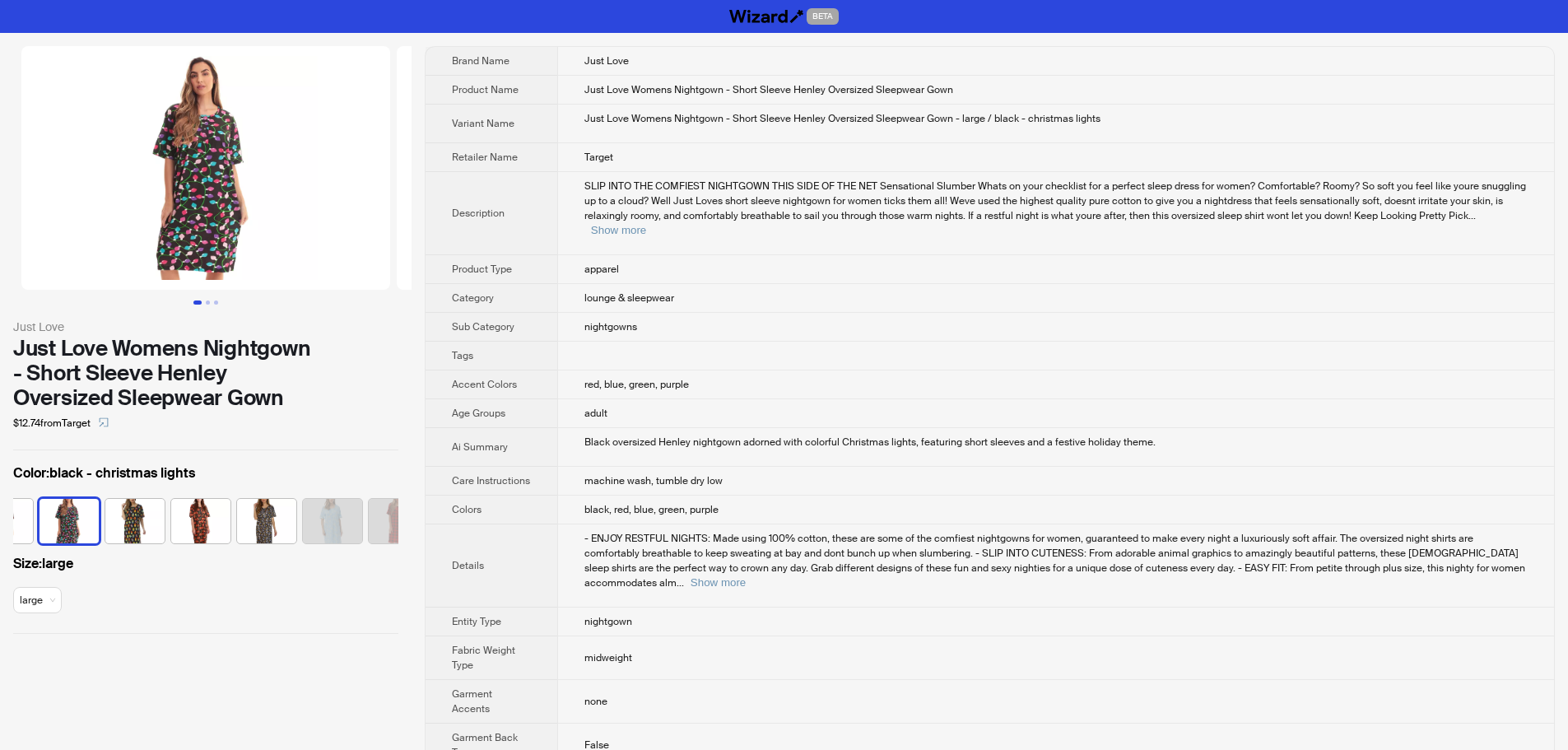
click at [1491, 222] on div "SLIP INTO THE COMFIEST NIGHTGOWN THIS SIDE OF THE NET Sensational Slumber Whats…" at bounding box center [1056, 208] width 943 height 59
click at [647, 224] on button "Show more" at bounding box center [619, 230] width 55 height 13
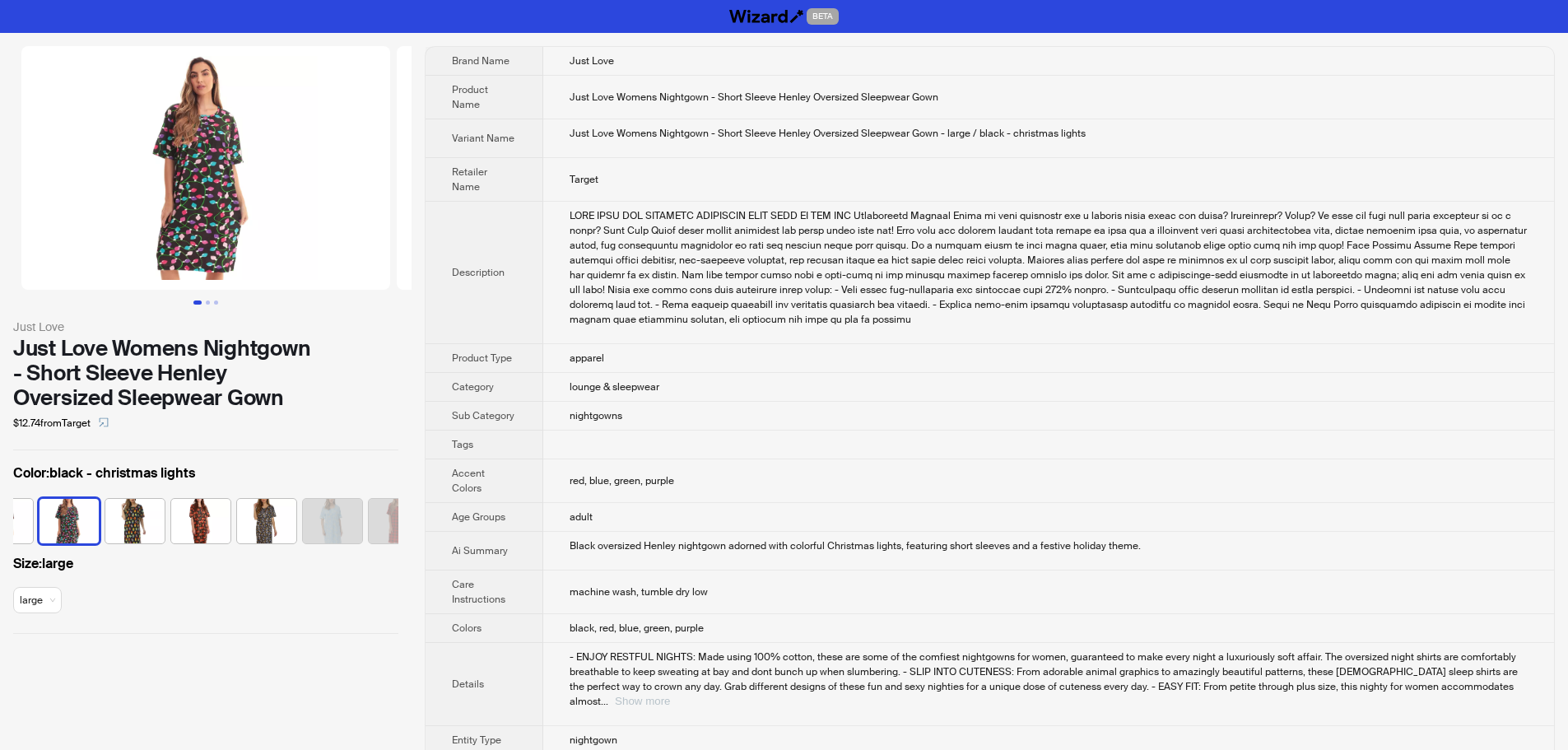
click at [670, 695] on button "Show more" at bounding box center [643, 701] width 55 height 13
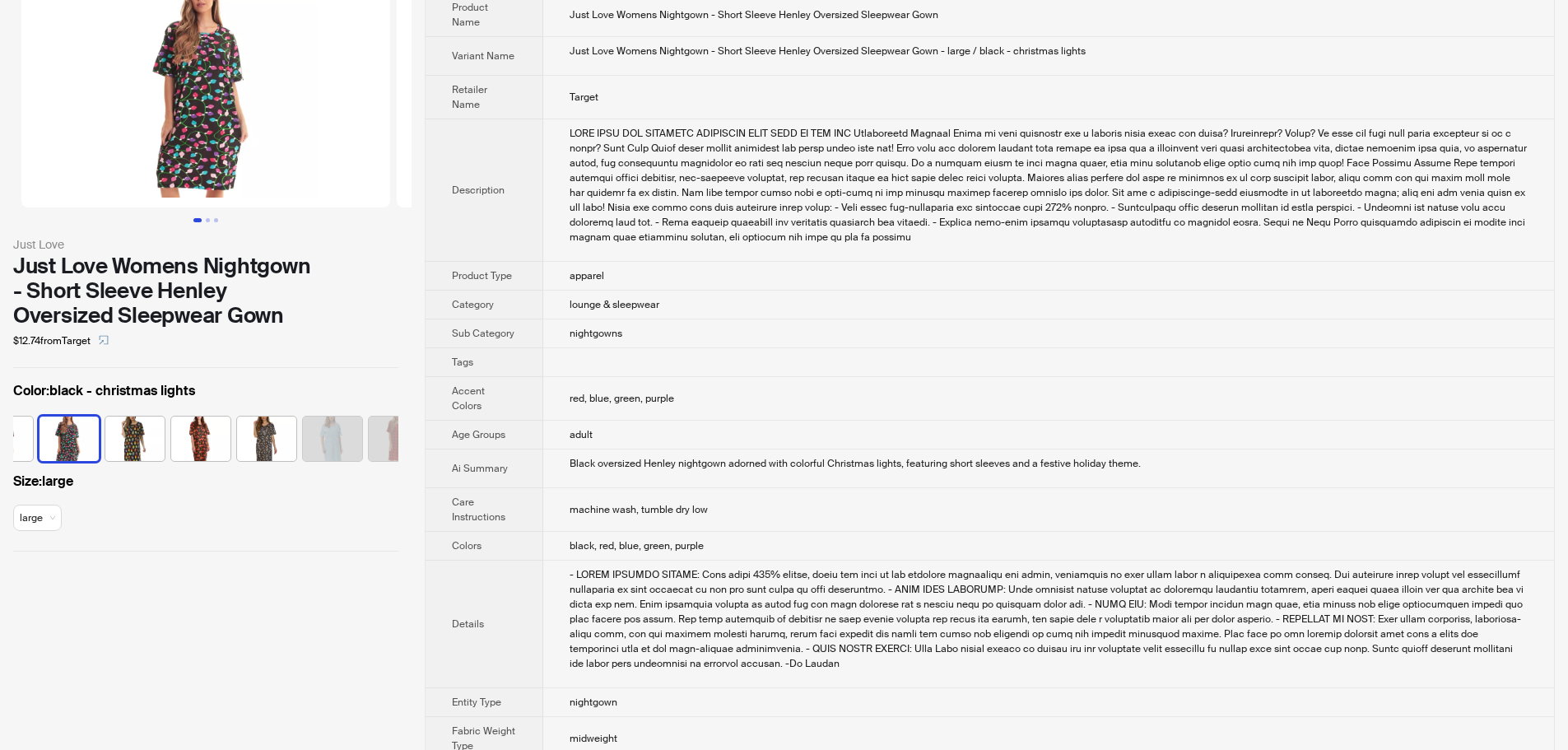
click at [1345, 611] on div "- ENJOY RESTFUL NIGHTS: Made using 100% cotton, these are some of the comfiest …" at bounding box center [1049, 618] width 958 height 103
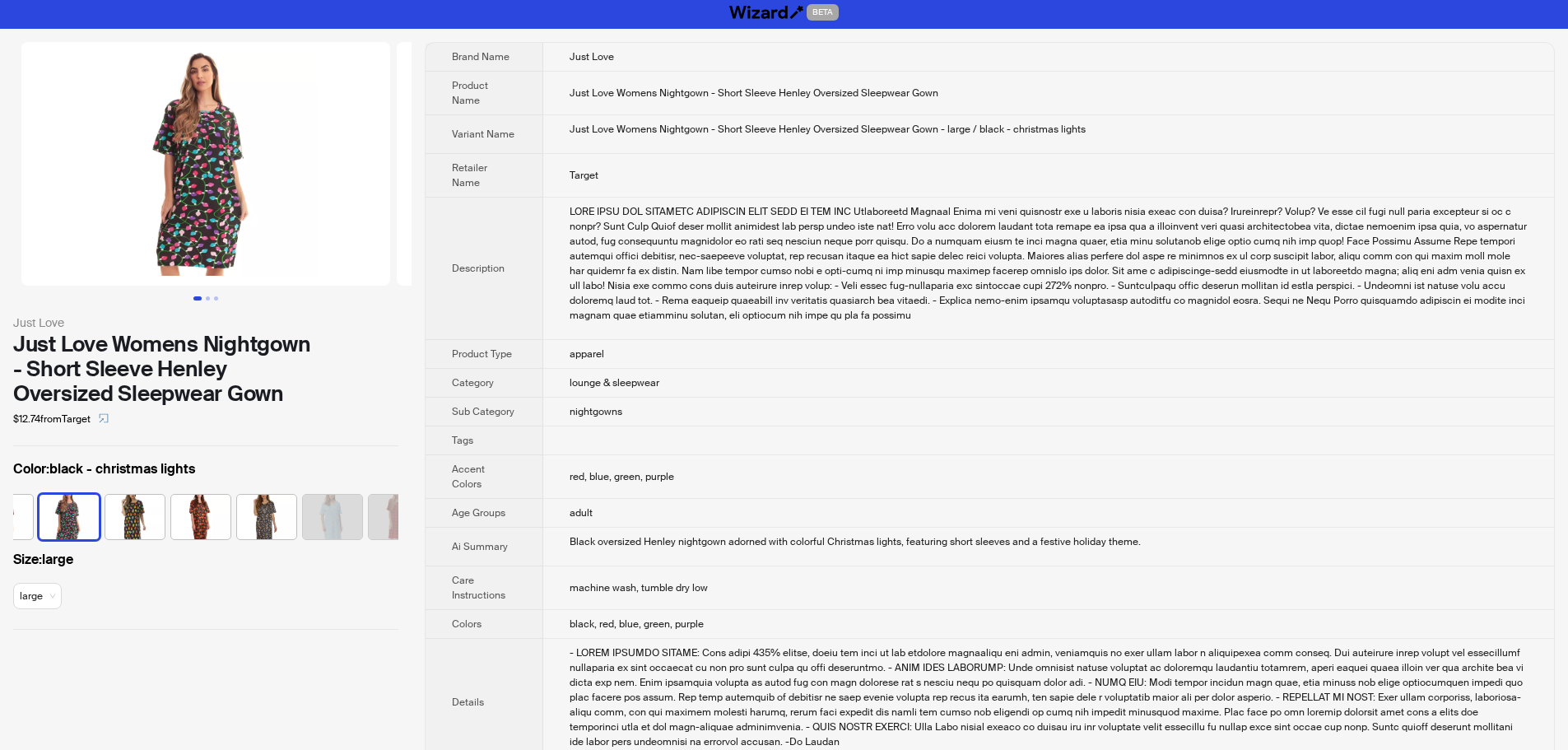
scroll to position [0, 0]
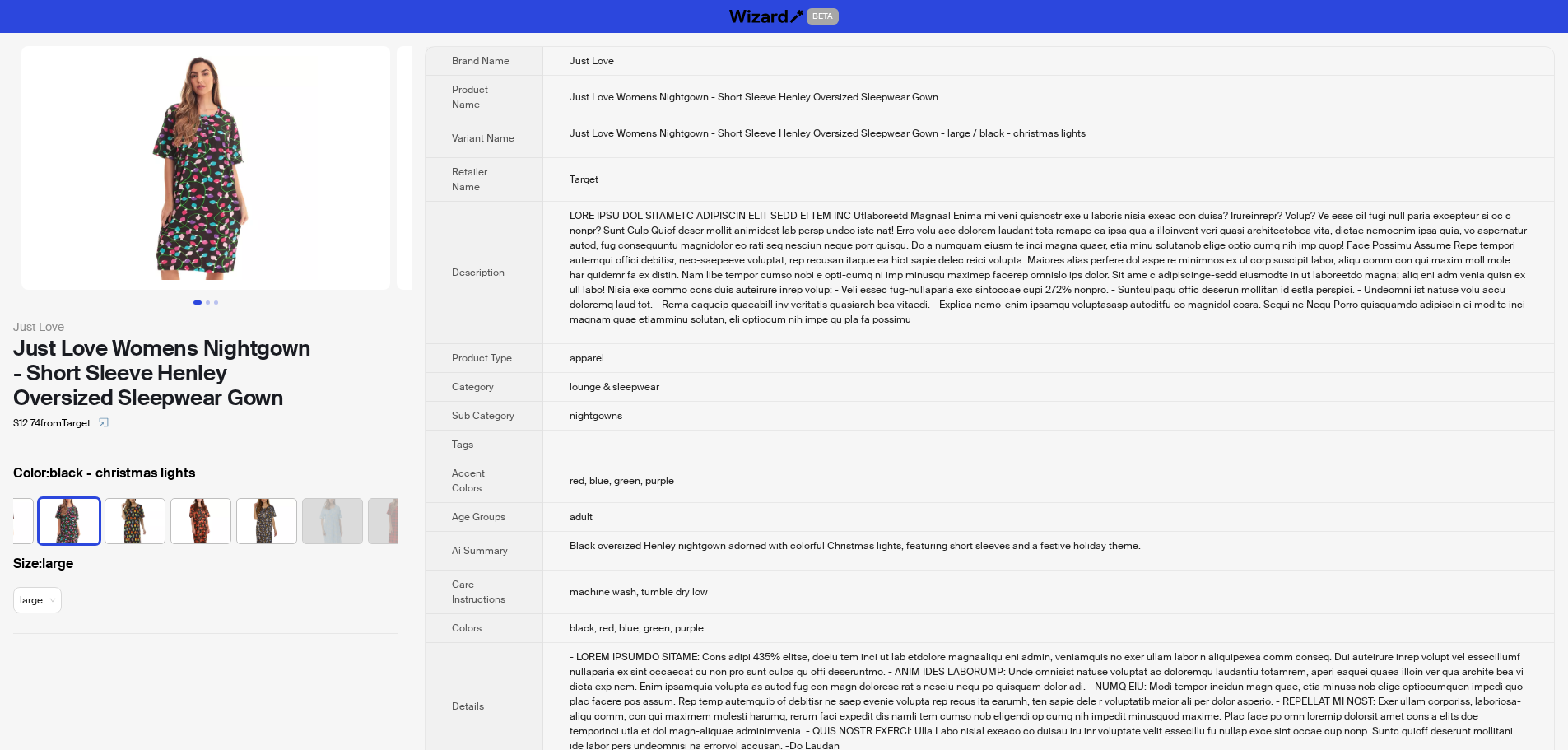
click at [1316, 571] on td "machine wash, tumble dry low" at bounding box center [1049, 592] width 1011 height 43
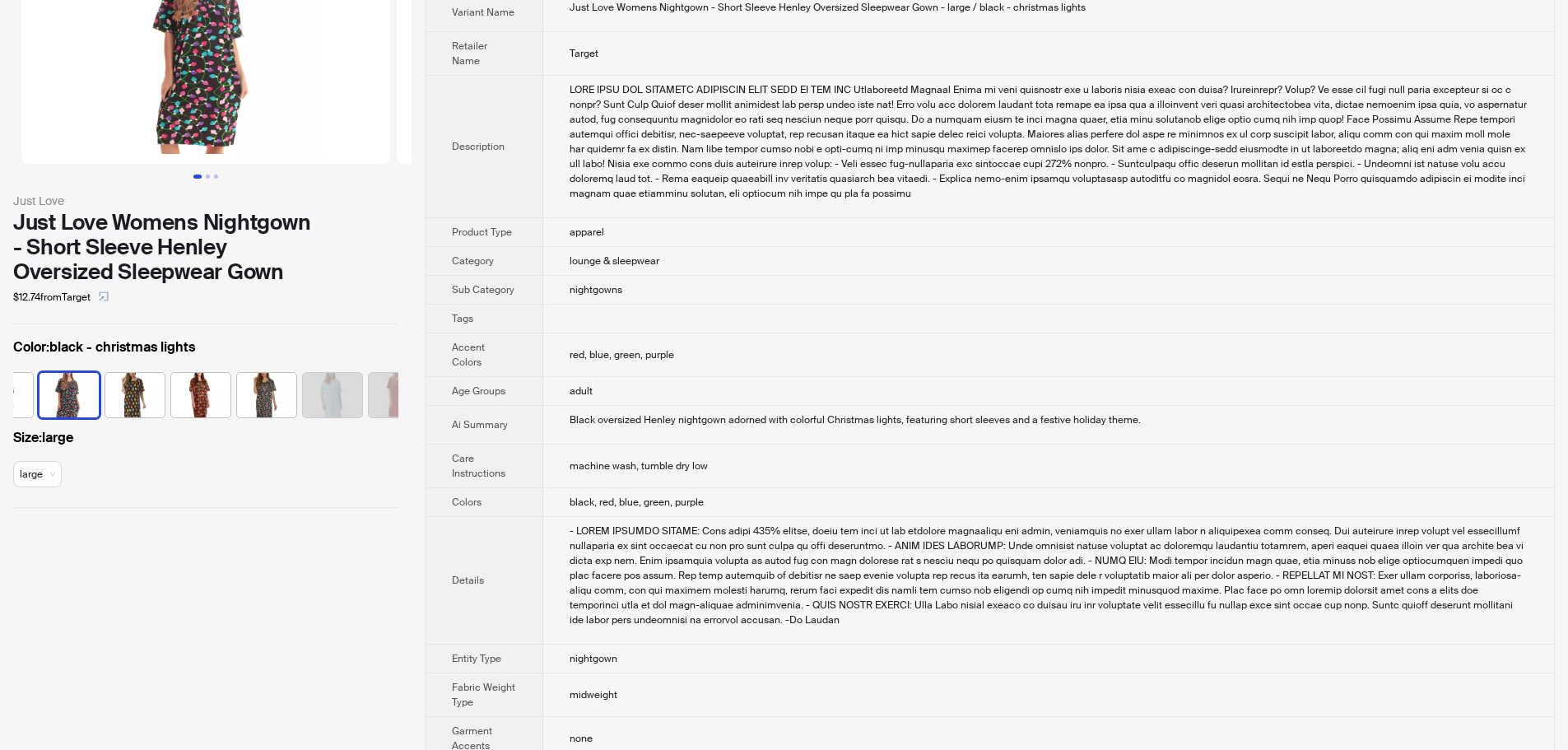
scroll to position [109, 0]
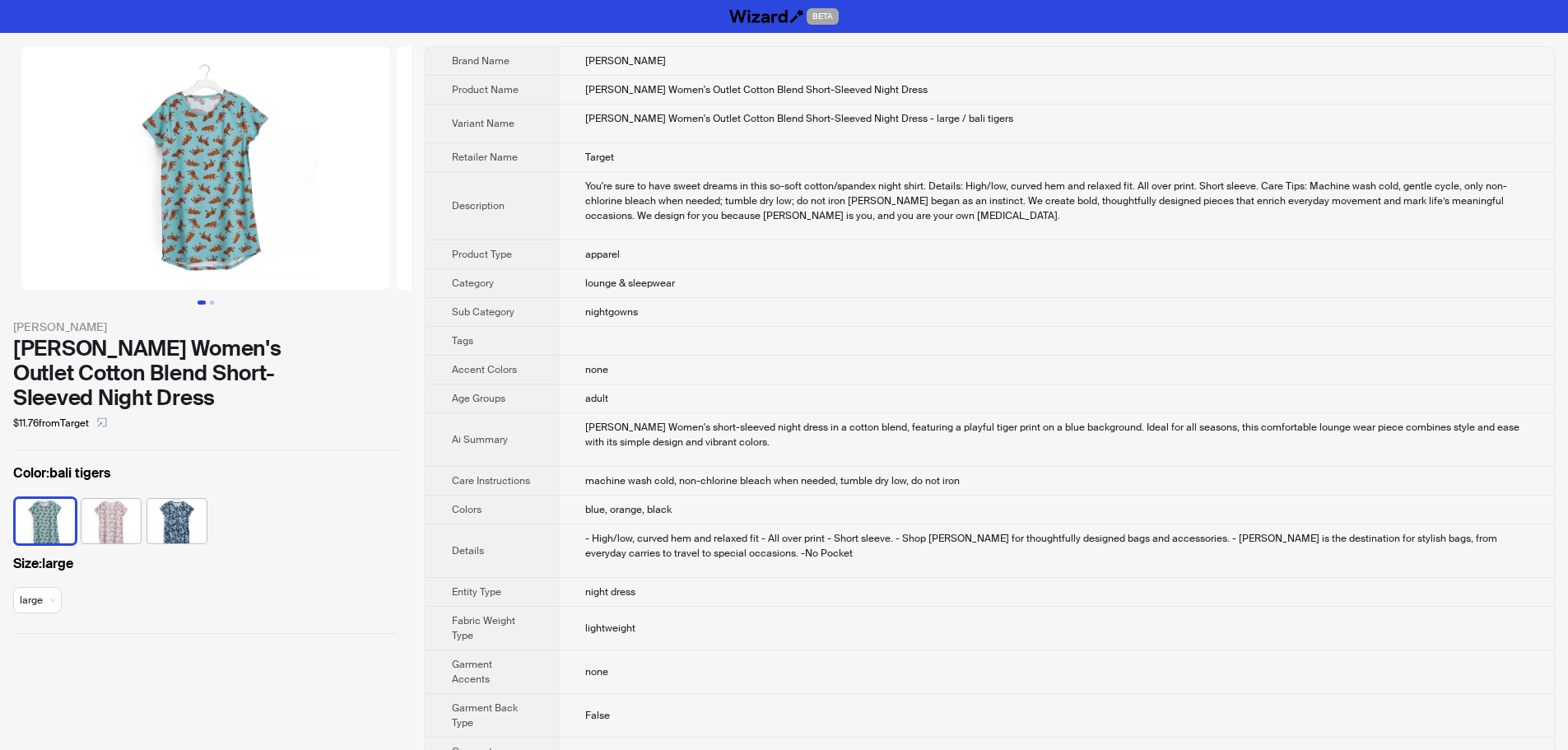
click at [1051, 270] on td "lounge & sleepwear" at bounding box center [1056, 283] width 995 height 29
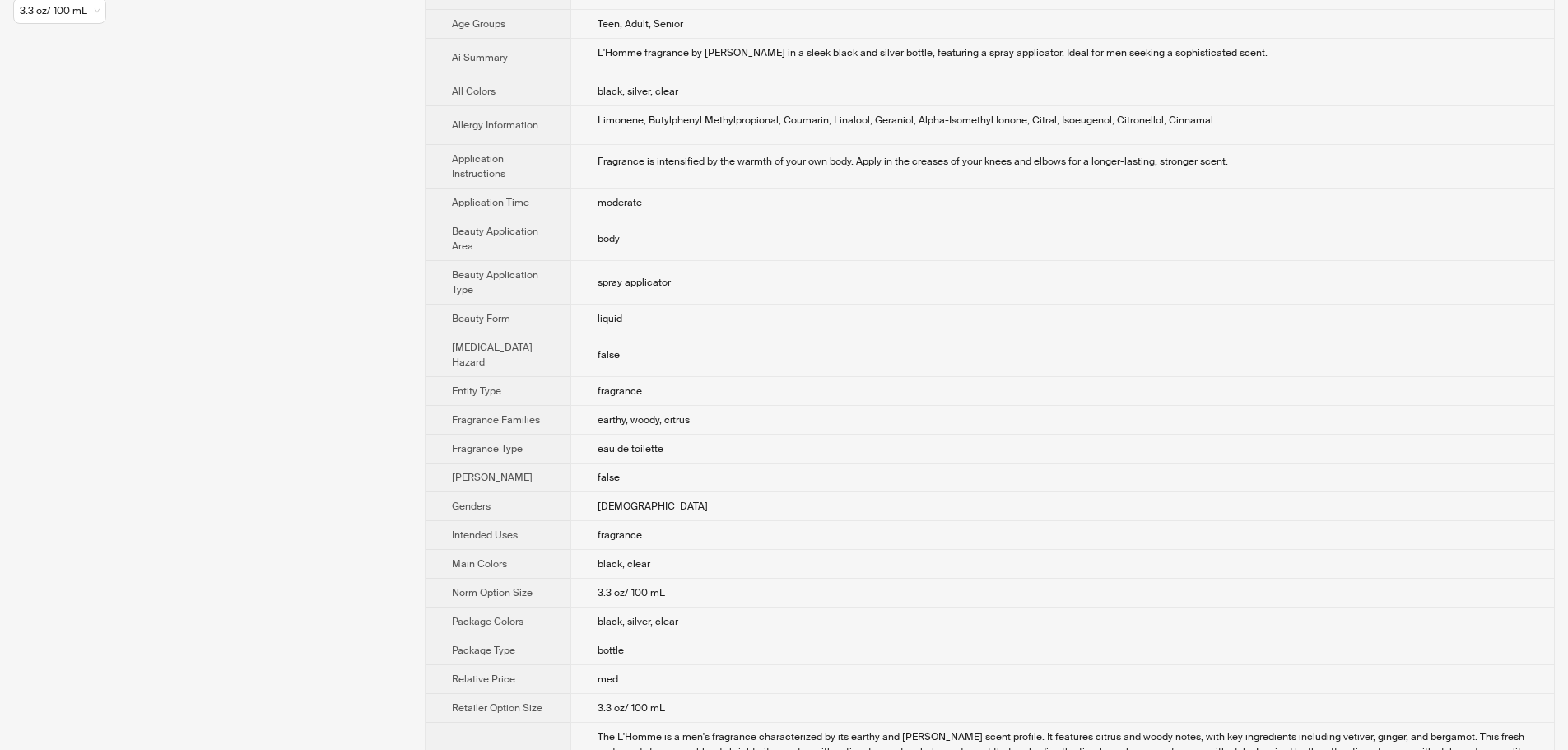
scroll to position [412, 0]
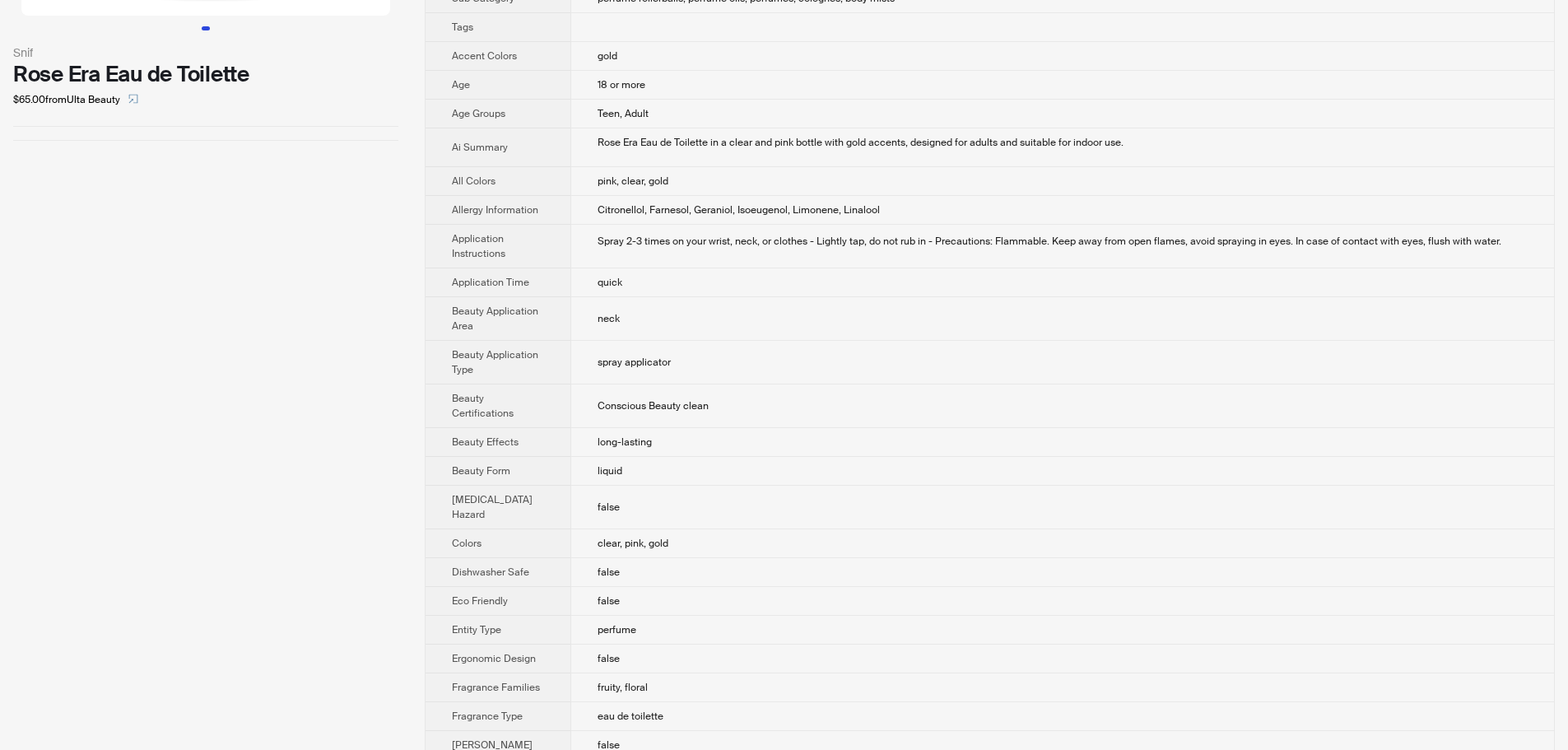
scroll to position [329, 0]
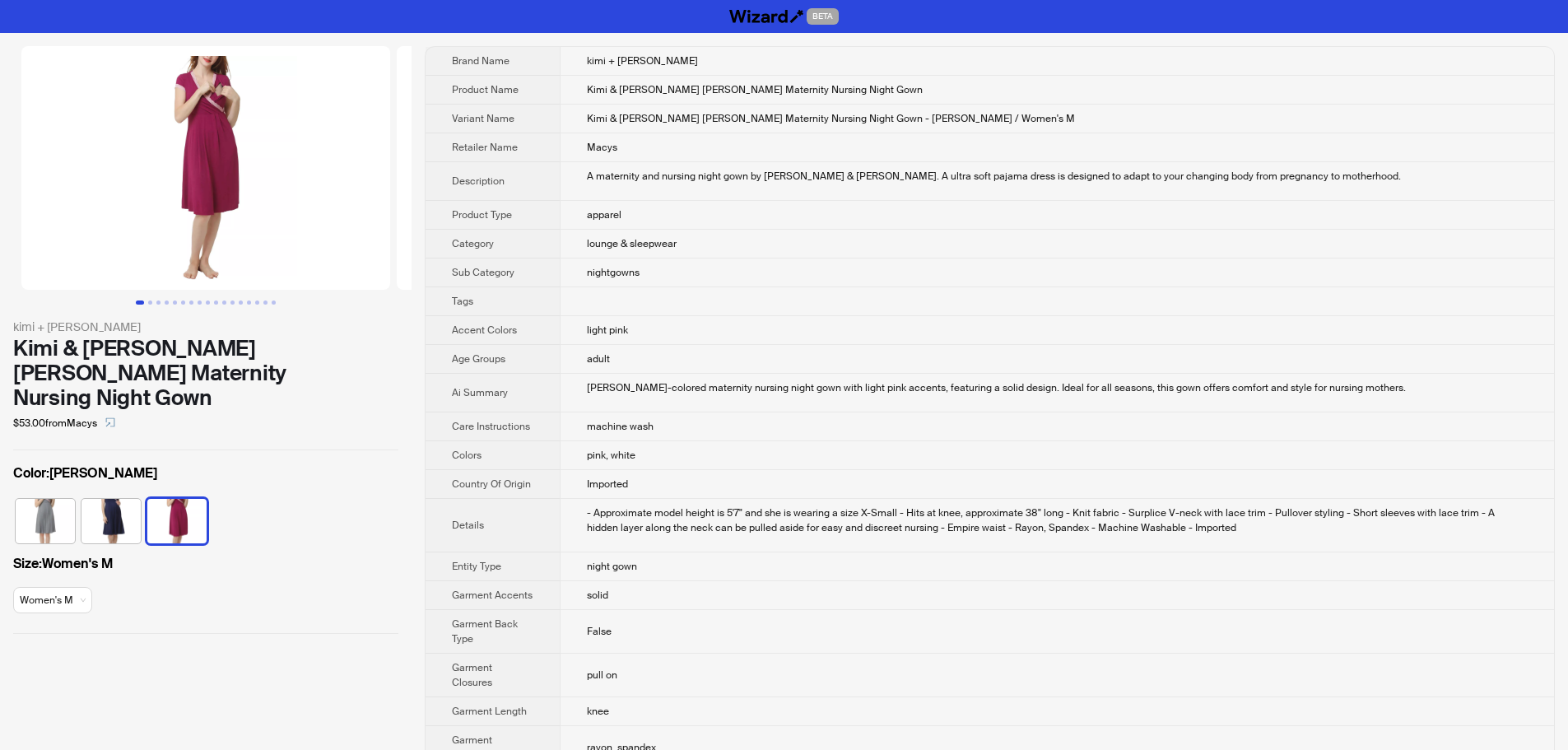
scroll to position [676, 0]
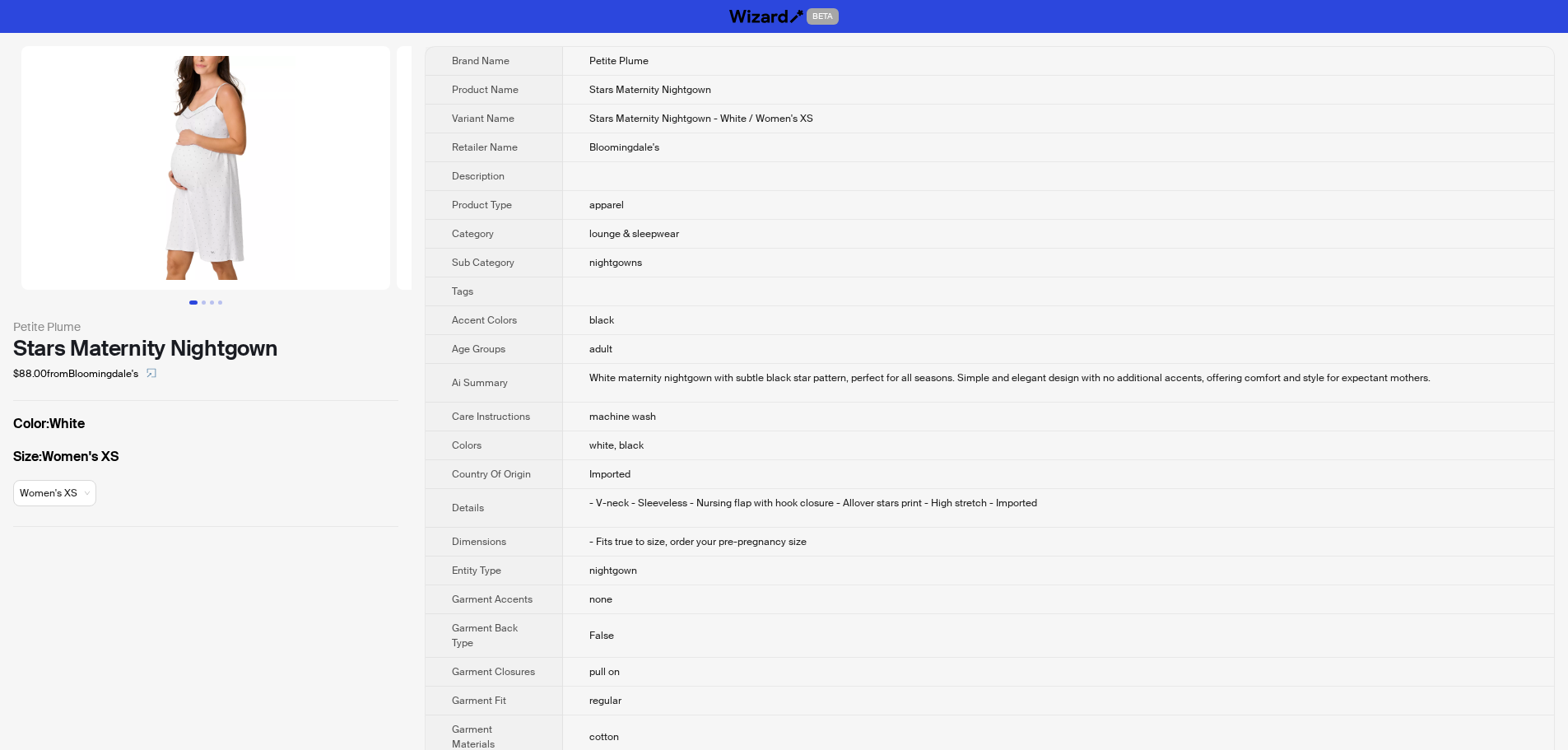
scroll to position [554, 0]
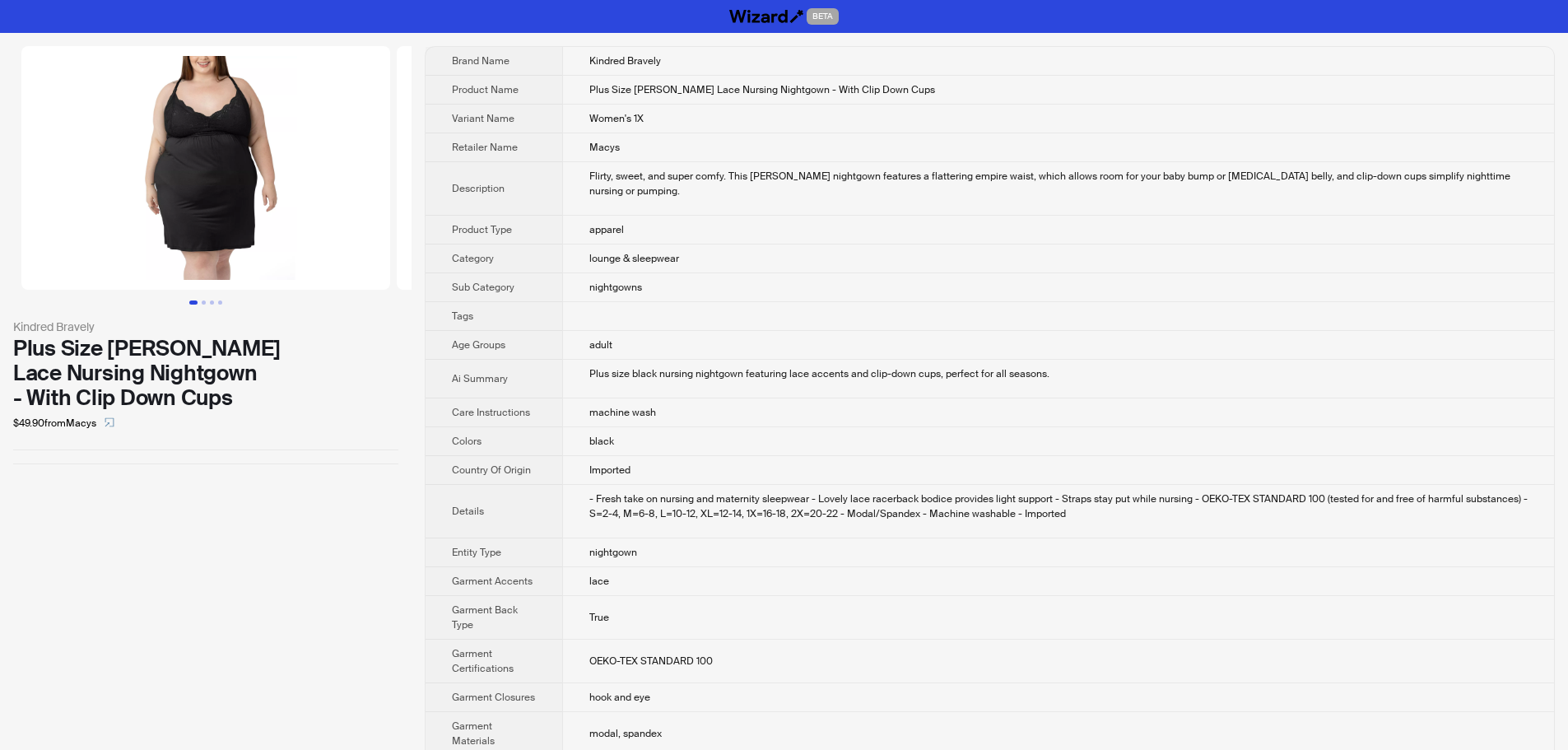
scroll to position [342, 0]
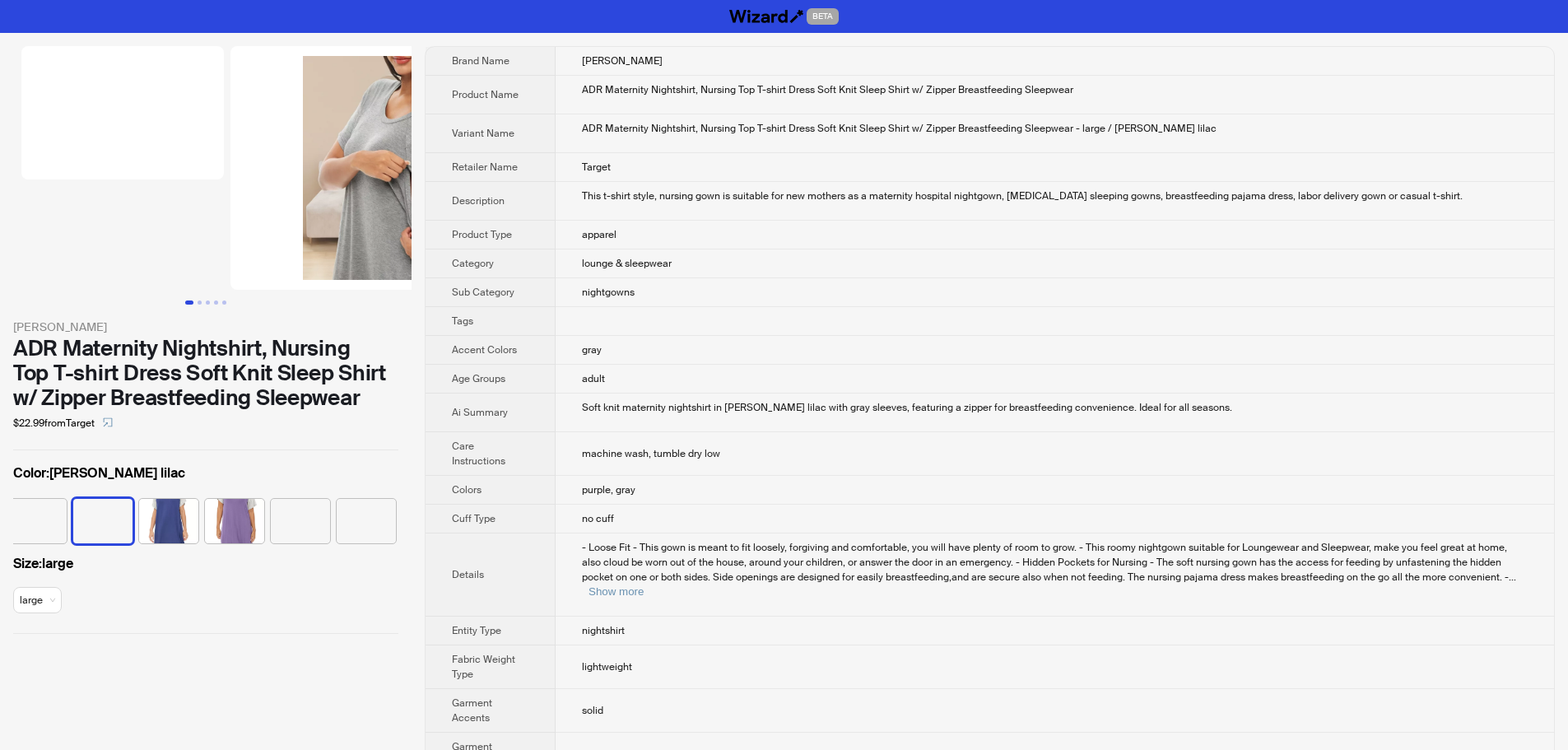
scroll to position [0, 306]
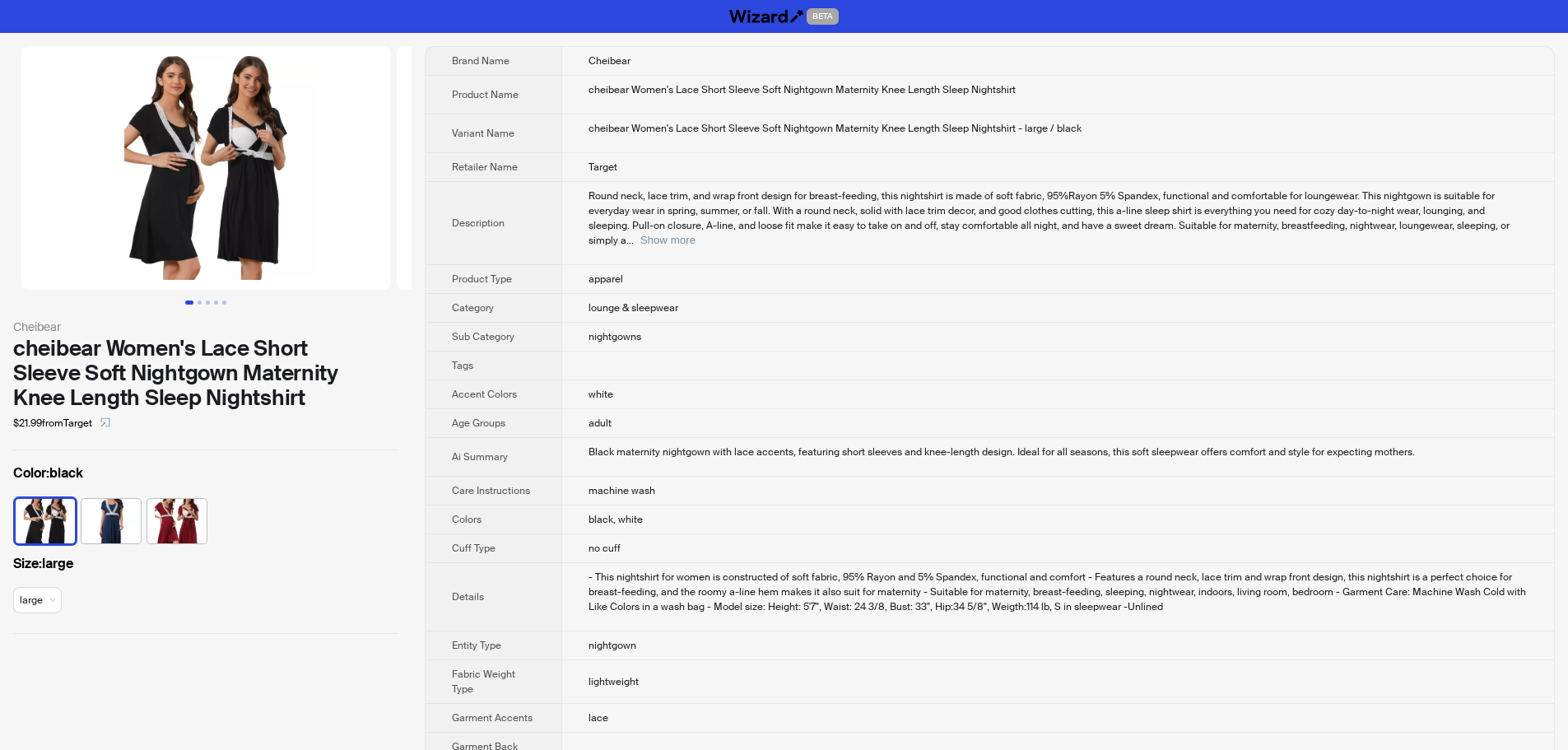
click at [1044, 228] on span "Round neck, lace trim, and wrap front design for breast-feeding, this nightshir…" at bounding box center [1049, 218] width 921 height 57
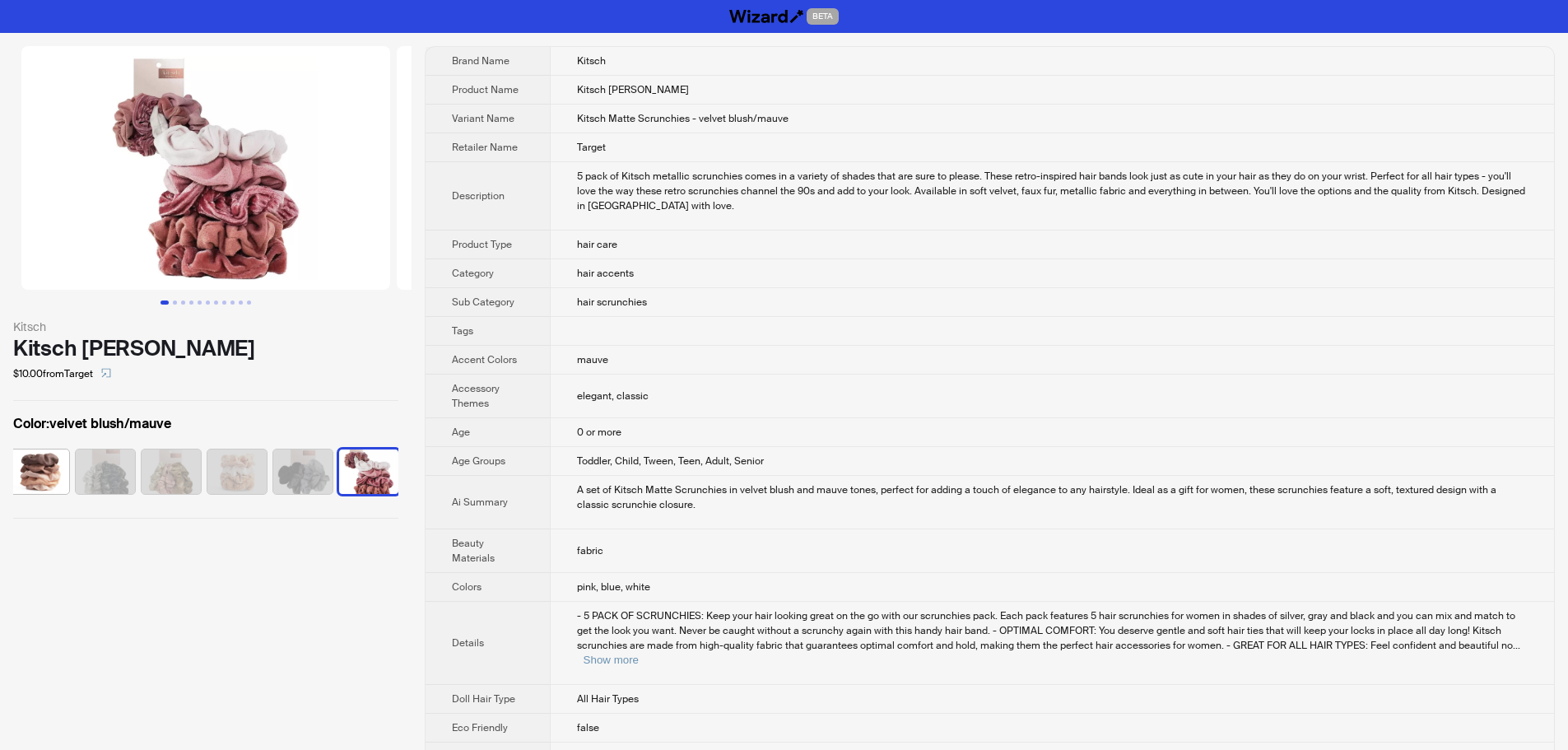
scroll to position [0, 76]
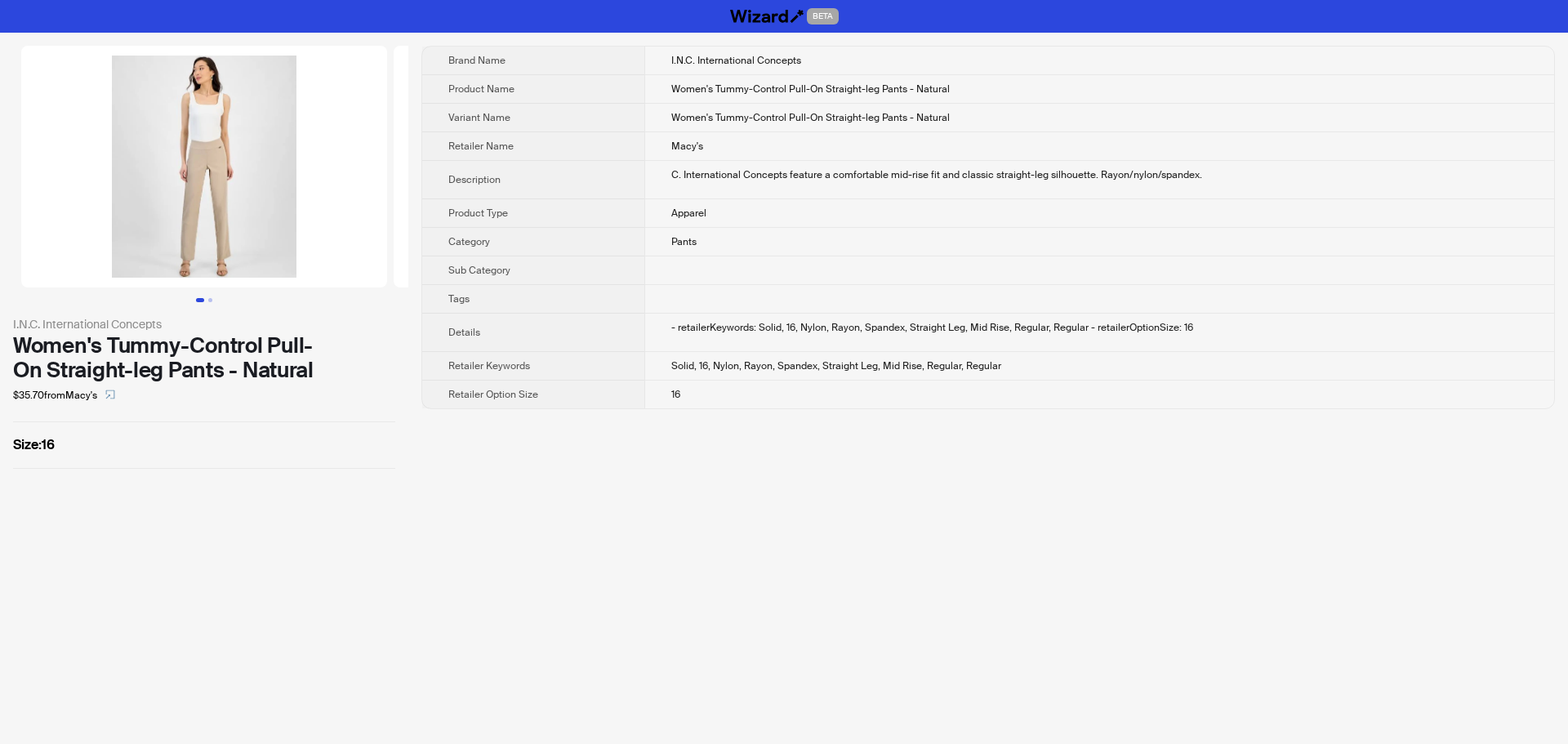
click at [1265, 443] on div "Brand Name I.N.C. International Concepts Product Name Women's Tummy-Control Pul…" at bounding box center [988, 257] width 1134 height 423
click at [1286, 132] on td "Macy's" at bounding box center [1099, 146] width 910 height 28
click at [1160, 188] on td "C. International Concepts feature a comfortable mid-rise fit and classic straig…" at bounding box center [1099, 180] width 910 height 38
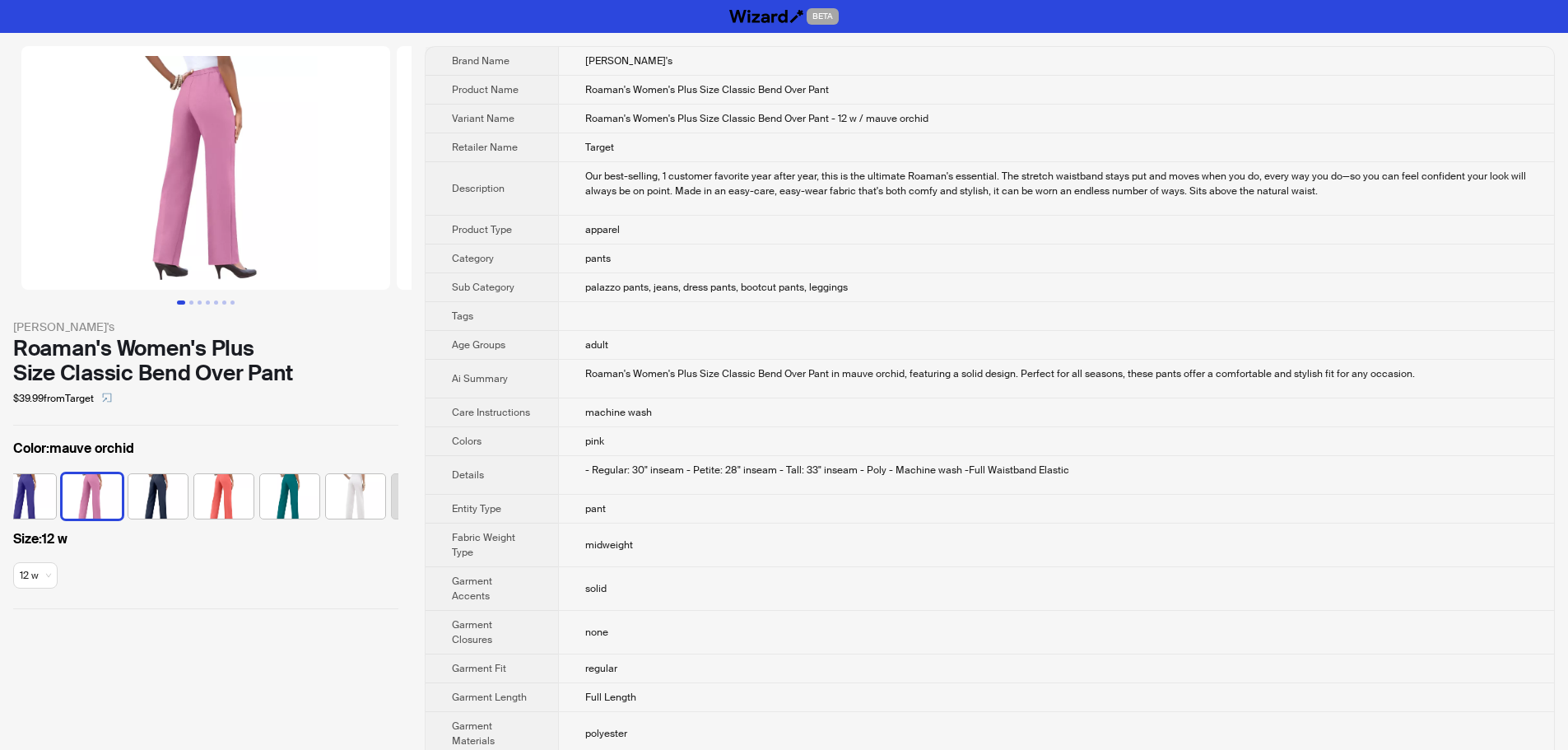
scroll to position [0, 239]
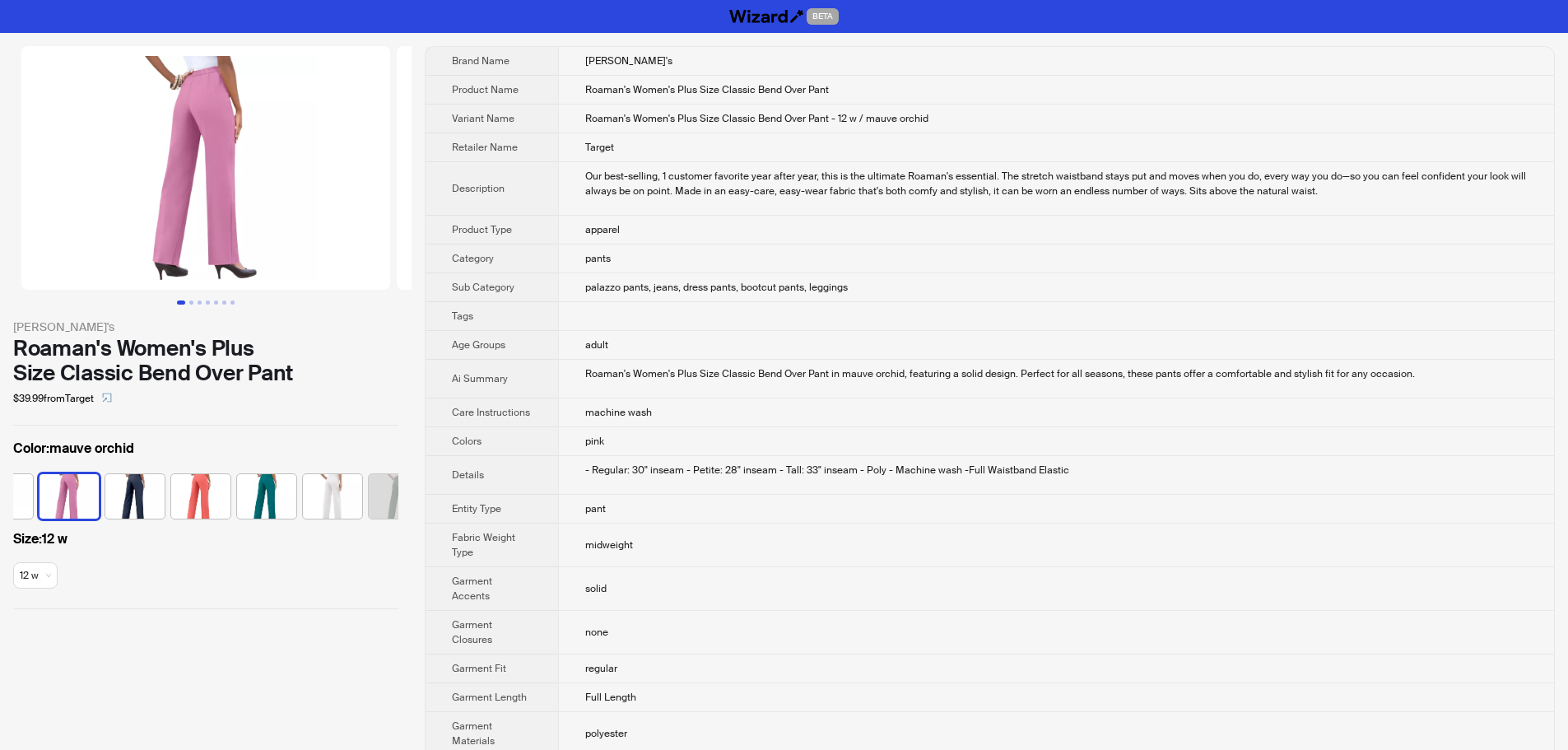
click at [1130, 344] on td "adult" at bounding box center [1056, 345] width 995 height 29
click at [1019, 257] on td "pants" at bounding box center [1056, 258] width 995 height 29
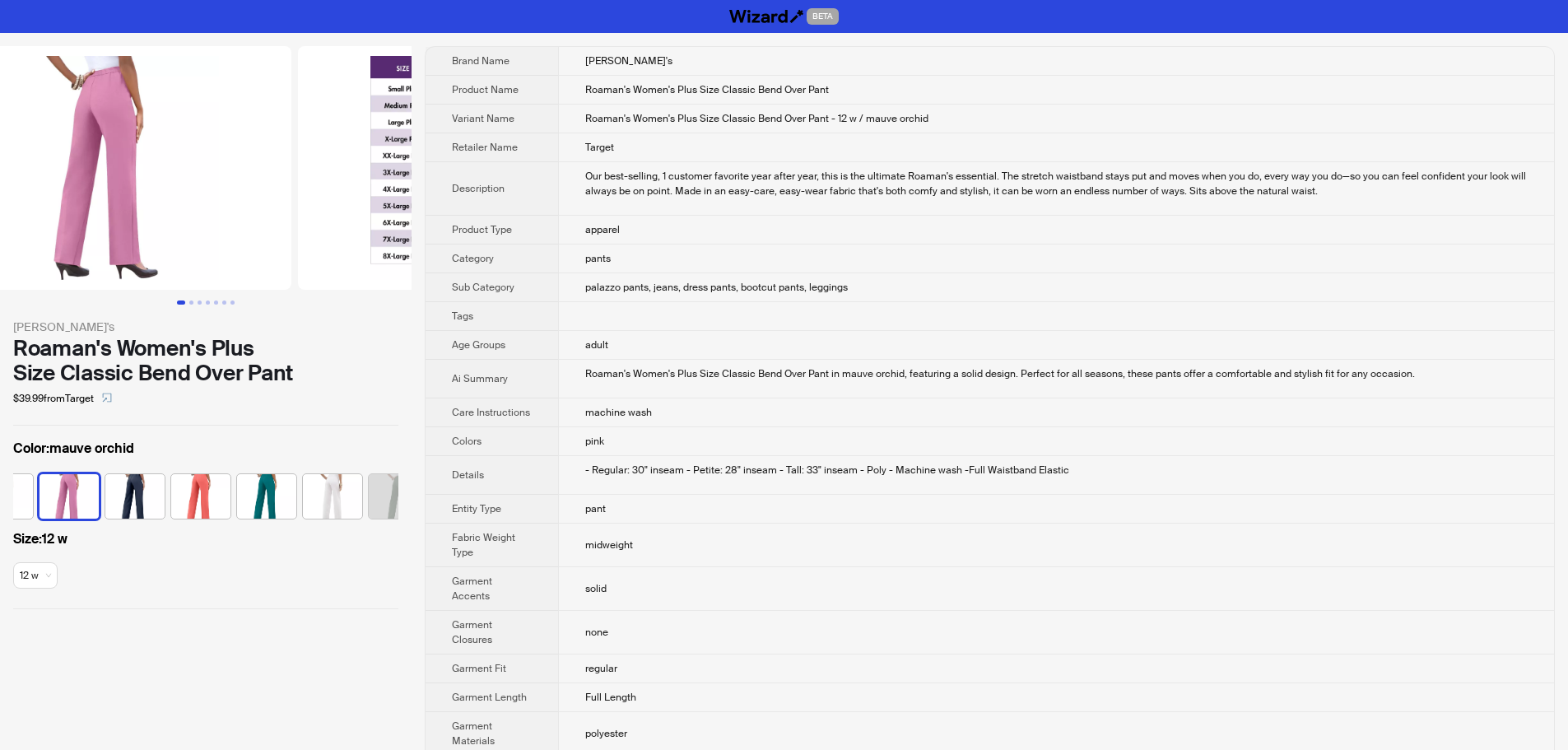
scroll to position [0, 375]
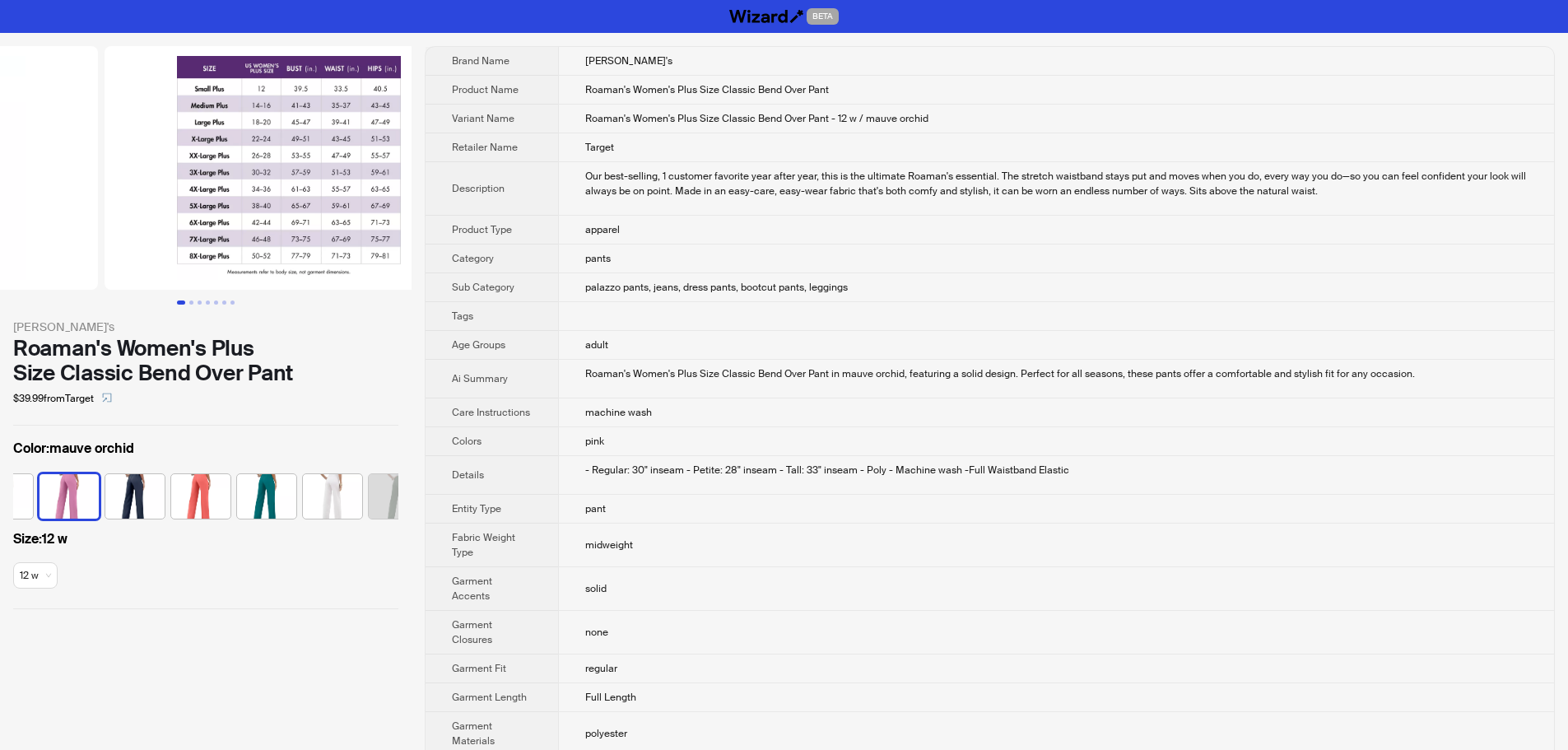
drag, startPoint x: 245, startPoint y: 213, endPoint x: 85, endPoint y: 217, distance: 160.0
click at [103, 217] on ul at bounding box center [206, 168] width 412 height 243
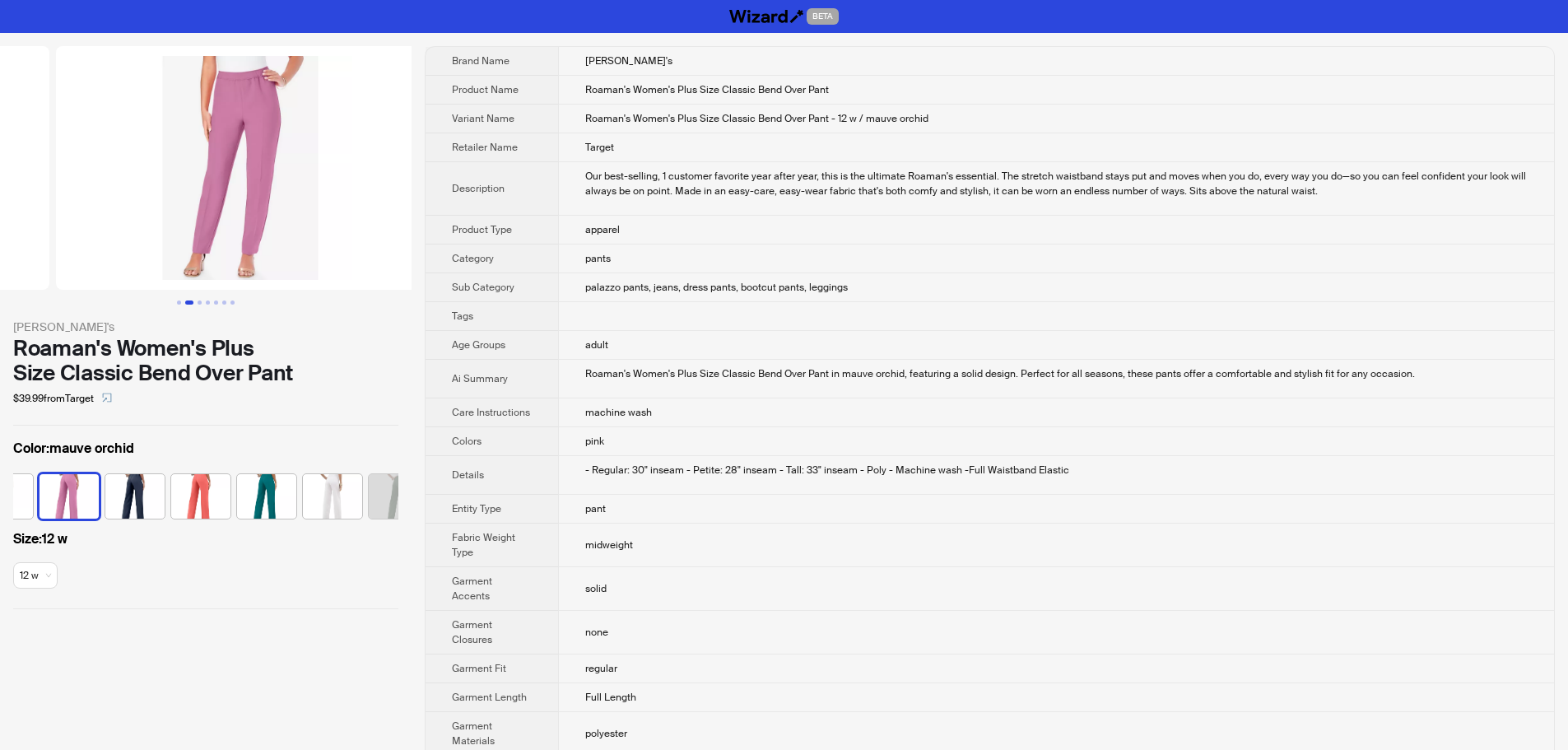
drag, startPoint x: 289, startPoint y: 218, endPoint x: 132, endPoint y: 224, distance: 157.1
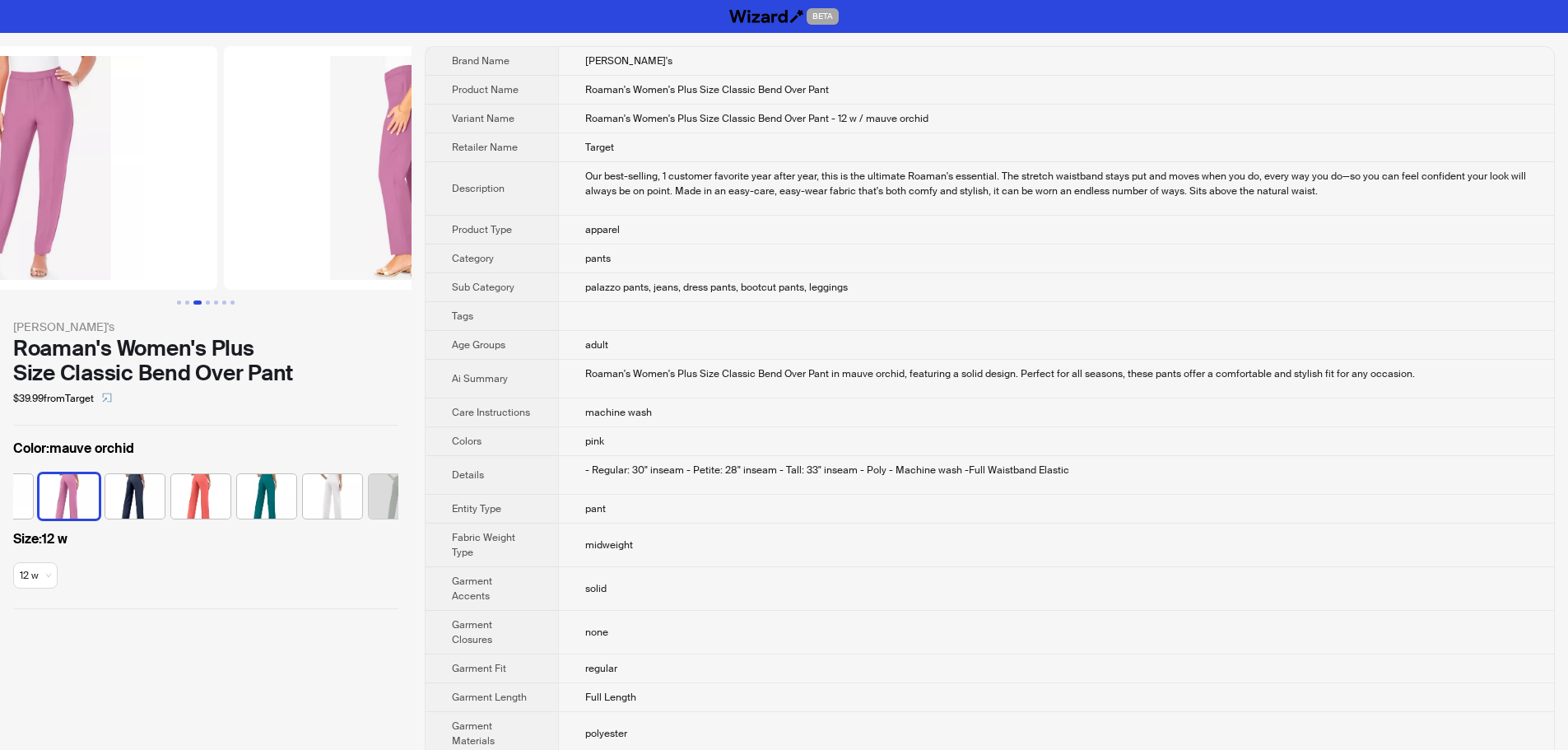
drag, startPoint x: 299, startPoint y: 220, endPoint x: 123, endPoint y: 208, distance: 176.4
click at [127, 208] on img at bounding box center [33, 168] width 369 height 243
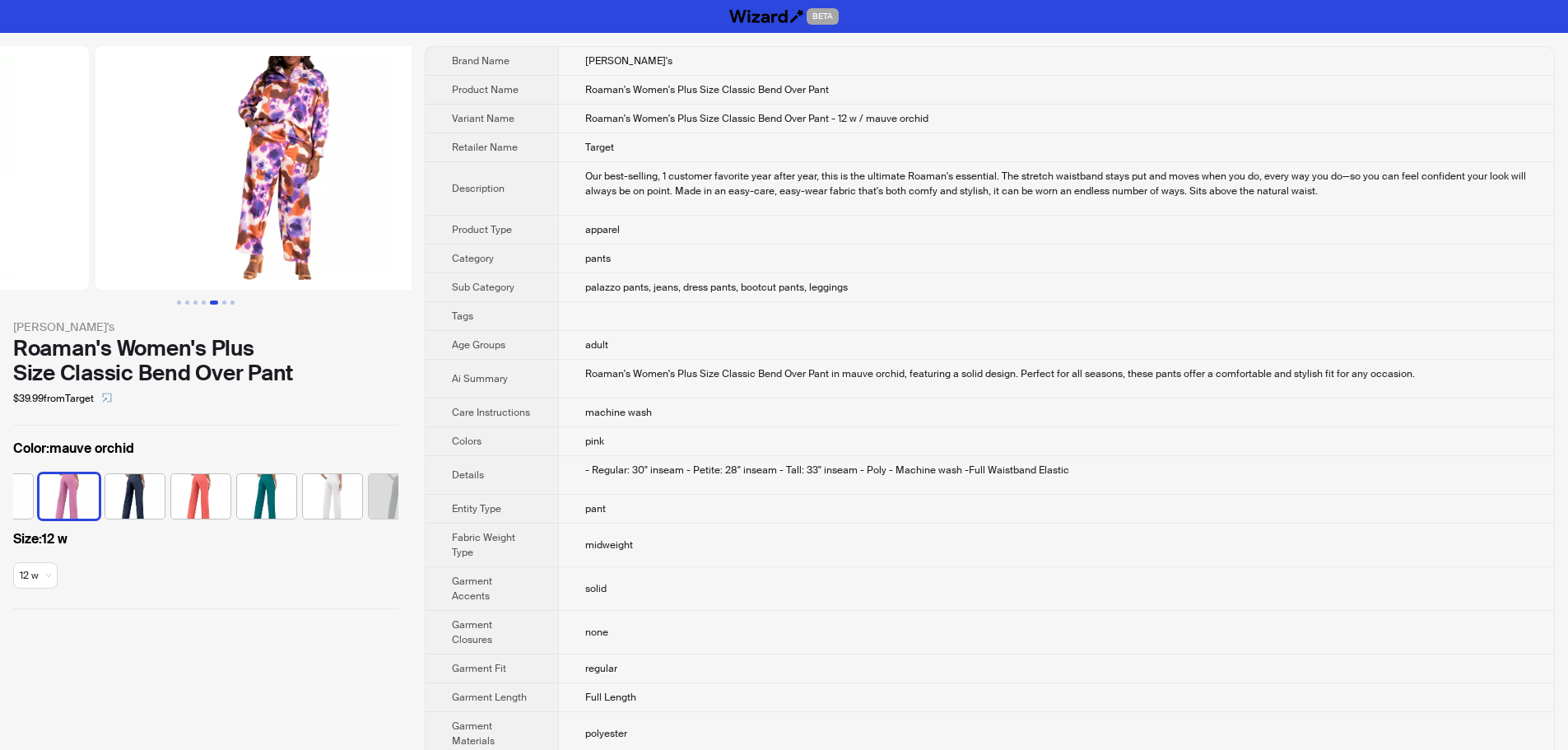
drag, startPoint x: 303, startPoint y: 214, endPoint x: 107, endPoint y: 223, distance: 196.2
click at [107, 223] on ul at bounding box center [206, 168] width 412 height 243
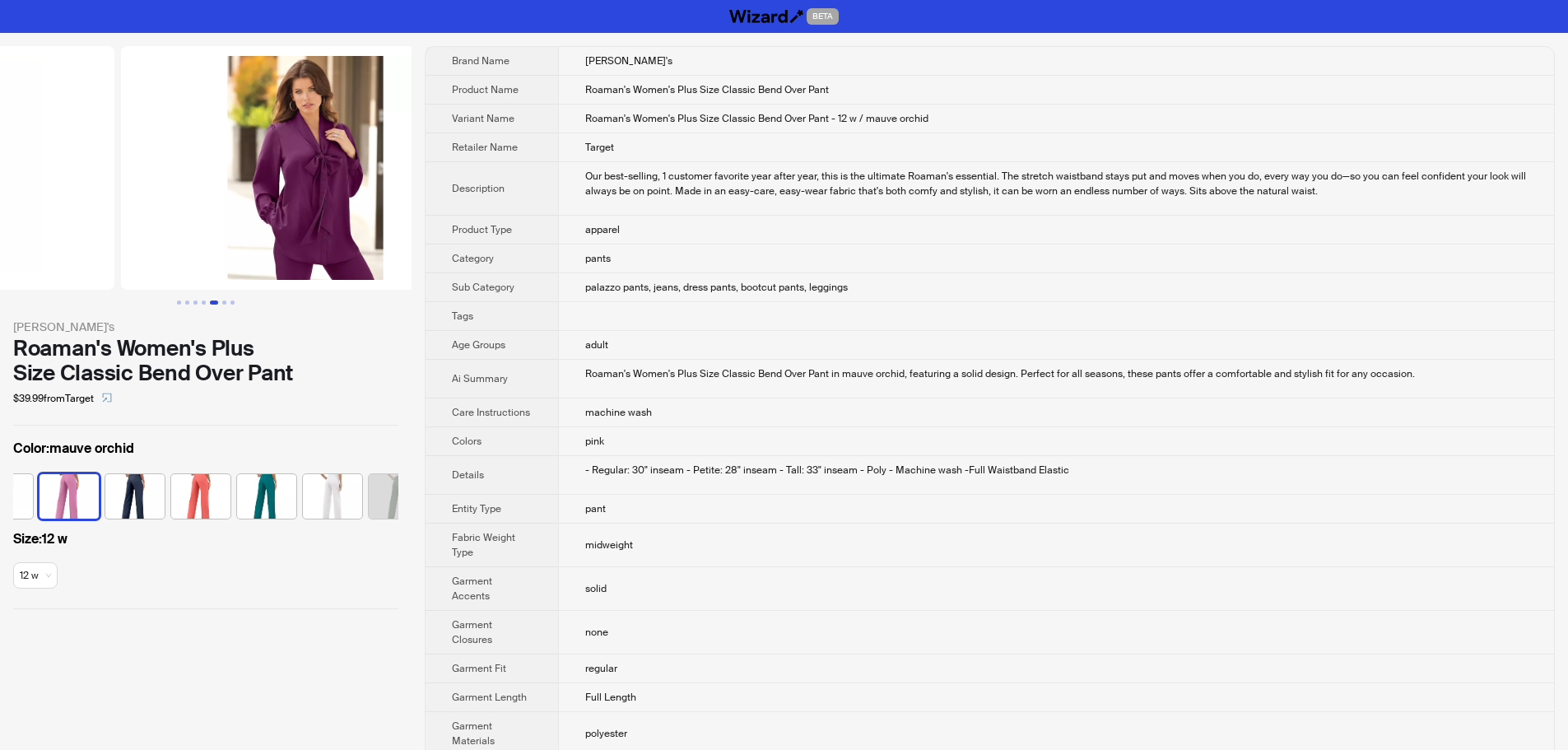
drag, startPoint x: 247, startPoint y: 217, endPoint x: 64, endPoint y: 217, distance: 183.0
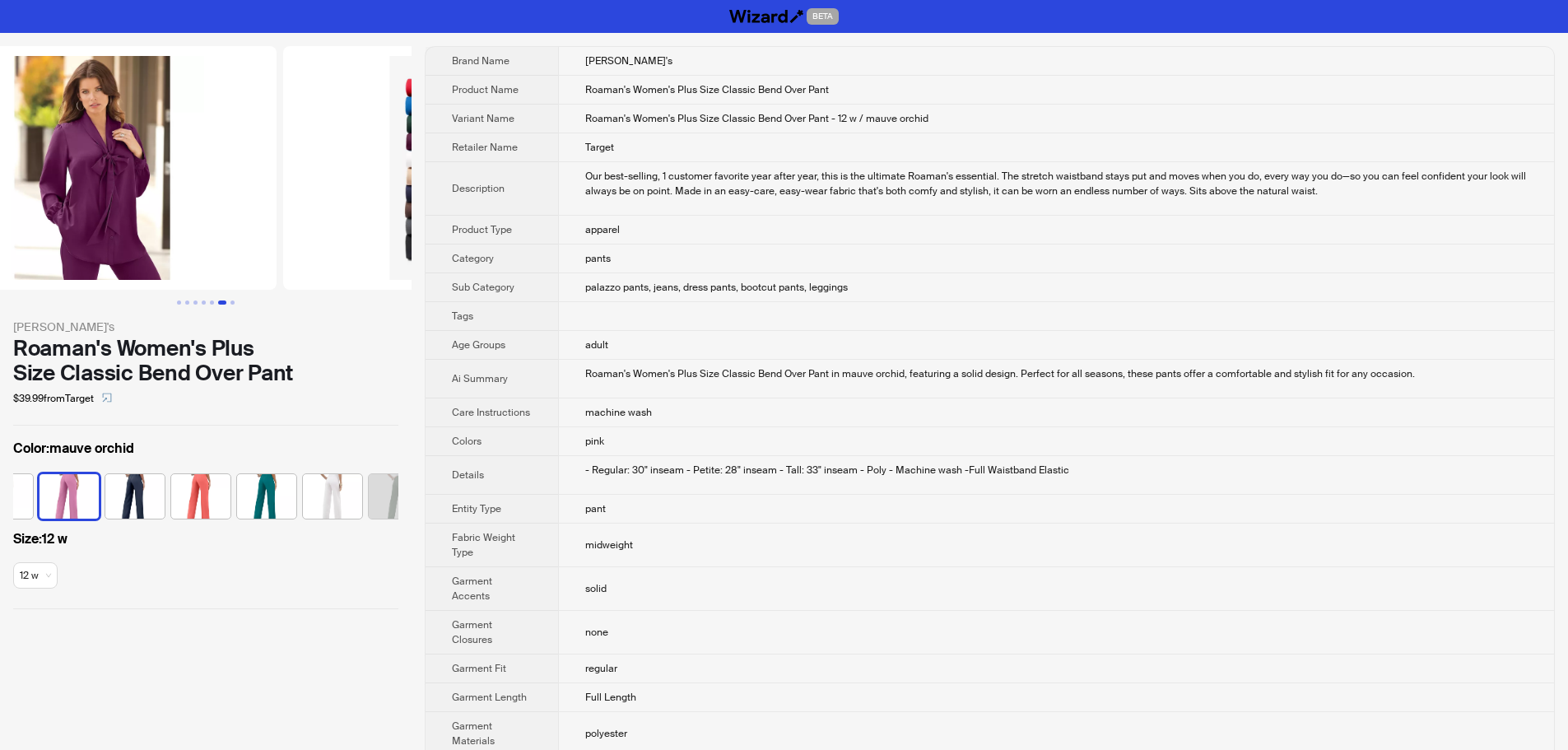
drag, startPoint x: 319, startPoint y: 199, endPoint x: 252, endPoint y: 213, distance: 68.4
click at [265, 206] on ul at bounding box center [206, 168] width 412 height 243
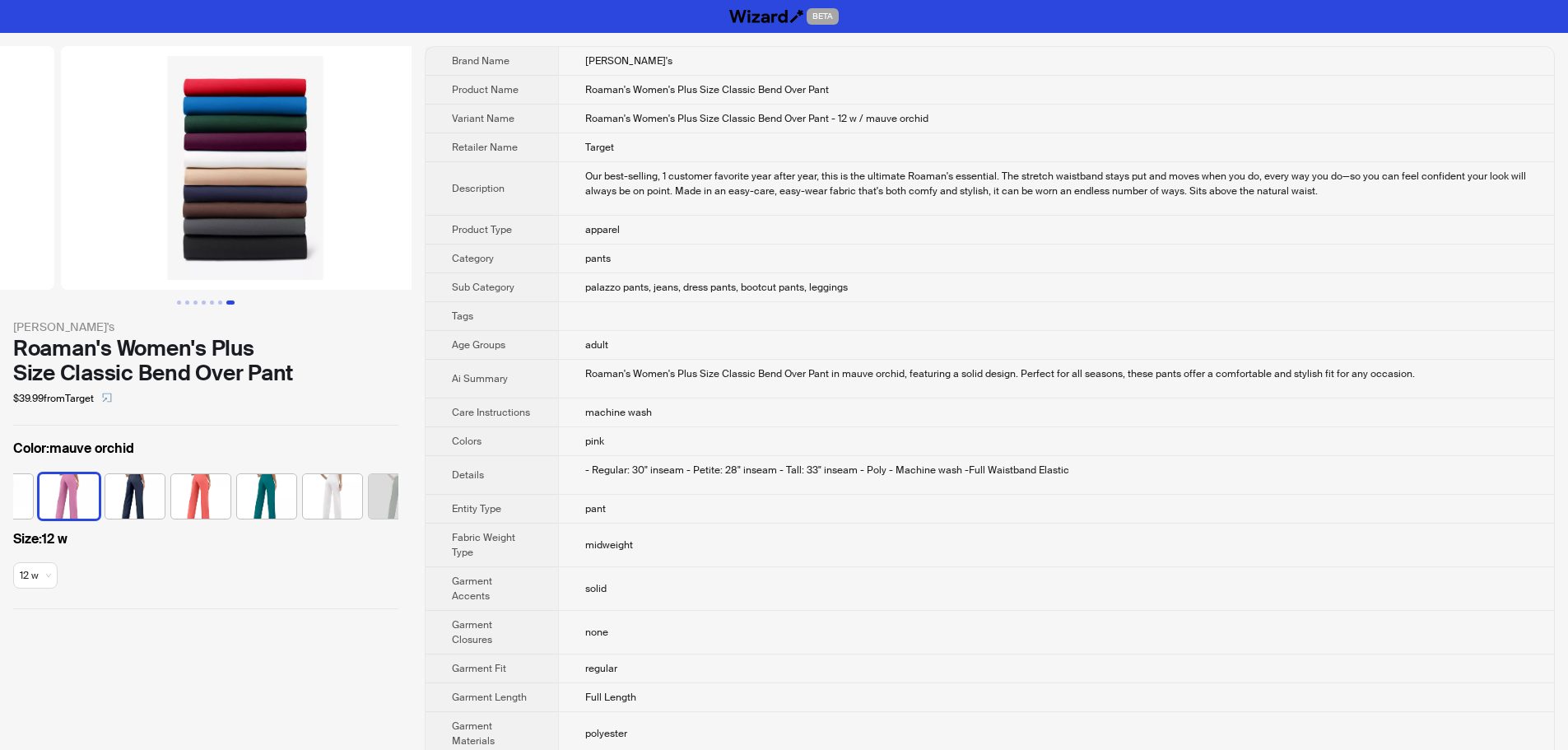
drag, startPoint x: 129, startPoint y: 202, endPoint x: 0, endPoint y: 176, distance: 131.6
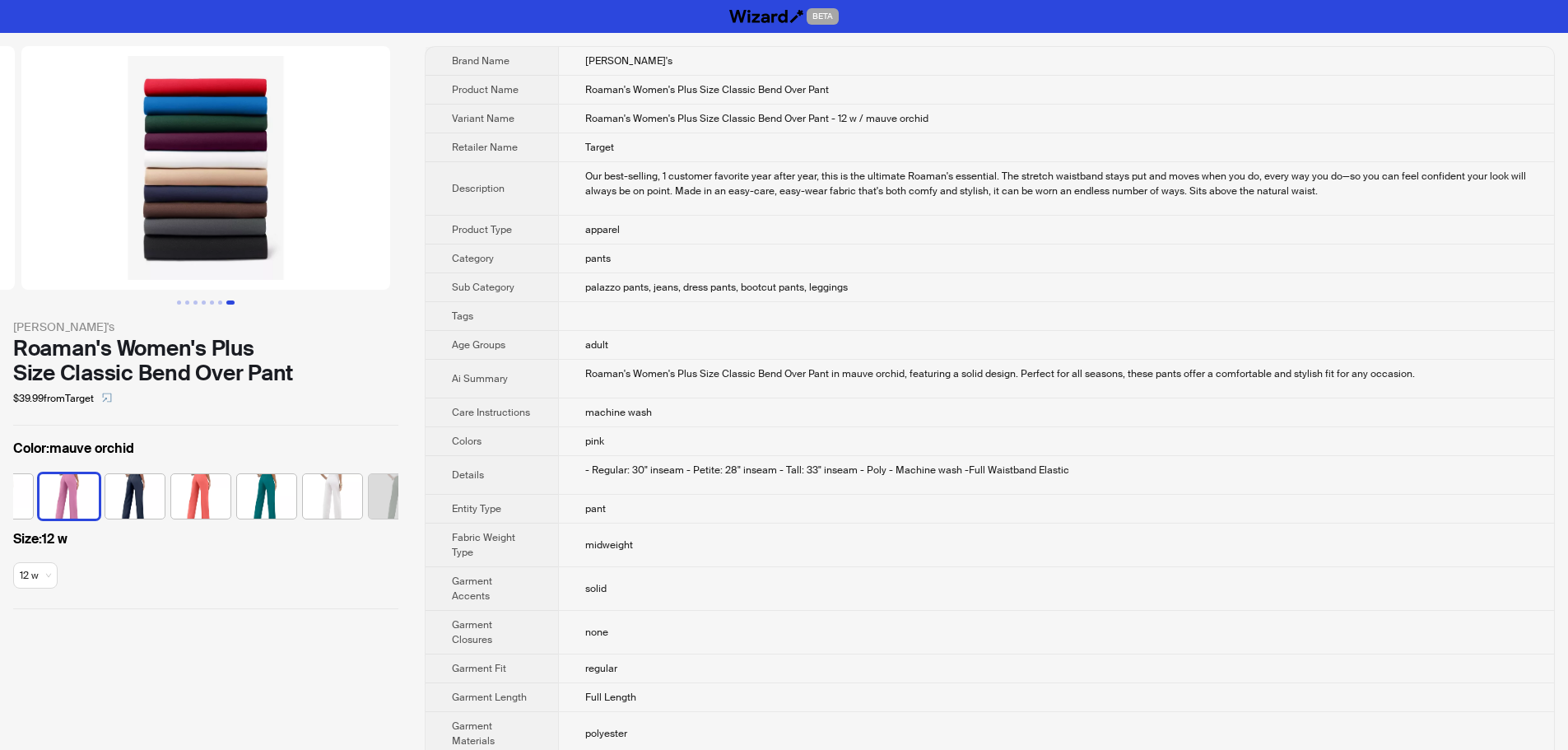
drag, startPoint x: 265, startPoint y: 195, endPoint x: 0, endPoint y: 184, distance: 265.2
click at [8, 187] on ul at bounding box center [206, 168] width 412 height 243
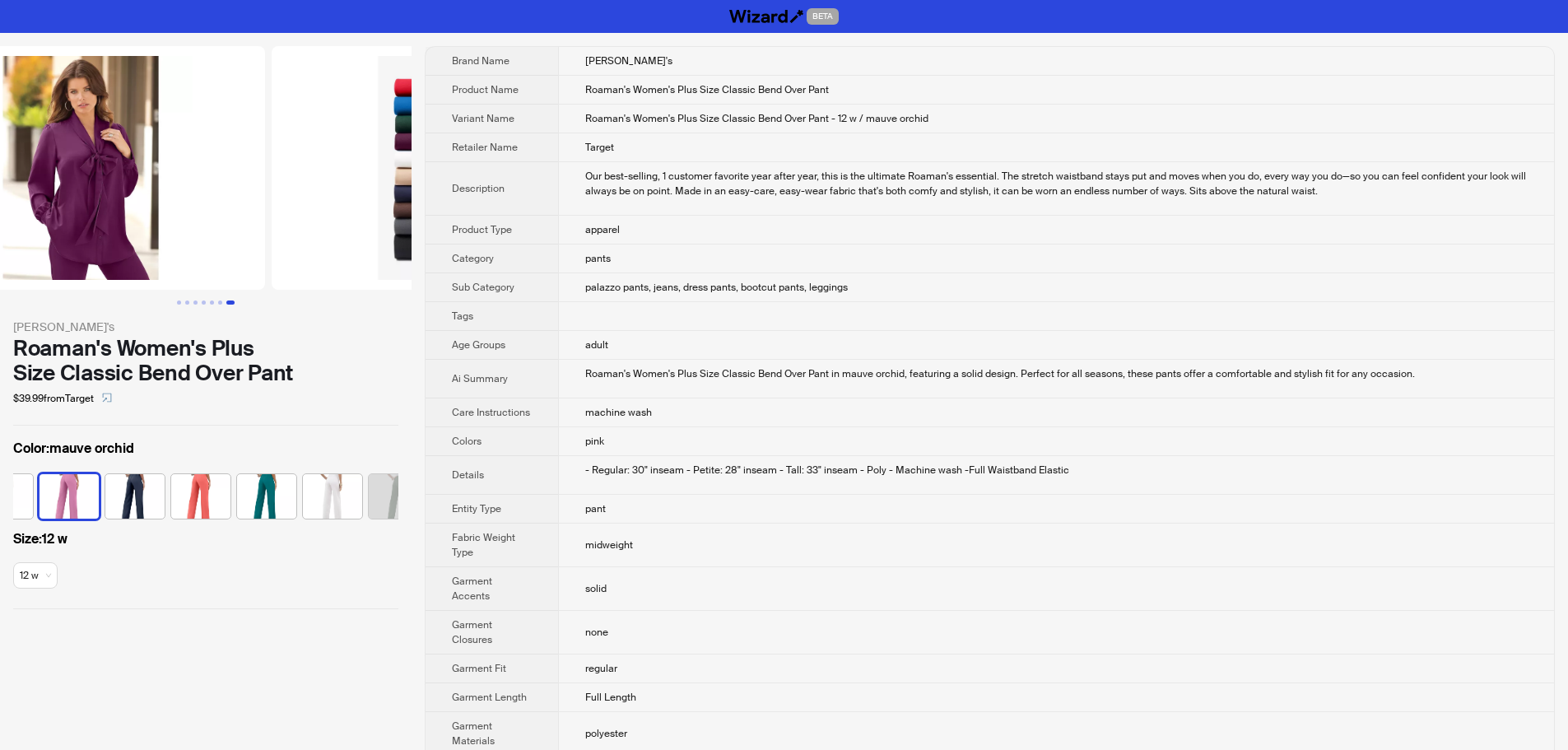
drag, startPoint x: 196, startPoint y: 179, endPoint x: 301, endPoint y: 182, distance: 105.0
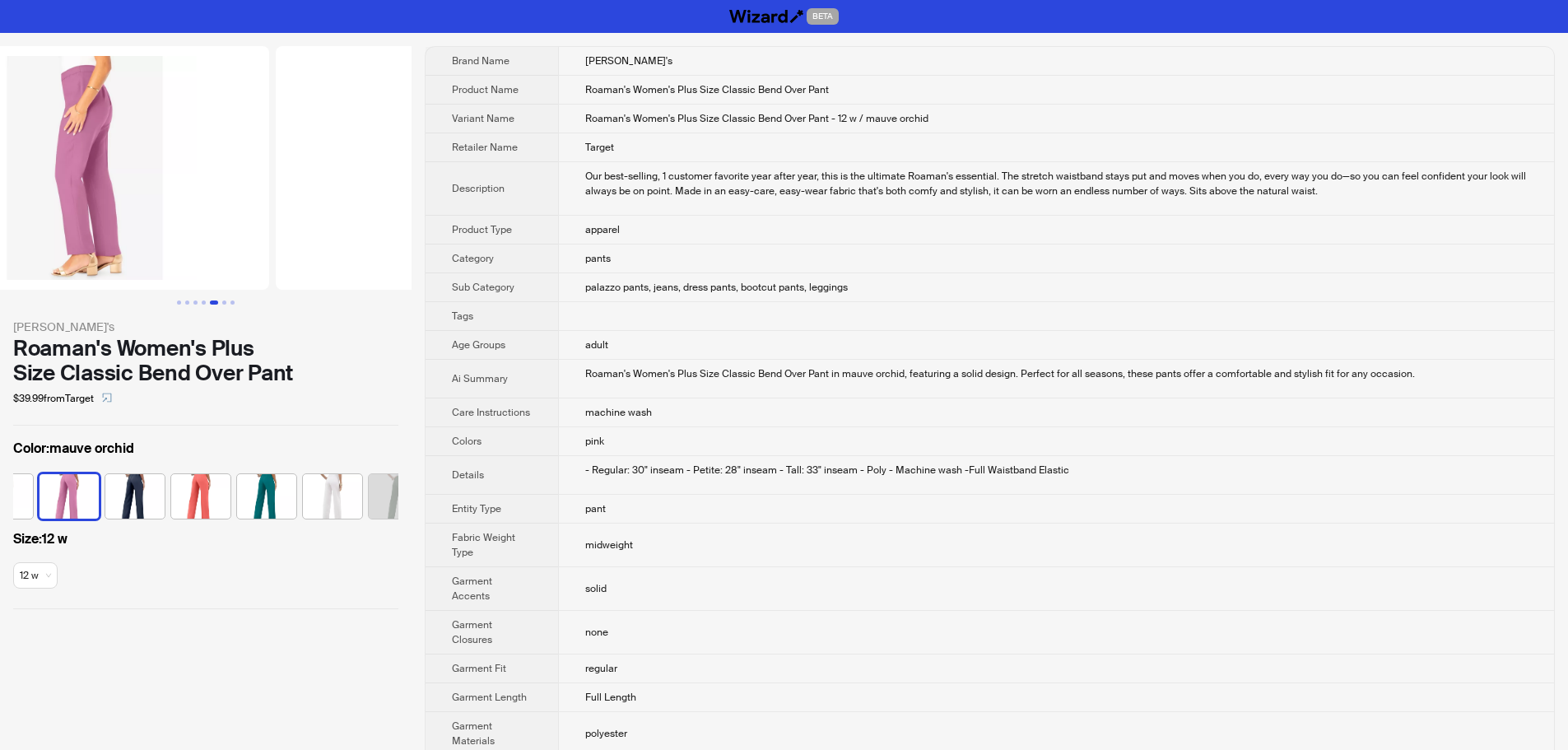
drag, startPoint x: 163, startPoint y: 169, endPoint x: 485, endPoint y: 176, distance: 322.1
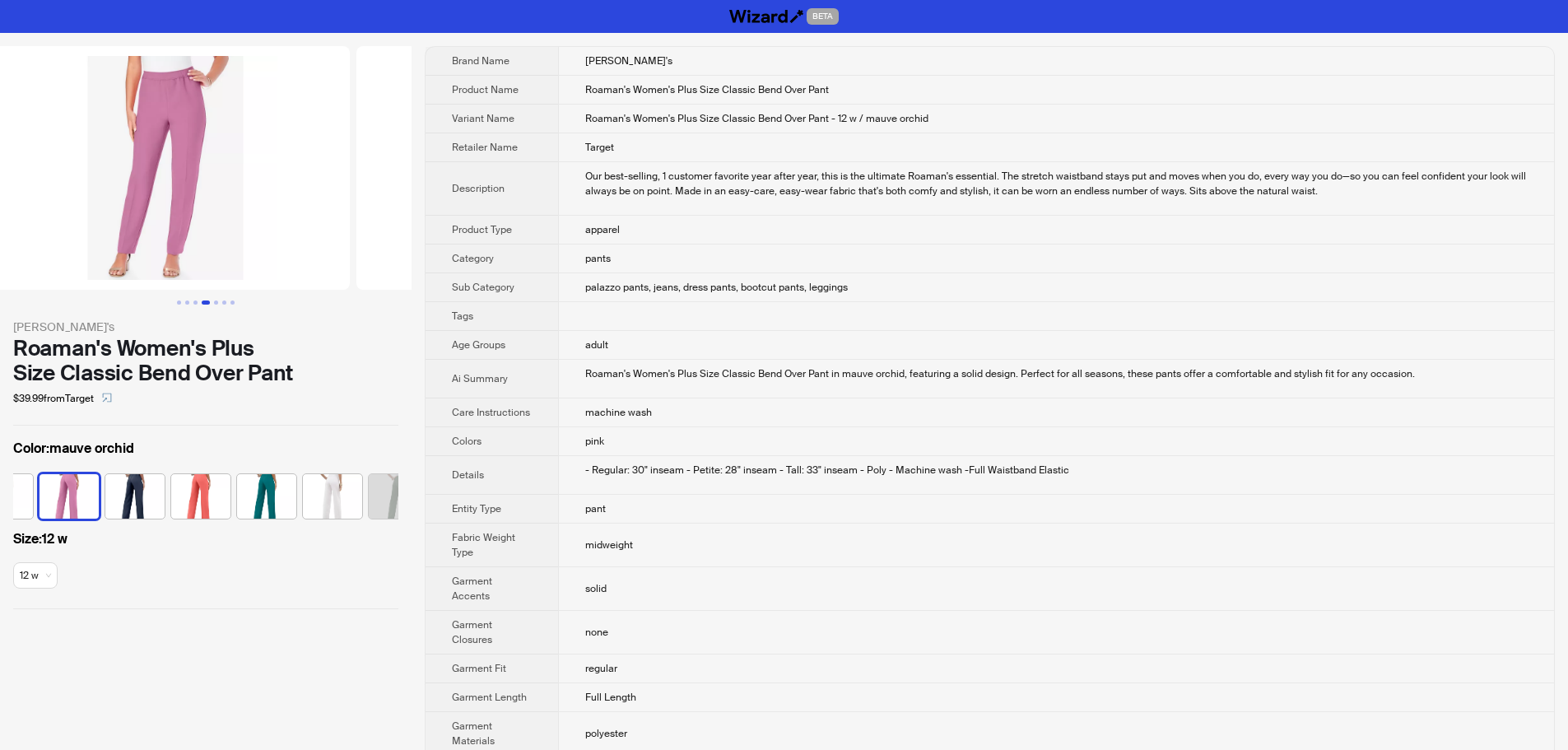
drag, startPoint x: 173, startPoint y: 168, endPoint x: 215, endPoint y: 180, distance: 43.7
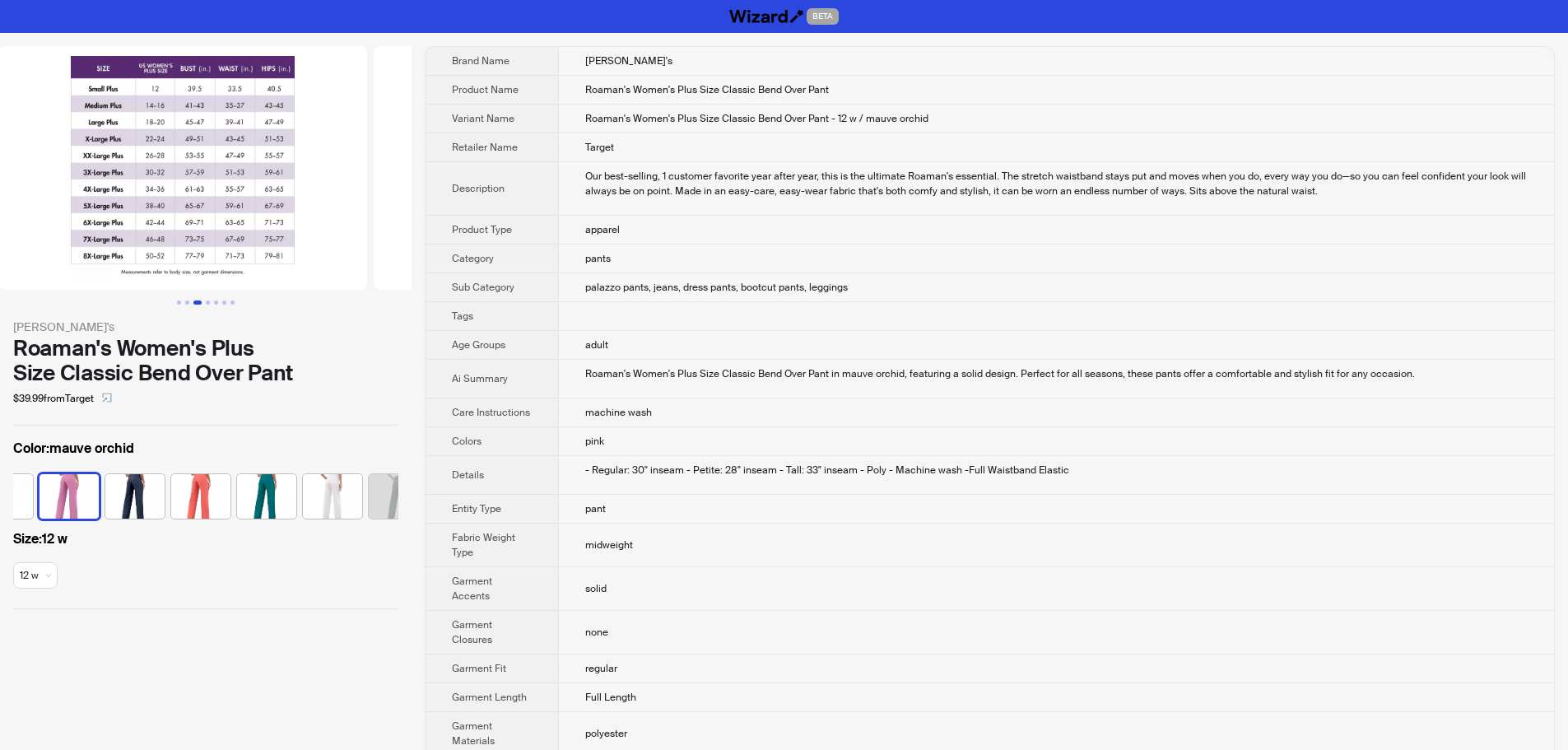
drag, startPoint x: 221, startPoint y: 174, endPoint x: 375, endPoint y: 188, distance: 154.6
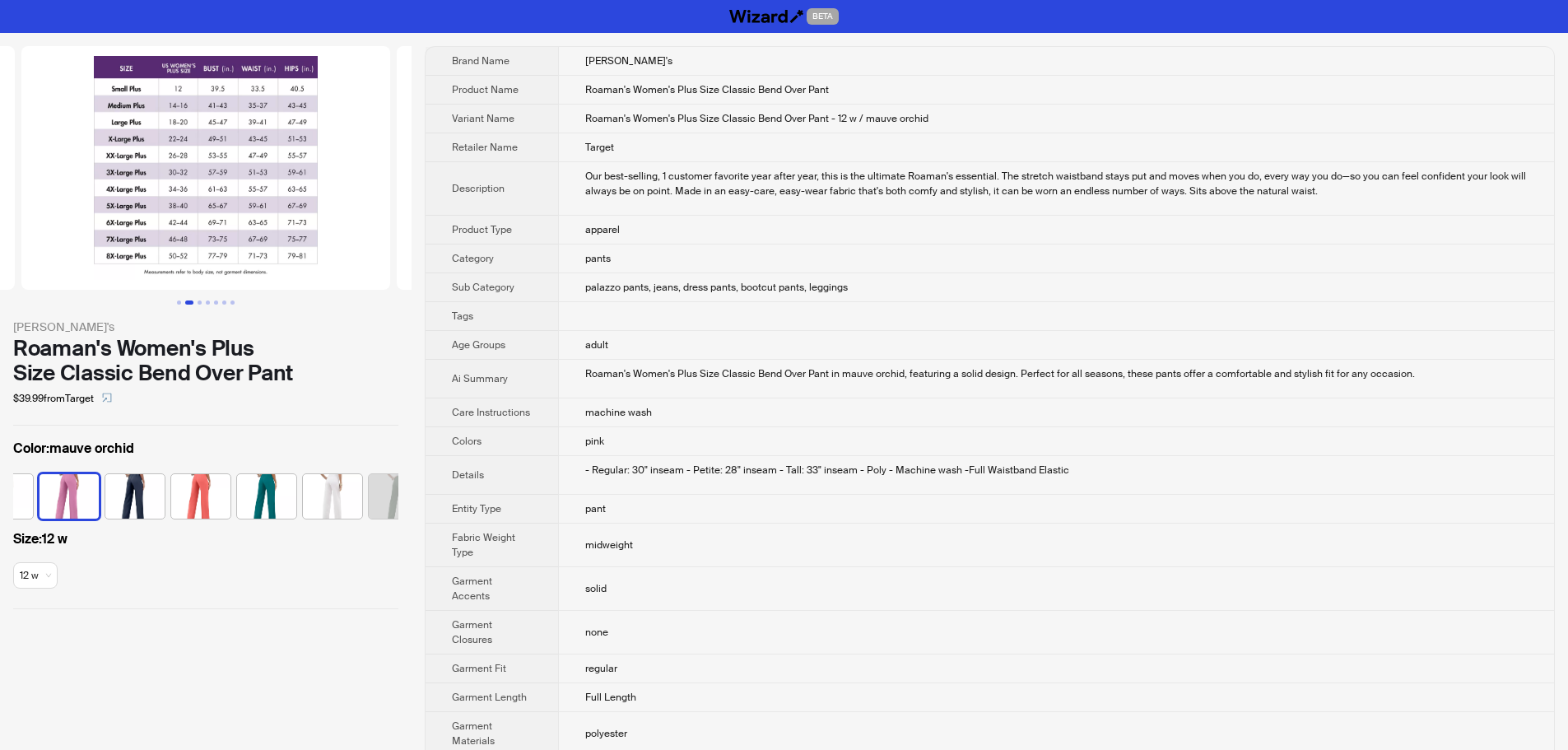
scroll to position [0, 73]
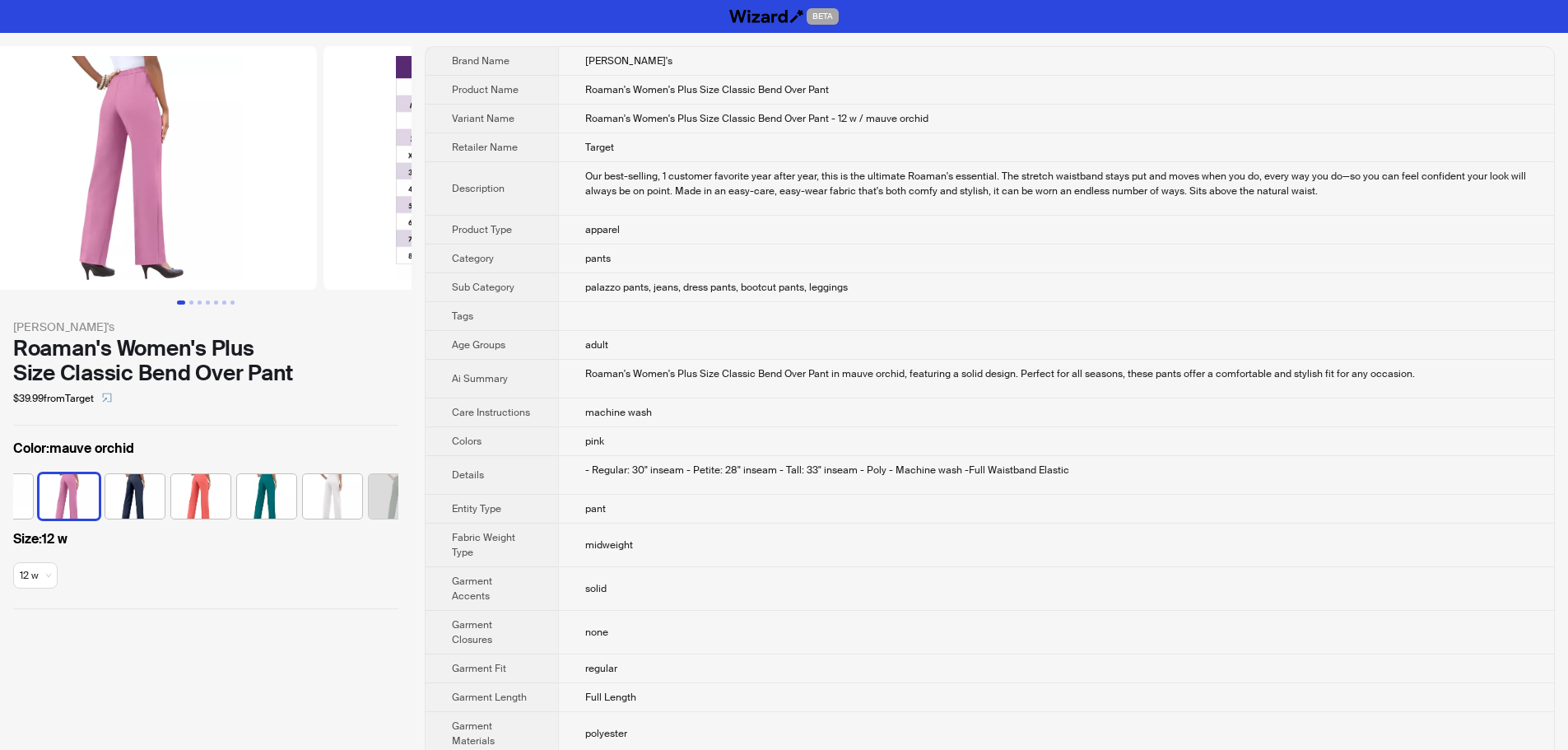
drag, startPoint x: 192, startPoint y: 180, endPoint x: 460, endPoint y: 188, distance: 268.1
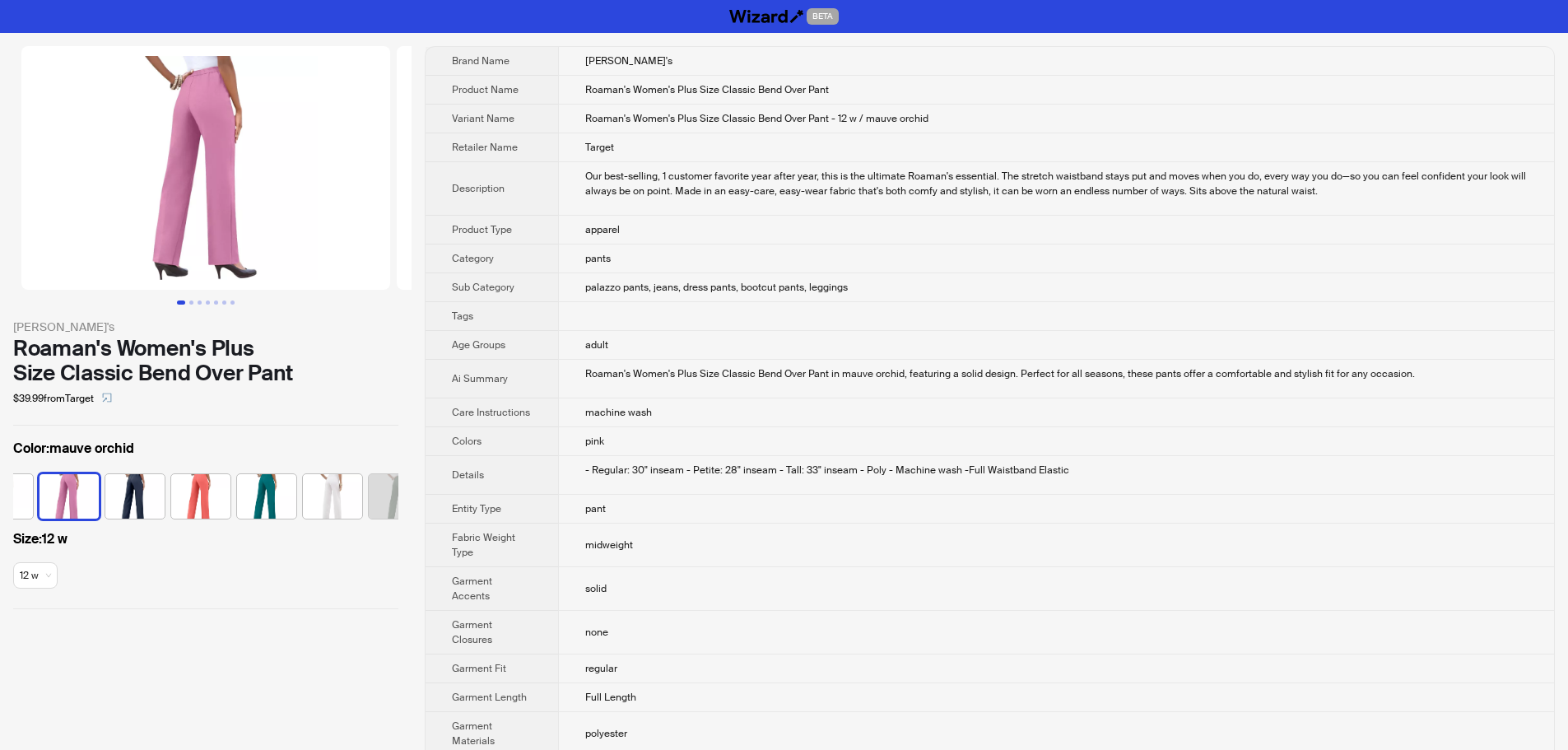
drag, startPoint x: 277, startPoint y: 182, endPoint x: 627, endPoint y: 197, distance: 350.3
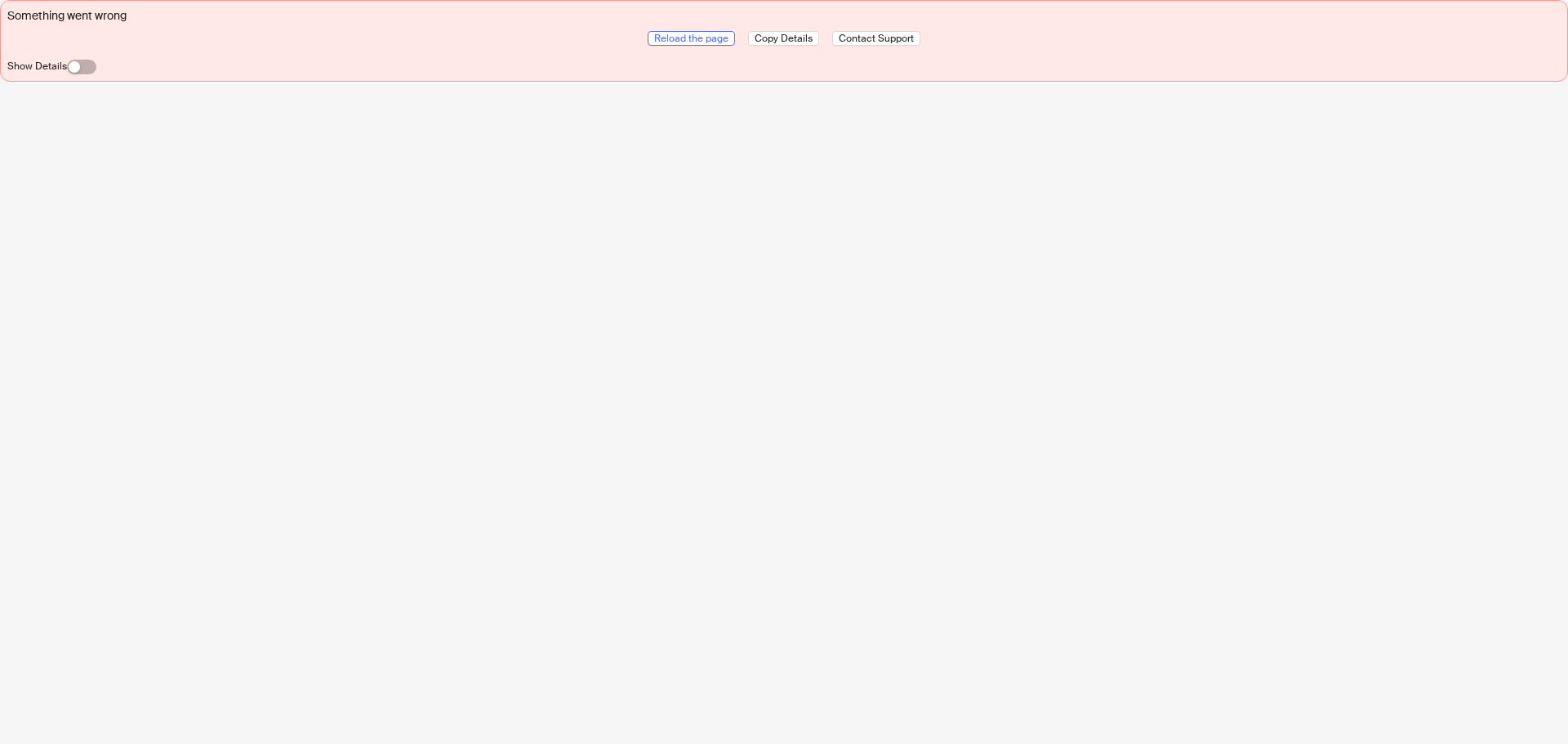
click at [706, 39] on span "Reload the page" at bounding box center [692, 38] width 74 height 13
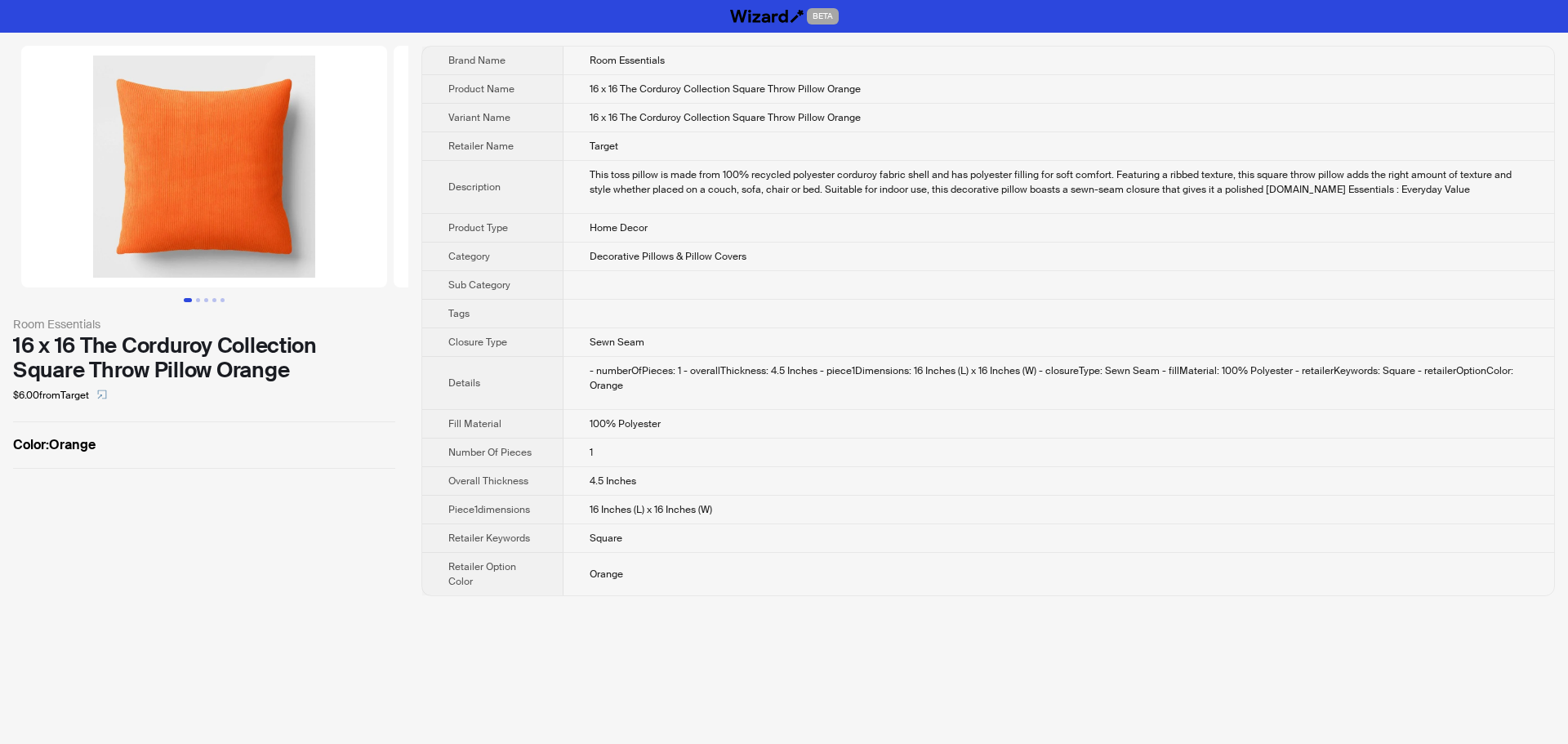
click at [1276, 238] on td "Home Decor" at bounding box center [1058, 228] width 991 height 28
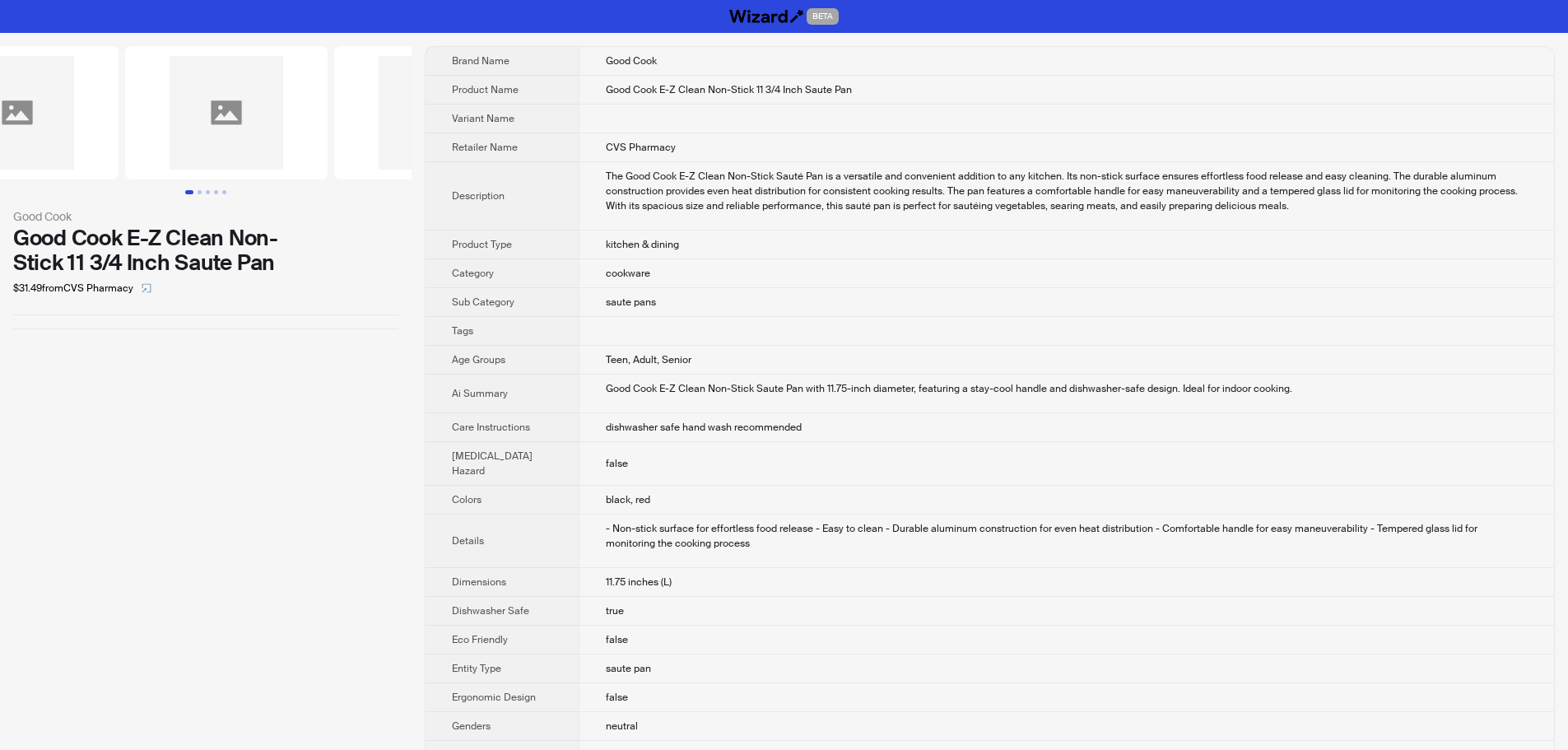
drag, startPoint x: 376, startPoint y: 115, endPoint x: 142, endPoint y: 112, distance: 234.0
click at [225, 115] on ul at bounding box center [206, 112] width 412 height 133
drag, startPoint x: 378, startPoint y: 117, endPoint x: 119, endPoint y: 104, distance: 259.3
click at [160, 105] on img at bounding box center [214, 112] width 202 height 133
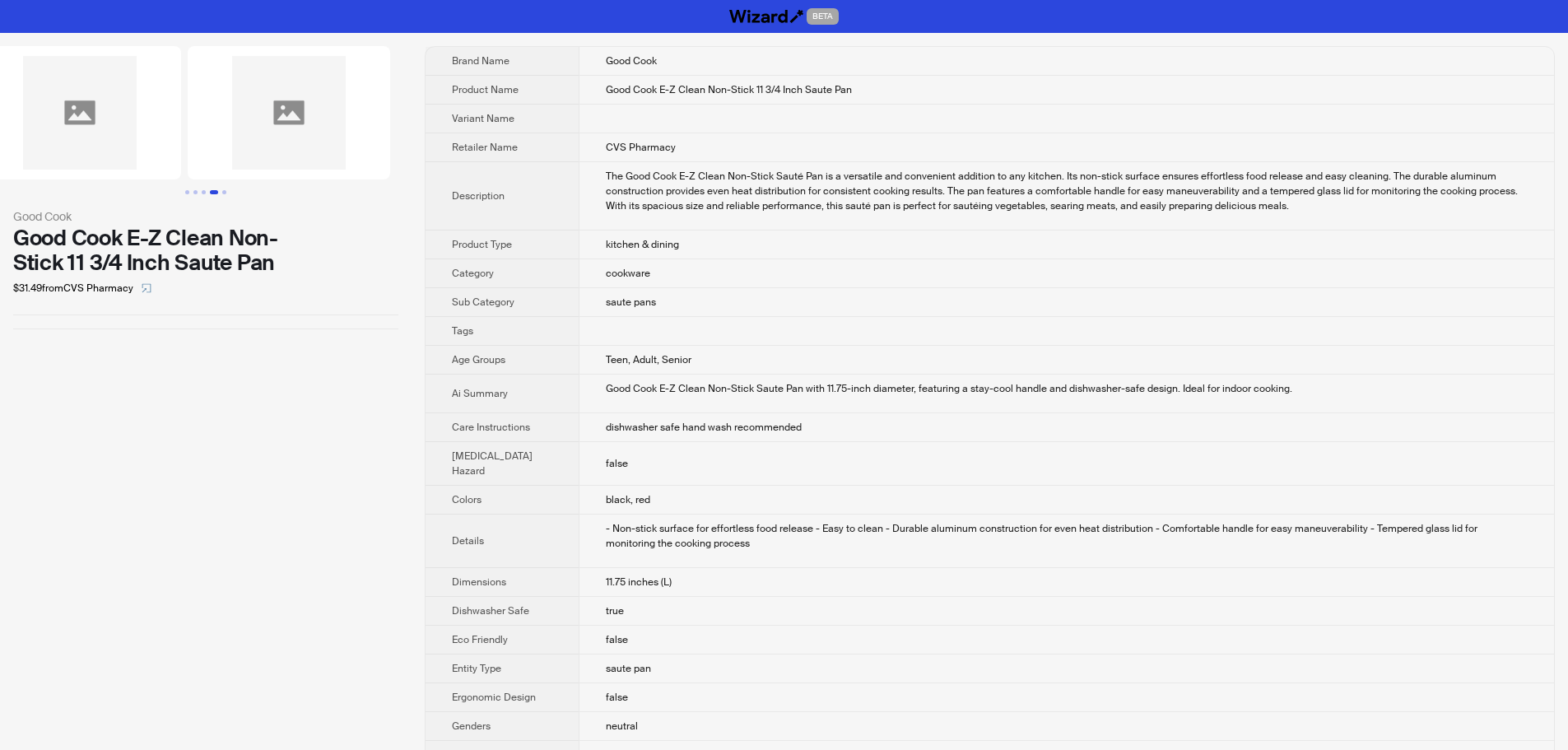
drag, startPoint x: 352, startPoint y: 112, endPoint x: 117, endPoint y: 107, distance: 235.1
click at [178, 107] on ul at bounding box center [206, 112] width 412 height 133
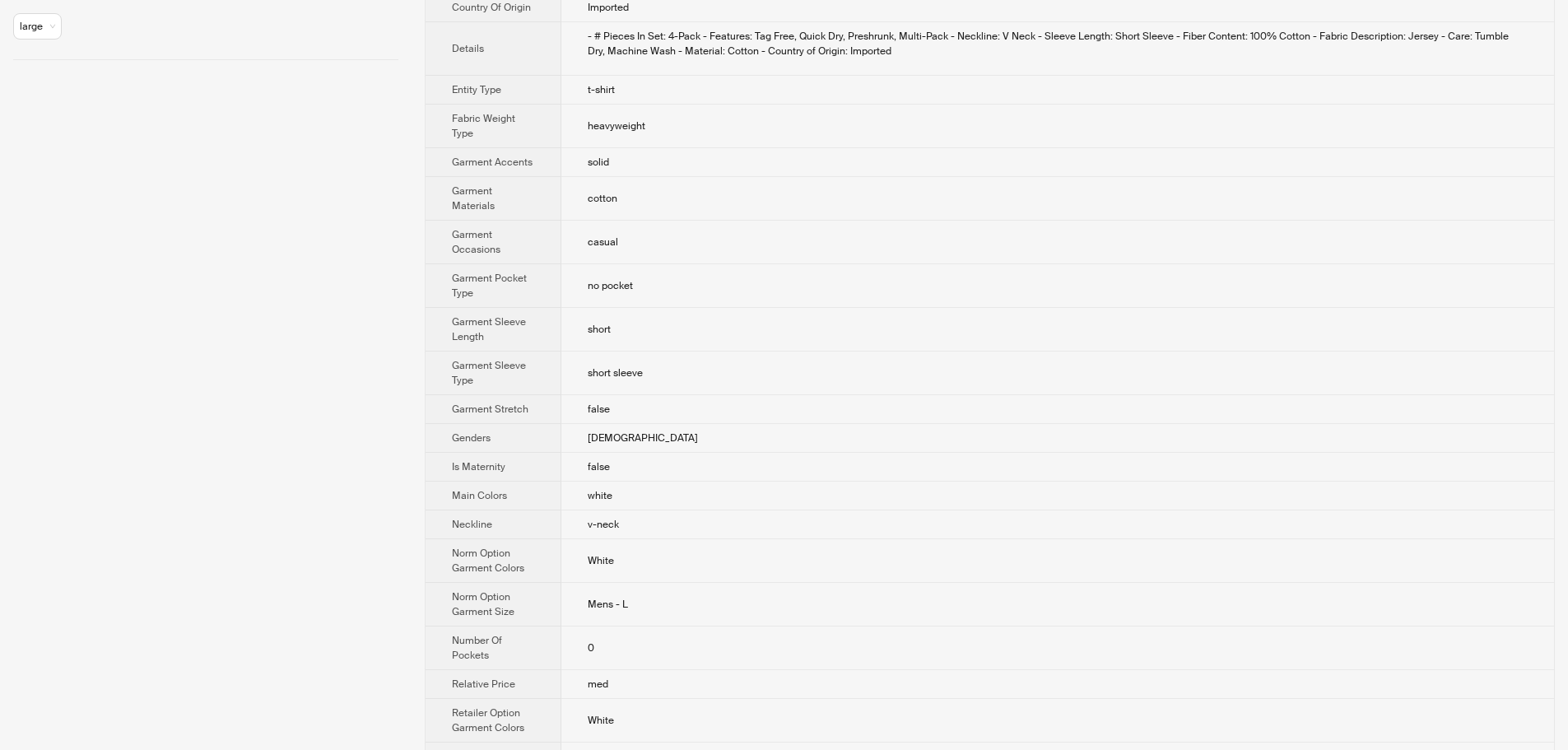
scroll to position [577, 0]
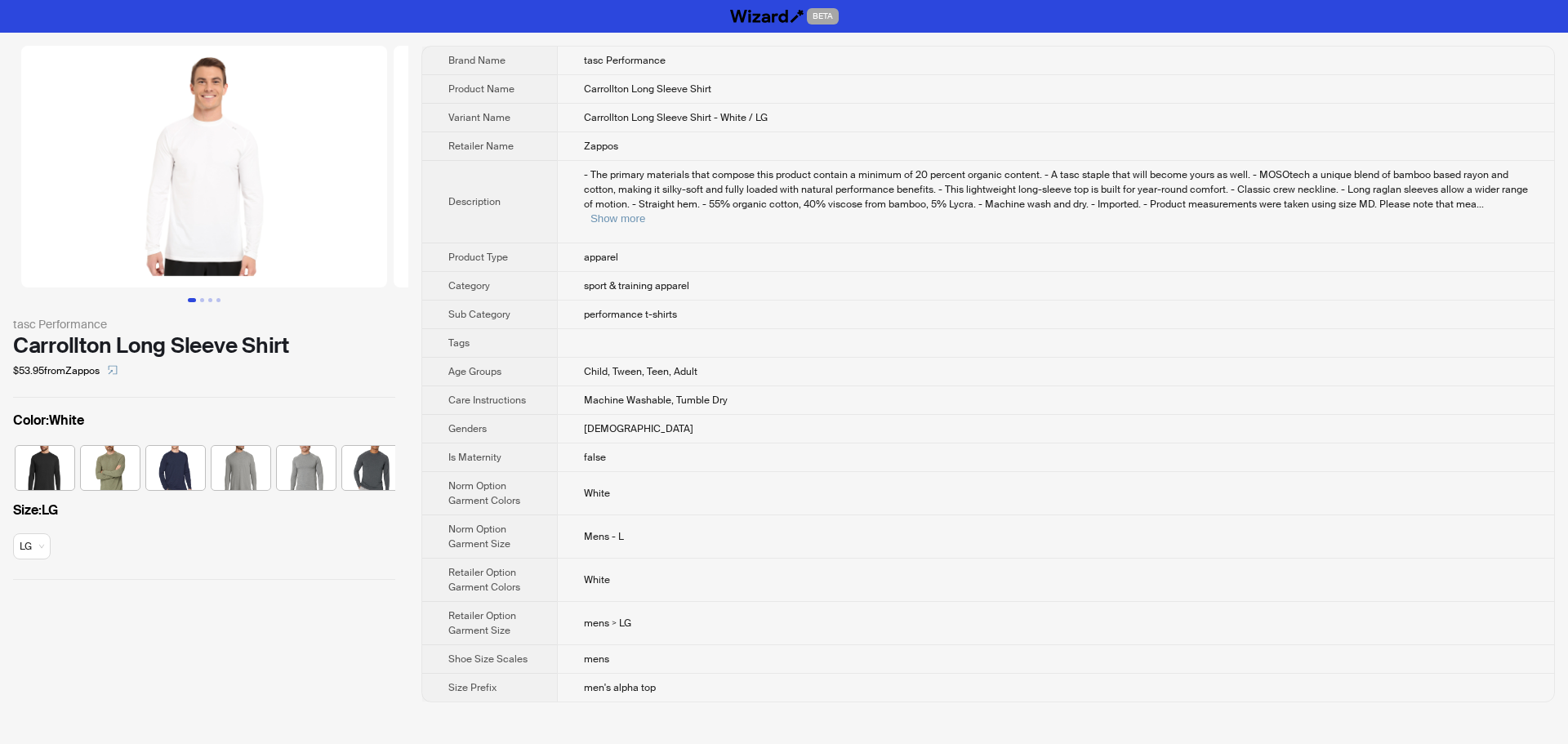
scroll to position [0, 75]
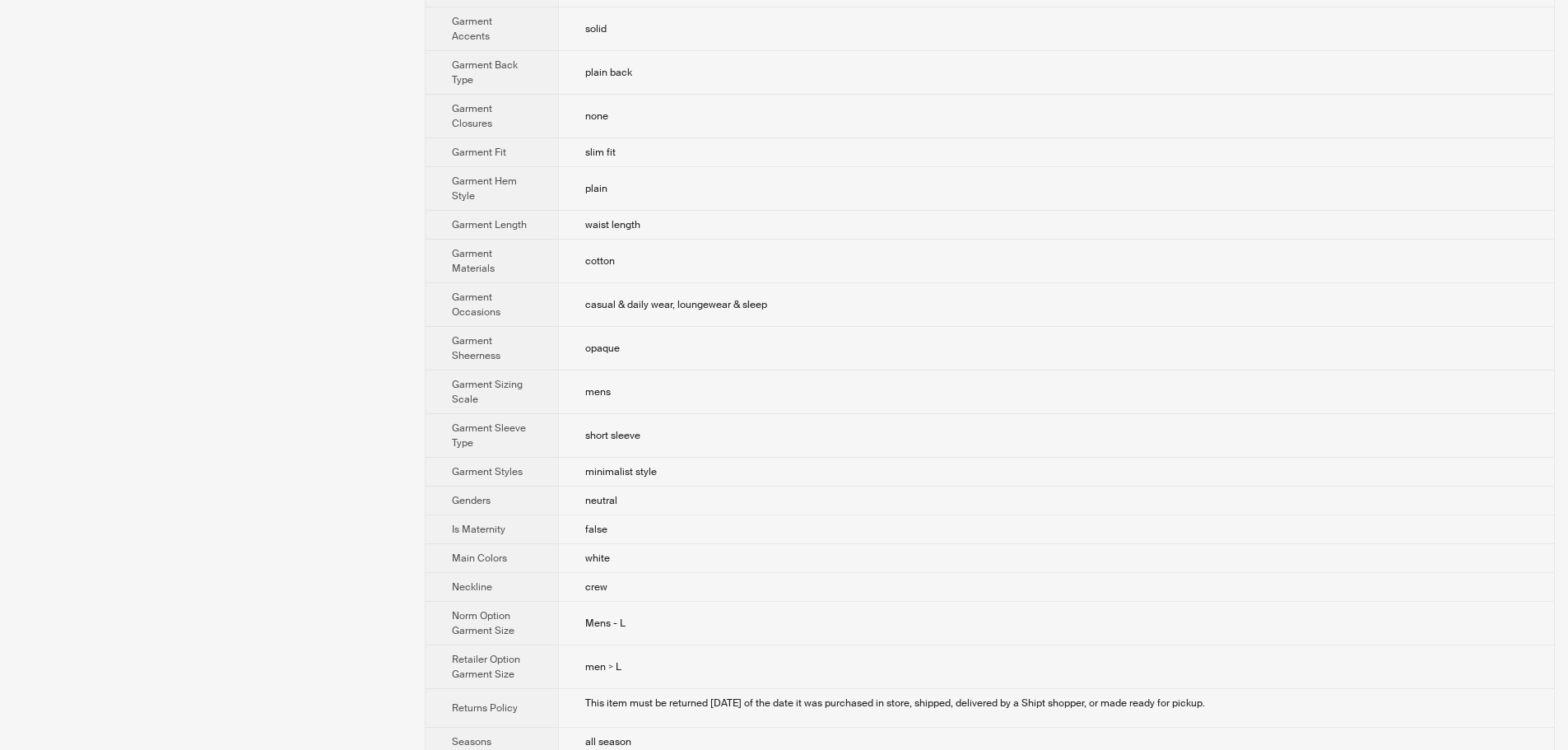
scroll to position [577, 0]
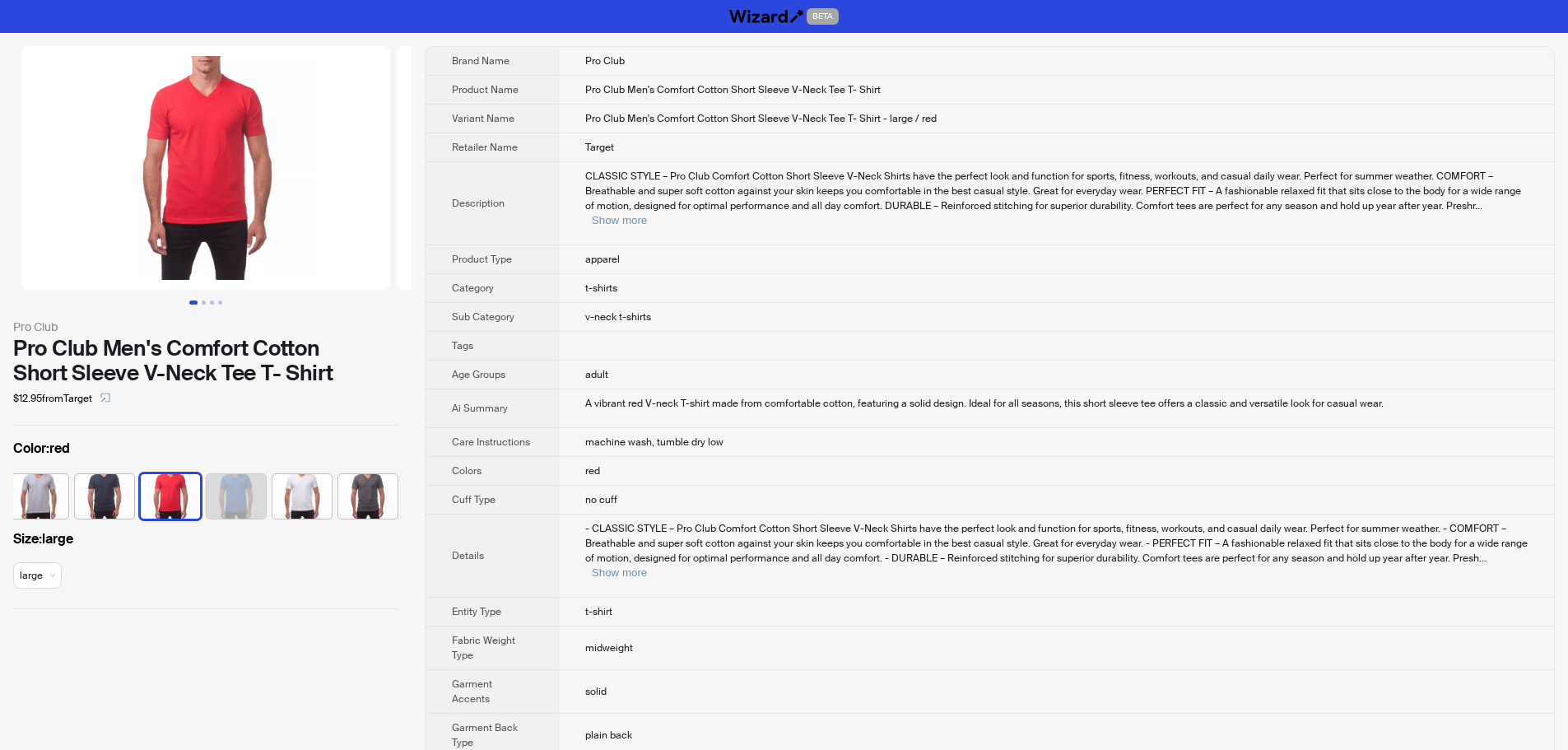
scroll to position [0, 76]
click at [924, 307] on td "v-neck t-shirts" at bounding box center [1056, 316] width 995 height 29
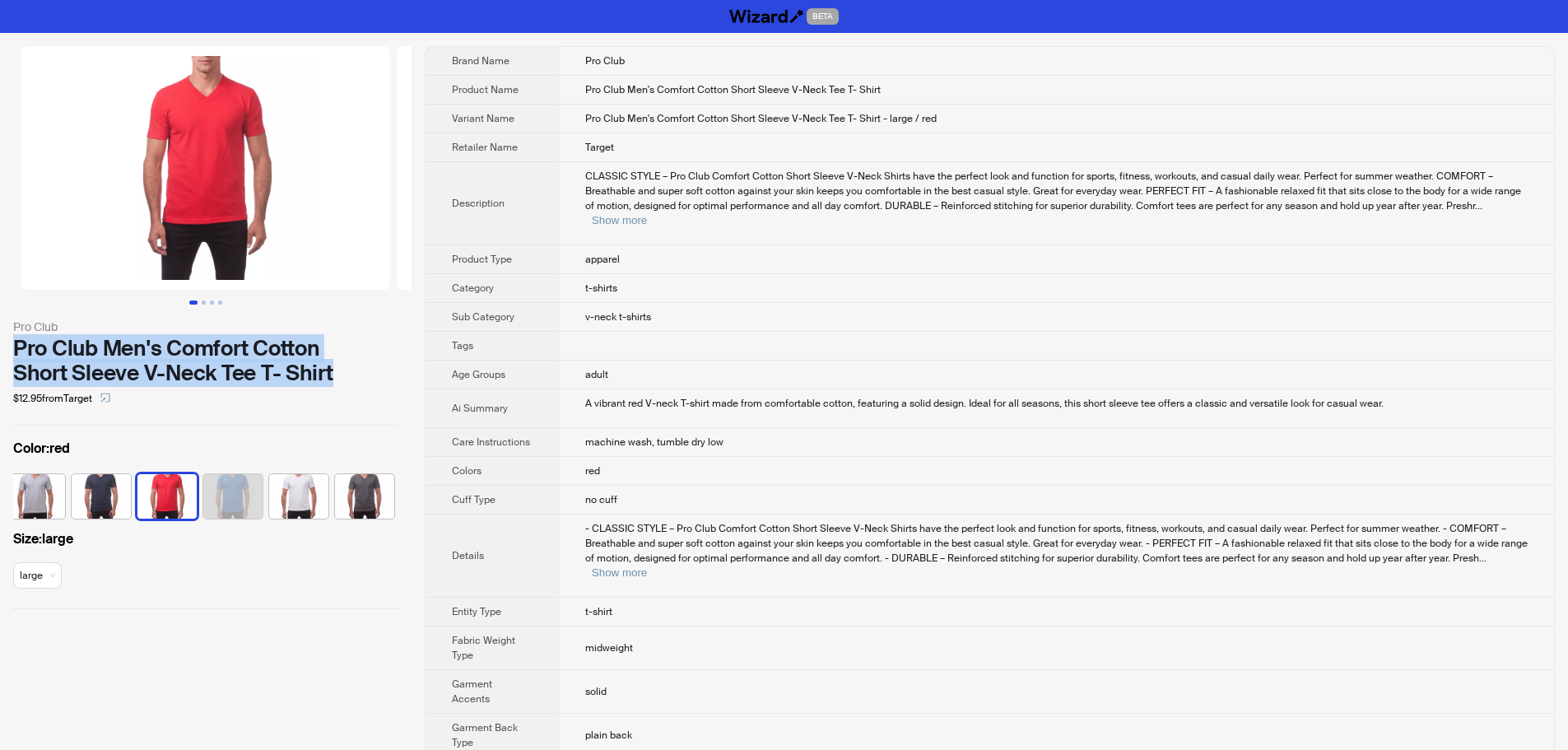
drag, startPoint x: 11, startPoint y: 346, endPoint x: 338, endPoint y: 376, distance: 328.4
click at [338, 376] on div "Pro Club Pro Club Men's Comfort Cotton Short Sleeve V-Neck Tee T- Shirt $12.95 …" at bounding box center [206, 327] width 412 height 589
copy div "Pro Club Men's Comfort Cotton Short Sleeve V-Neck Tee T- Shirt"
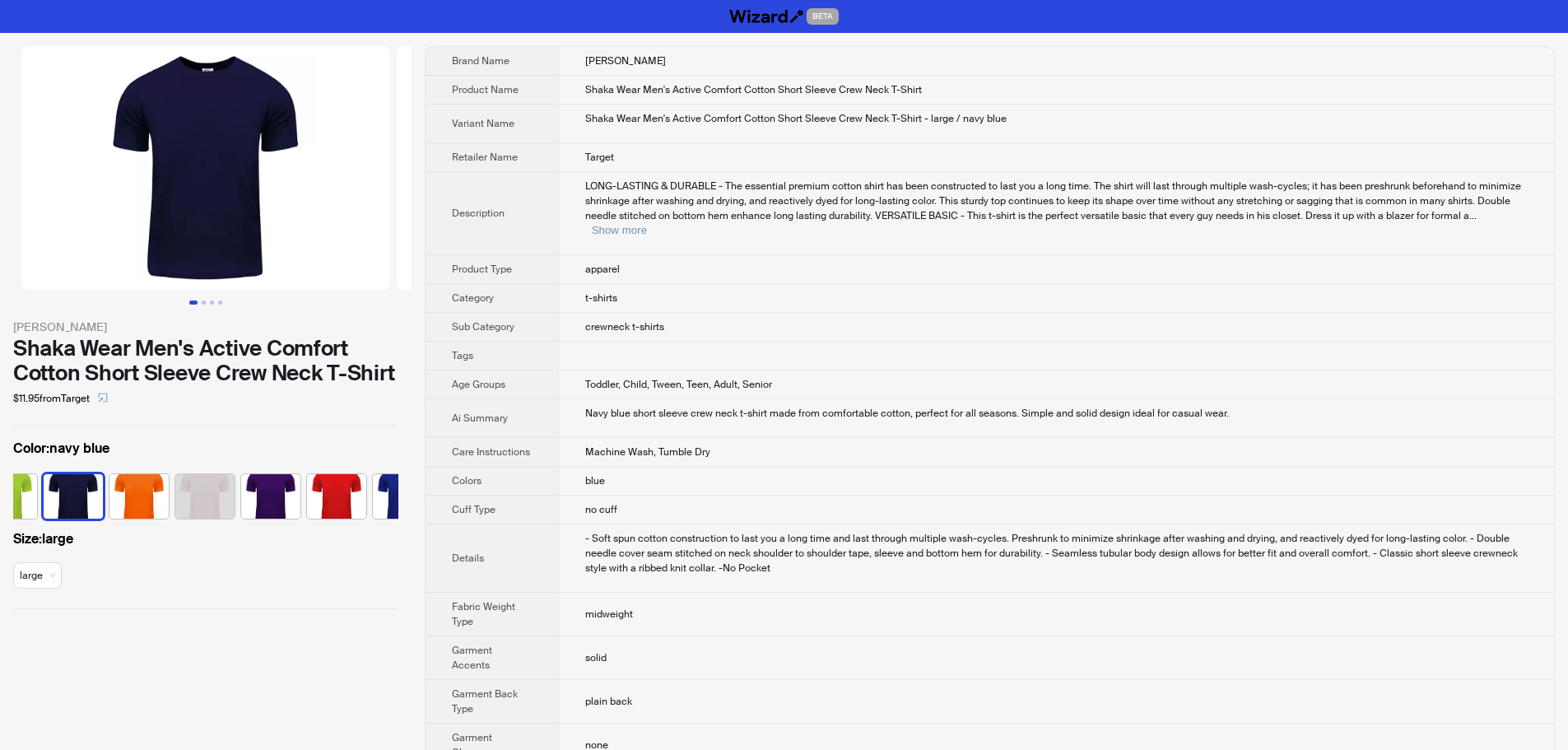
scroll to position [0, 701]
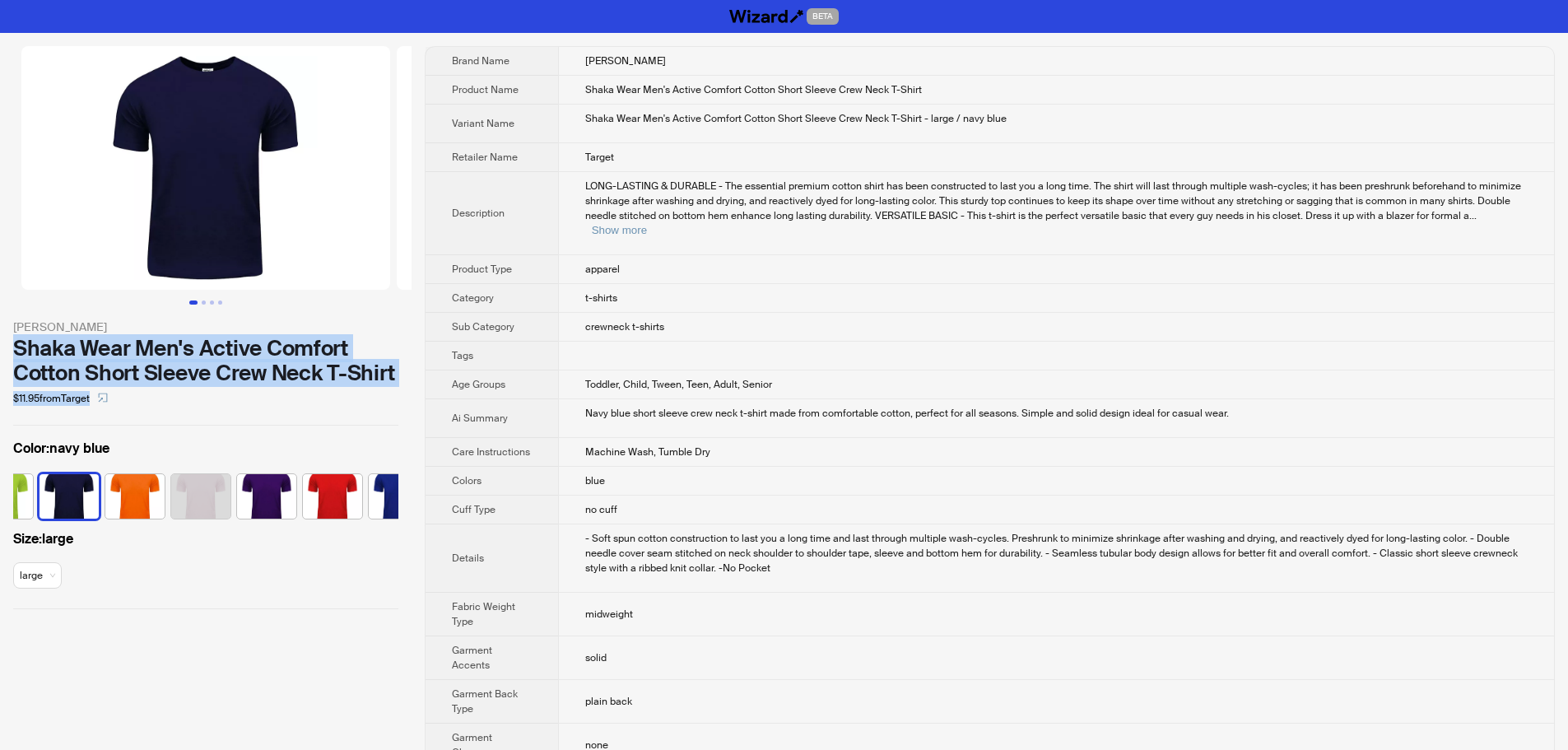
drag, startPoint x: 16, startPoint y: 348, endPoint x: 416, endPoint y: 387, distance: 401.9
drag, startPoint x: 16, startPoint y: 345, endPoint x: 412, endPoint y: 368, distance: 396.7
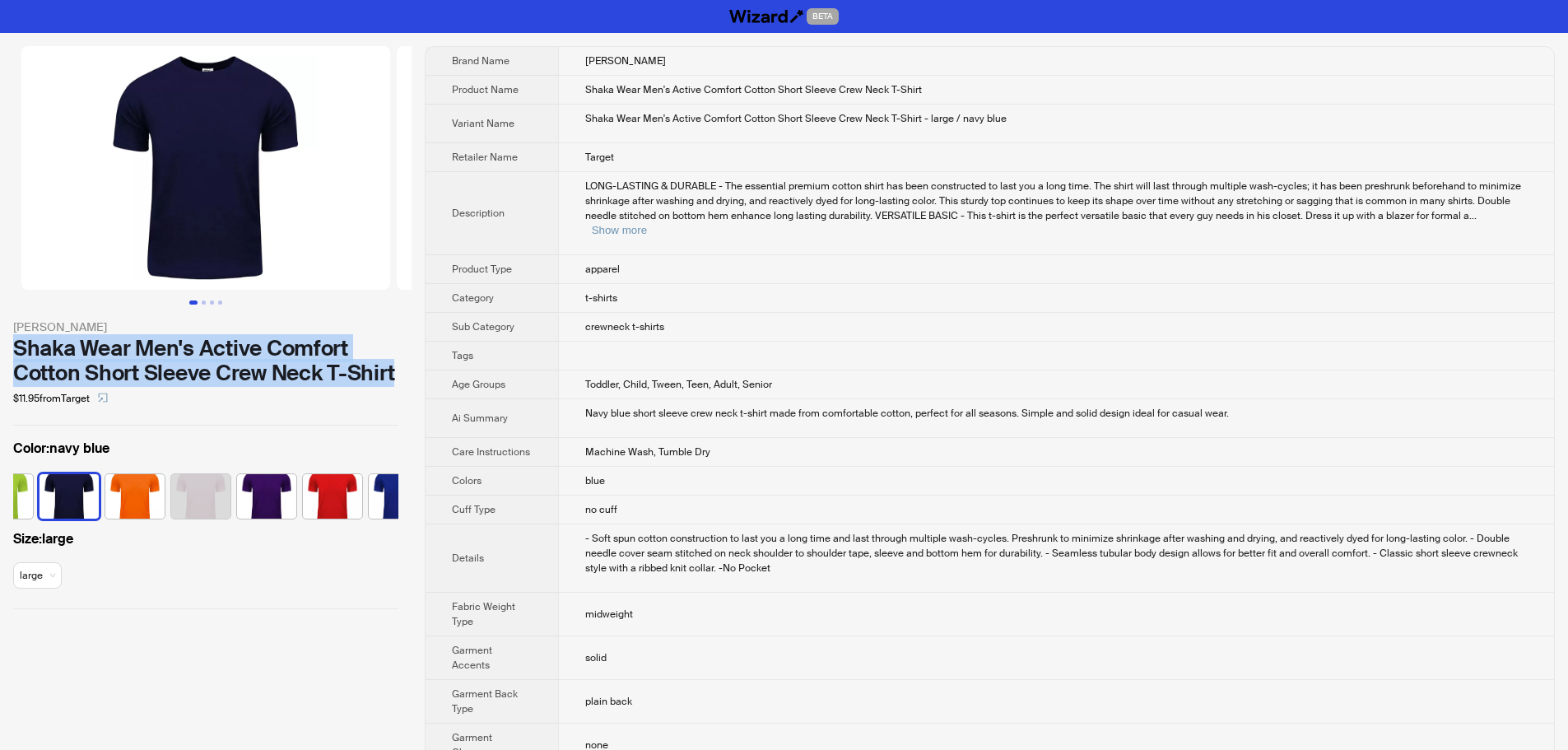
copy div "Shaka Wear Men's Active Comfort Cotton Short Sleeve Crew Neck T-Shirt"
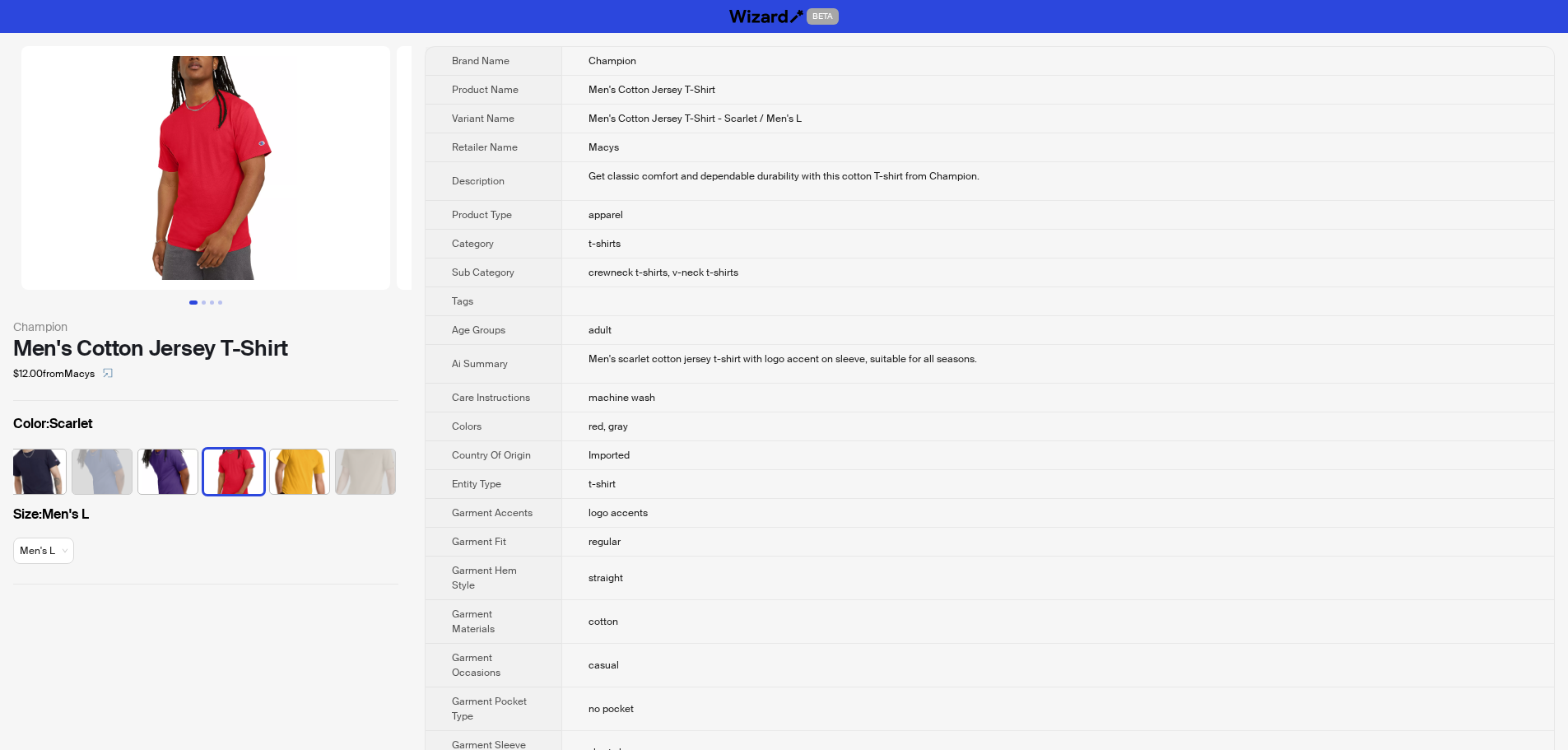
scroll to position [0, 273]
click at [1282, 313] on td at bounding box center [1057, 301] width 992 height 29
click at [1061, 205] on td "apparel" at bounding box center [1057, 215] width 992 height 29
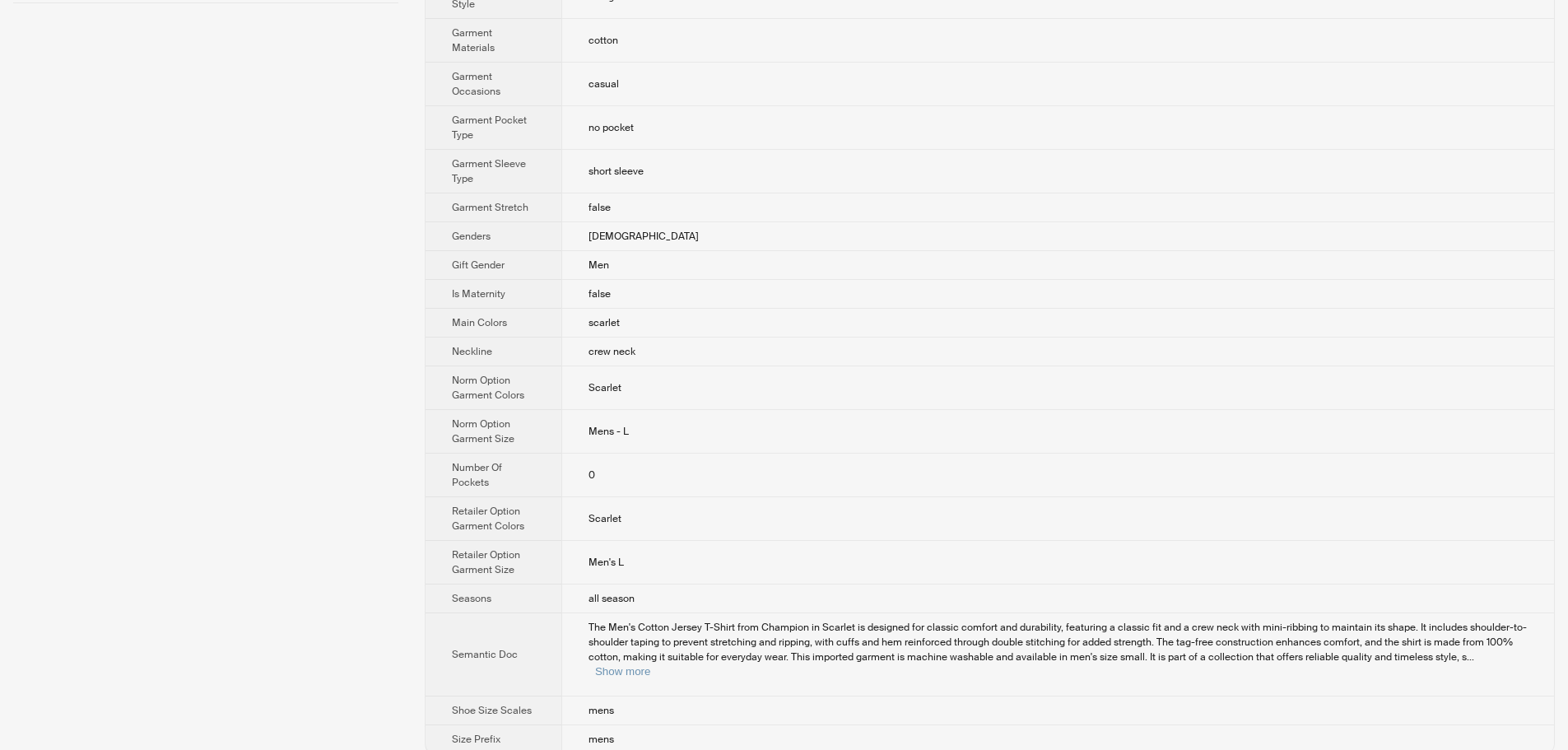
scroll to position [583, 0]
click at [650, 662] on button "Show more" at bounding box center [623, 668] width 55 height 13
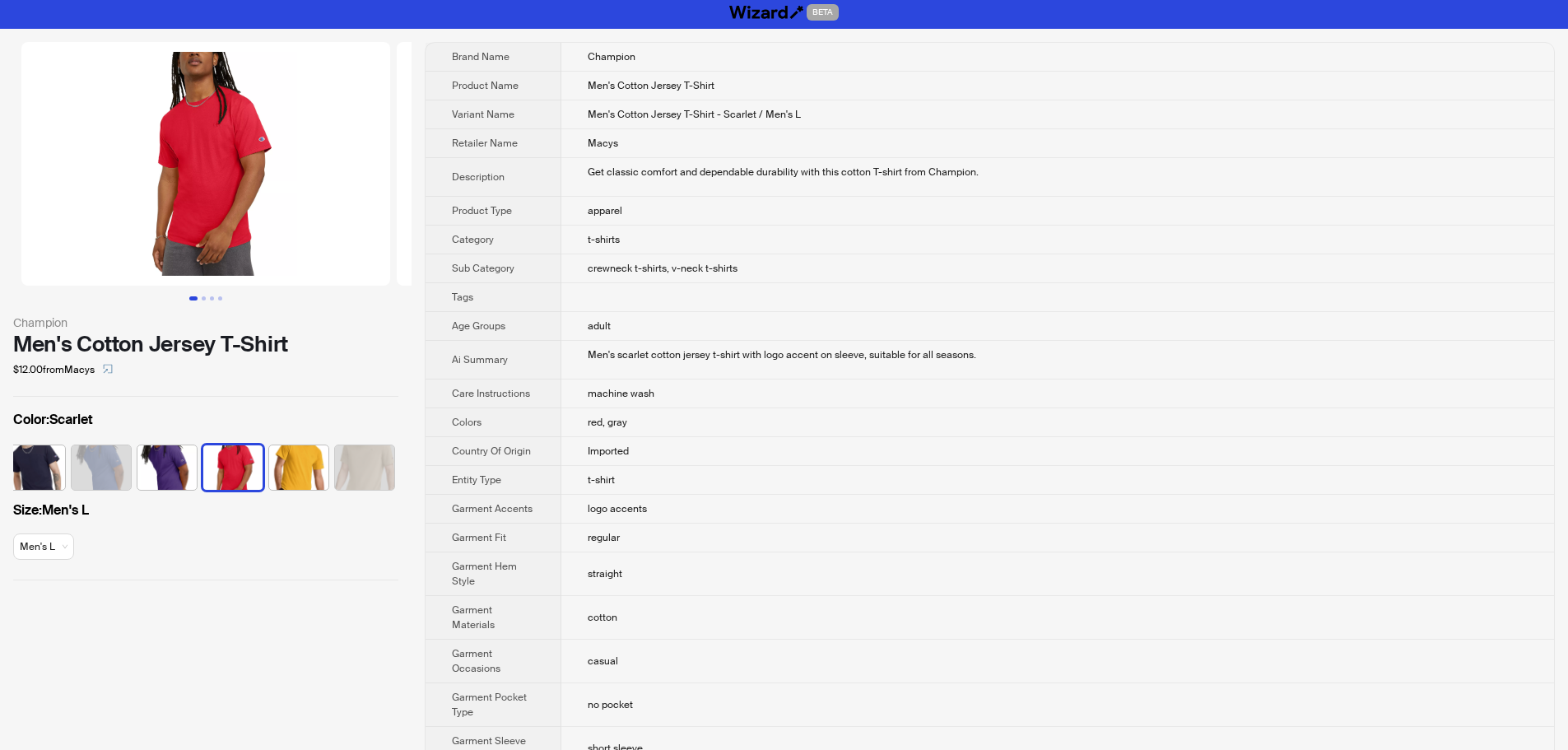
scroll to position [0, 0]
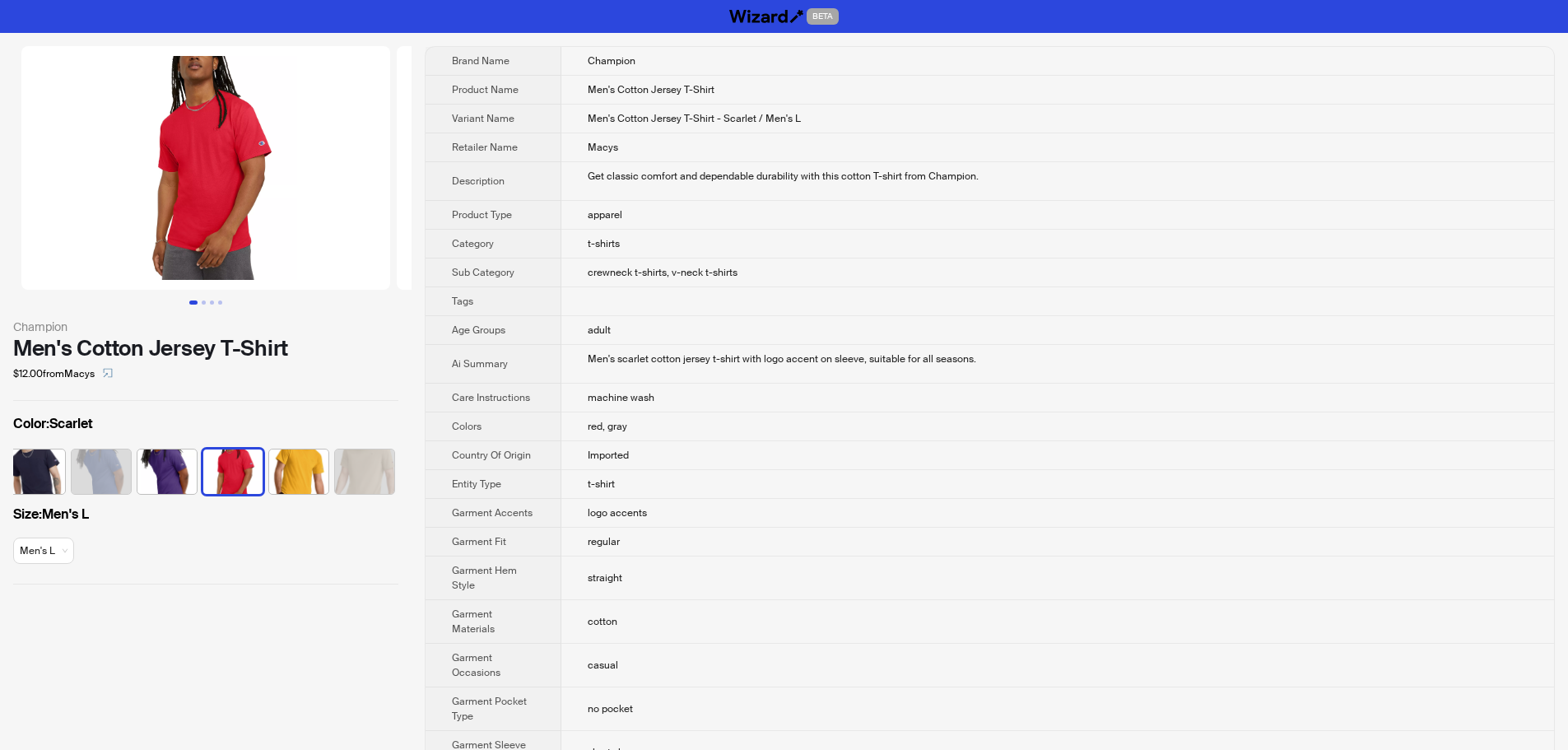
click at [1051, 181] on div "Get classic comfort and dependable durability with this cotton T-shirt from Cha…" at bounding box center [1057, 175] width 940 height 15
drag, startPoint x: 14, startPoint y: 347, endPoint x: 359, endPoint y: 352, distance: 345.0
click at [359, 352] on div "Men's Cotton Jersey T-Shirt" at bounding box center [205, 348] width 385 height 25
copy div "Men's Cotton Jersey T-Shirt"
click at [1029, 309] on td at bounding box center [1057, 301] width 992 height 29
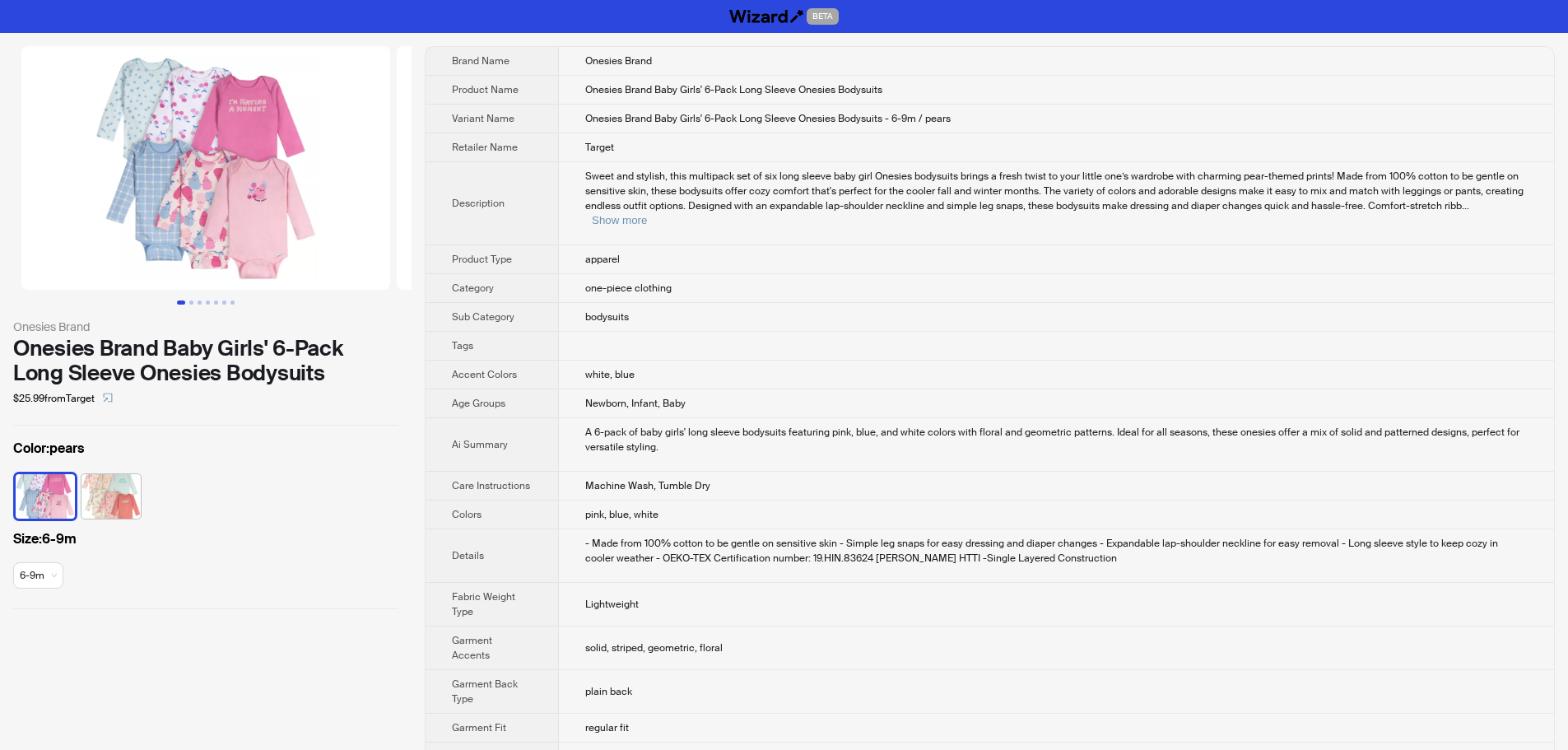
click at [1140, 225] on td "Sweet and stylish, this multipack set of six long sleeve baby girl Onesies body…" at bounding box center [1057, 204] width 995 height 83
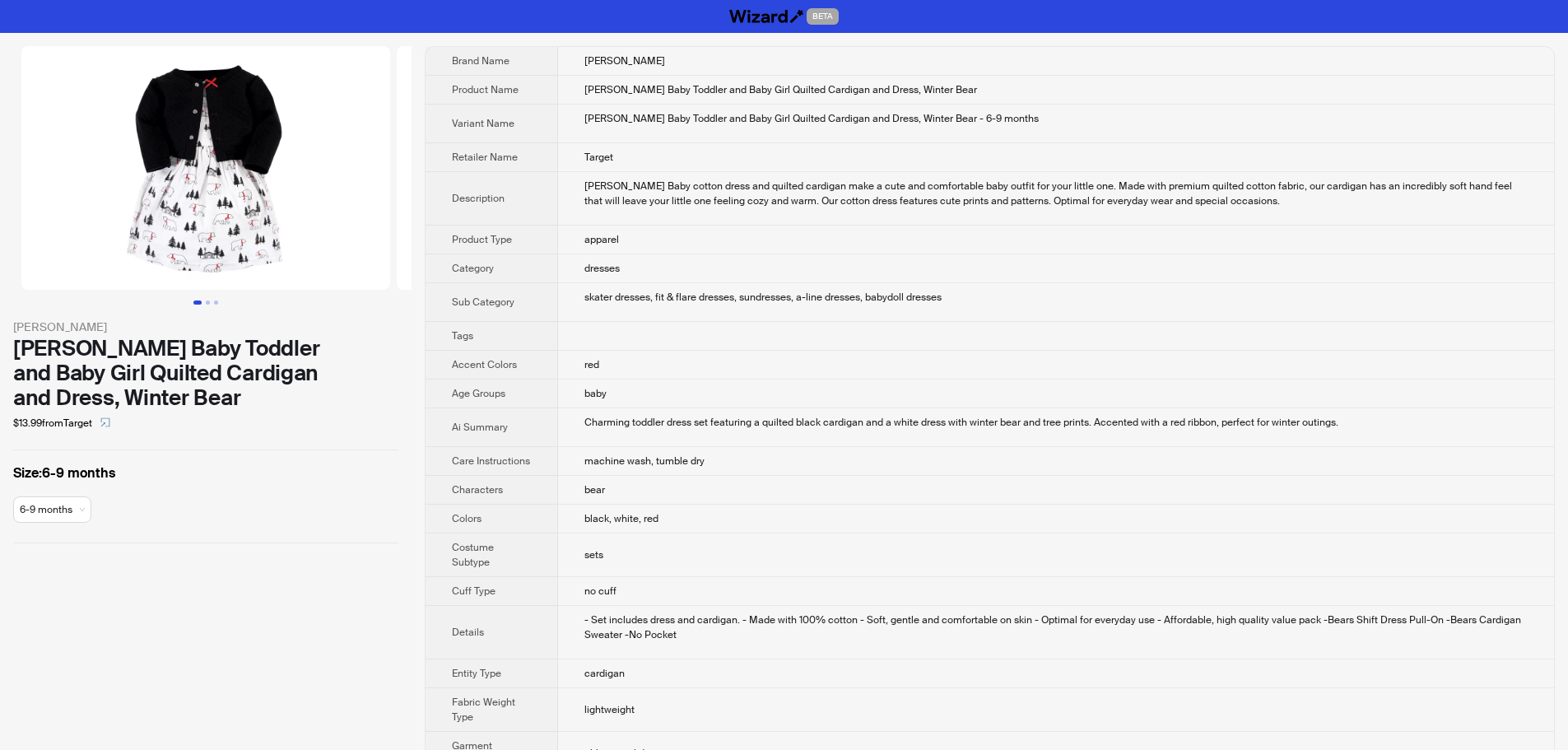
click at [1228, 152] on td "Target" at bounding box center [1056, 157] width 995 height 29
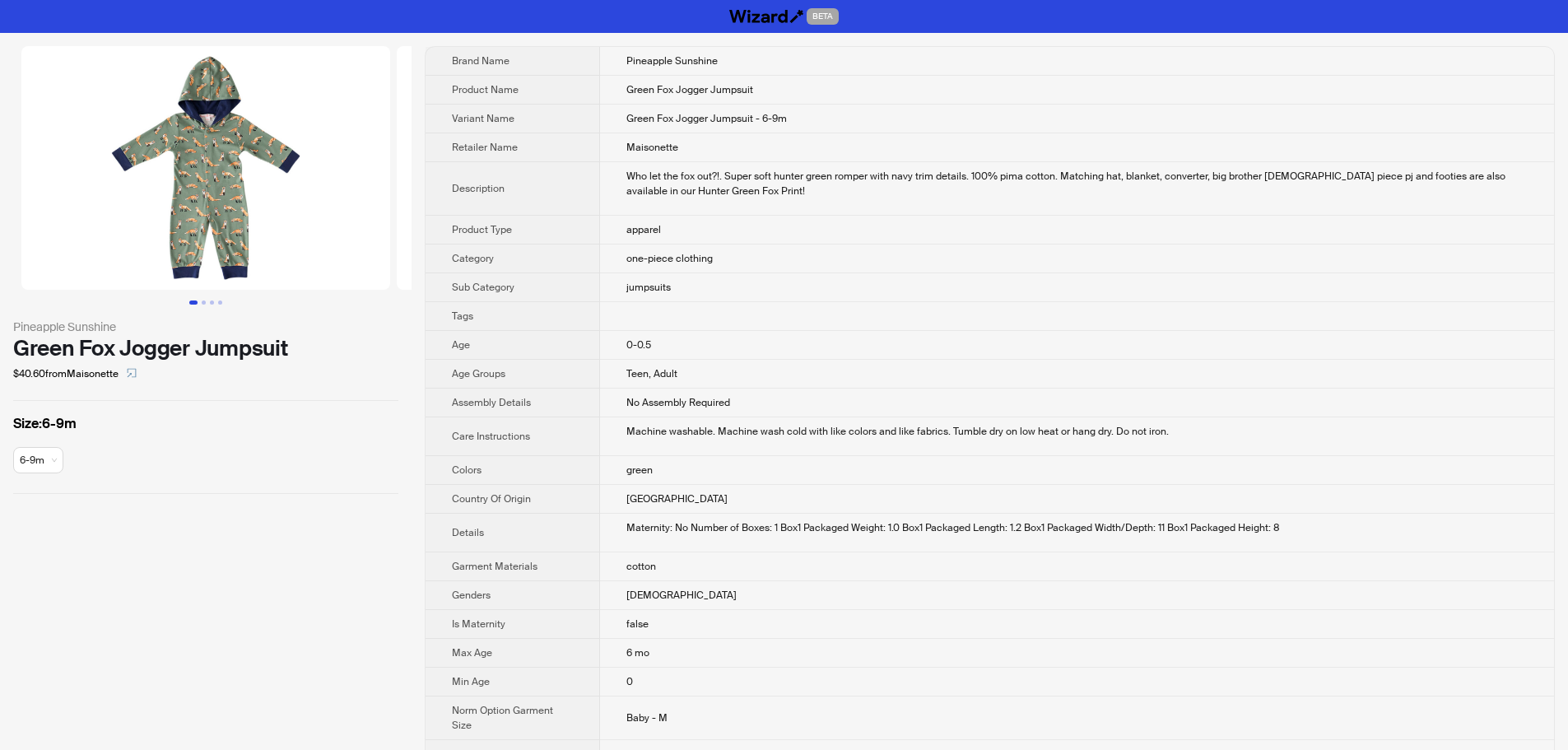
click at [1075, 123] on td "Green Fox Jogger Jumpsuit - 6-9m" at bounding box center [1077, 118] width 954 height 29
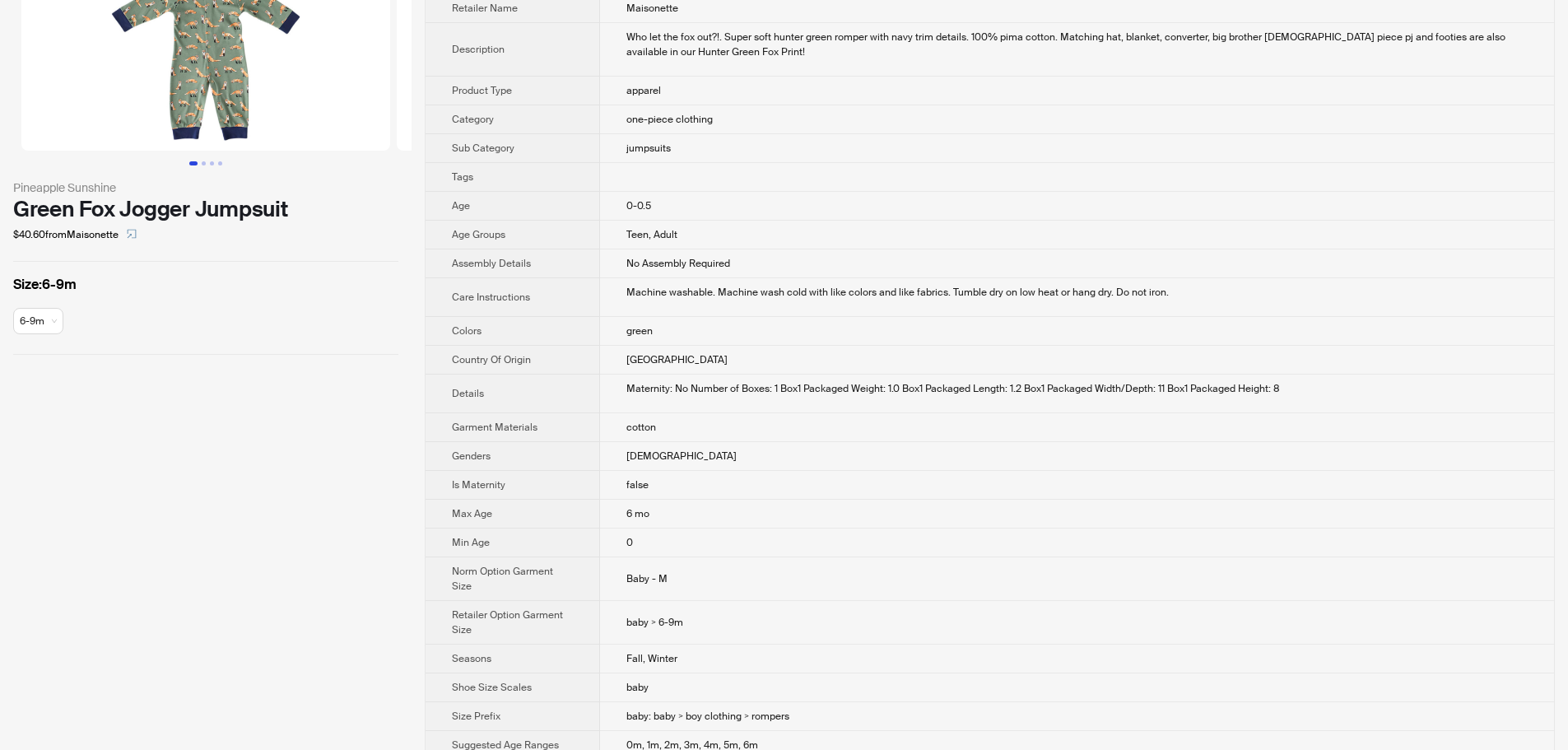
scroll to position [147, 0]
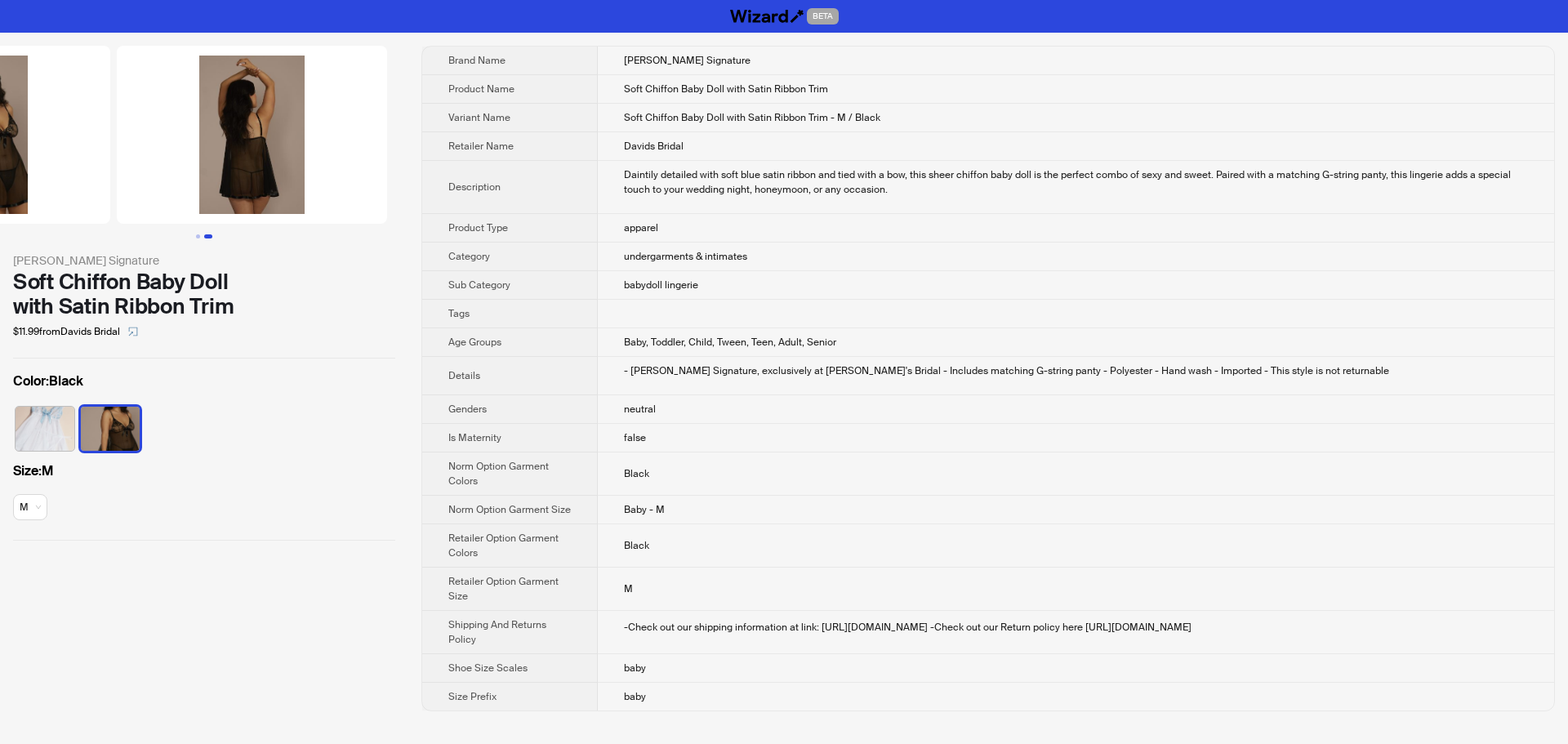
drag, startPoint x: 191, startPoint y: 158, endPoint x: 0, endPoint y: 159, distance: 191.0
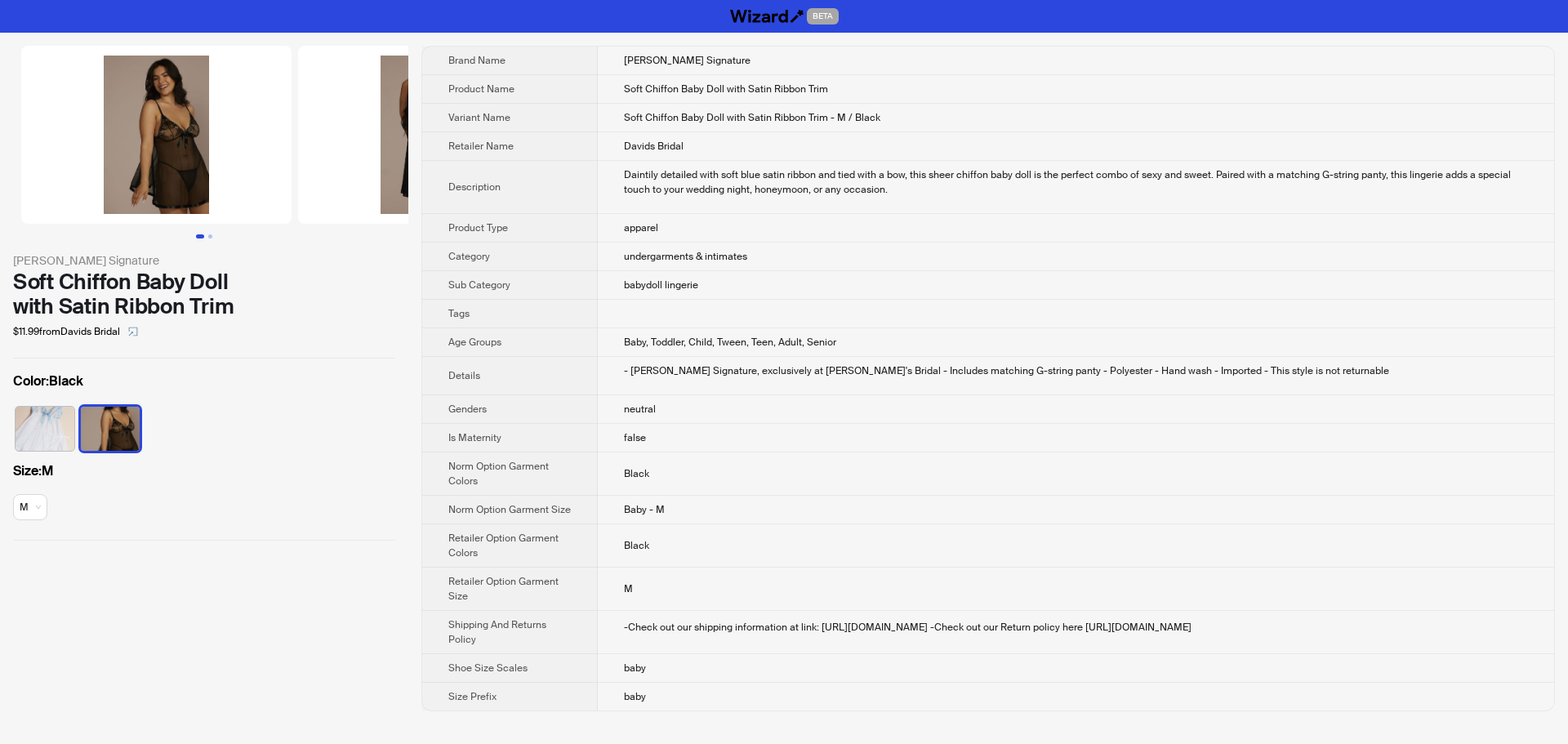
drag, startPoint x: 210, startPoint y: 177, endPoint x: 442, endPoint y: 187, distance: 232.2
click at [442, 187] on div "Galina Signature Soft Chiffon Baby Doll with Satin Ribbon Trim $11.99 from Davi…" at bounding box center [784, 377] width 1568 height 691
